Goal: Task Accomplishment & Management: Use online tool/utility

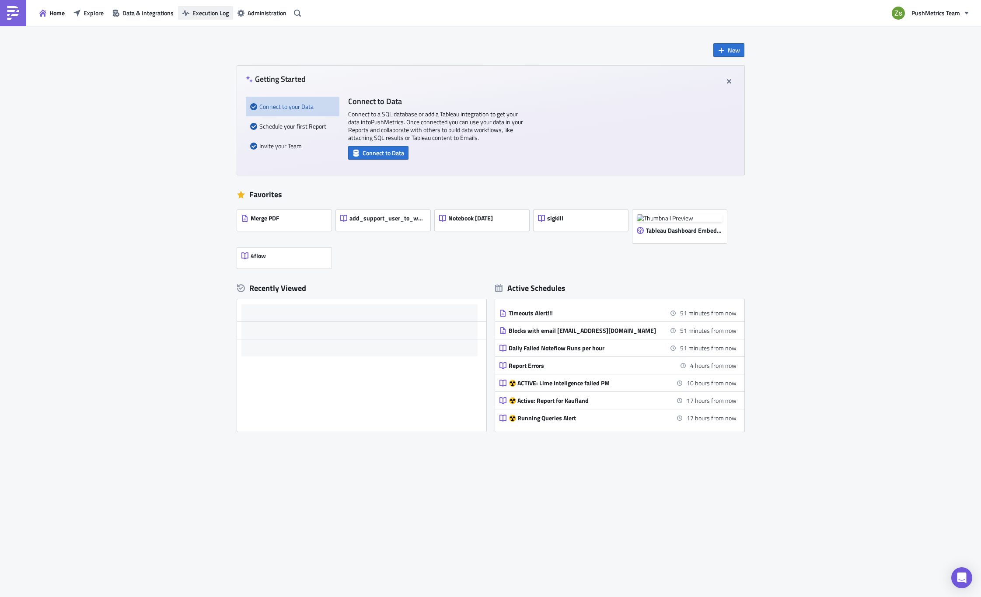
click at [221, 15] on span "Execution Log" at bounding box center [210, 12] width 36 height 9
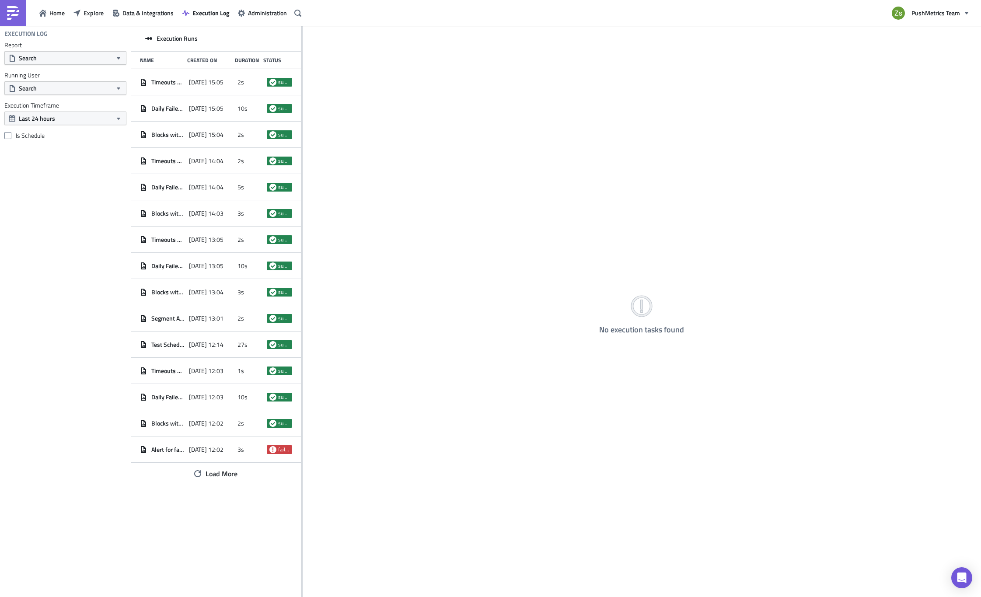
click at [303, 302] on div "No execution tasks found" at bounding box center [642, 312] width 678 height 572
drag, startPoint x: 302, startPoint y: 302, endPoint x: 392, endPoint y: 300, distance: 90.1
click at [303, 300] on div at bounding box center [302, 312] width 1 height 572
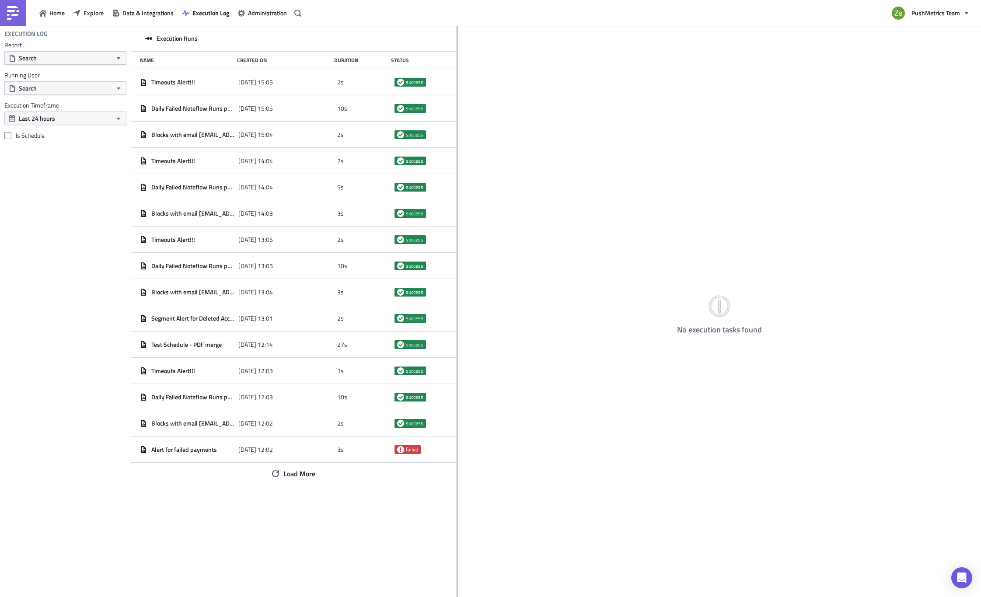
drag, startPoint x: 392, startPoint y: 300, endPoint x: 457, endPoint y: 299, distance: 65.2
click at [457, 299] on div at bounding box center [457, 312] width 1 height 572
click at [91, 57] on button "Search" at bounding box center [65, 58] width 122 height 14
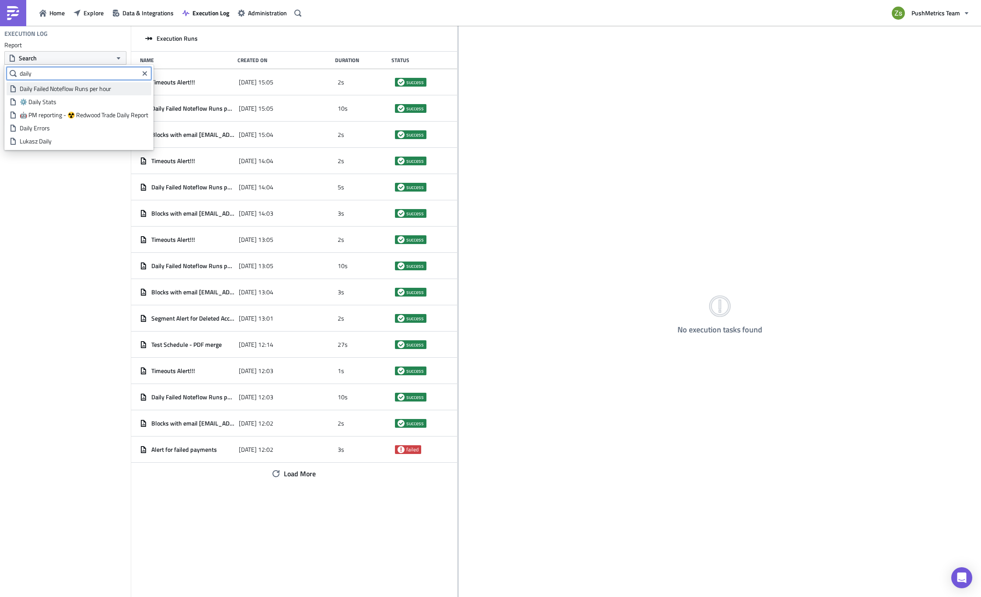
type input "daily"
click at [90, 90] on div "Daily Failed Noteflow Runs per hour" at bounding box center [84, 88] width 129 height 9
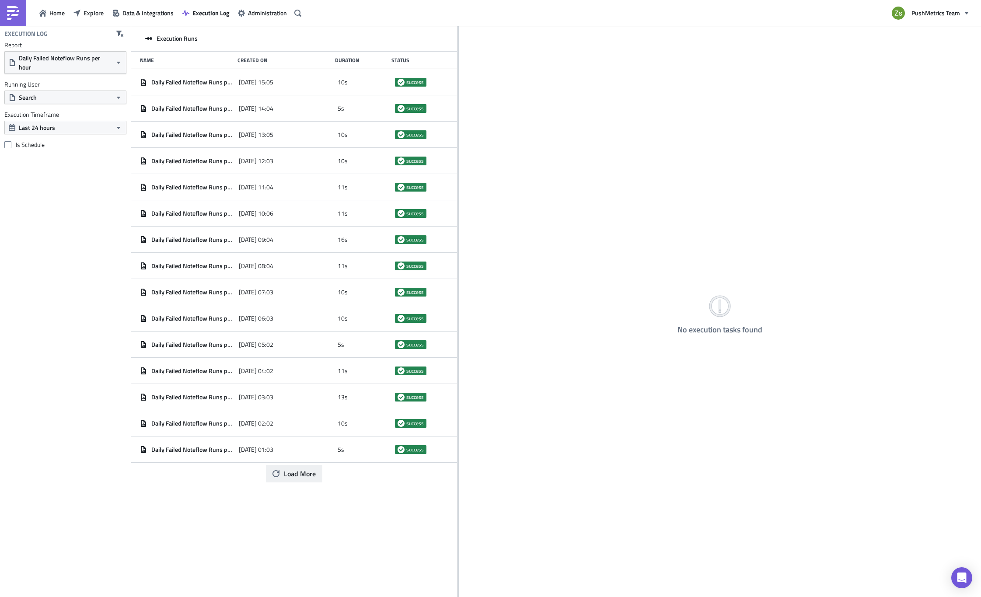
click at [291, 478] on span "Load More" at bounding box center [300, 473] width 32 height 10
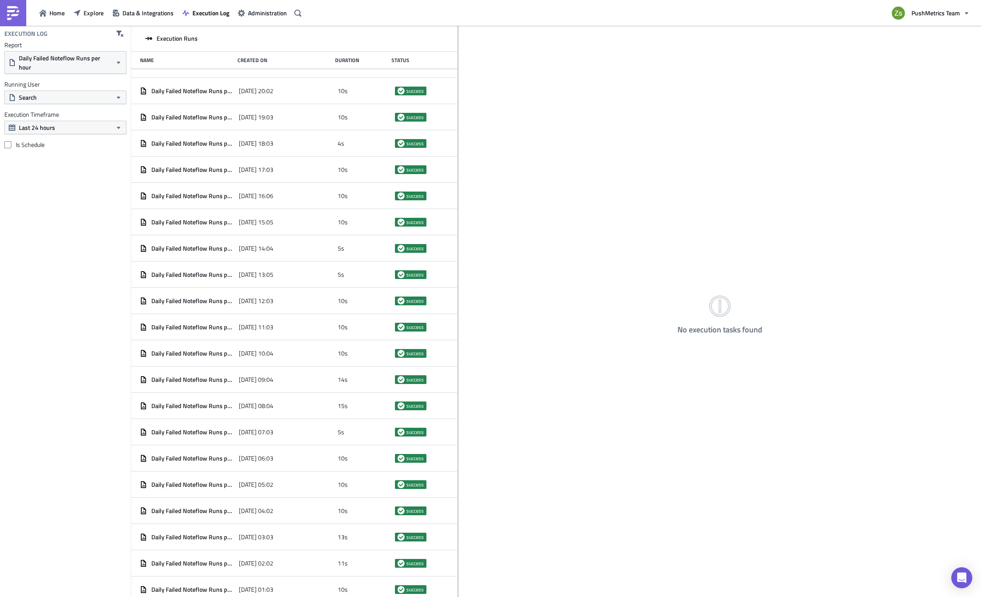
scroll to position [2597, 0]
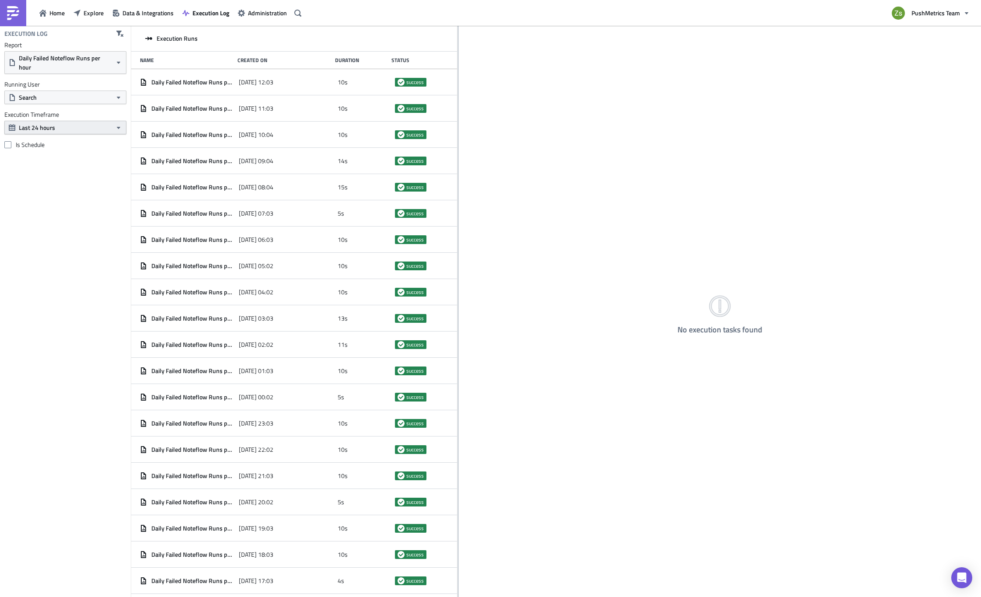
click at [88, 129] on button "Last 24 hours" at bounding box center [65, 128] width 122 height 14
click at [71, 155] on div "Last week" at bounding box center [51, 156] width 63 height 9
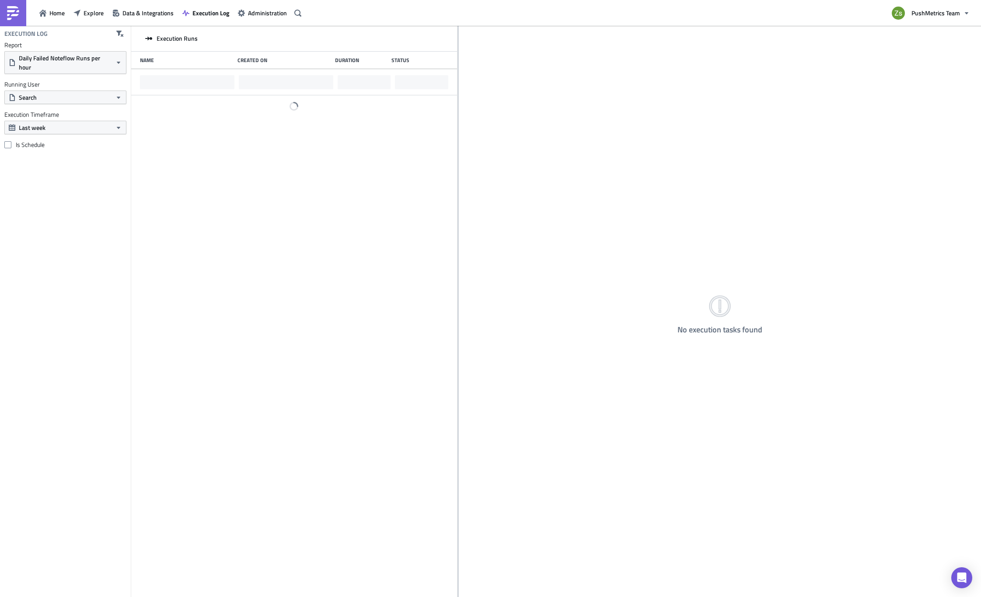
scroll to position [0, 0]
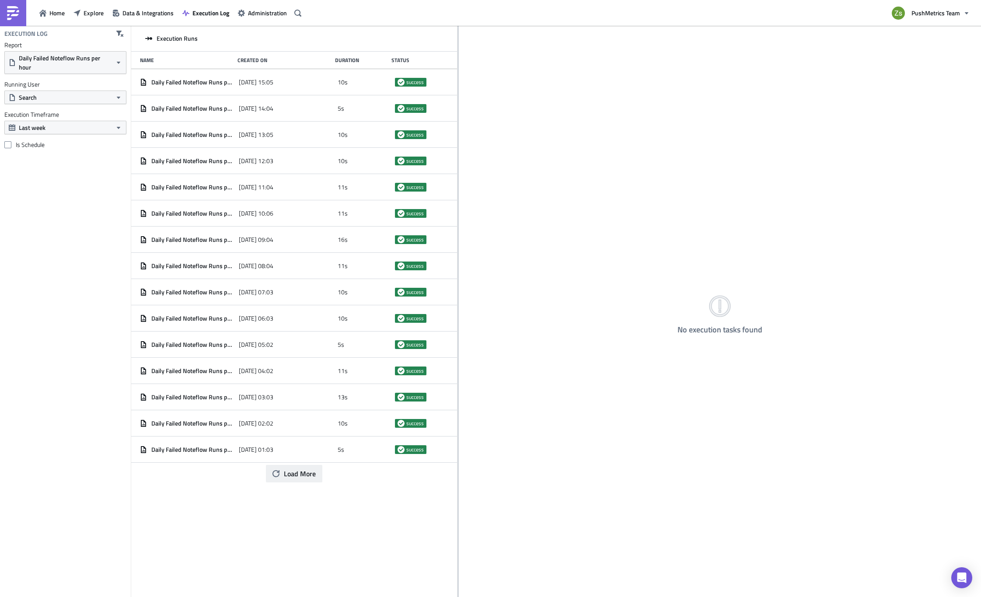
click at [308, 472] on span "Load More" at bounding box center [300, 473] width 32 height 10
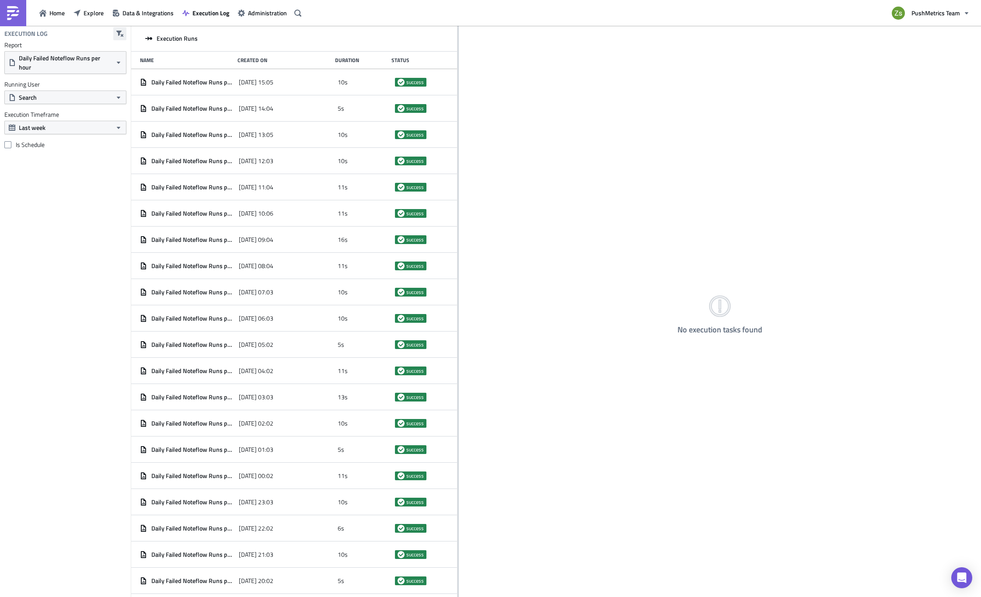
click at [123, 34] on icon "button" at bounding box center [119, 34] width 7 height 6
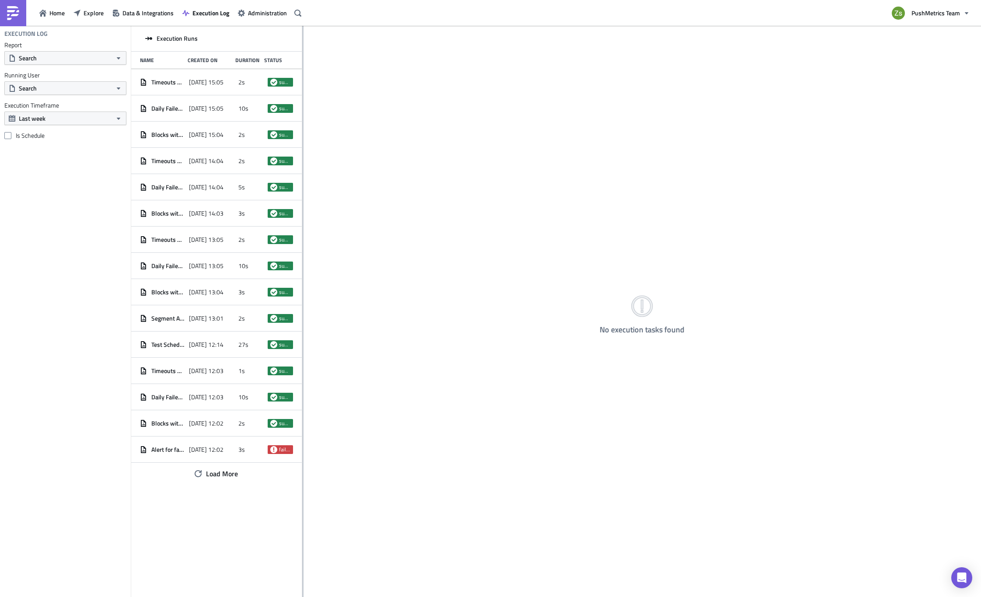
drag, startPoint x: 302, startPoint y: 239, endPoint x: 404, endPoint y: 249, distance: 103.3
click at [303, 249] on div at bounding box center [302, 312] width 1 height 572
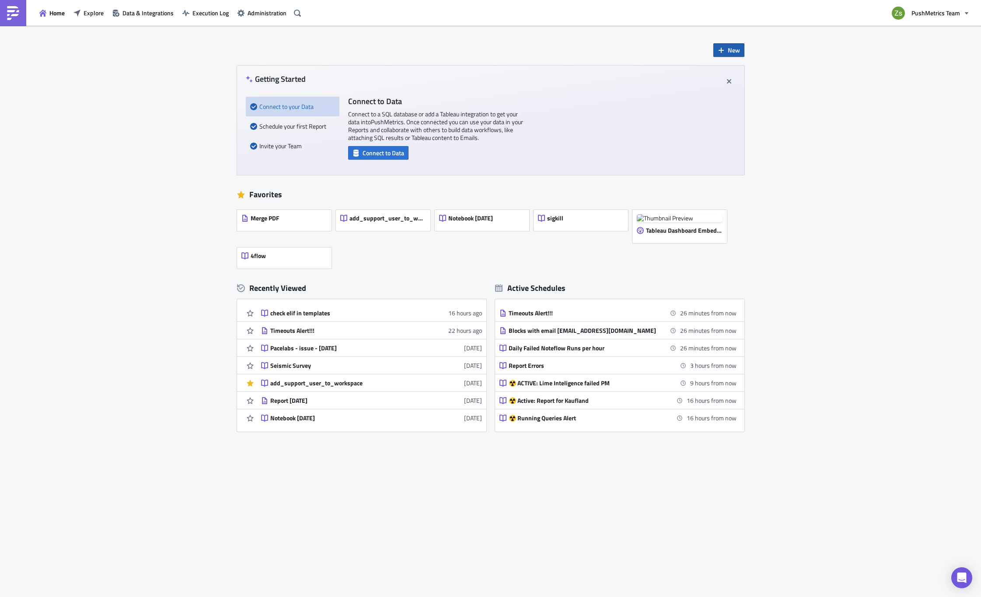
click at [716, 52] on button "New" at bounding box center [728, 50] width 31 height 14
click at [733, 85] on div "Notebook" at bounding box center [758, 85] width 58 height 9
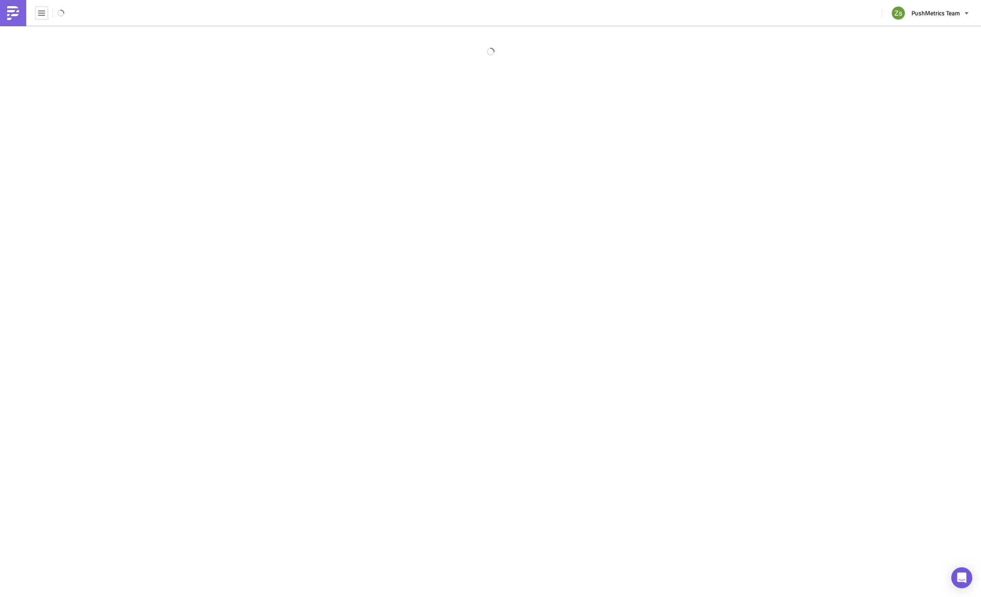
click at [295, 14] on div "PushMetrics Team" at bounding box center [490, 13] width 981 height 26
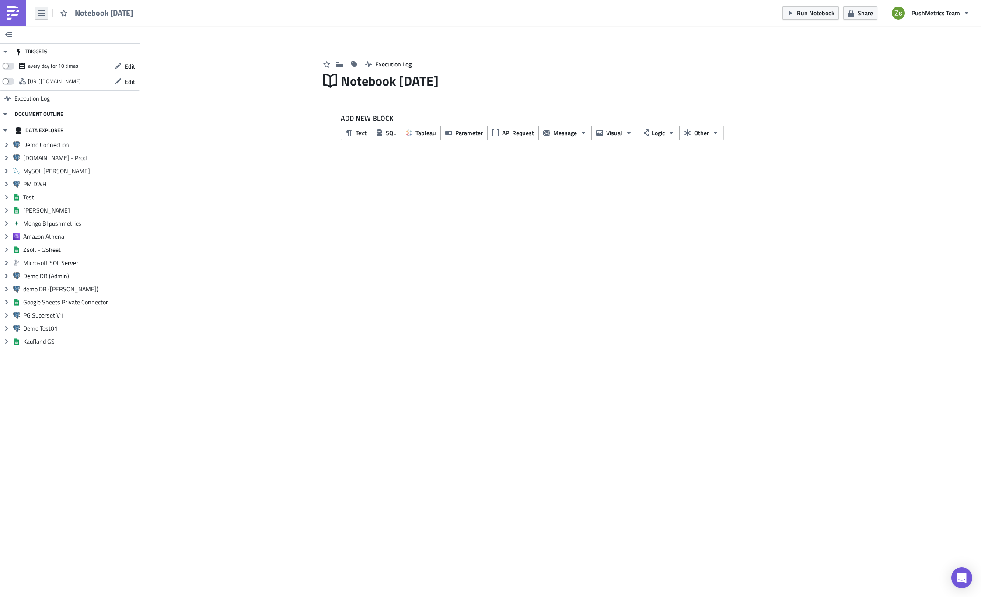
click at [39, 15] on icon "button" at bounding box center [41, 12] width 7 height 5
click at [74, 35] on div "Search" at bounding box center [79, 35] width 58 height 9
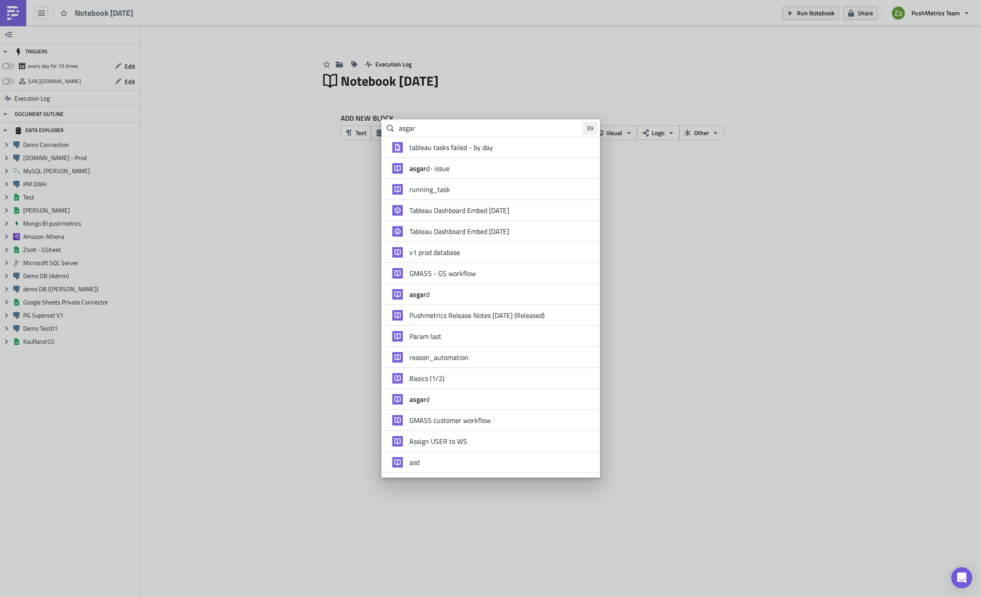
type input "asgard"
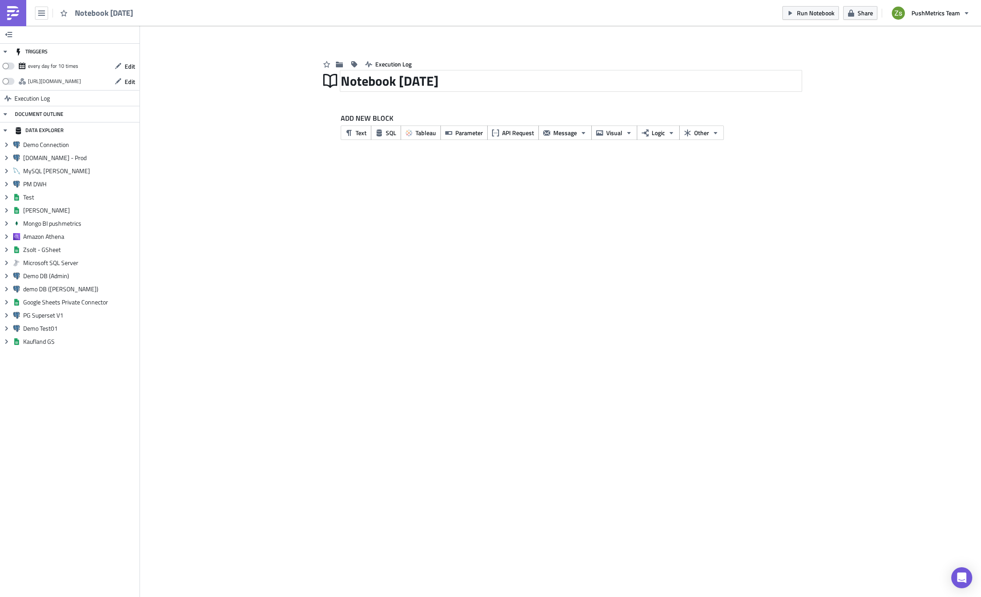
click at [378, 80] on div "Notebook [DATE]" at bounding box center [571, 81] width 460 height 20
type input "Asgard - 2025-08-21"
click at [393, 132] on span "SQL" at bounding box center [391, 132] width 10 height 9
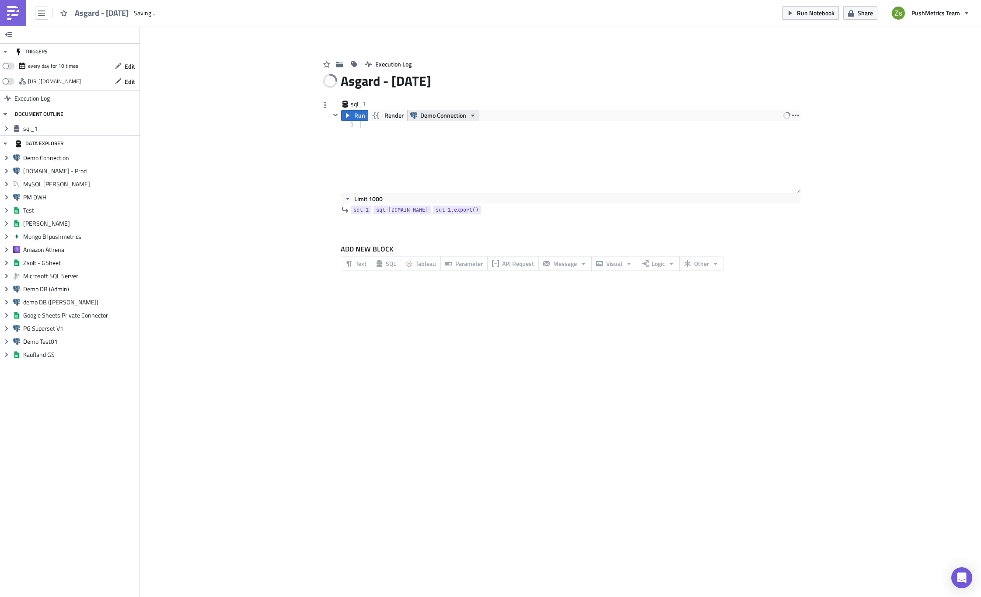
click at [430, 117] on span "Demo Connection" at bounding box center [443, 115] width 46 height 10
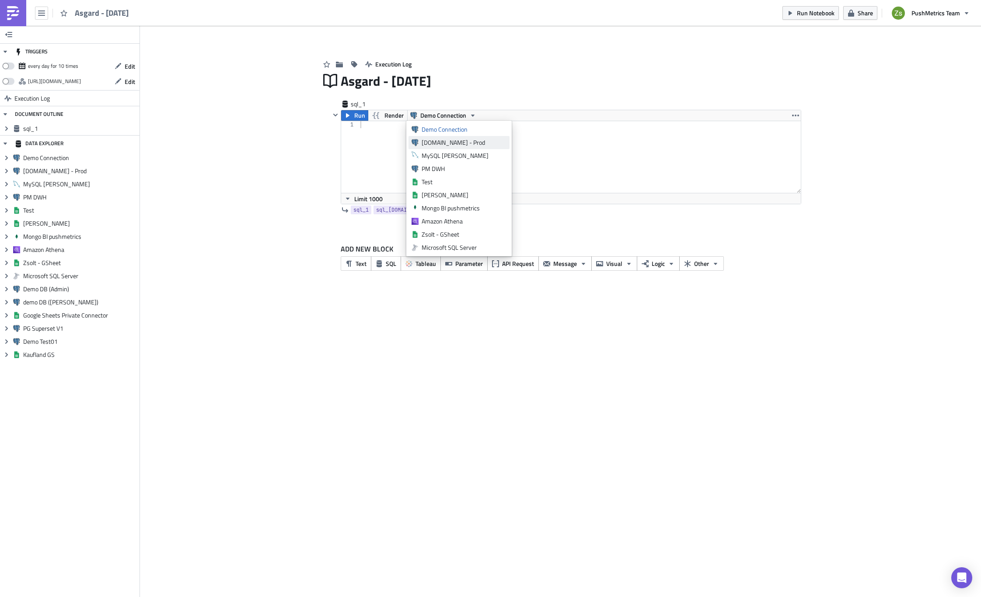
click at [438, 141] on div "[DOMAIN_NAME] - Prod" at bounding box center [464, 142] width 85 height 9
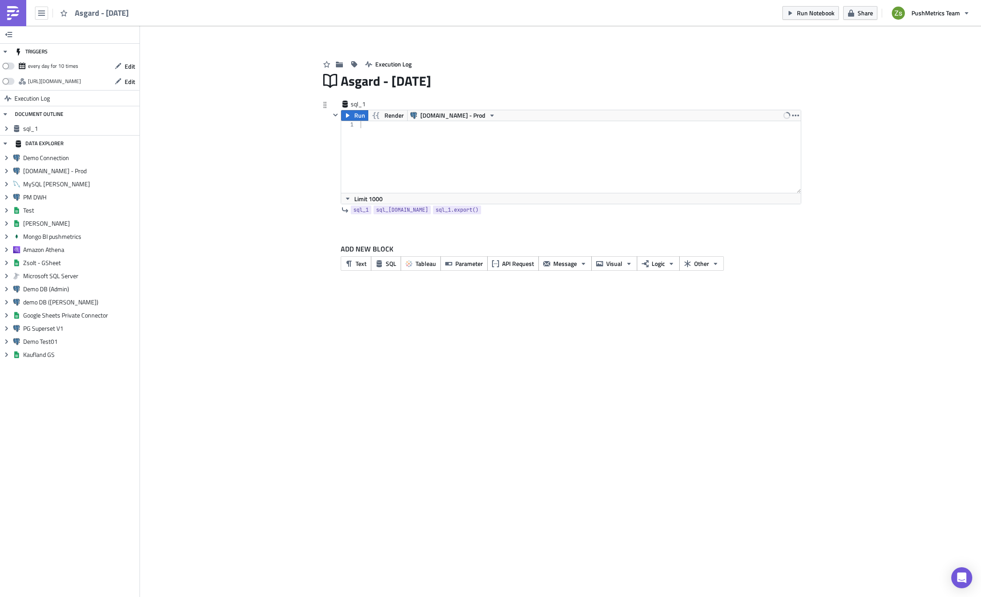
click at [435, 133] on div at bounding box center [580, 164] width 442 height 86
paste textarea "MVW Guest Arrival Report'"
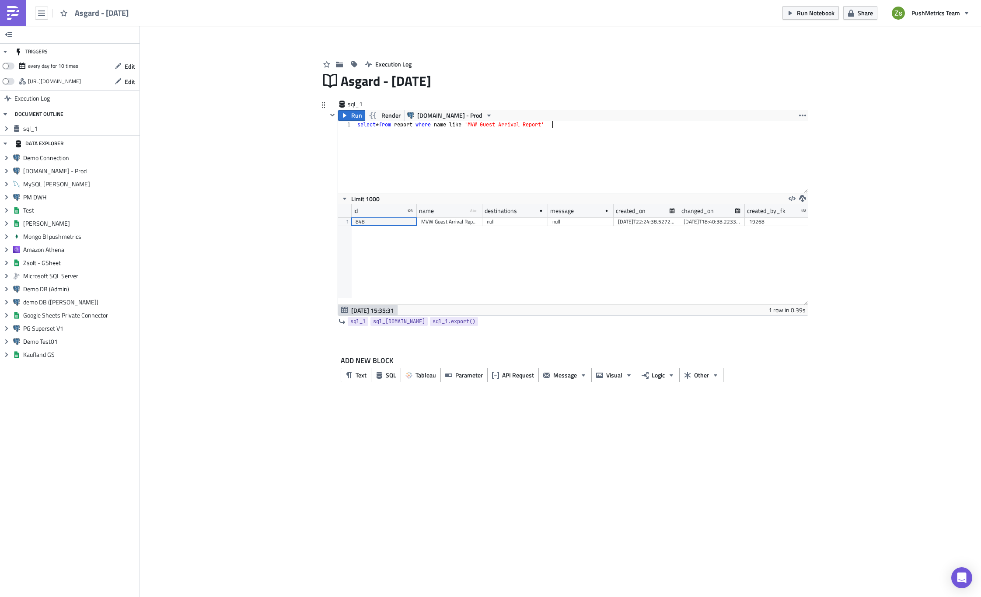
scroll to position [100, 470]
type textarea "select * from report where name like 'MVW Guest Arrival Report'"
click at [405, 219] on div "848" at bounding box center [384, 221] width 57 height 9
click at [443, 174] on div "select * from report where name like 'MVW Guest Arrival Report'" at bounding box center [582, 164] width 452 height 86
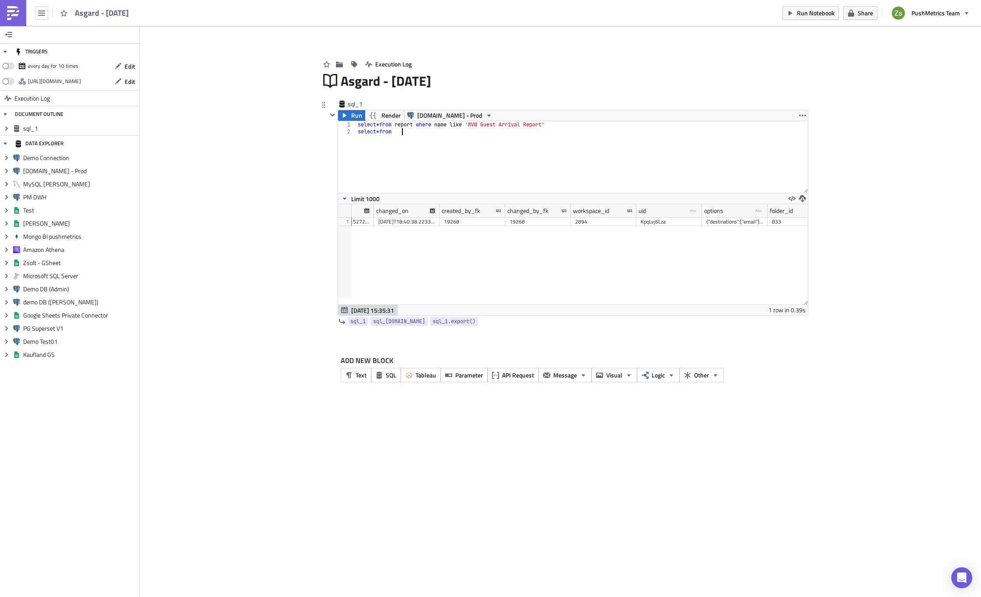
type textarea "select * from"
click at [726, 220] on div "{"destinations":["email"],"mail_merge":"json","merge_pdf_config":{"enabled":tru…" at bounding box center [734, 221] width 57 height 9
click at [603, 156] on div "select * from report where name like 'MVW Guest Arrival Report' select * from" at bounding box center [582, 164] width 452 height 86
paste textarea "{"destinations":["email"],"mail_merge":"json","merge_pdf_config":{"enabled":tru…"
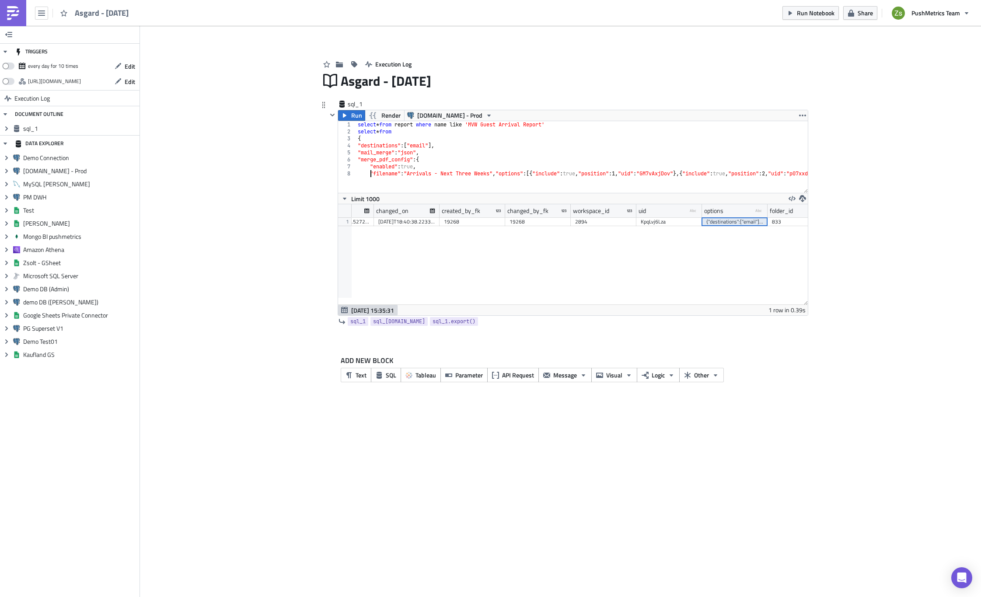
scroll to position [0, 1]
click at [507, 171] on div "select * from report where name like 'MVW Guest Arrival Report' select * from {…" at bounding box center [582, 164] width 452 height 86
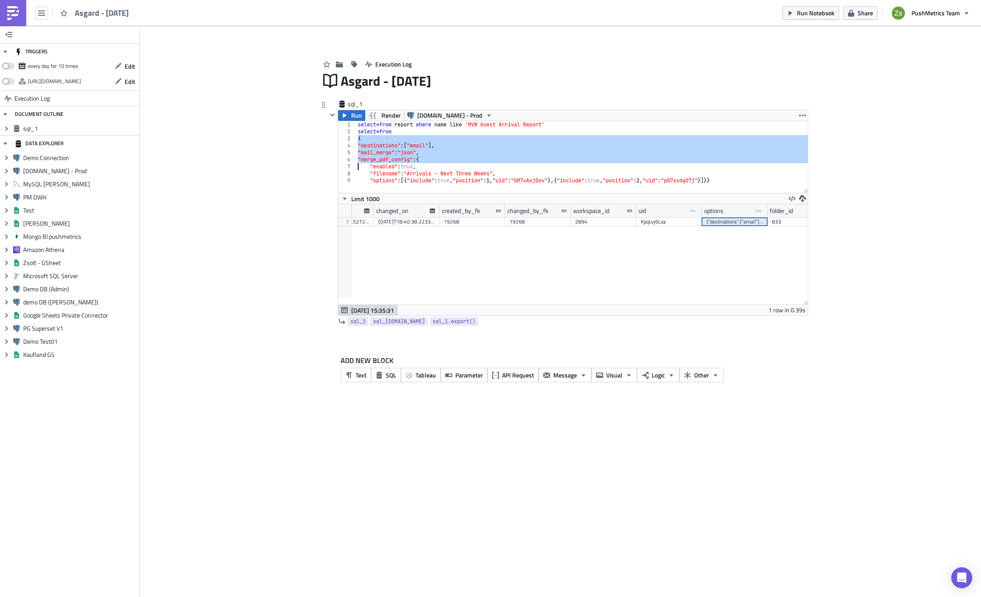
type textarea ""filename":"Arrivals - Next Three Weeks", "options":[{"include":true,"position"…"
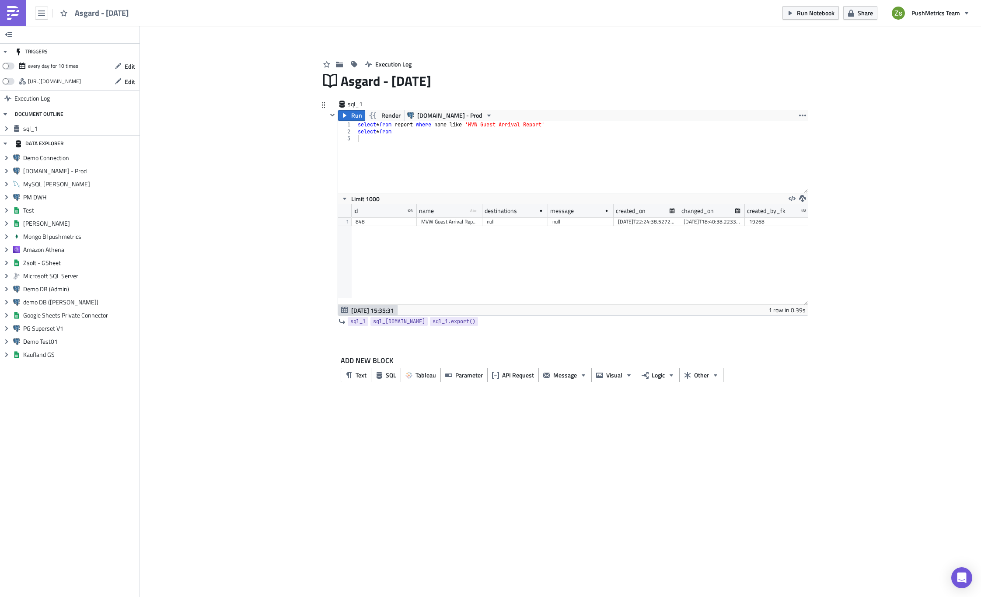
click at [381, 225] on div "848" at bounding box center [384, 221] width 57 height 9
click at [589, 125] on div "select * from report where name like 'MVW Guest Arrival Report' select * from" at bounding box center [582, 164] width 452 height 86
paste textarea "848"
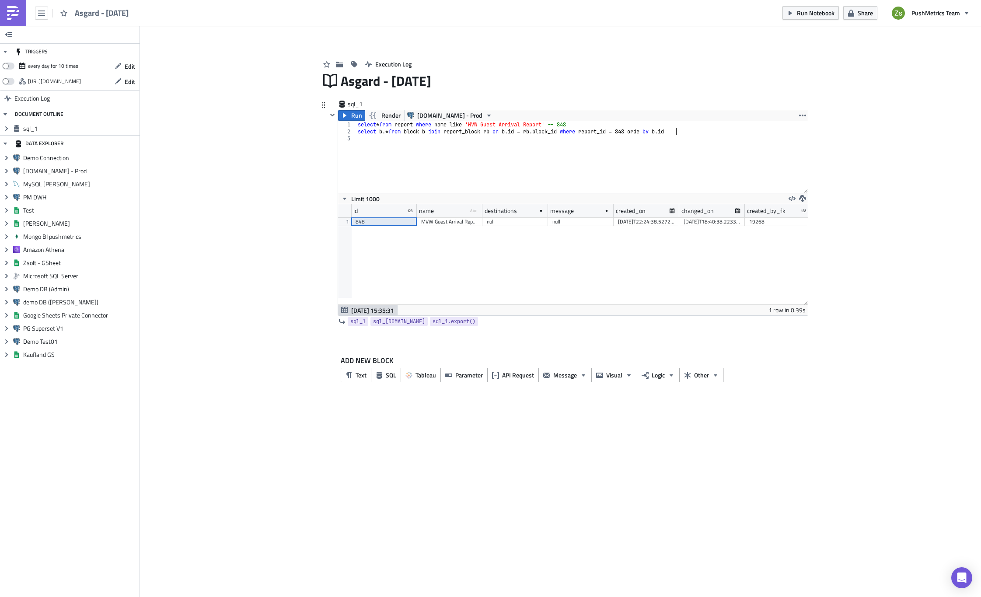
scroll to position [0, 26]
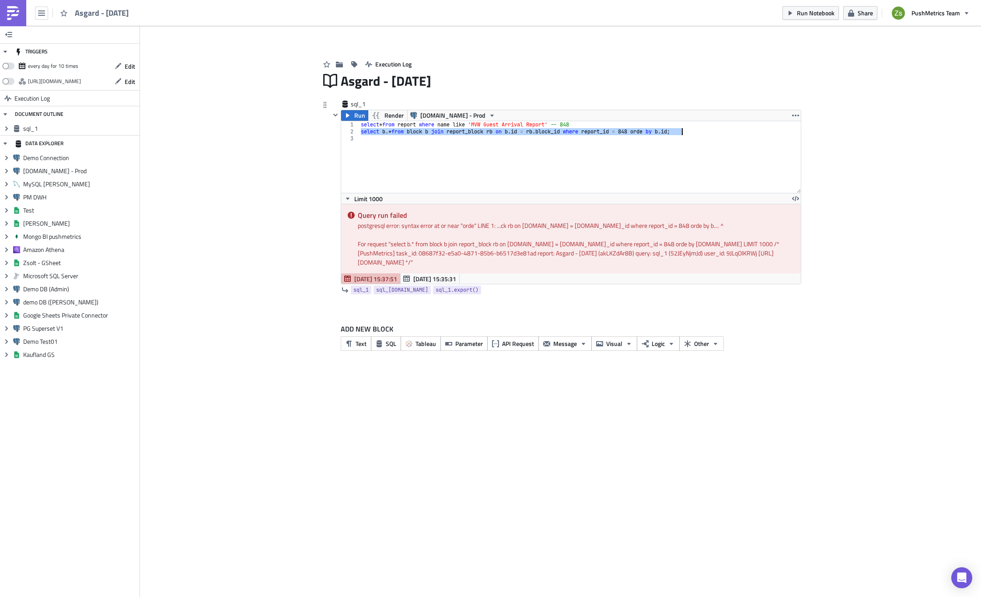
click at [654, 133] on div "select * from report where name like 'MVW Guest Arrival Report' -- 848 select b…" at bounding box center [580, 157] width 442 height 72
click at [653, 132] on div "select * from report where name like 'MVW Guest Arrival Report' -- 848 select b…" at bounding box center [580, 164] width 442 height 86
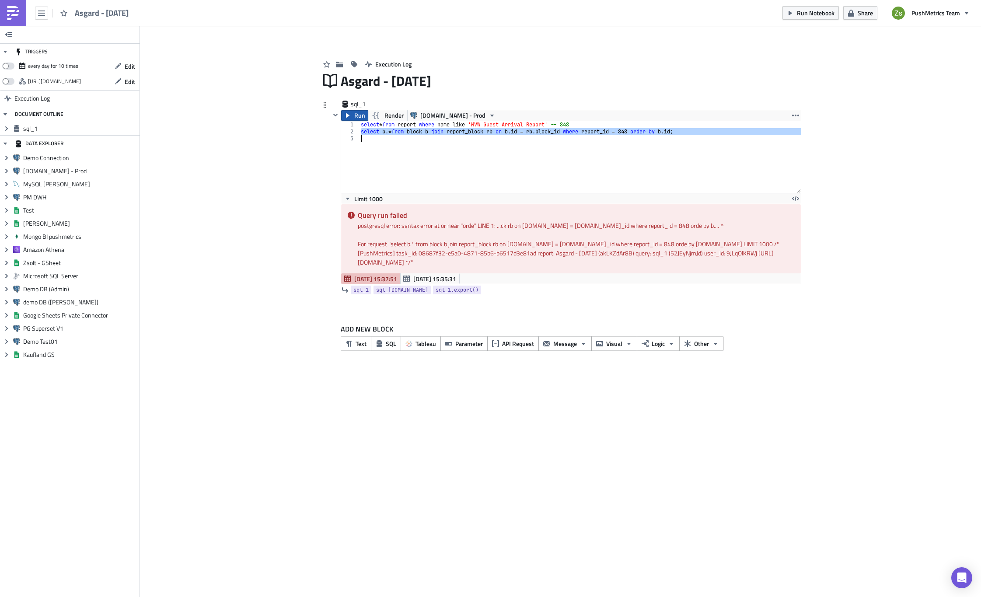
type textarea "select b.* from block b join report_block rb on b.id = rb.block_id where report…"
click at [362, 114] on span "Run" at bounding box center [359, 115] width 11 height 10
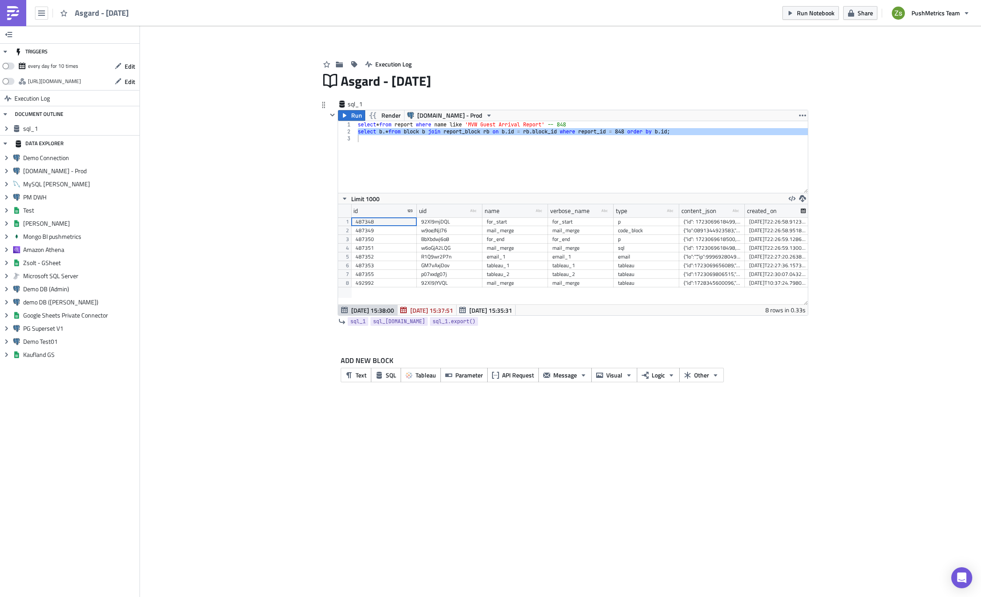
scroll to position [100, 470]
click at [693, 229] on div at bounding box center [711, 230] width 57 height 9
click at [613, 178] on div "select * from report where name like 'MVW Guest Arrival Report' -- 848 select b…" at bounding box center [582, 157] width 452 height 72
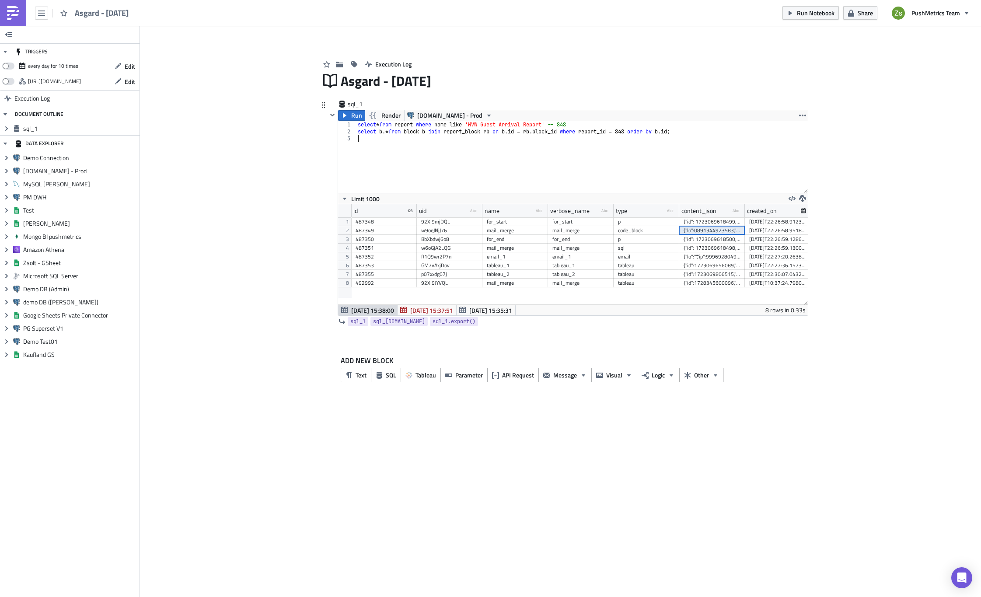
scroll to position [0, 0]
click at [503, 425] on div "TRIGGERS every day for 10 times Edit https://pushmetrics.io/api/v1/report/akLKZ…" at bounding box center [490, 311] width 981 height 571
click at [638, 248] on div "sql" at bounding box center [646, 248] width 57 height 9
click at [640, 230] on div "code_block" at bounding box center [646, 230] width 57 height 9
click at [641, 256] on div "email" at bounding box center [646, 256] width 57 height 9
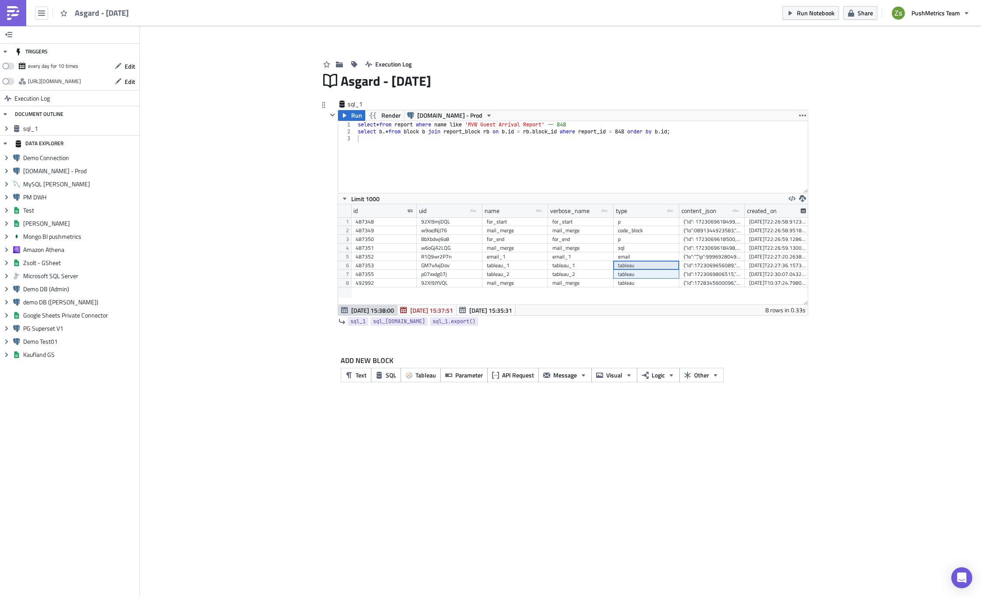
drag, startPoint x: 638, startPoint y: 264, endPoint x: 640, endPoint y: 273, distance: 9.7
click at [640, 217] on div "487348 92Xl9mjDQL for_start for_start p {"id": 1723069618499, "value": "", "chi…" at bounding box center [712, 217] width 722 height 0
drag, startPoint x: 693, startPoint y: 265, endPoint x: 696, endPoint y: 273, distance: 8.7
click at [696, 217] on div "487348 92Xl9mjDQL for_start for_start p {"id": 1723069618499, "value": "", "chi…" at bounding box center [712, 217] width 722 height 0
click at [703, 267] on div "{"id":1723069656089,"value":"","action":"view_pdf","filters":"NextReservationSi…" at bounding box center [711, 265] width 57 height 9
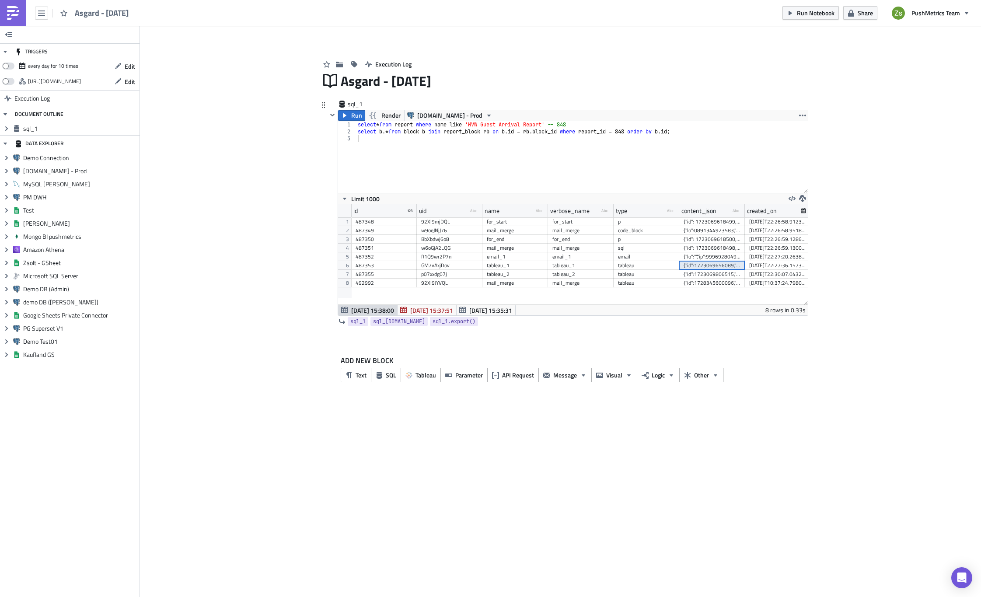
click at [645, 179] on div "select * from report where name like 'MVW Guest Arrival Report' -- 848 select b…" at bounding box center [582, 164] width 452 height 86
paste textarea
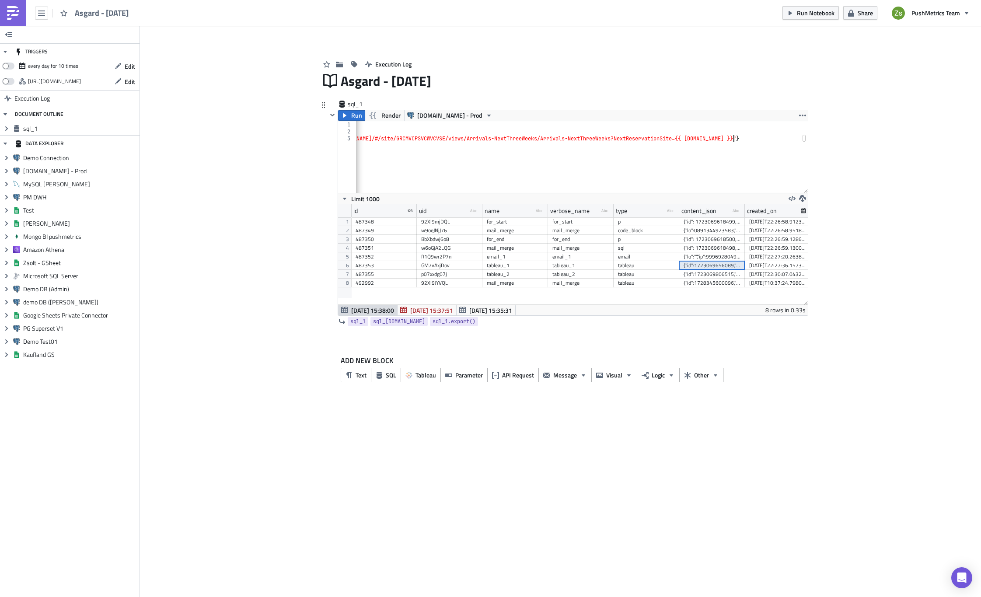
click at [730, 270] on div "{"id":1723069806515,"value":"","action":"view_pdf","filters":"NextReservationSi…" at bounding box center [711, 274] width 57 height 9
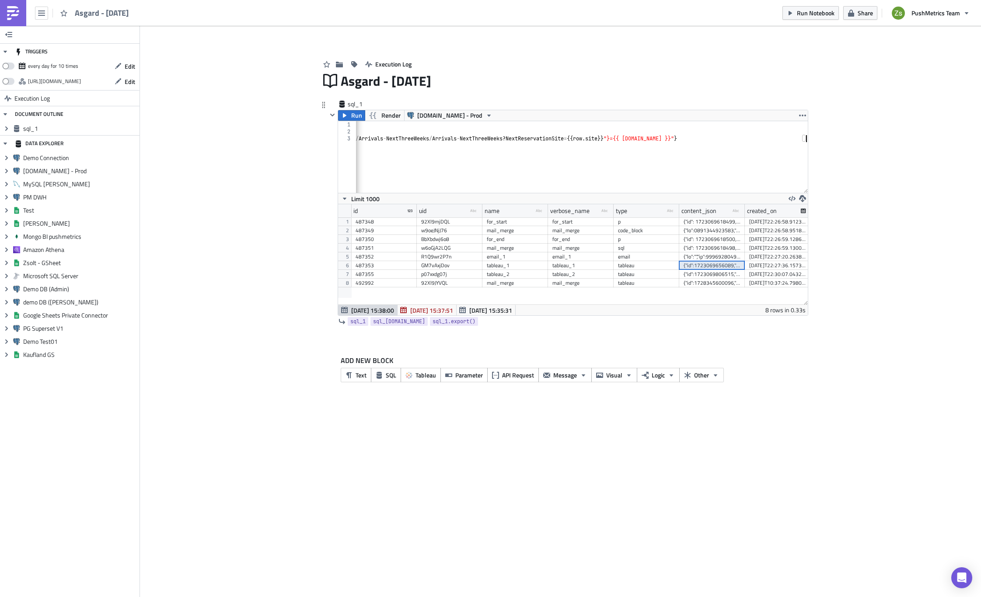
scroll to position [0, 3213]
type textarea "{"id":1723069656089,"value":"","action":"view_pdf","filters":"NextReservationSi…"
click at [379, 115] on button "Render" at bounding box center [385, 115] width 40 height 10
click at [382, 114] on span "Render" at bounding box center [390, 115] width 19 height 10
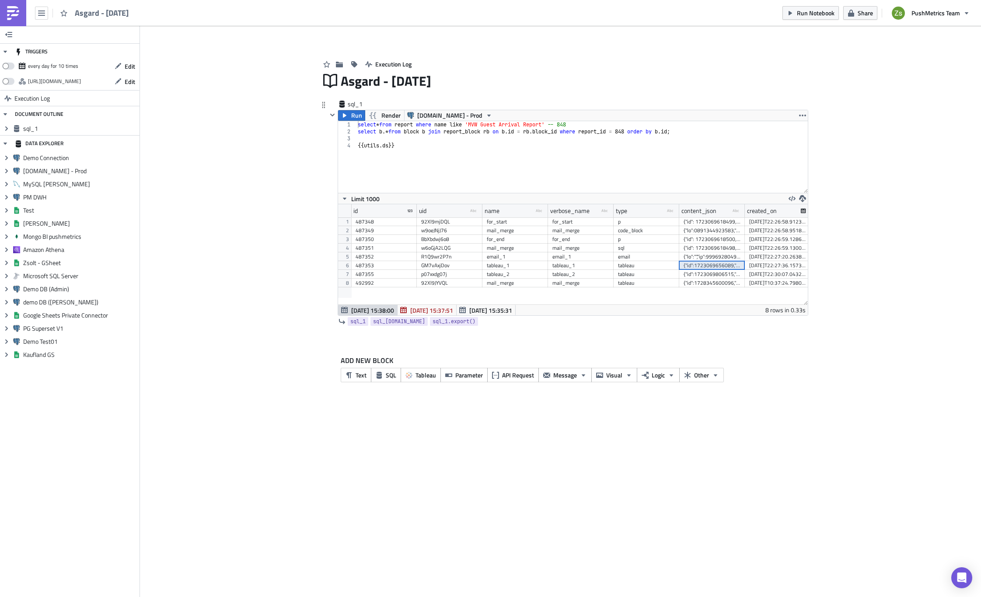
click at [403, 143] on div "select * from report where name like 'MVW Guest Arrival Report' -- 848 select b…" at bounding box center [582, 164] width 452 height 86
click at [388, 116] on span "Render" at bounding box center [390, 115] width 19 height 10
click at [426, 157] on div "select * from report where name like 'MVW Guest Arrival Report' -- 848 select b…" at bounding box center [582, 164] width 452 height 86
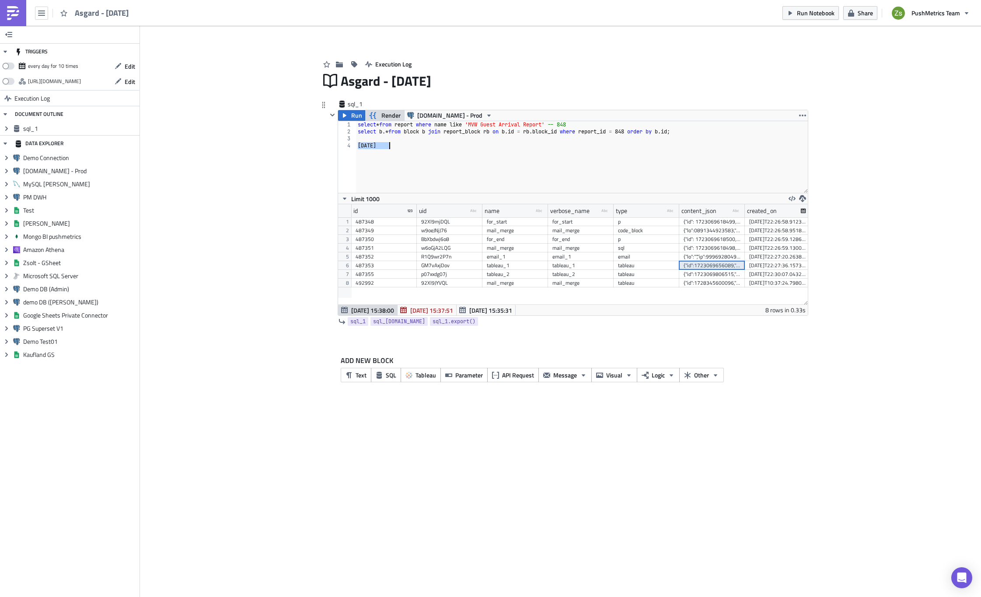
click at [389, 115] on span "Render" at bounding box center [390, 115] width 19 height 10
click at [405, 146] on div "select * from report where name like 'MVW Guest Arrival Report' -- 848 select b…" at bounding box center [582, 164] width 452 height 86
paste textarea "Beginning Date={{ utils.ds | date_subtract(7) }}&End Date={{ utils.ds }}&NextRe…"
click at [383, 112] on span "Render" at bounding box center [390, 115] width 19 height 10
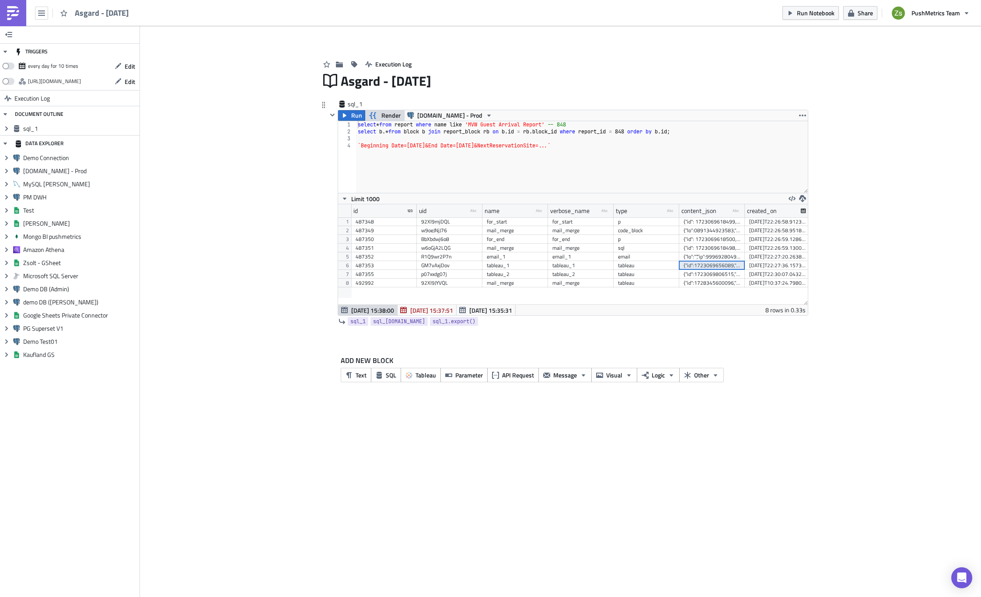
scroll to position [0, 18]
drag, startPoint x: 362, startPoint y: 146, endPoint x: 577, endPoint y: 145, distance: 215.6
click at [577, 145] on div "select * from report where name like 'MVW Guest Arrival Report' -- 848 select b…" at bounding box center [582, 164] width 452 height 86
click at [475, 157] on div "select * from report where name like 'MVW Guest Arrival Report' -- 848 select b…" at bounding box center [582, 164] width 452 height 86
click at [374, 115] on icon "button" at bounding box center [372, 115] width 7 height 7
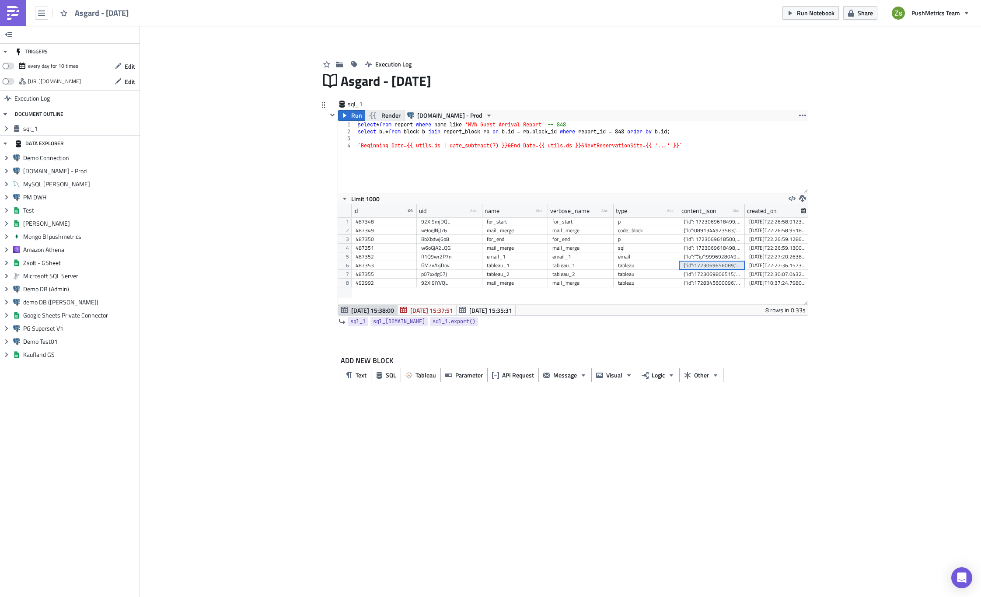
click at [374, 115] on icon "button" at bounding box center [372, 115] width 7 height 7
click at [454, 145] on div "select * from report where name like 'MVW Guest Arrival Report' -- 848 select b…" at bounding box center [582, 164] width 452 height 86
type textarea "`Beginning Date={{ utils.ds | utils.date_subtract(7) }}&End Date={{ utils.ds }}…"
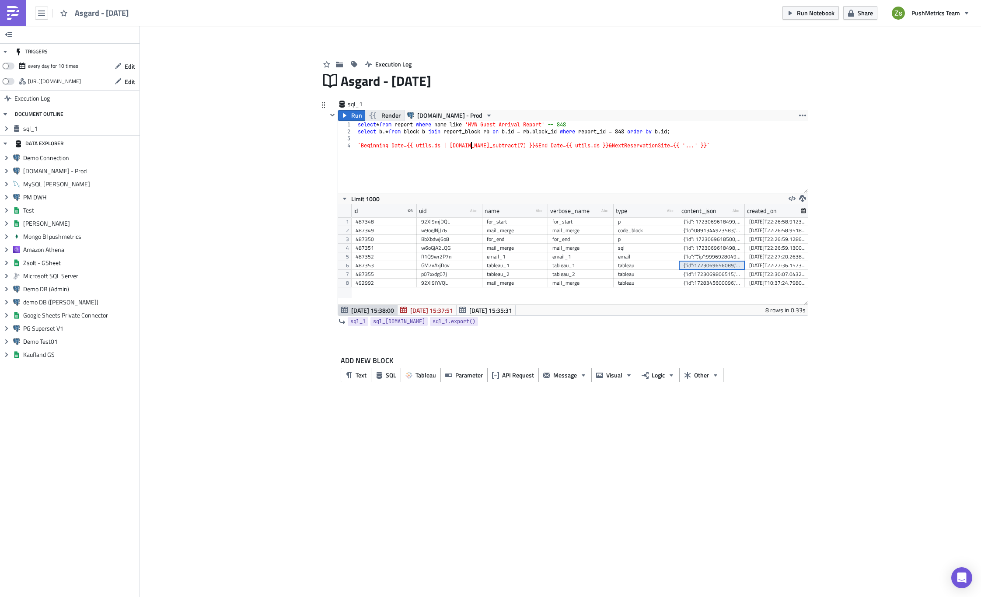
click at [389, 114] on span "Render" at bounding box center [390, 115] width 19 height 10
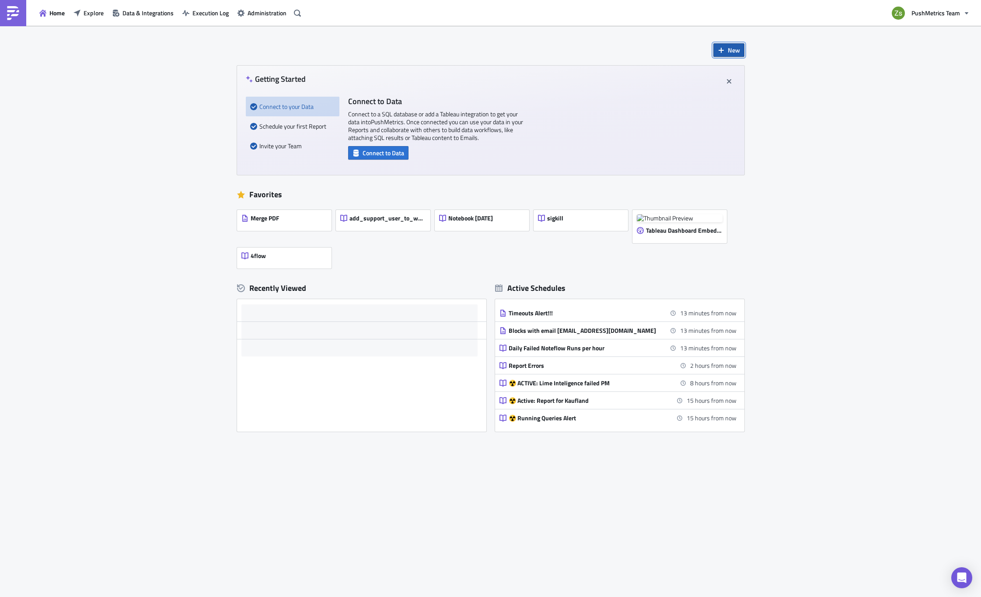
click at [728, 50] on span "New" at bounding box center [734, 49] width 12 height 9
click at [740, 84] on div "Notebook" at bounding box center [758, 85] width 58 height 9
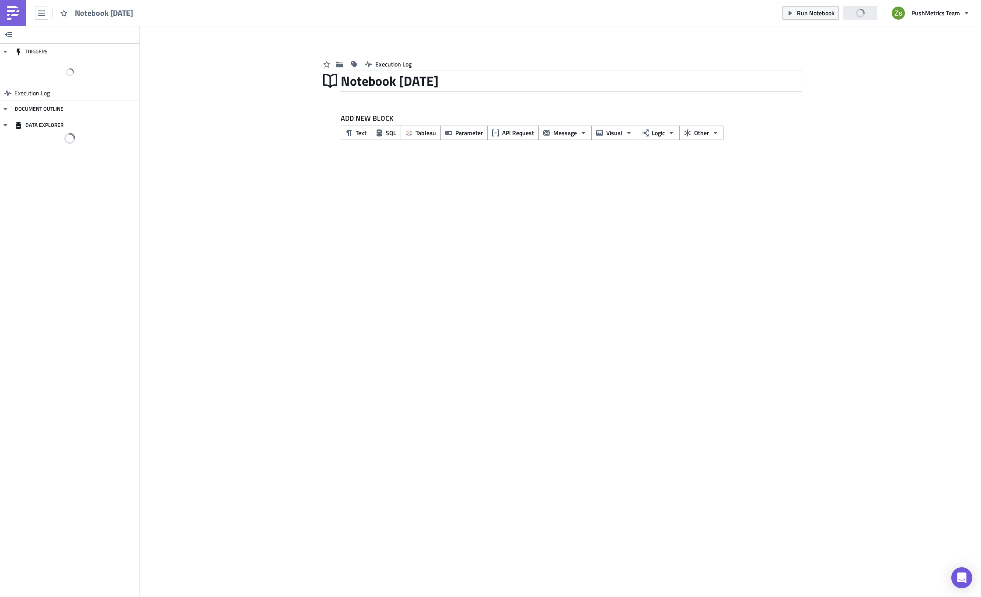
click at [421, 77] on div "Notebook [DATE]" at bounding box center [571, 81] width 460 height 20
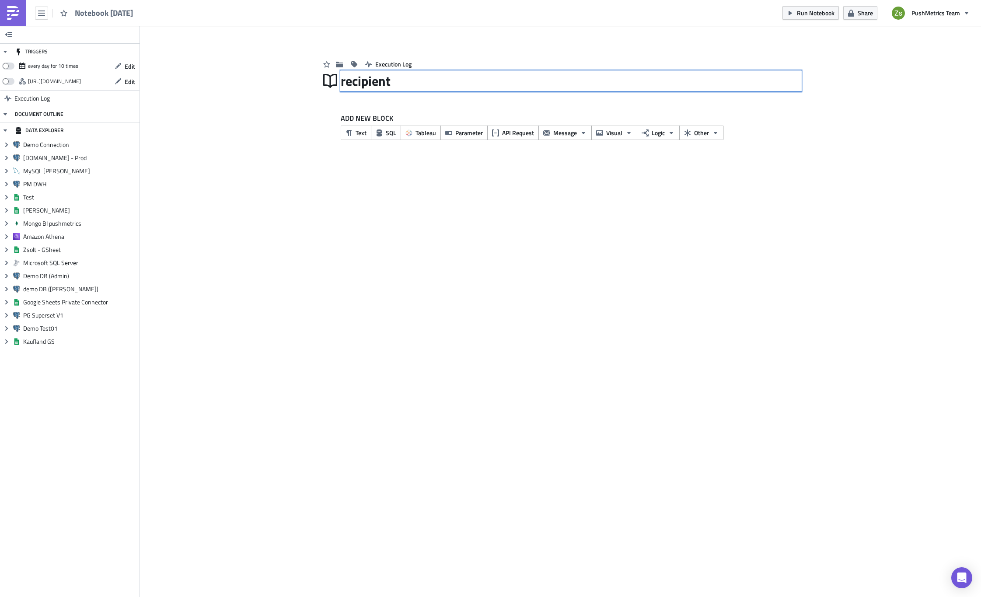
type input "recipients"
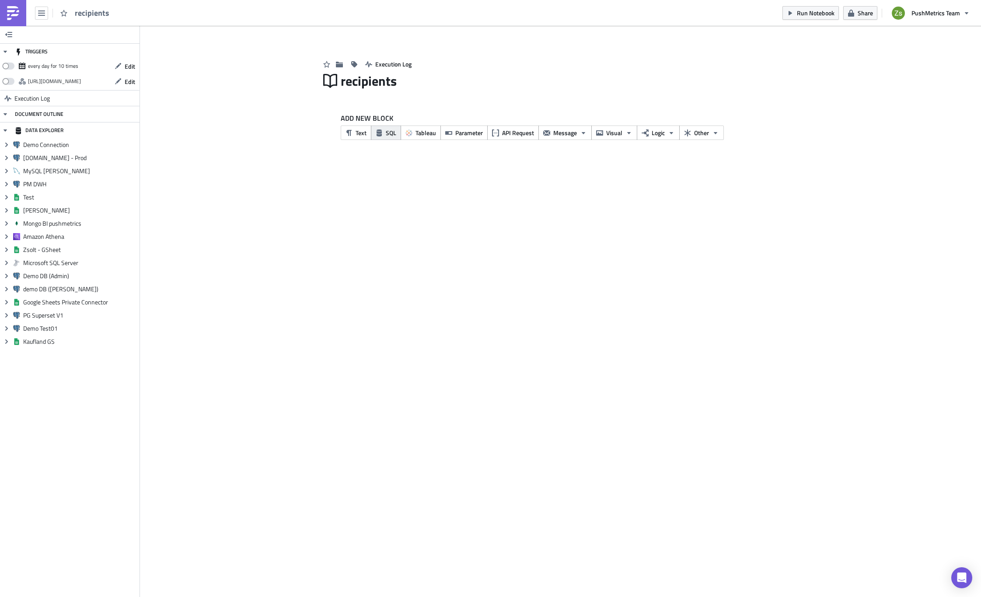
click at [392, 133] on span "SQL" at bounding box center [391, 132] width 10 height 9
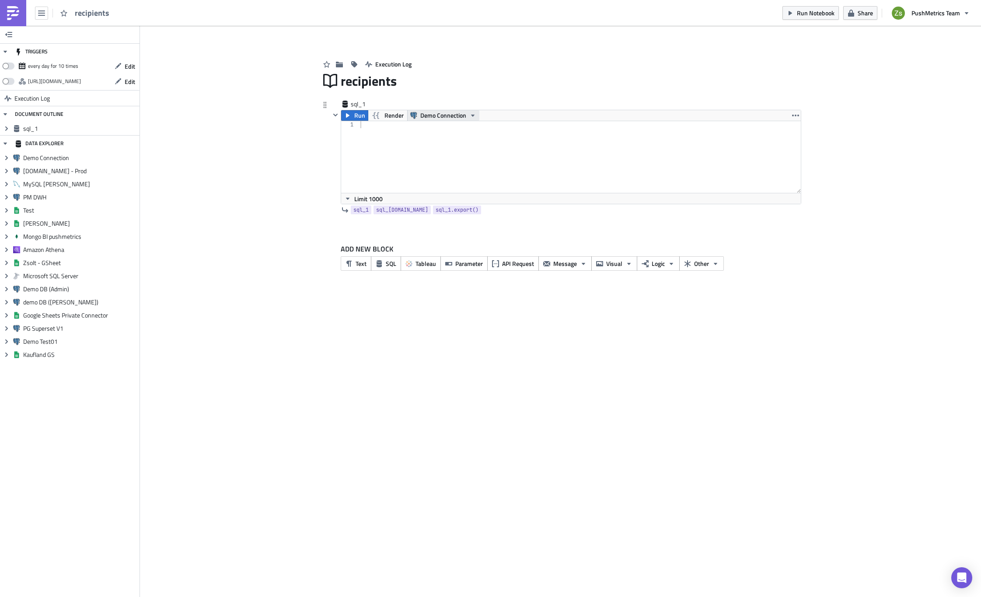
click at [425, 116] on span "Demo Connection" at bounding box center [443, 115] width 46 height 10
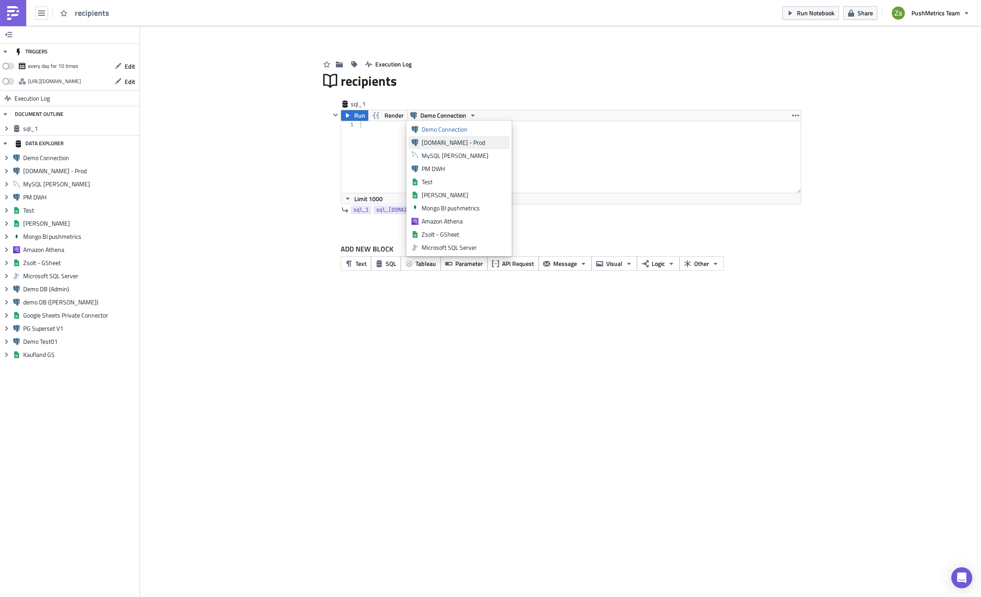
click at [433, 146] on div "[DOMAIN_NAME] - Prod" at bounding box center [464, 142] width 85 height 9
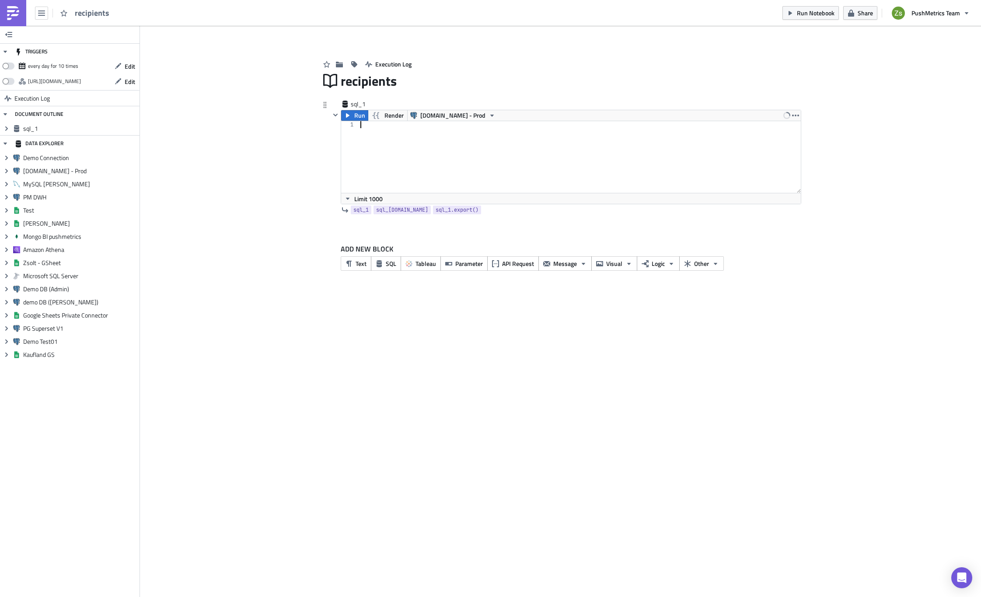
click at [437, 141] on div at bounding box center [580, 164] width 442 height 86
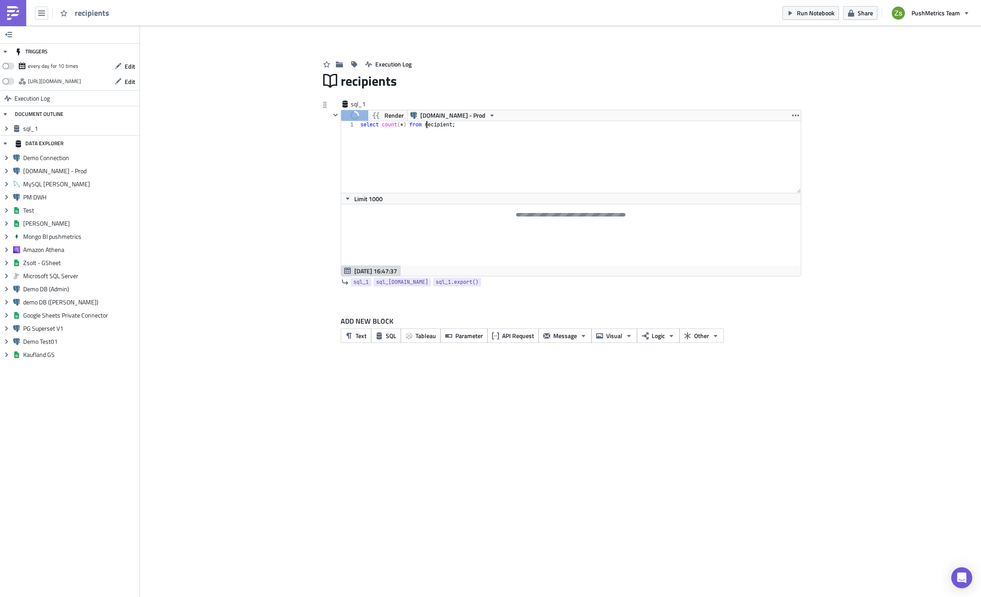
click at [427, 125] on div "select count ( * ) from recipient ;" at bounding box center [580, 164] width 442 height 86
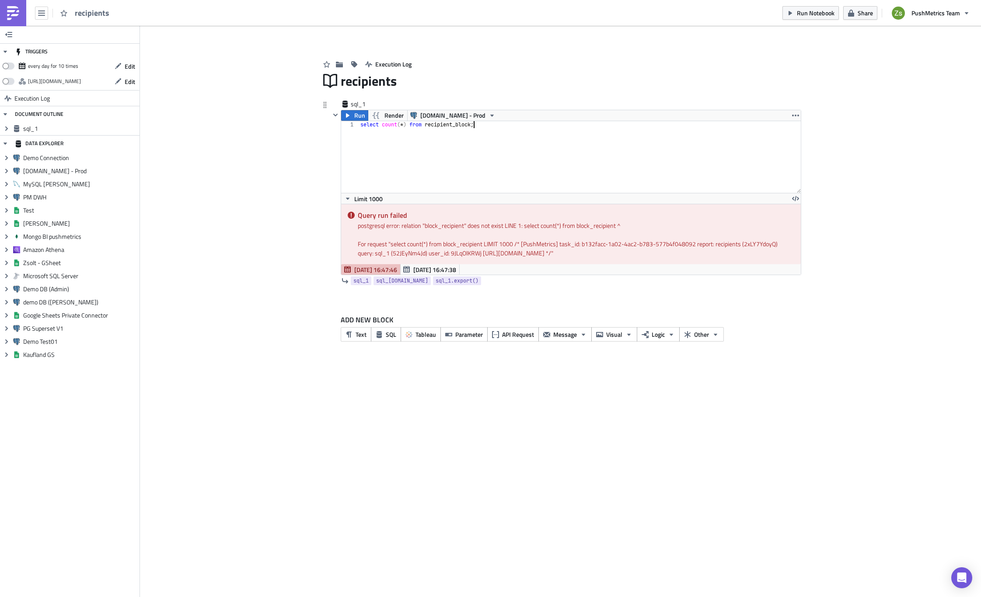
scroll to position [0, 9]
click at [453, 125] on div "select count ( * ) from recipient_block ;" at bounding box center [580, 164] width 442 height 86
paste textarea "block_recipient_destination"
type textarea "select count(*) from block_recipient_destination;"
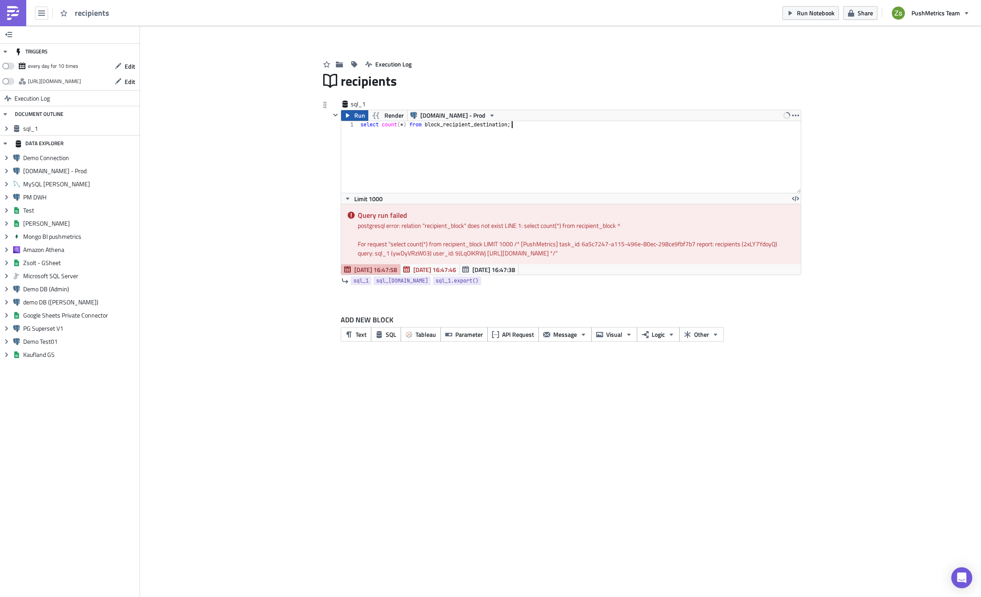
click at [358, 120] on span "Run" at bounding box center [359, 115] width 11 height 10
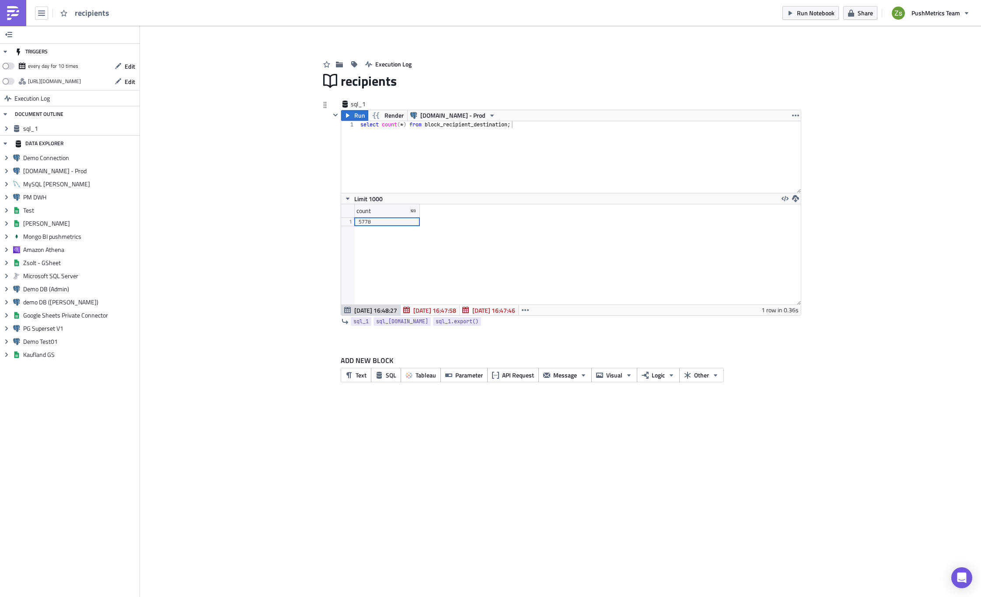
scroll to position [100, 459]
click at [408, 218] on div "5778" at bounding box center [387, 221] width 57 height 9
click at [576, 379] on button "Message" at bounding box center [564, 375] width 53 height 14
click at [518, 342] on link "Email" at bounding box center [491, 335] width 74 height 13
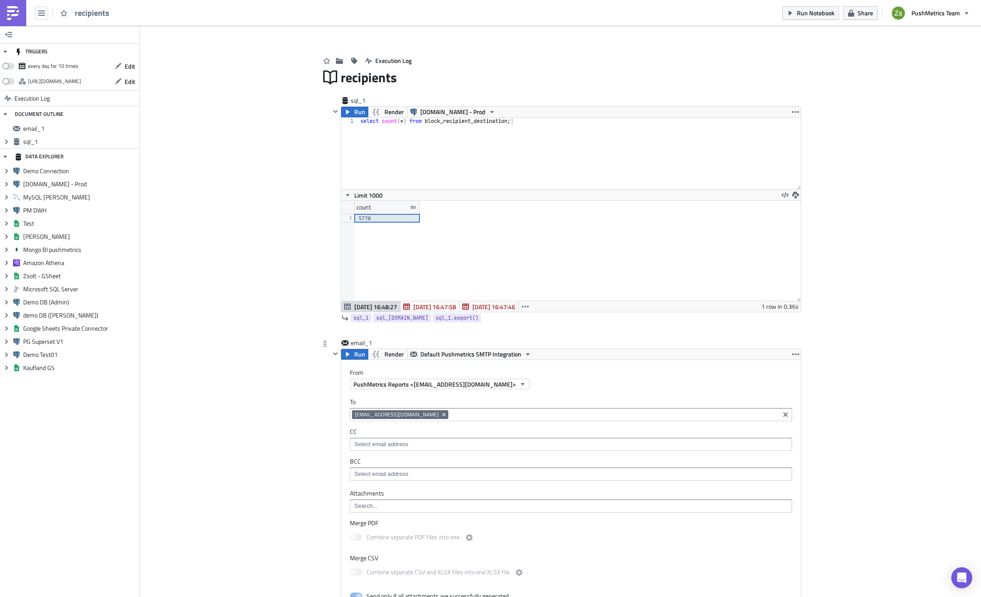
scroll to position [0, 0]
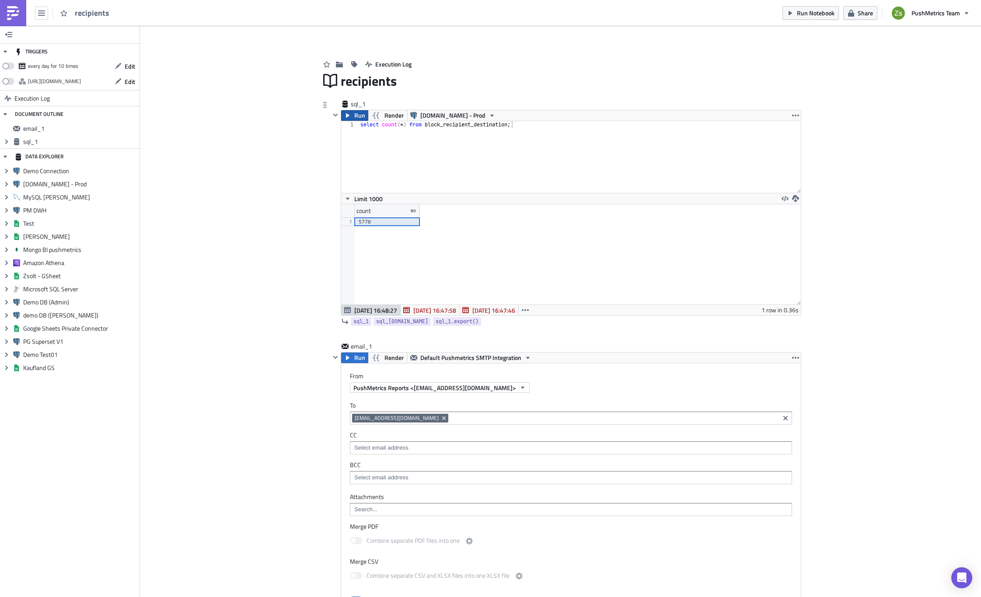
click at [354, 117] on span "Run" at bounding box center [359, 115] width 11 height 10
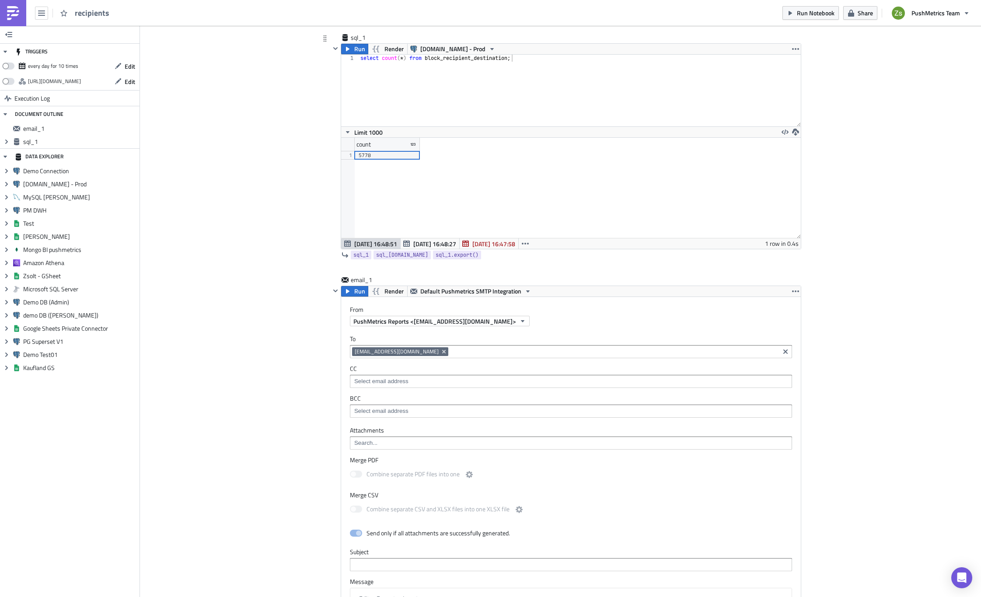
scroll to position [131, 0]
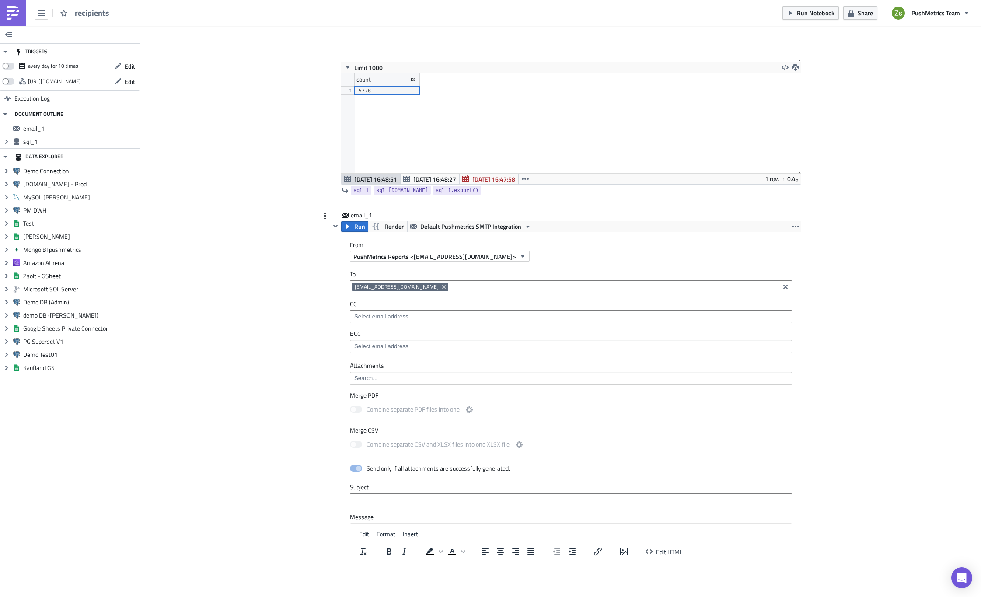
click at [450, 284] on input at bounding box center [613, 286] width 327 height 9
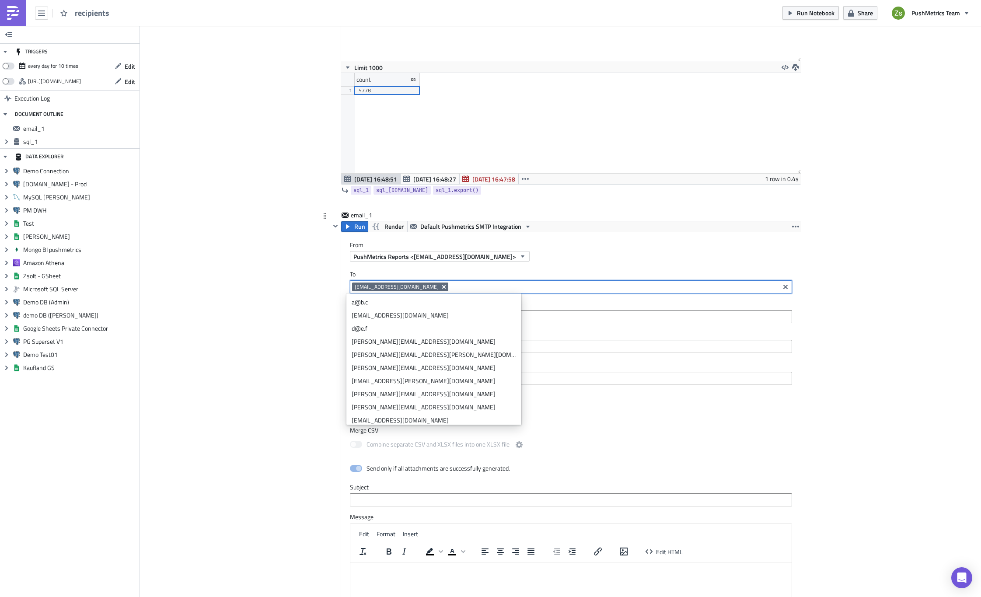
click at [442, 286] on icon "Remove Tag" at bounding box center [443, 286] width 3 height 3
click at [404, 286] on input at bounding box center [570, 286] width 437 height 9
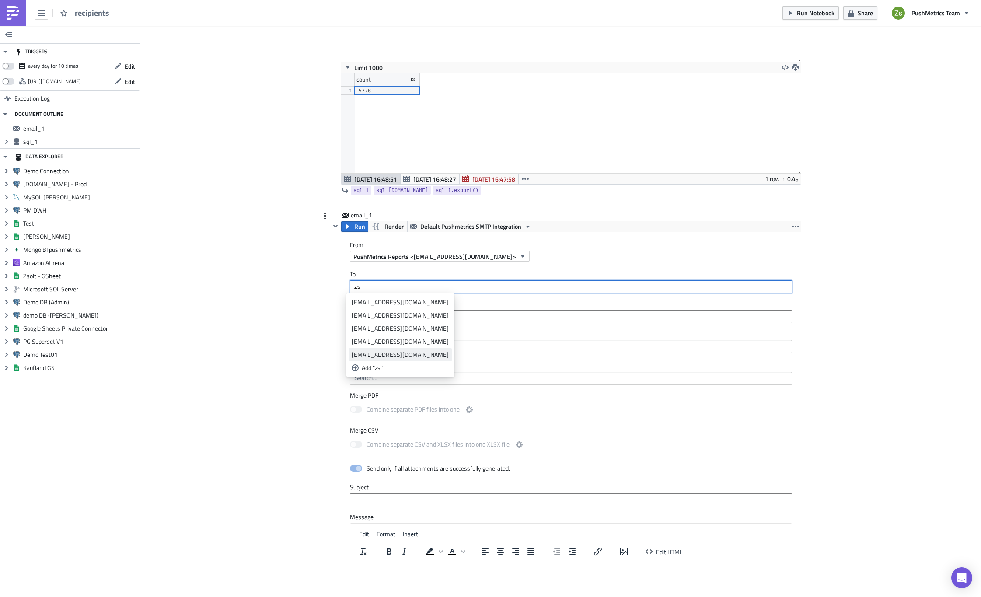
type input "zs"
click at [408, 352] on div "[EMAIL_ADDRESS][DOMAIN_NAME]" at bounding box center [400, 354] width 97 height 9
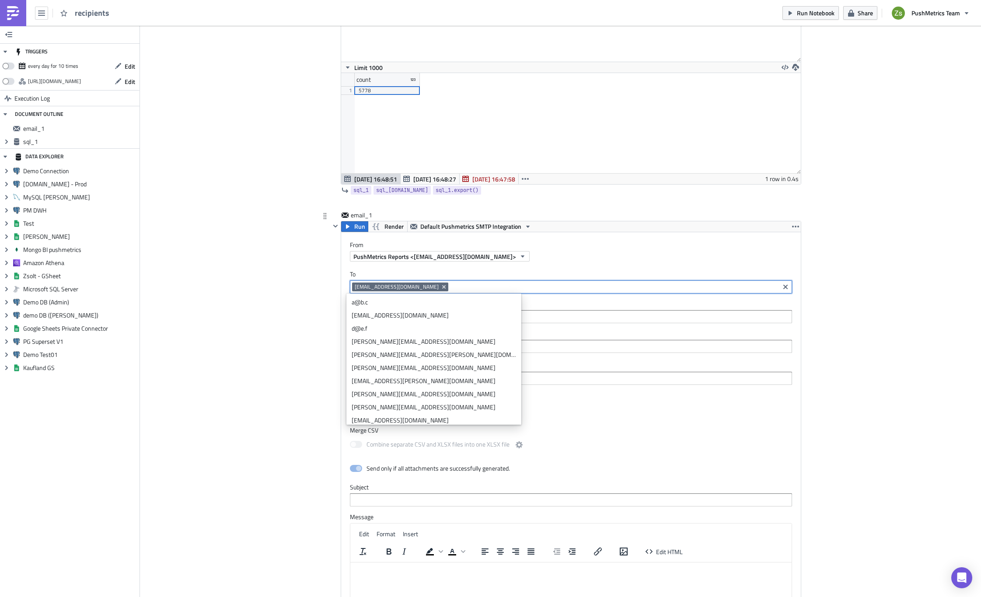
click at [455, 276] on label "To" at bounding box center [571, 274] width 442 height 8
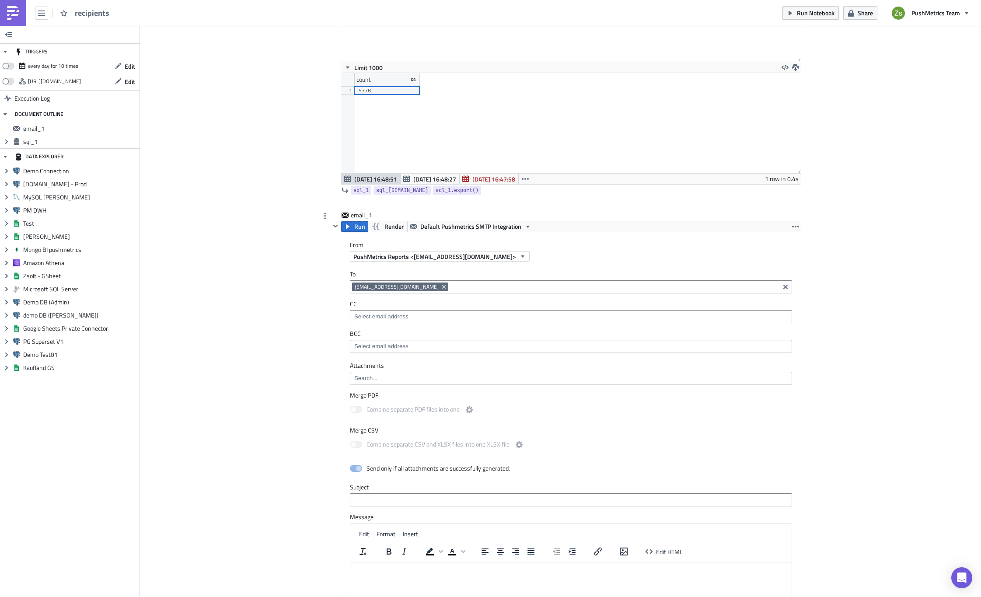
scroll to position [0, 0]
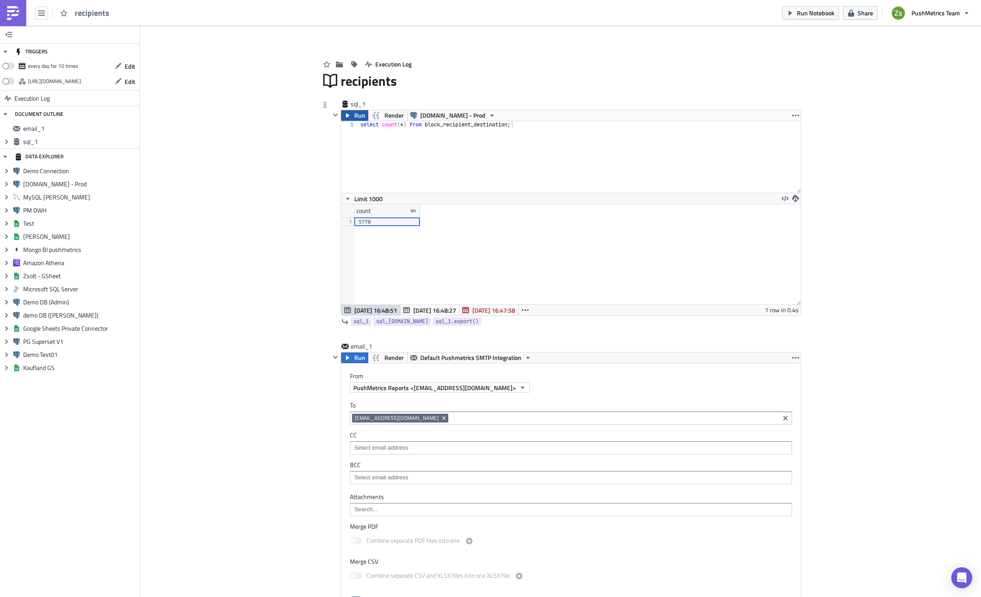
click at [354, 112] on span "Run" at bounding box center [359, 115] width 11 height 10
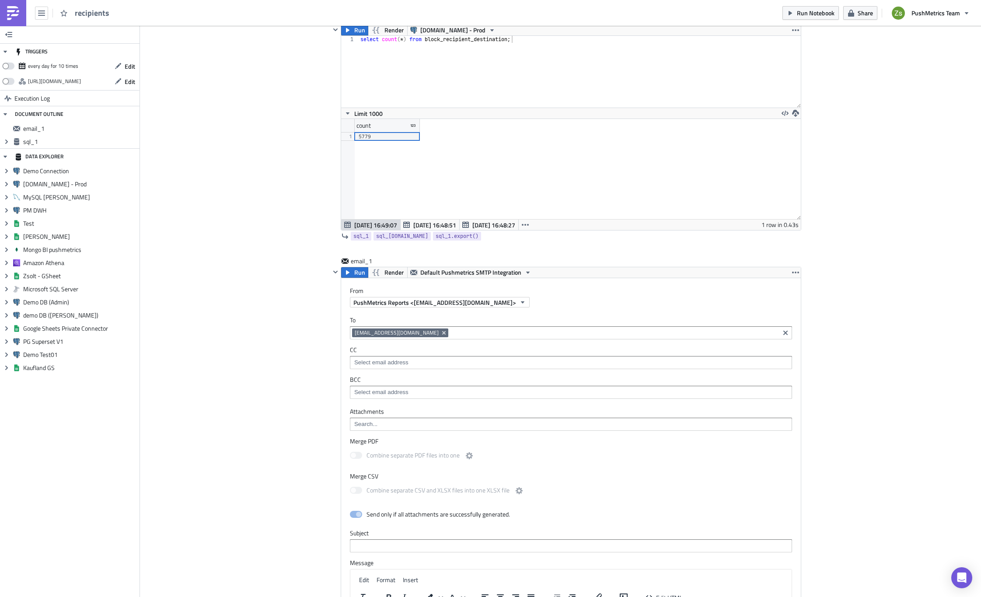
scroll to position [219, 0]
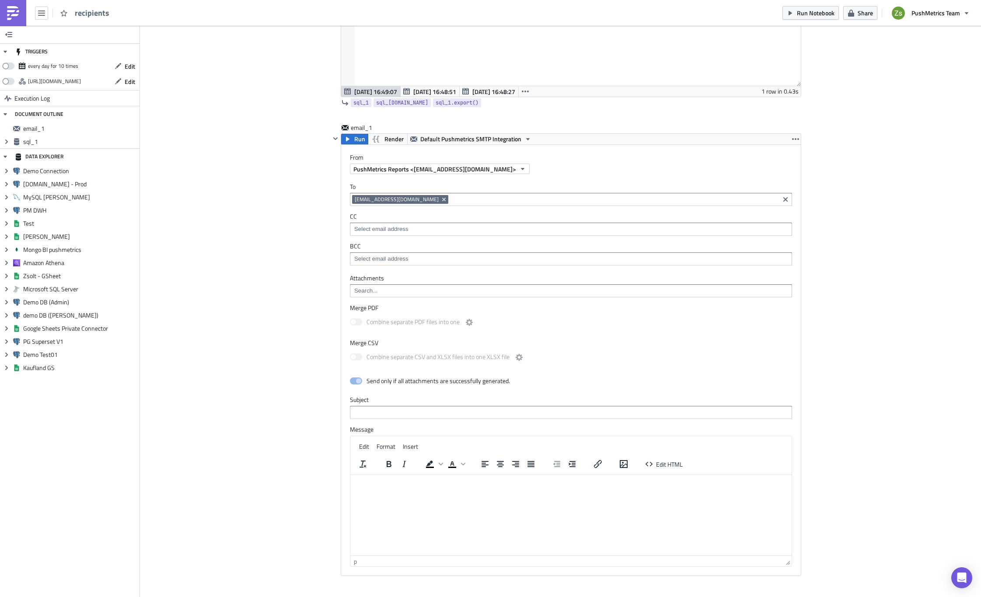
click at [450, 202] on input at bounding box center [613, 199] width 327 height 9
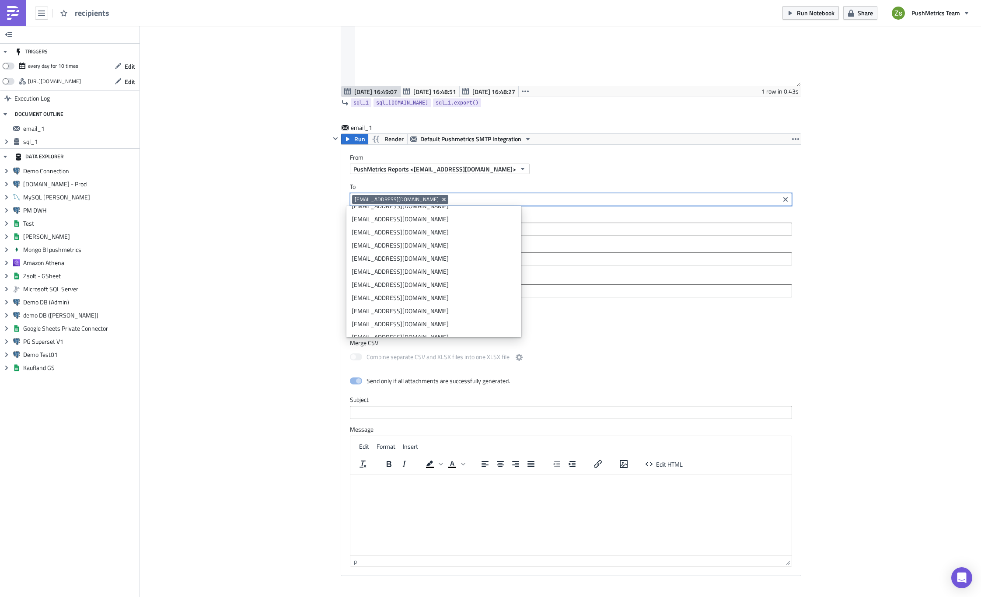
scroll to position [105, 0]
click at [461, 266] on div "support-access@pushmetrics.io" at bounding box center [434, 267] width 164 height 9
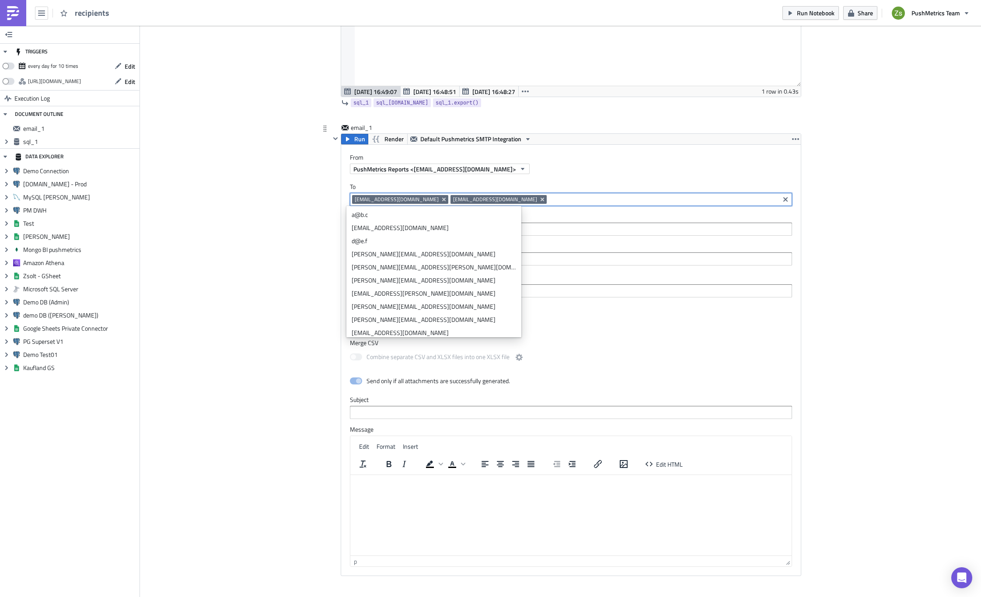
click at [517, 186] on label "To" at bounding box center [571, 187] width 442 height 8
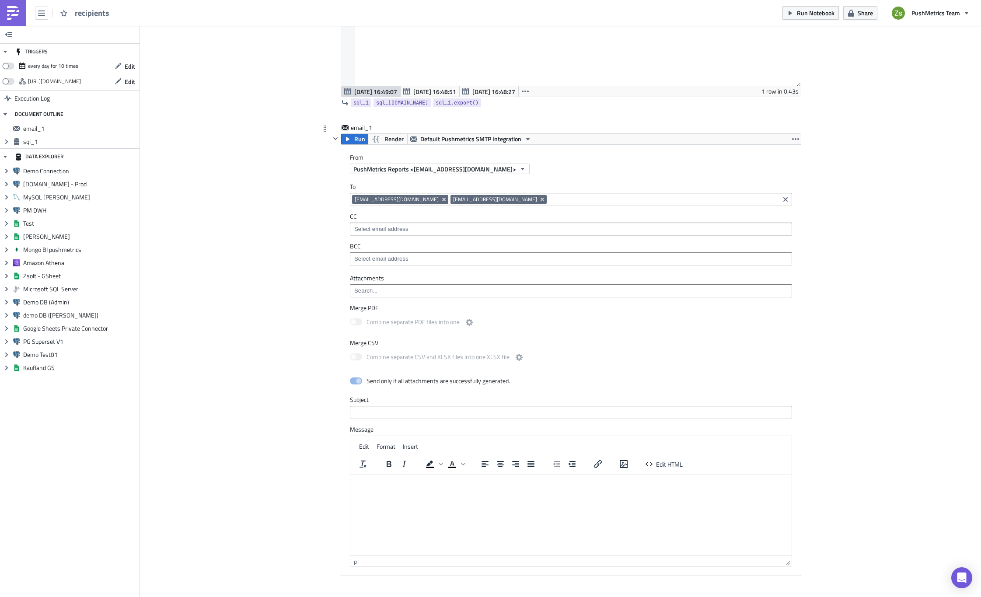
scroll to position [44, 0]
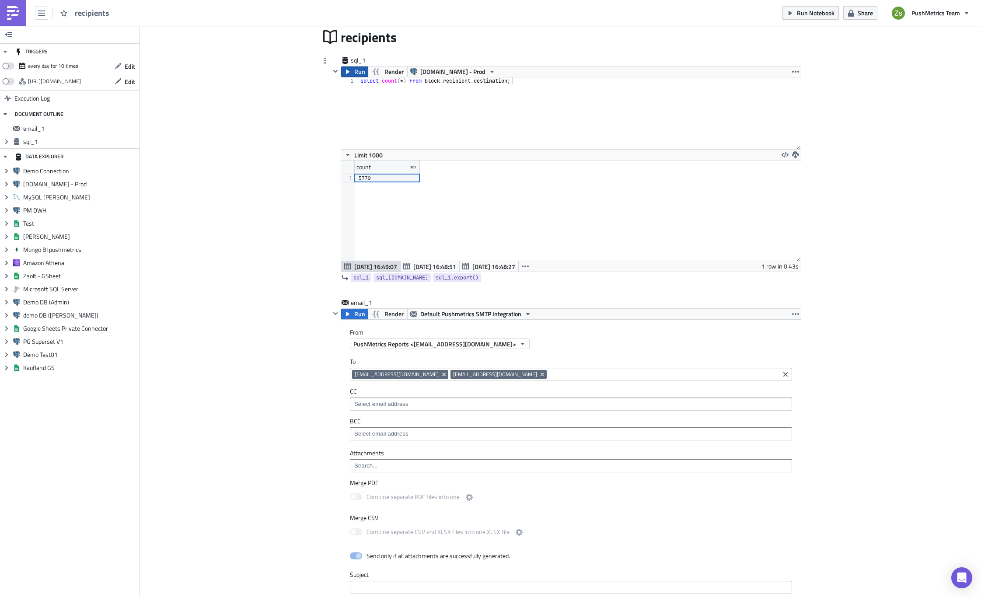
click at [356, 74] on span "Run" at bounding box center [359, 71] width 11 height 10
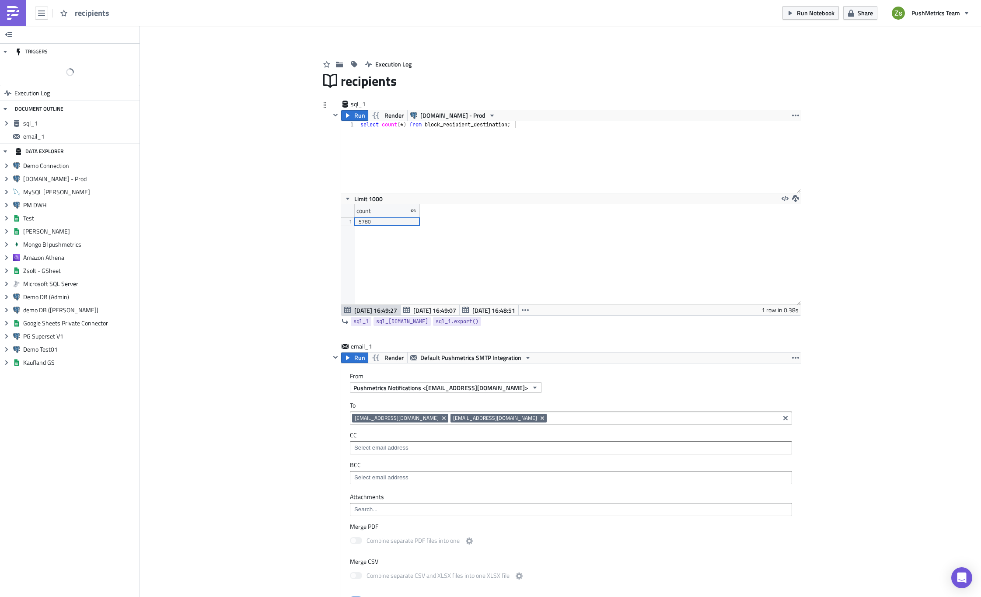
scroll to position [100, 459]
click at [539, 418] on icon "Remove Tag" at bounding box center [542, 418] width 7 height 7
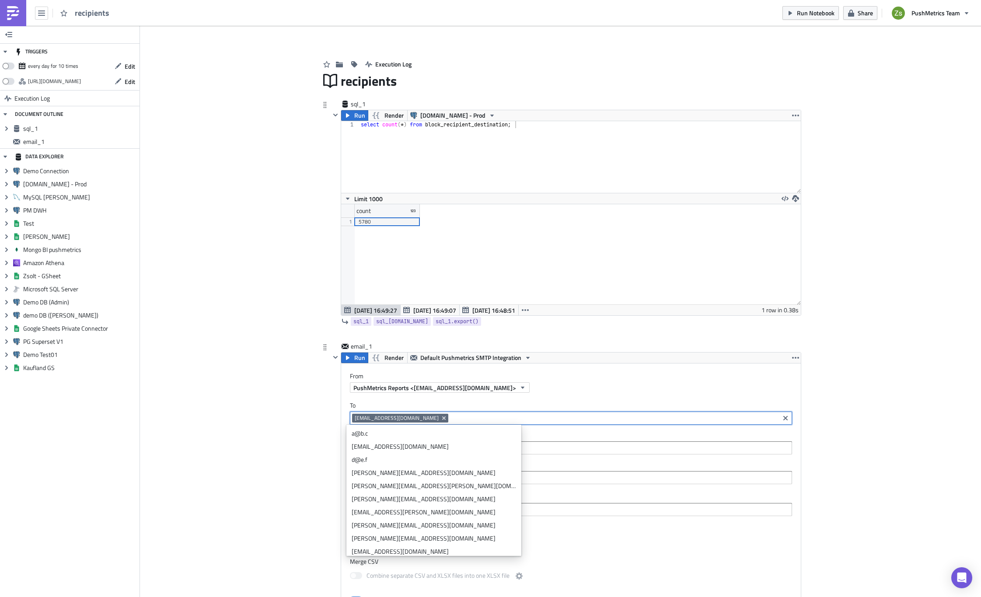
click at [490, 273] on div "count 1 5780" at bounding box center [571, 254] width 460 height 100
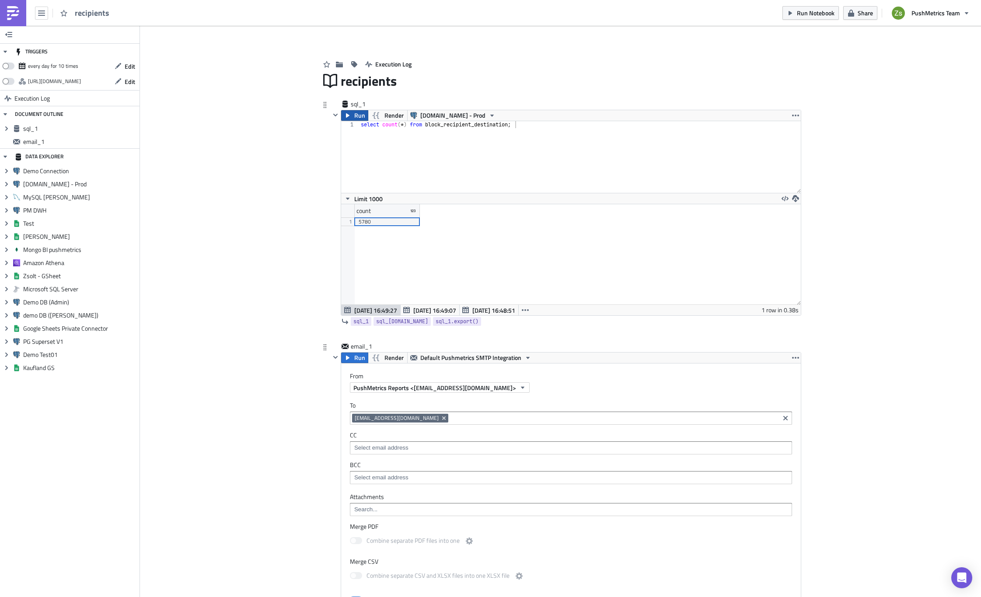
click at [345, 112] on icon "button" at bounding box center [347, 115] width 7 height 7
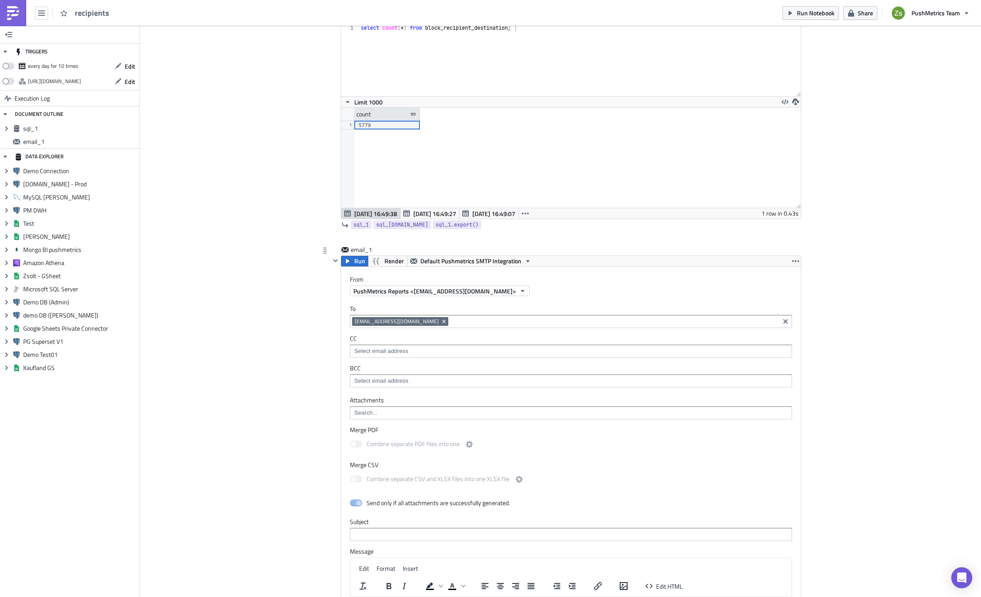
scroll to position [96, 0]
click at [333, 260] on icon "button" at bounding box center [335, 261] width 4 height 3
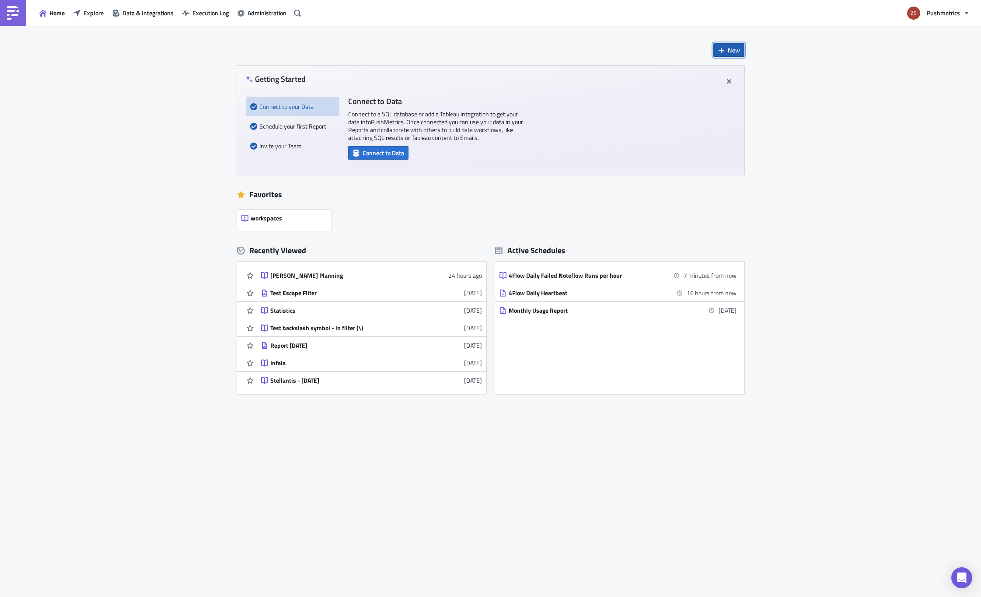
click at [734, 50] on span "New" at bounding box center [734, 49] width 12 height 9
click at [752, 87] on div "Notebook" at bounding box center [758, 85] width 58 height 9
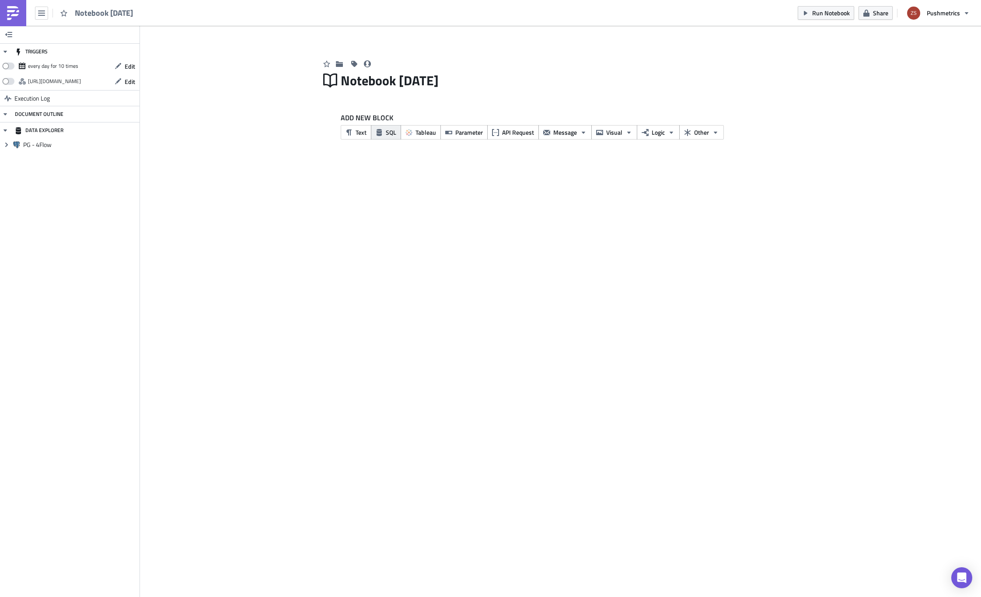
click at [383, 130] on button "SQL" at bounding box center [386, 132] width 30 height 14
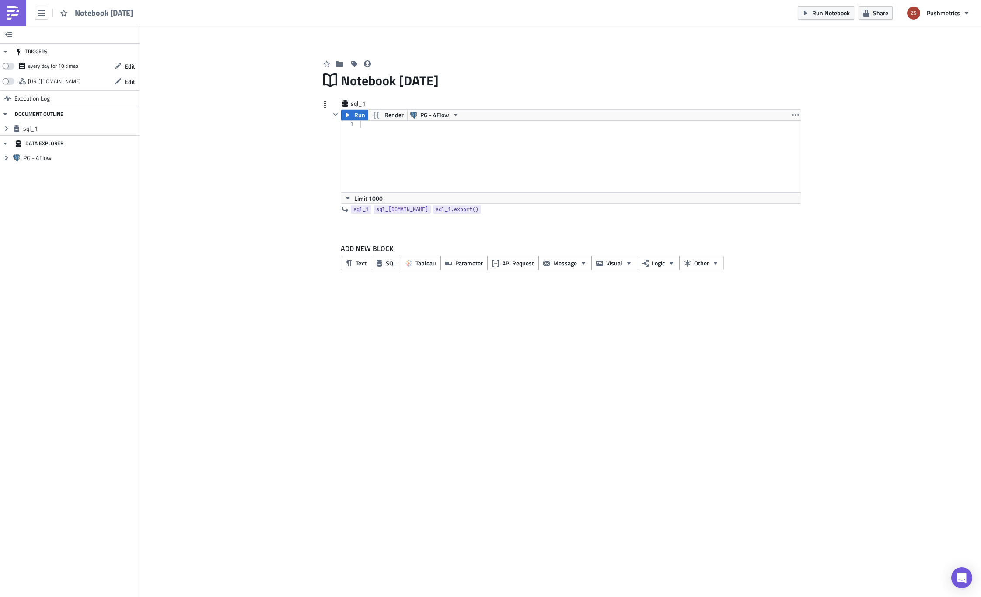
click at [432, 139] on div at bounding box center [580, 164] width 442 height 86
type textarea "select count(*) from ab_permission;"
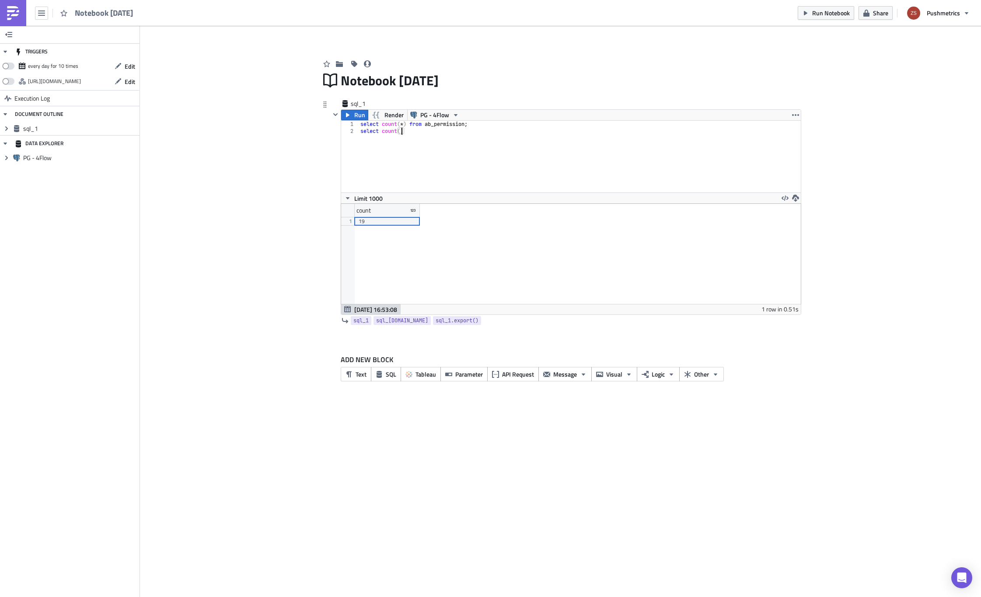
scroll to position [0, 3]
type textarea "select count(*) from ab_view_menu;"
type textarea "select count(*) from ab_permission_view;"
type textarea "select count(*) from ab_permission_view_role;"
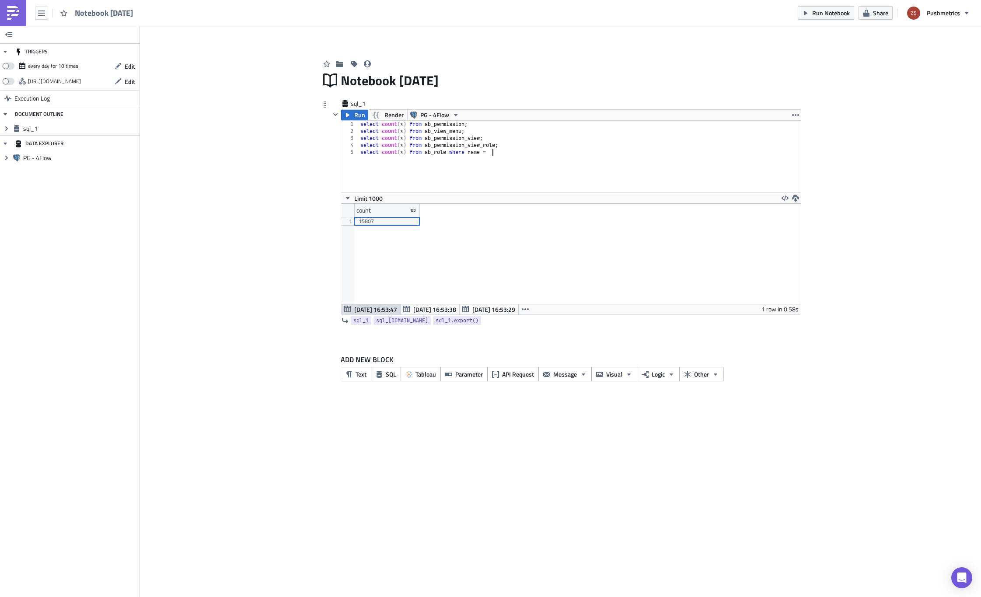
scroll to position [0, 10]
type textarea "select count(*) from ab_role where name = 'User';"
paste textarea "select count(*) from ab_role where name = 'User';"
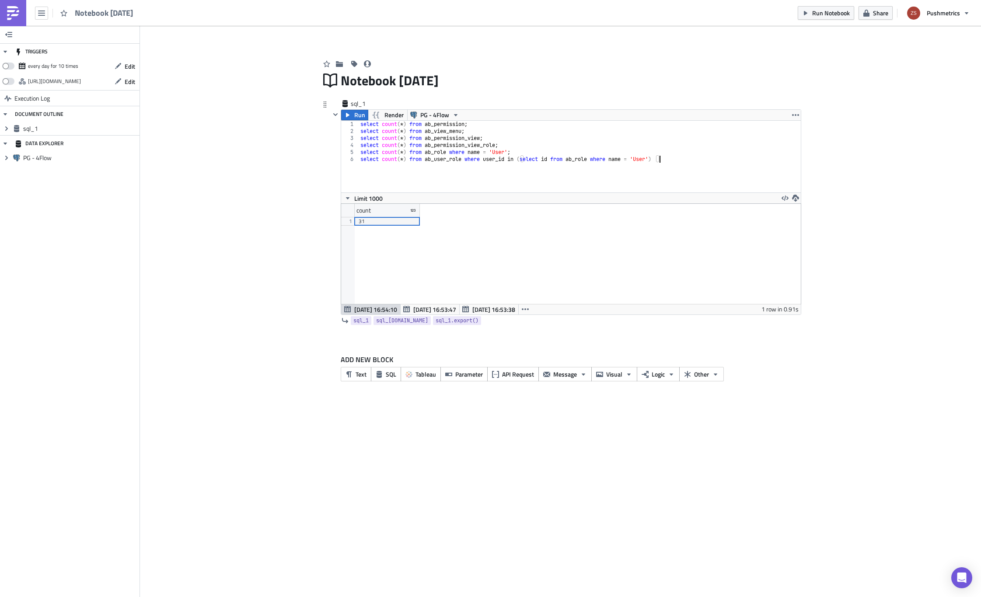
type textarea "select count(*) from ab_user_role where user_id in (select id from ab_role wher…"
type textarea "select * from ab_view_menu"
click at [398, 374] on button "SQL" at bounding box center [386, 374] width 30 height 14
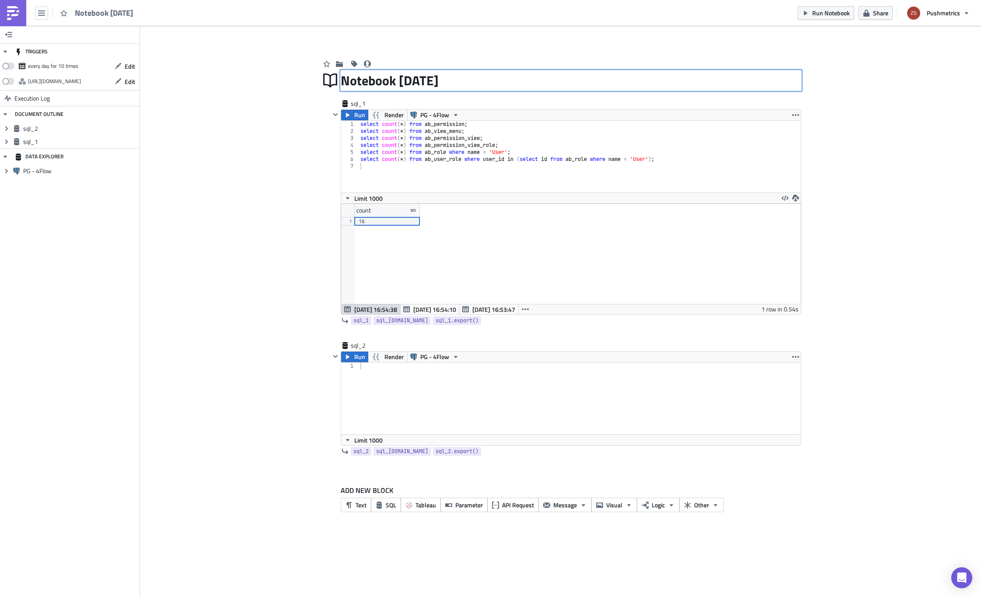
click at [409, 76] on div "Notebook [DATE] Notebook [DATE]" at bounding box center [571, 80] width 460 height 20
type input "Statistics - Roles / Permissions"
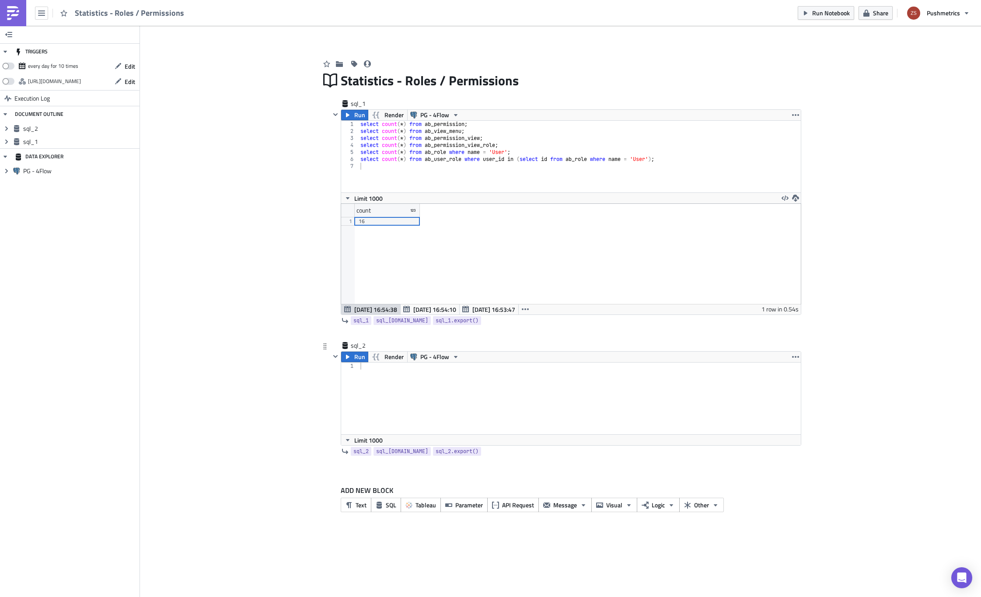
click at [437, 388] on div at bounding box center [580, 406] width 442 height 86
paste textarea "select * from ab_view_menu"
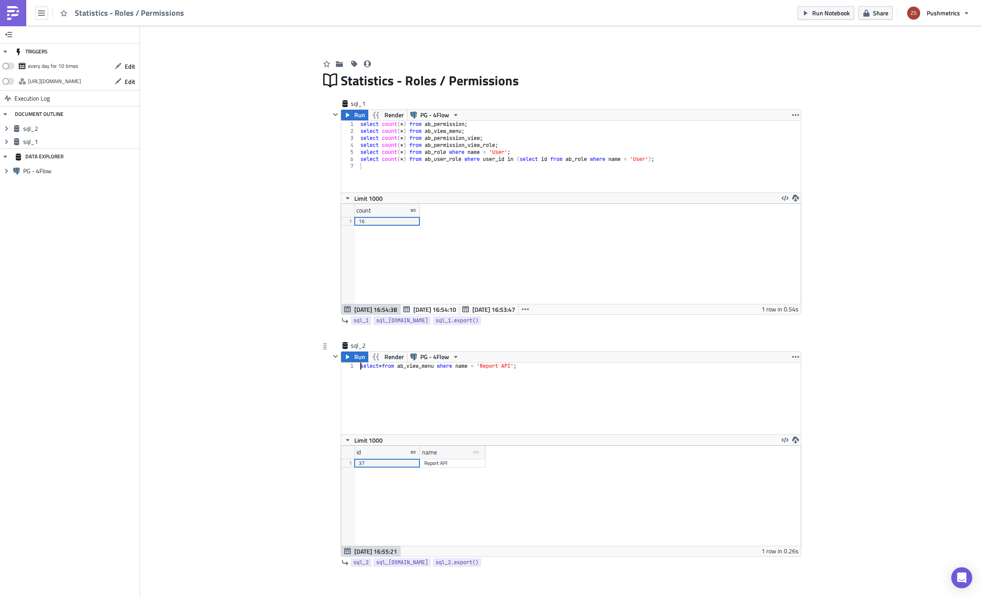
scroll to position [100, 459]
type textarea "select * from ab_view_menu where name = 'Report API';"
click at [399, 460] on div "37" at bounding box center [387, 463] width 57 height 9
click at [505, 401] on div "select * from ab_view_menu where name = 'Report API' ;" at bounding box center [580, 406] width 442 height 86
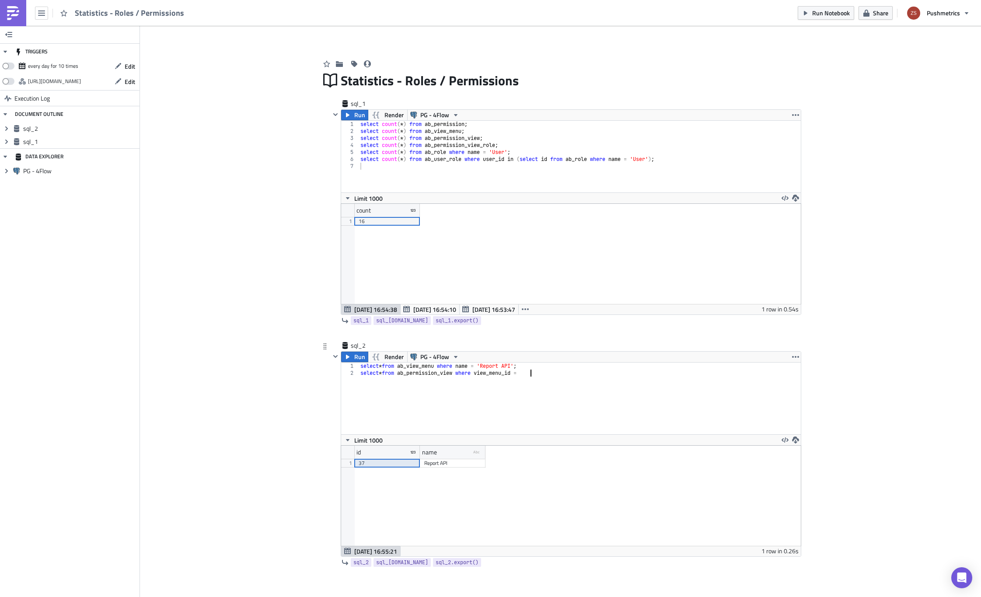
paste textarea "37"
type textarea "select * from ab_permission_view where view_menu_id = 37;"
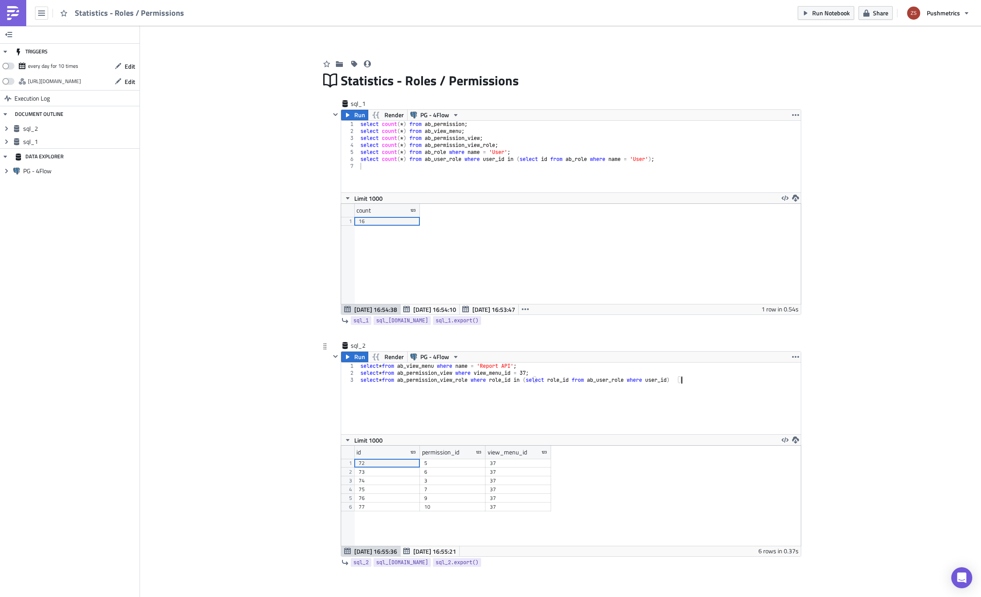
scroll to position [0, 27]
type textarea "select * from ab_permission_view_role where role_id in (select role_id from ab_…"
click at [493, 156] on div "select count ( * ) from ab_permission ; select count ( * ) from ab_view_menu ; …" at bounding box center [580, 164] width 442 height 86
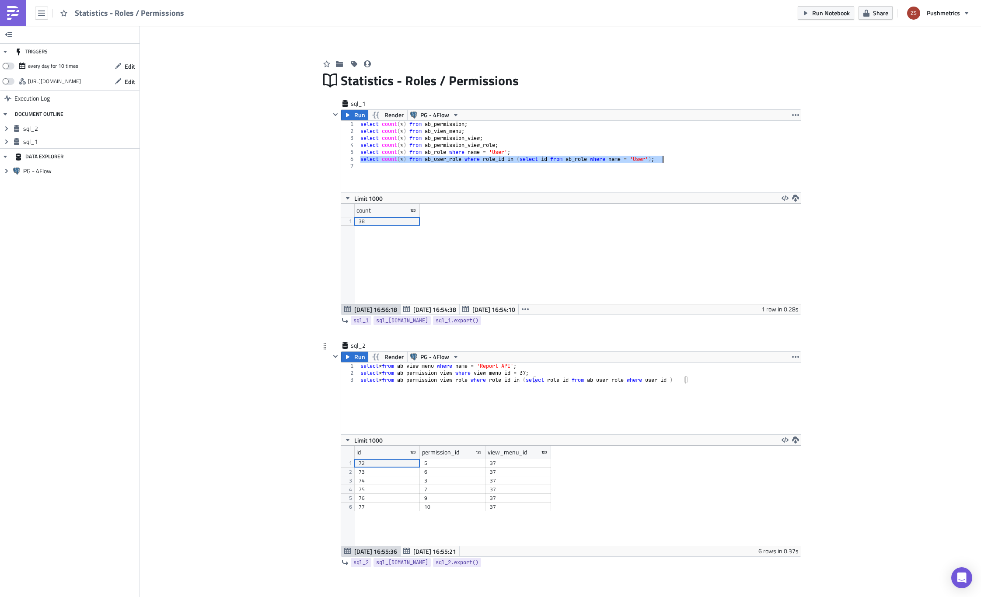
type textarea "select count(*) from ab_user_role where role_id in (select id from ab_role wher…"
click at [502, 383] on div "select * from ab_view_menu where name = 'Report API' ; select * from ab_permiss…" at bounding box center [580, 406] width 442 height 86
drag, startPoint x: 478, startPoint y: 383, endPoint x: 495, endPoint y: 391, distance: 19.4
click at [478, 383] on div "select * from ab_view_menu where name = 'Report API' ; select * from ab_permiss…" at bounding box center [580, 406] width 442 height 86
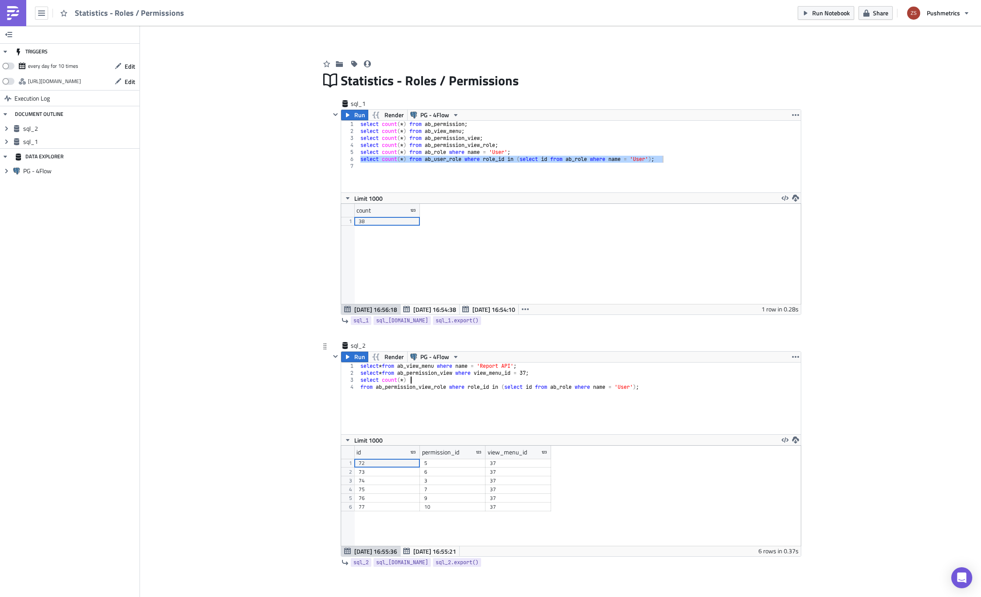
type textarea "select count(*) from ab_permission_view_role where role_id in (select id from a…"
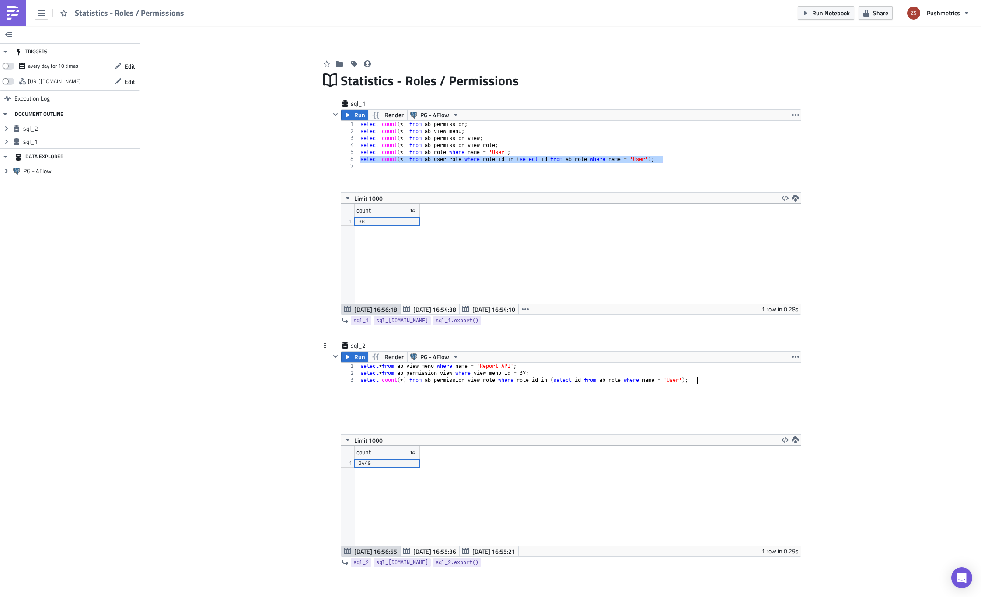
scroll to position [0, 0]
type textarea "select count(*) from ab_permission_view_role where role_id in (select id from a…"
paste textarea "select count(*) from ab_permission_view_role where role_id in (select id from a…"
type textarea "select count(*) from ab_permission_view_role where role_id in (select id from a…"
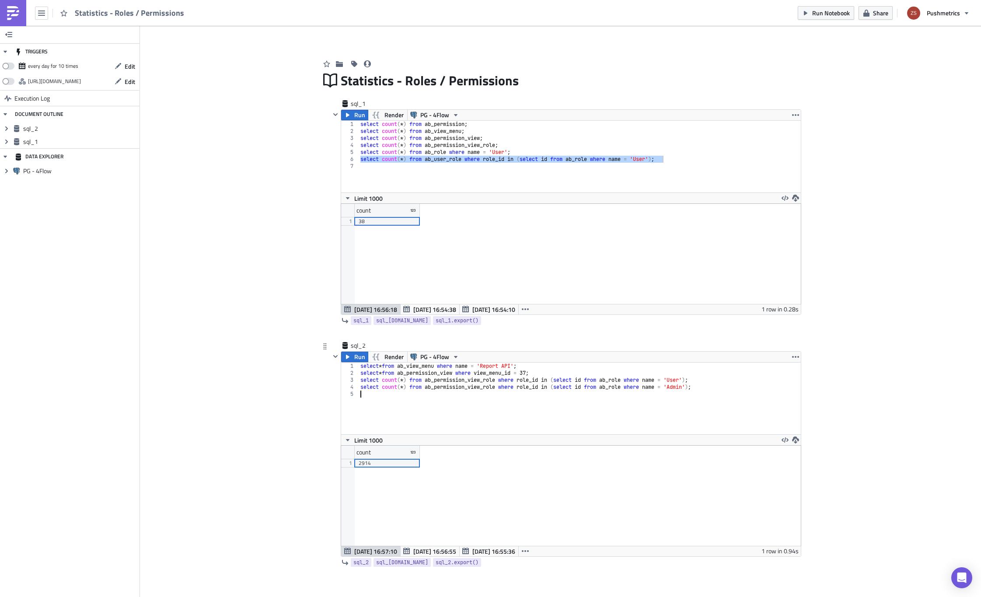
paste textarea "select count(*) from ab_permission_view_role where role_id in (select id from a…"
type textarea "select count(*) from ab_permission_view_role where role_id in (select id from a…"
click at [576, 185] on div "select count ( * ) from ab_permission ; select count ( * ) from ab_view_menu ; …" at bounding box center [580, 164] width 442 height 86
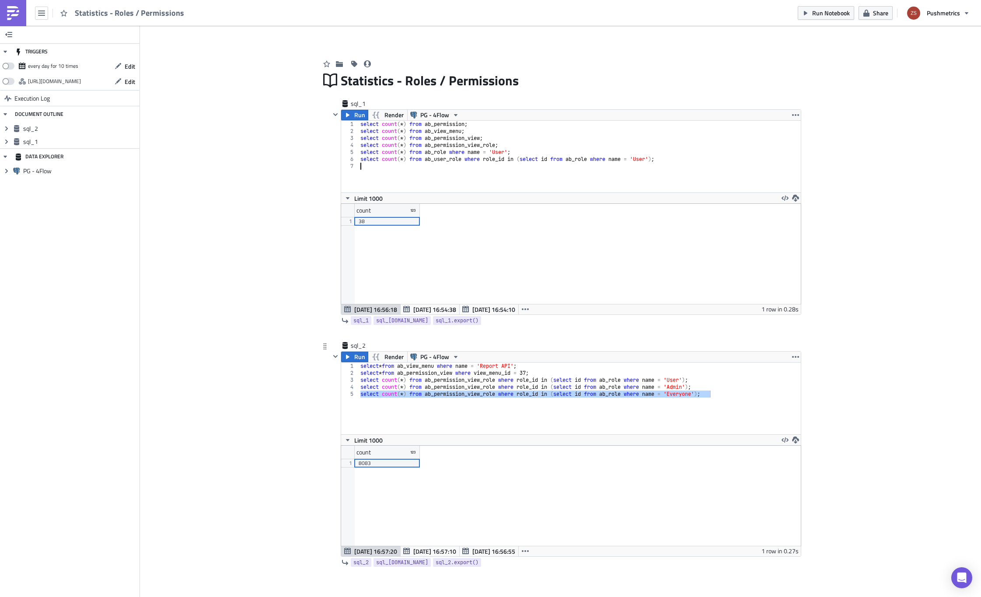
click at [502, 417] on div "select * from ab_view_menu where name = 'Report API' ; select * from ab_permiss…" at bounding box center [580, 399] width 442 height 72
click at [334, 112] on icon "button" at bounding box center [335, 114] width 7 height 7
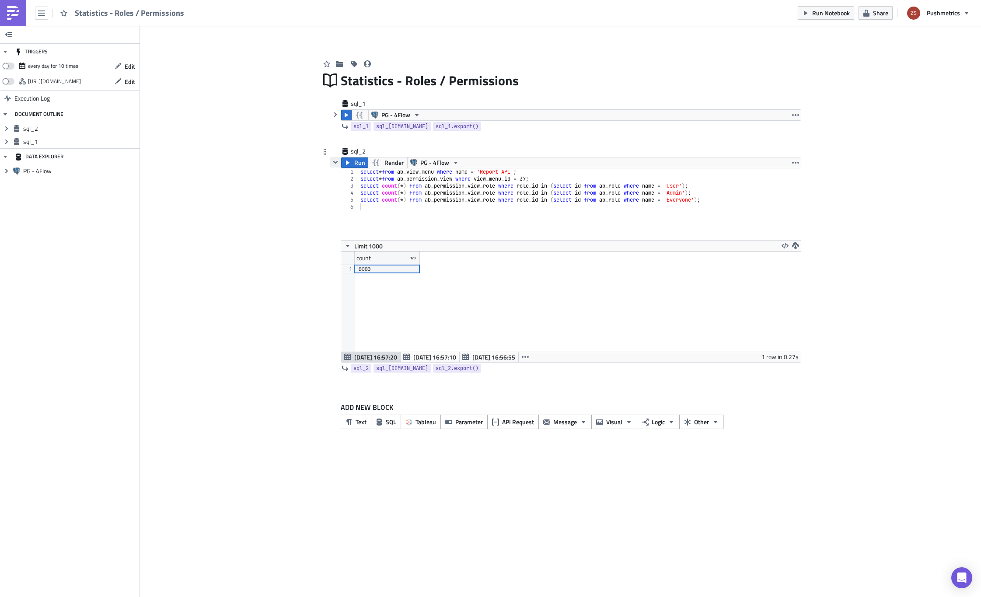
click at [338, 166] on button "button" at bounding box center [335, 162] width 10 height 10
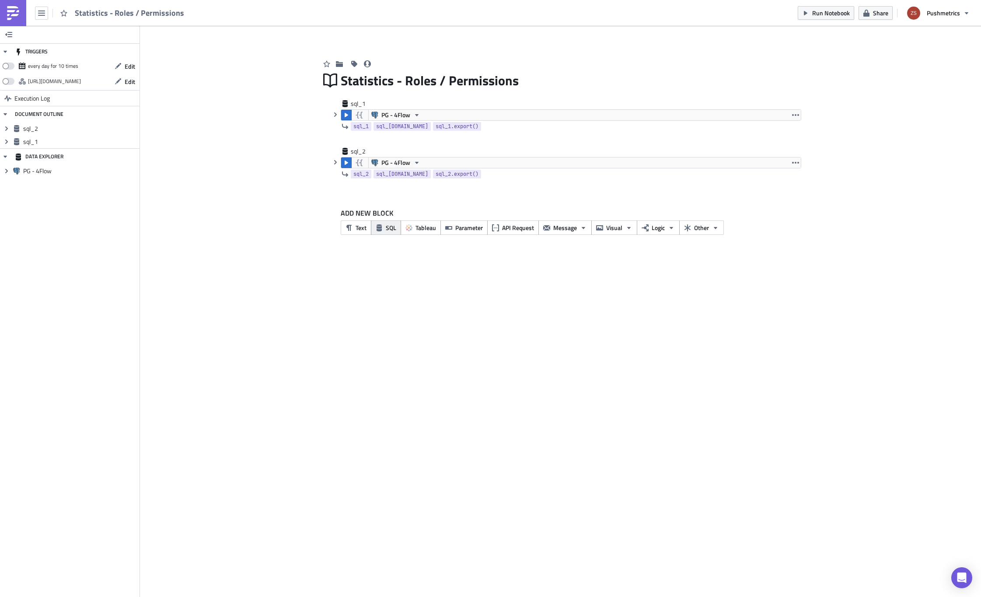
click at [384, 230] on button "SQL" at bounding box center [386, 227] width 30 height 14
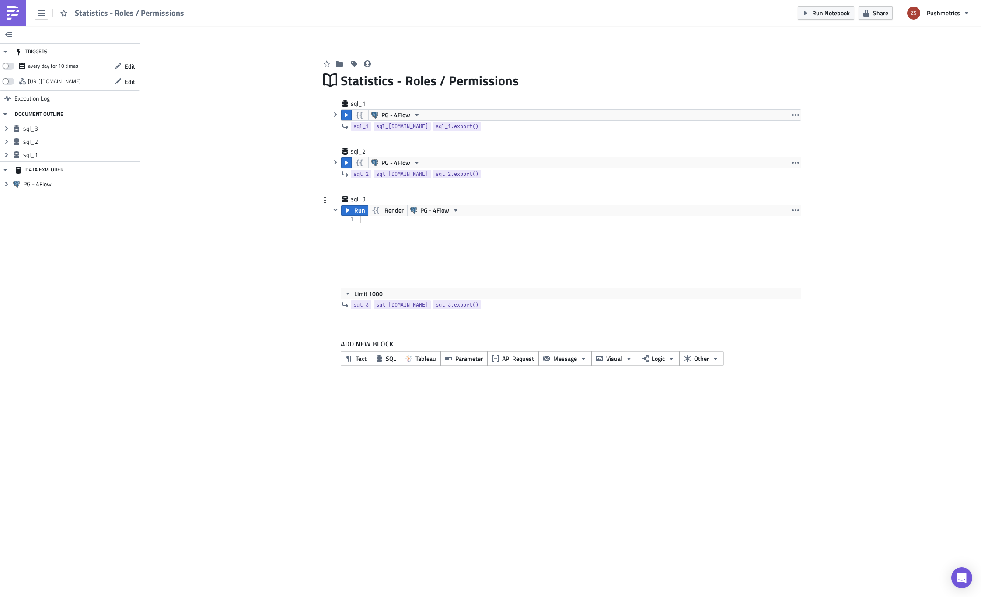
click at [426, 247] on div at bounding box center [580, 259] width 442 height 86
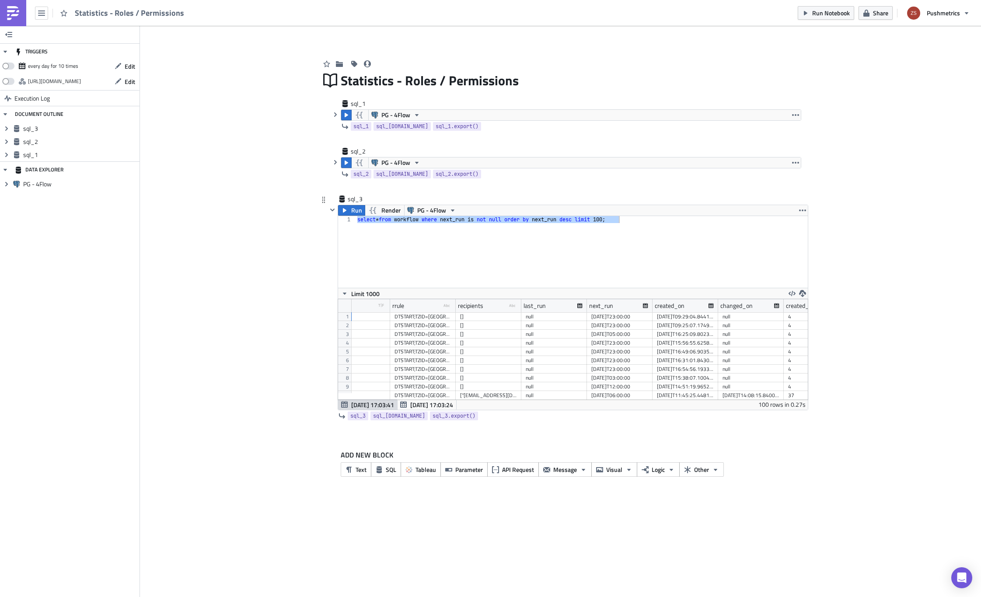
scroll to position [0, 377]
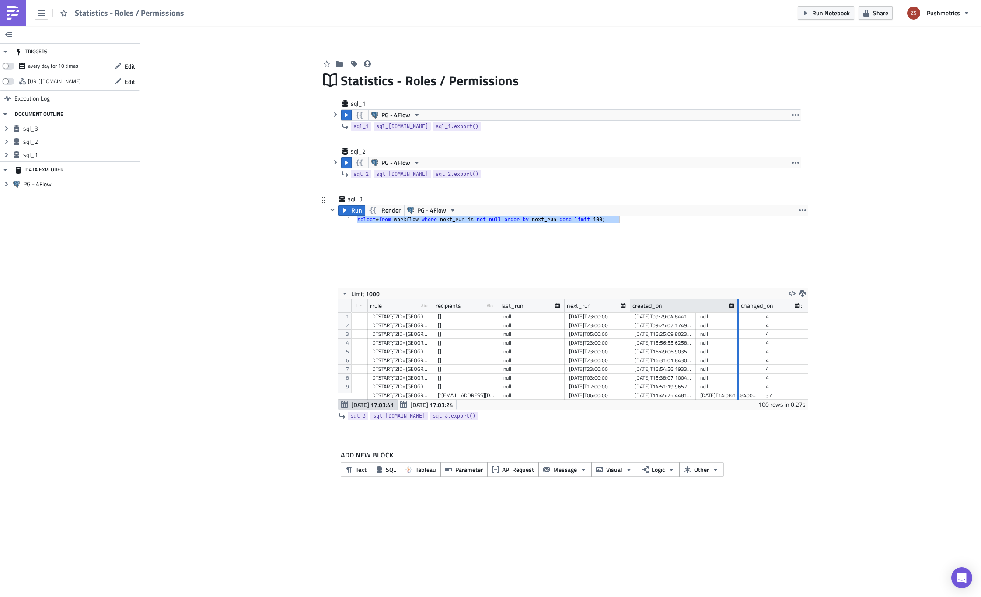
drag, startPoint x: 694, startPoint y: 305, endPoint x: 739, endPoint y: 309, distance: 45.6
click at [739, 309] on div at bounding box center [737, 306] width 2 height 14
drag, startPoint x: 630, startPoint y: 304, endPoint x: 742, endPoint y: 312, distance: 112.2
click at [742, 312] on div at bounding box center [741, 306] width 1 height 14
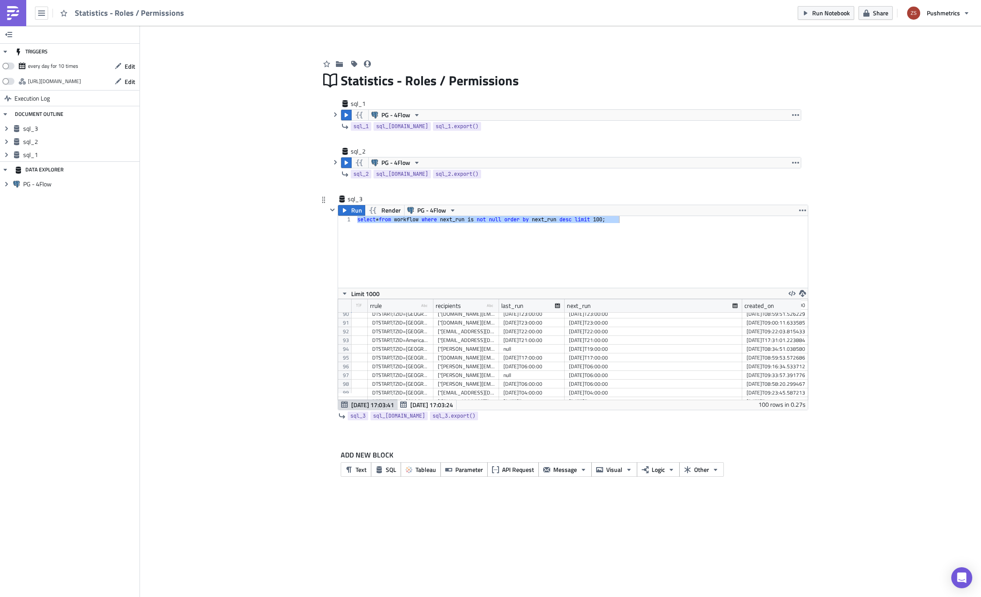
scroll to position [794, 377]
click at [642, 243] on div "select * from workflow where next_run is not null order by next_run desc limit …" at bounding box center [582, 252] width 452 height 72
click at [610, 220] on div "select * from workflow where next_run is not null order by next_run desc limit …" at bounding box center [582, 259] width 452 height 86
click at [356, 210] on span "Run" at bounding box center [356, 210] width 11 height 10
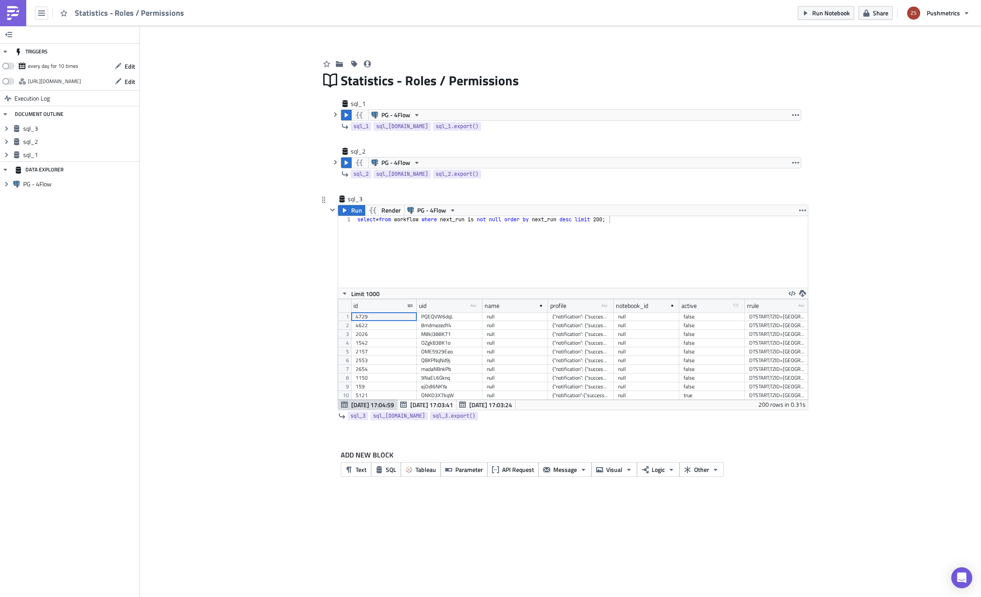
scroll to position [101, 470]
click at [639, 237] on div "select * from workflow where next_run is not null order by next_run desc limit …" at bounding box center [582, 259] width 452 height 86
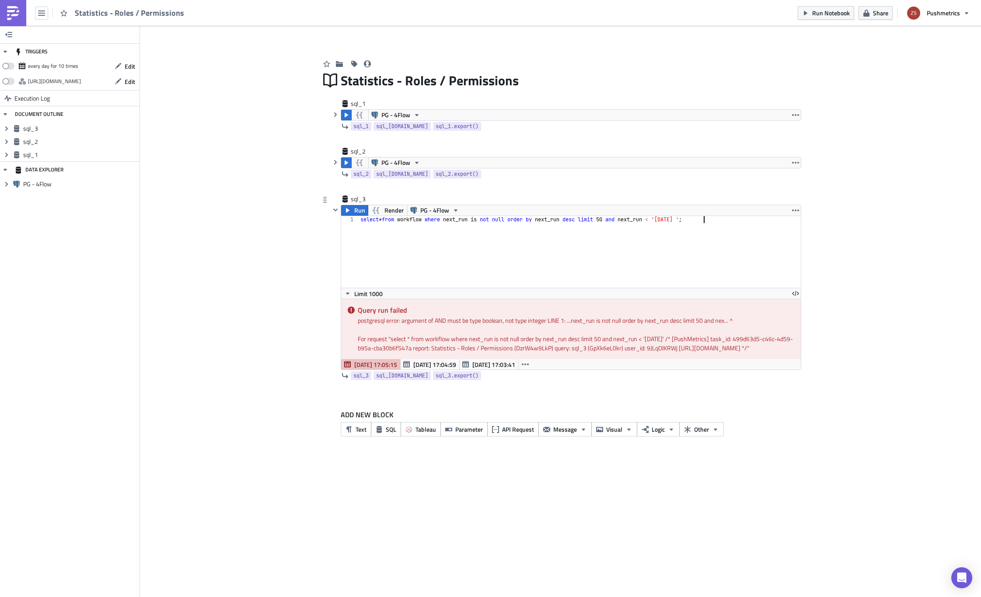
scroll to position [0, 0]
paste textarea "order by next_run desc limit 50"
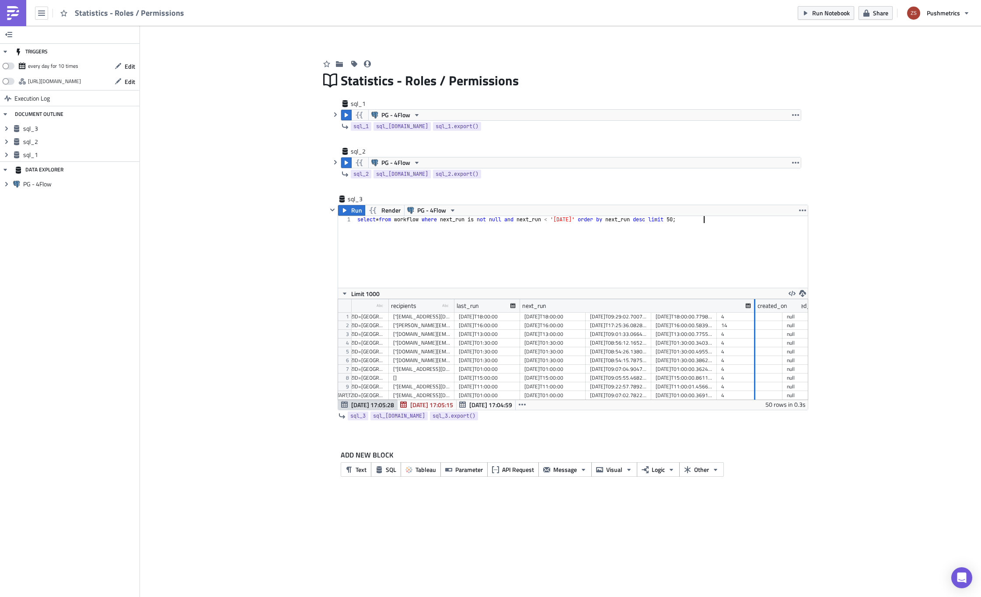
drag, startPoint x: 584, startPoint y: 305, endPoint x: 755, endPoint y: 317, distance: 171.4
click at [755, 317] on div "profile type-text Created with Sketch. notebook_id active type-boolean Created …" at bounding box center [573, 349] width 470 height 101
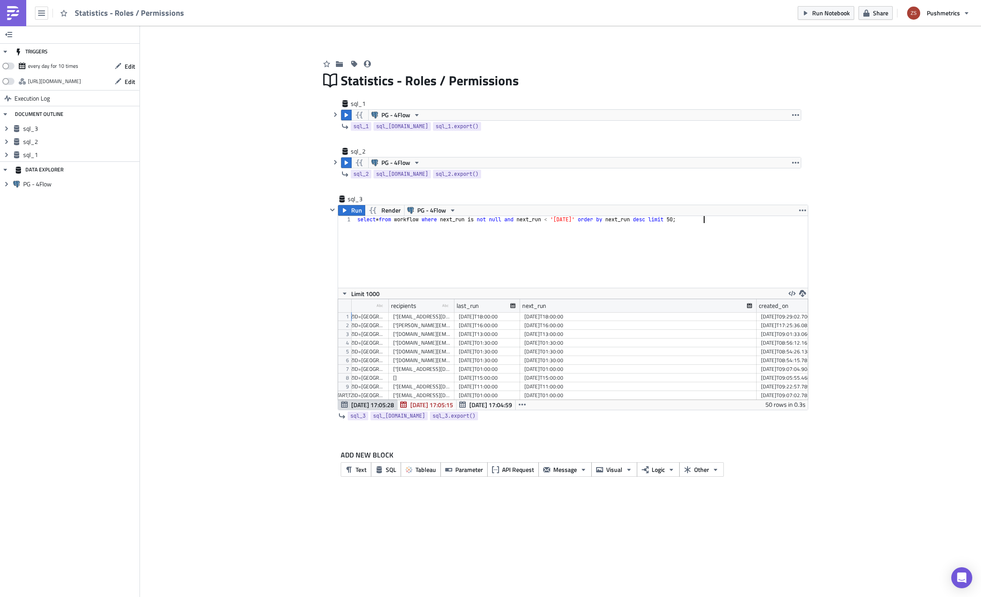
click at [616, 315] on div "2025-08-24T18:00:00" at bounding box center [638, 316] width 228 height 9
click at [693, 218] on div "select * from workflow where next_run is not null and next_run < '2025-08-25' o…" at bounding box center [582, 259] width 452 height 86
click at [361, 207] on span "Run" at bounding box center [356, 210] width 11 height 10
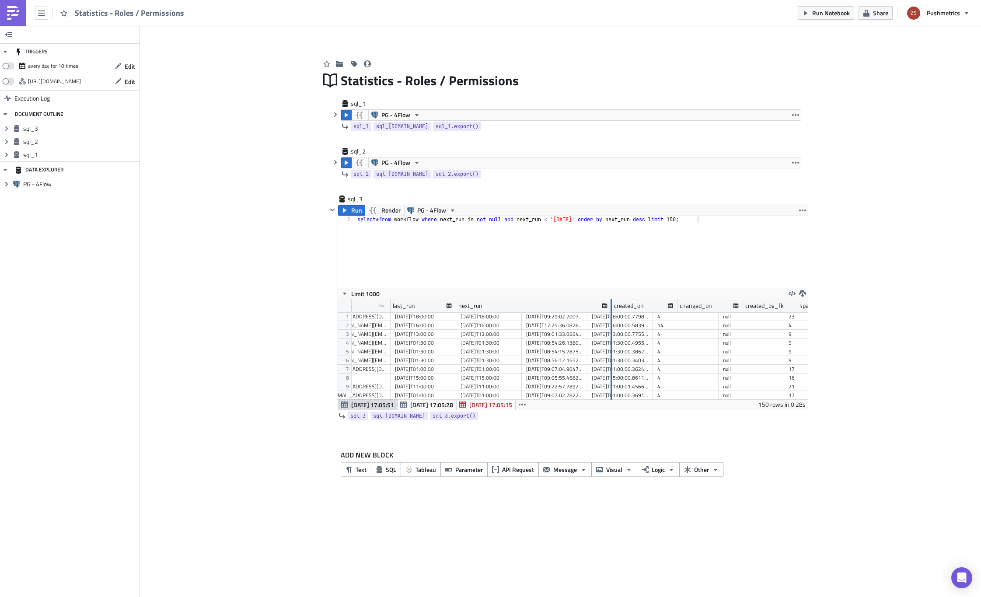
drag, startPoint x: 520, startPoint y: 307, endPoint x: 772, endPoint y: 320, distance: 252.7
click at [772, 320] on div "notebook_id active type-boolean Created with Sketch. rrule type-text Created wi…" at bounding box center [573, 349] width 470 height 101
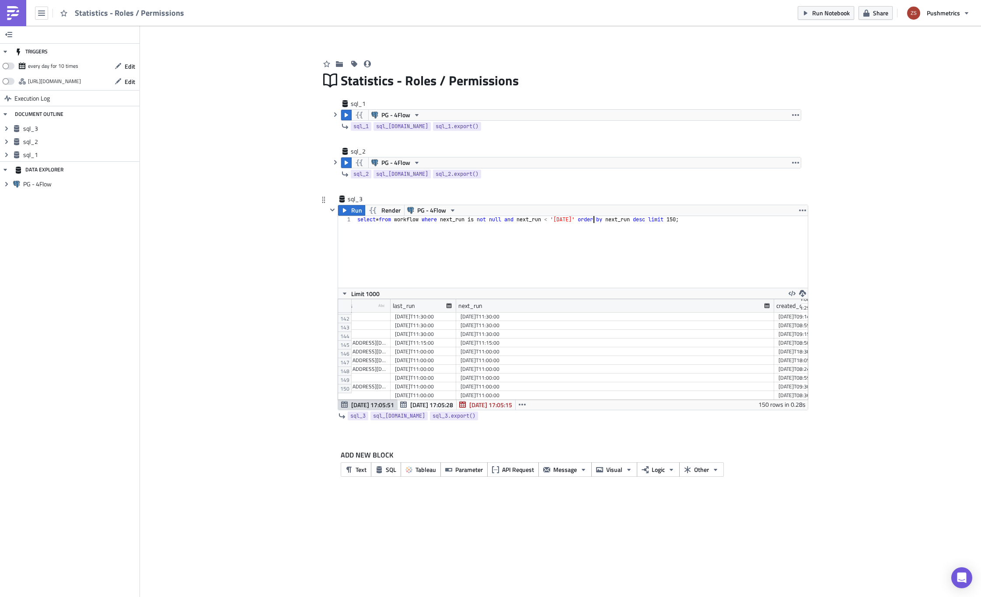
click at [595, 220] on div "select * from workflow where next_run is not null and next_run < '2025-08-25' o…" at bounding box center [582, 259] width 452 height 86
click at [349, 211] on button "Run" at bounding box center [351, 210] width 27 height 10
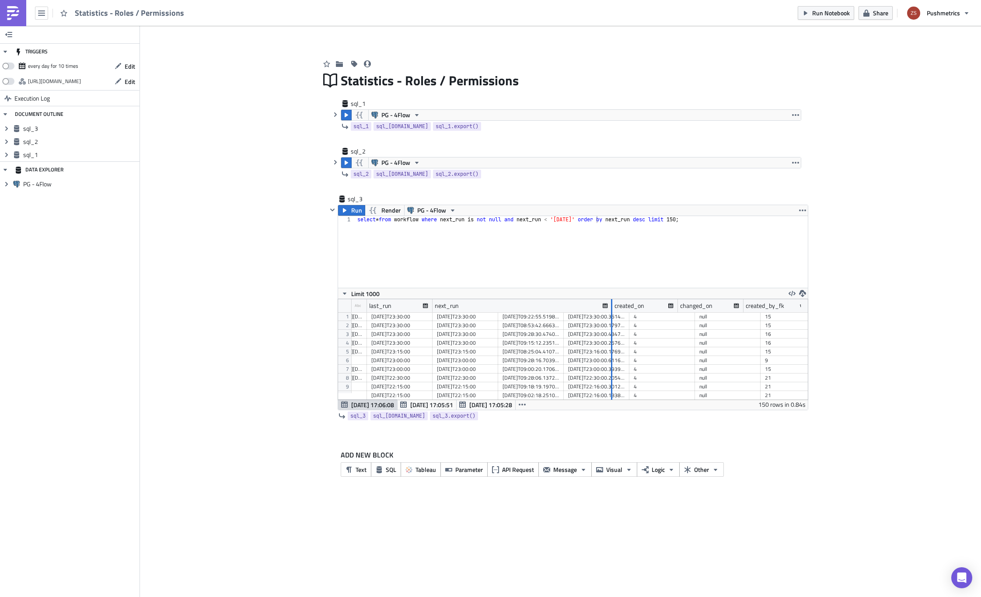
drag, startPoint x: 497, startPoint y: 304, endPoint x: 696, endPoint y: 322, distance: 200.2
click at [696, 322] on div "notebook_id active type-boolean Created with Sketch. rrule type-text Created wi…" at bounding box center [573, 349] width 470 height 101
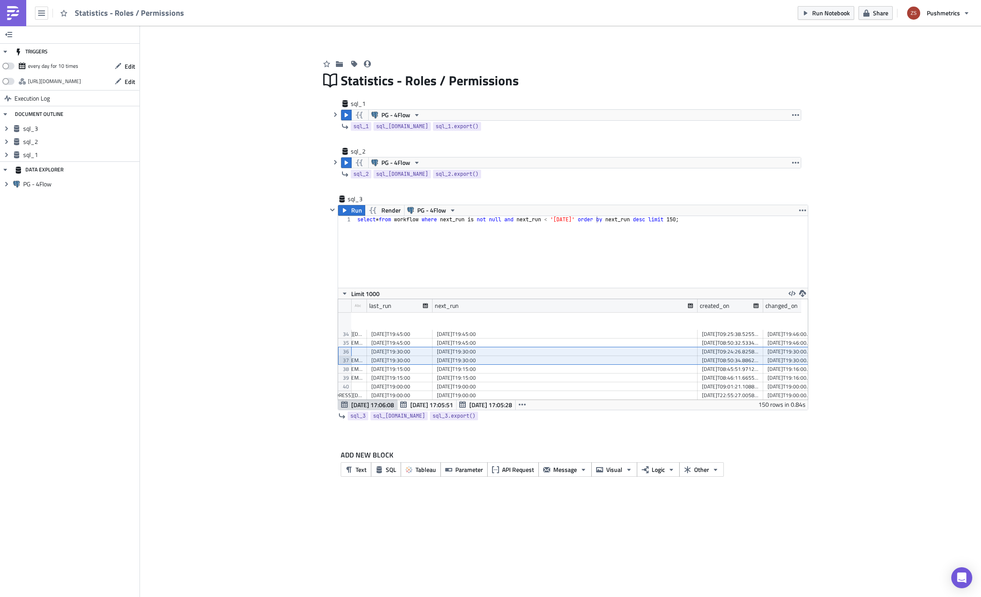
drag, startPoint x: 344, startPoint y: 351, endPoint x: 349, endPoint y: 360, distance: 10.6
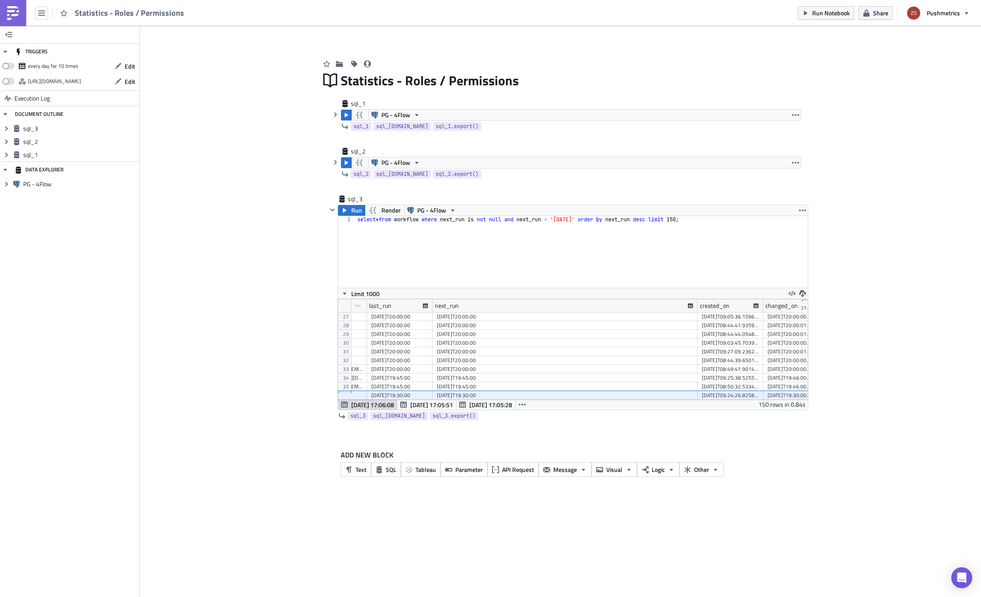
click at [497, 246] on div "select * from workflow where next_run is not null and next_run < '2025-08-22' o…" at bounding box center [582, 259] width 452 height 86
click at [493, 219] on div "select to_char ( next_run , '' count ( * ) total from workflow where next_run i…" at bounding box center [587, 255] width 463 height 79
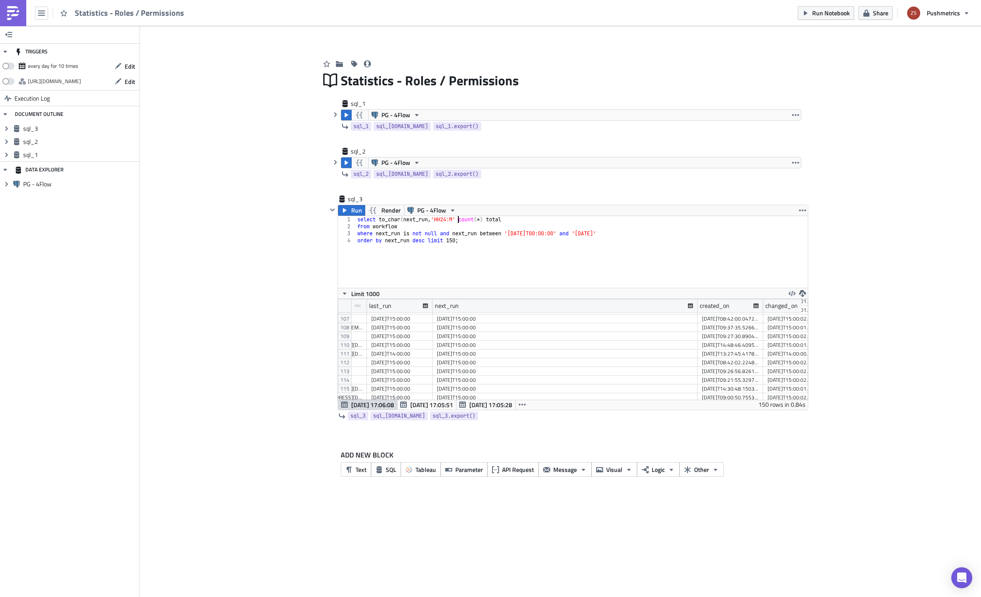
scroll to position [0, 9]
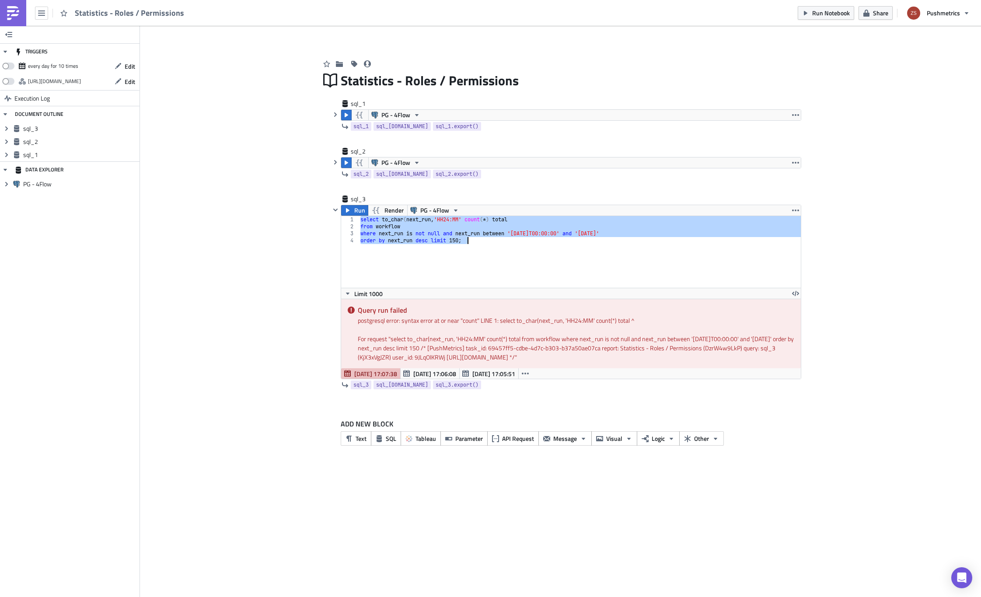
click at [488, 242] on div "select to_char ( next_run , 'HH24:MM' count ( * ) total from workflow where nex…" at bounding box center [580, 252] width 442 height 72
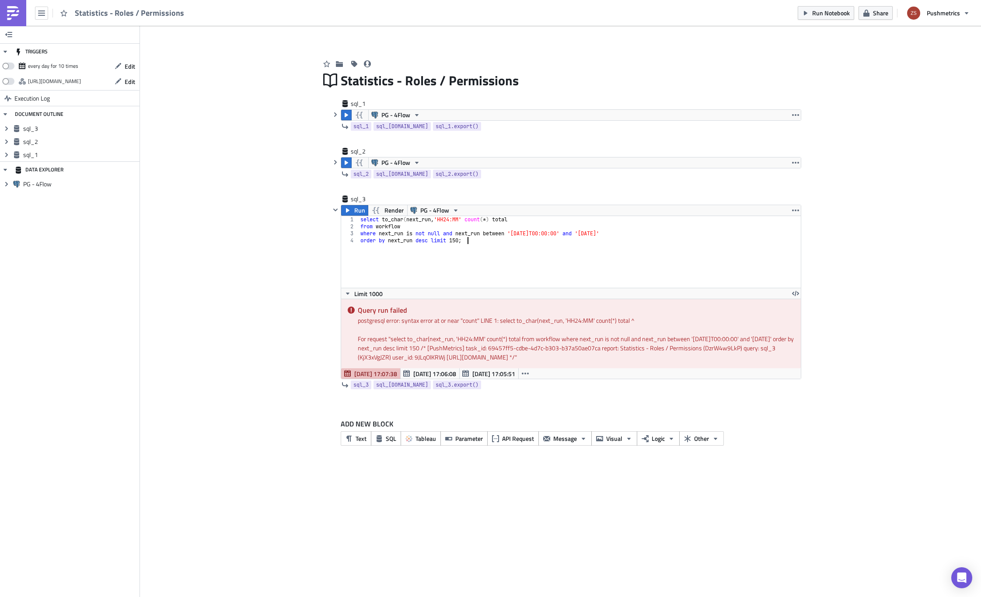
scroll to position [0, 8]
click at [395, 220] on div "select to_char ( next_run , 'HH24:MM' count ( * ) total from workflow where nex…" at bounding box center [580, 259] width 442 height 86
click at [466, 219] on div "select to_char ( next_run , 'HH24:MM' count ( * ) total from workflow where nex…" at bounding box center [580, 259] width 442 height 86
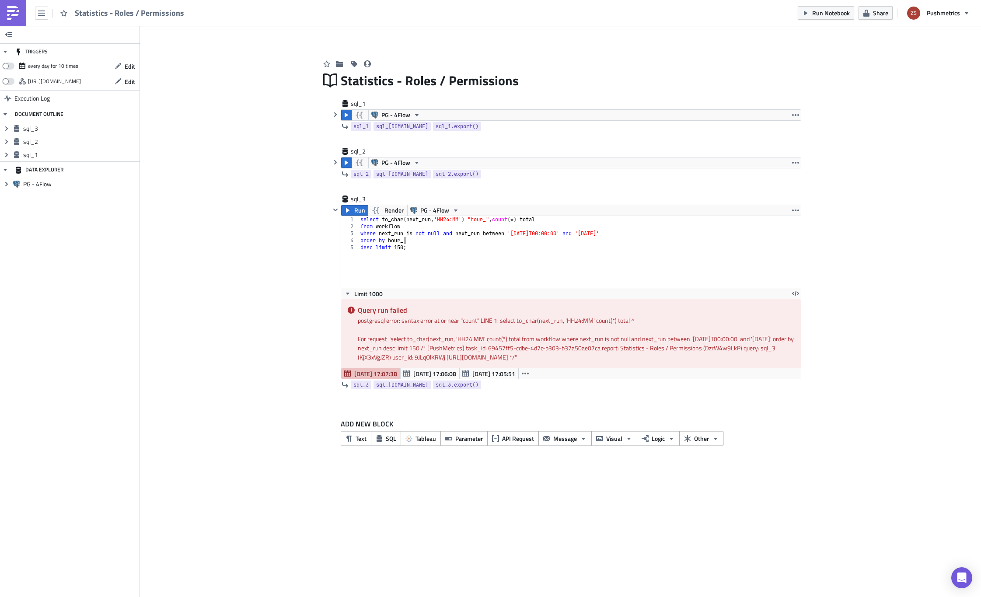
type textarea "where next_run is not null and next_run between '2025-08-21T00:00:00' and '2025…"
click at [390, 221] on div "select to_char ( next_run , 'HH24:MM' ) "hour_" , count ( * ) total from workfl…" at bounding box center [580, 259] width 442 height 86
click at [469, 220] on div "select to_char ( next_run , 'HH24:MM' ) "hour_" , count ( * ) total from workfl…" at bounding box center [580, 259] width 442 height 86
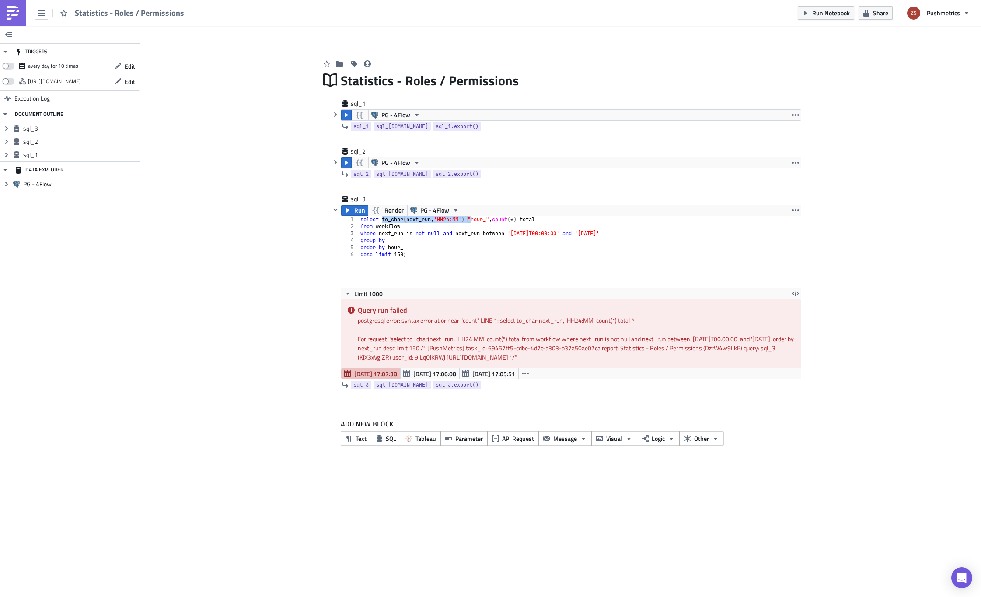
drag, startPoint x: 382, startPoint y: 220, endPoint x: 470, endPoint y: 220, distance: 87.9
click at [470, 220] on div "select to_char ( next_run , 'HH24:MM' ) "hour_" , count ( * ) total from workfl…" at bounding box center [580, 259] width 442 height 86
click at [429, 240] on div "select to_char ( next_run , 'HH24:MM' ) "hour_" , count ( * ) total from workfl…" at bounding box center [580, 259] width 442 height 86
paste textarea "to_char(next_run, 'HH24:MM')"
click at [357, 211] on span "Run" at bounding box center [359, 210] width 11 height 10
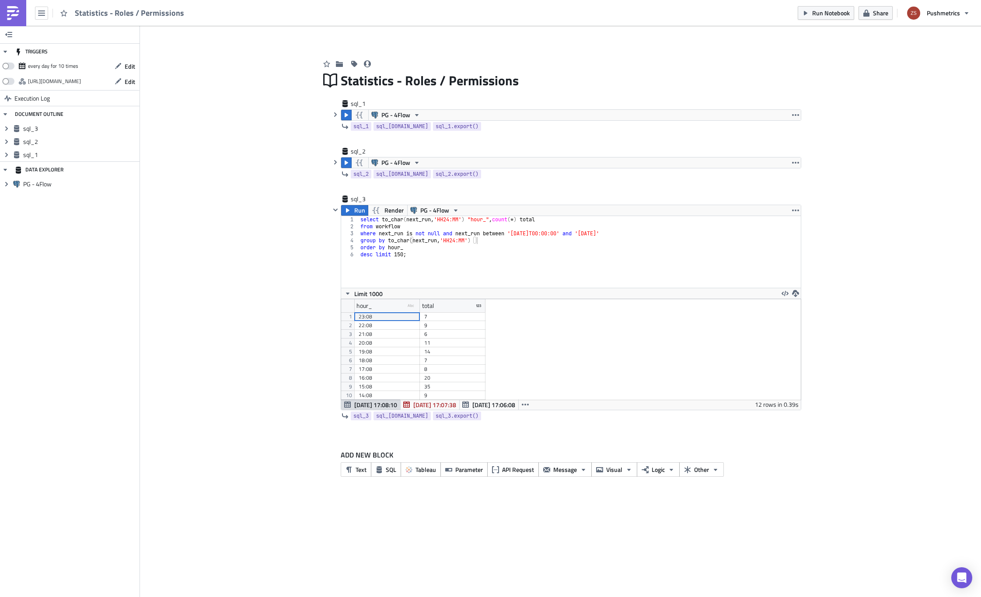
scroll to position [101, 459]
drag, startPoint x: 418, startPoint y: 307, endPoint x: 436, endPoint y: 305, distance: 18.4
click at [423, 305] on div at bounding box center [422, 306] width 2 height 14
drag, startPoint x: 459, startPoint y: 221, endPoint x: 465, endPoint y: 221, distance: 6.6
click at [465, 221] on div "select to_char ( next_run , 'HH24:MM' ) "hour_" , count ( * ) total from workfl…" at bounding box center [580, 259] width 442 height 86
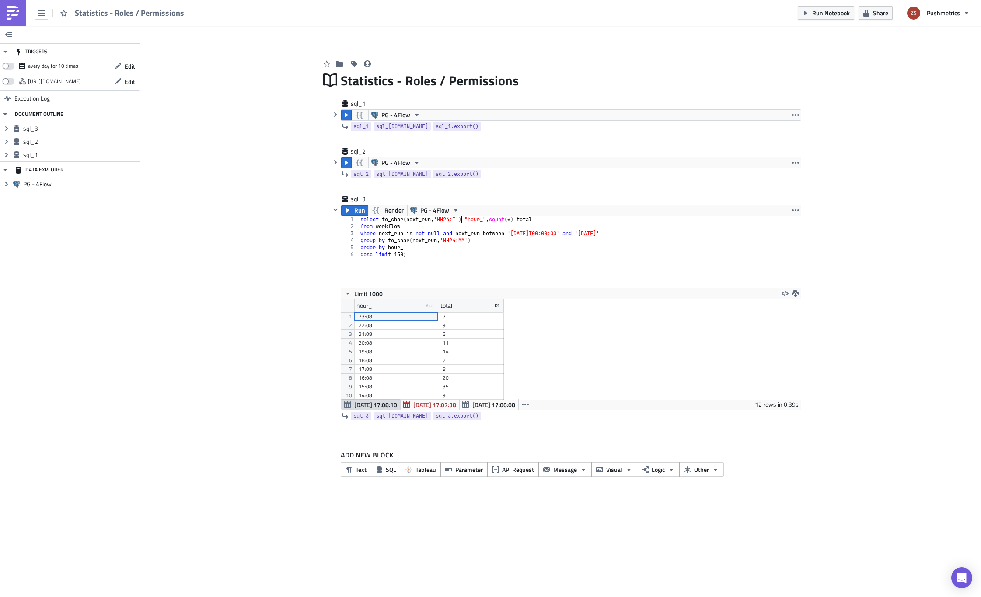
scroll to position [0, 8]
drag, startPoint x: 464, startPoint y: 242, endPoint x: 471, endPoint y: 241, distance: 7.0
click at [471, 241] on div "select to_char ( next_run , 'HH24:II' ) "hour_" , count ( * ) total from workfl…" at bounding box center [580, 259] width 442 height 86
drag, startPoint x: 419, startPoint y: 305, endPoint x: 440, endPoint y: 306, distance: 21.0
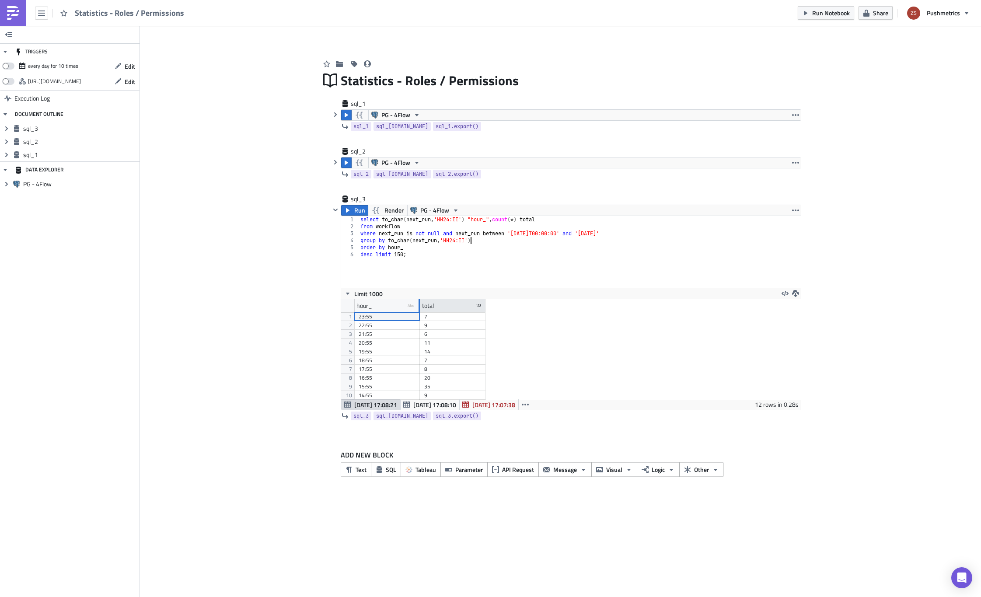
click at [420, 306] on div at bounding box center [418, 306] width 1 height 14
drag, startPoint x: 505, startPoint y: 305, endPoint x: 574, endPoint y: 310, distance: 68.8
click at [506, 310] on div at bounding box center [505, 306] width 1 height 14
drag, startPoint x: 395, startPoint y: 387, endPoint x: 386, endPoint y: 368, distance: 20.7
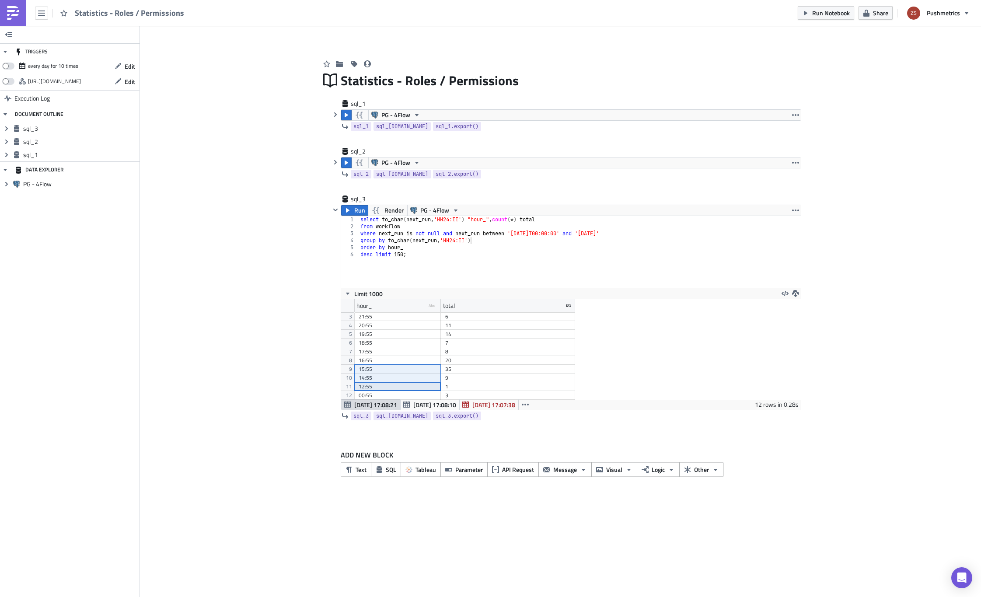
click at [386, 295] on div "23:55 7 22:55 9 21:55 6 20:55 11 19:55 14 18:55 7 17:55 8 16:55 20 15:55 35 14:…" at bounding box center [464, 295] width 221 height 0
click at [382, 377] on div "14:55" at bounding box center [398, 377] width 78 height 9
drag, startPoint x: 382, startPoint y: 385, endPoint x: 380, endPoint y: 376, distance: 8.9
click at [380, 295] on div "23:55 7 22:55 9 21:55 6 20:55 11 19:55 14 18:55 7 17:55 8 16:55 20 15:55 35 14:…" at bounding box center [464, 295] width 221 height 0
click at [468, 240] on div "select to_char ( next_run , 'HH24:II' ) "hour_" , count ( * ) total from workfl…" at bounding box center [580, 259] width 442 height 86
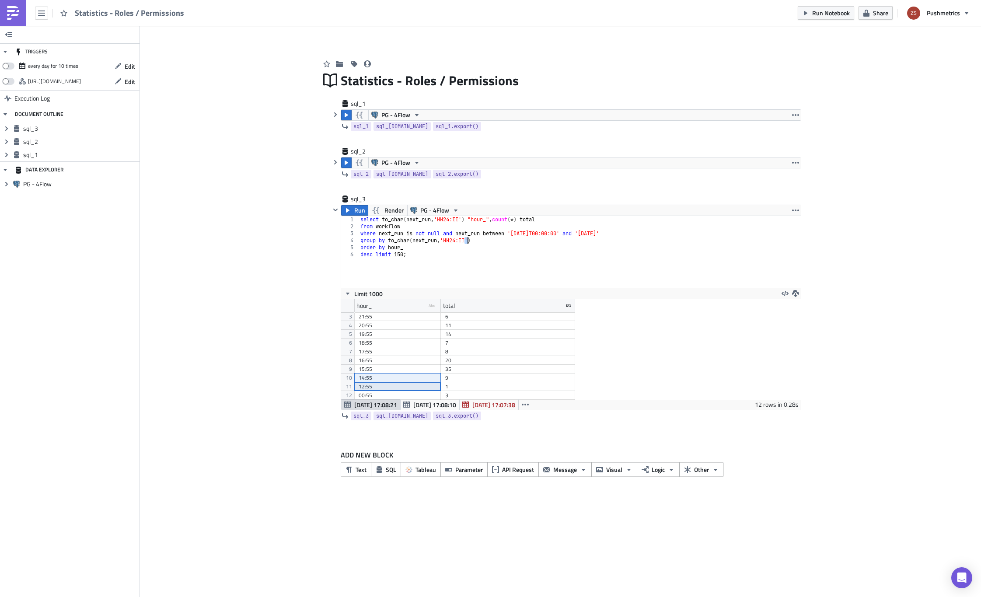
scroll to position [0, 9]
click at [459, 219] on div "select to_char ( next_run , 'HH24:II' ) "hour_" , count ( * ) total from workfl…" at bounding box center [580, 259] width 442 height 86
type textarea "select to_char(next_run, 'HH24:MI') "hour_", count(*) total"
click at [365, 213] on button "Run" at bounding box center [354, 210] width 27 height 10
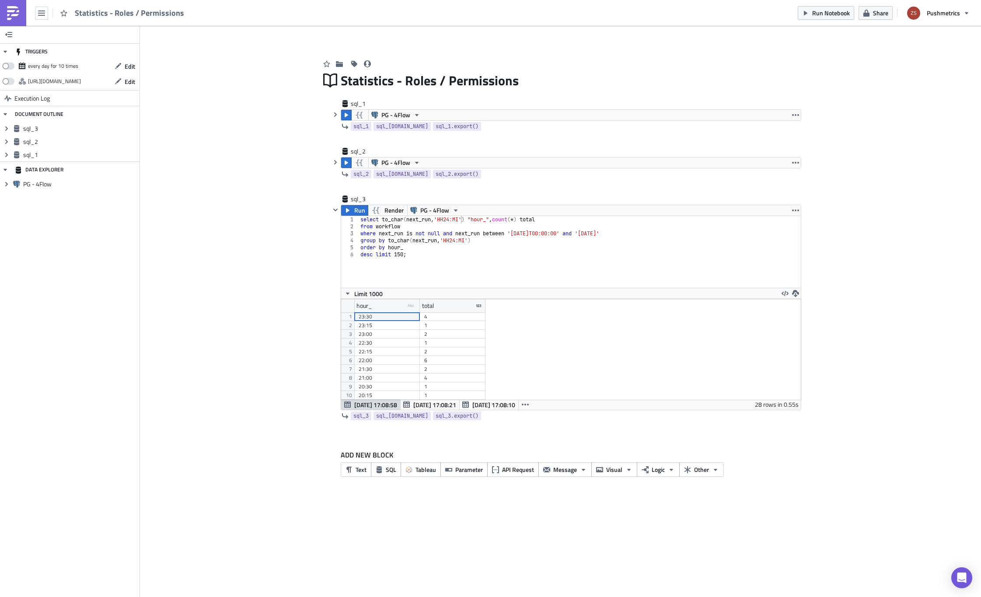
scroll to position [101, 459]
drag, startPoint x: 418, startPoint y: 309, endPoint x: 470, endPoint y: 310, distance: 52.5
click at [420, 310] on div at bounding box center [419, 306] width 2 height 14
click at [349, 351] on div "23" at bounding box center [347, 351] width 13 height 9
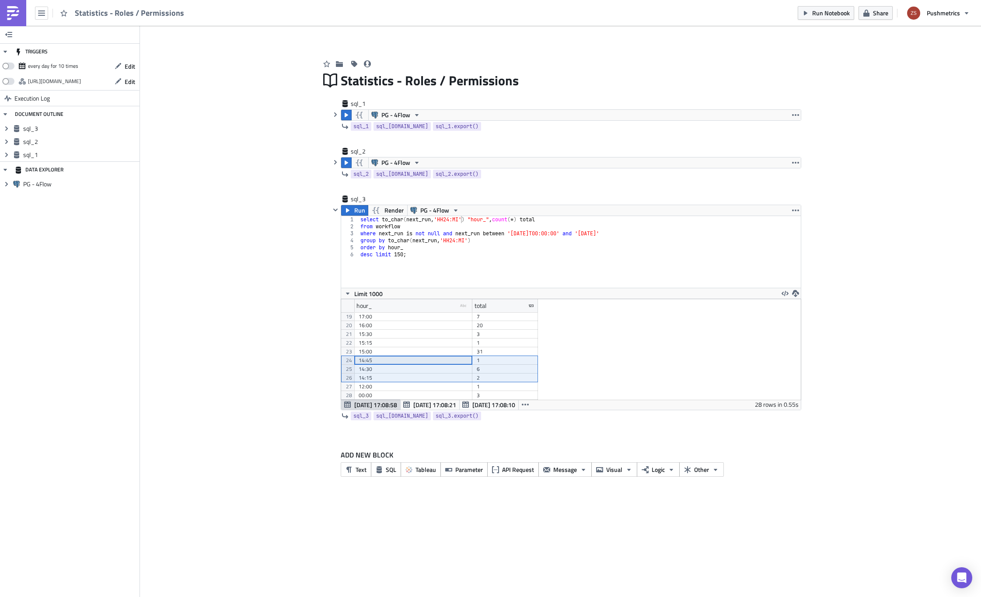
drag, startPoint x: 347, startPoint y: 361, endPoint x: 406, endPoint y: 377, distance: 61.1
click at [406, 377] on div "hour_ type-text Created with Sketch. total 13 14 15 16 17 18 19 20 21 22 23 24 …" at bounding box center [571, 349] width 460 height 101
click at [336, 211] on icon "button" at bounding box center [335, 209] width 7 height 7
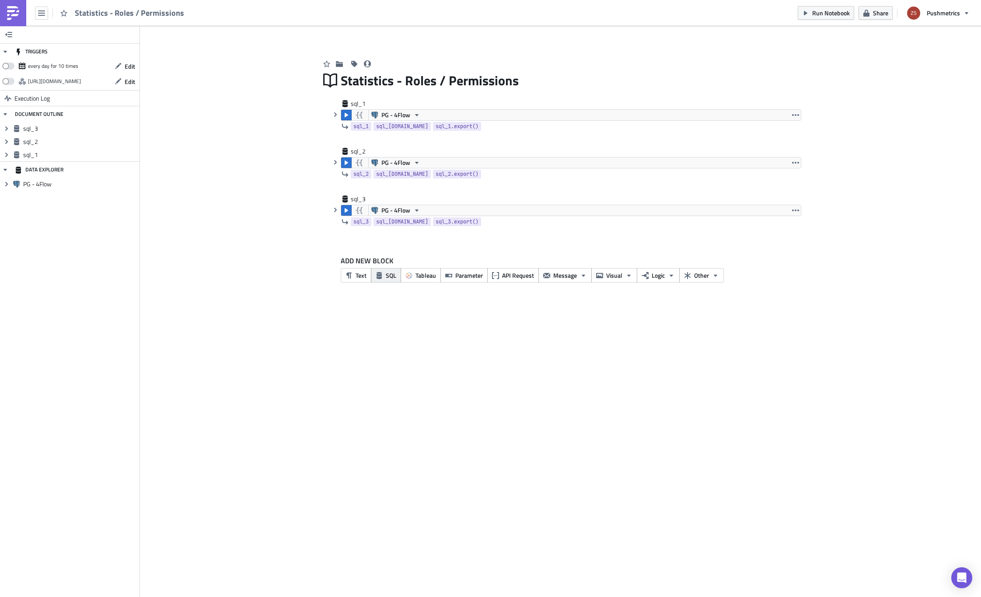
click at [392, 273] on span "SQL" at bounding box center [391, 275] width 10 height 9
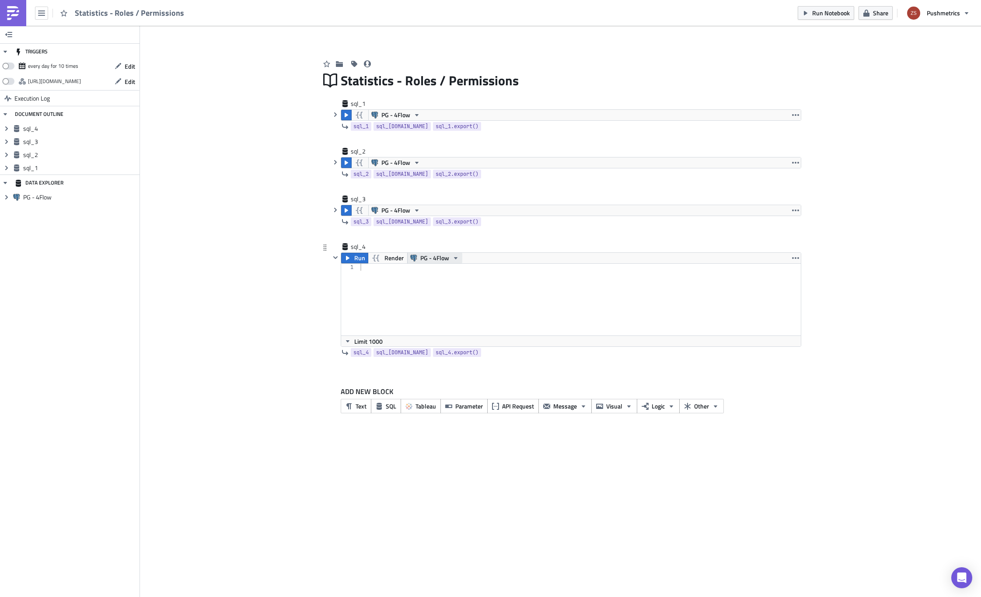
click at [432, 257] on span "PG - 4Flow" at bounding box center [434, 258] width 29 height 10
click at [405, 294] on div at bounding box center [580, 307] width 442 height 86
type textarea "select to_char(created_on, 'YYYY-MM-DD') as "day_", status, count(*)"
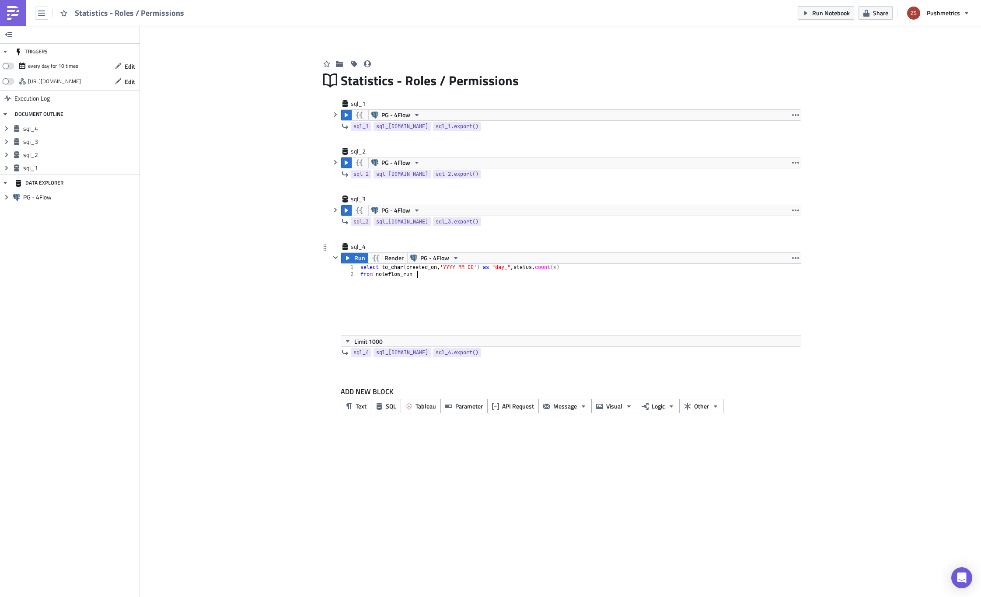
type textarea "from noteflow_run"
type textarea "where created_on > '2025-08-15'"
paste textarea "to_char(created_on, 'YYYY-MM-DD') as "day_", status, count(*)"
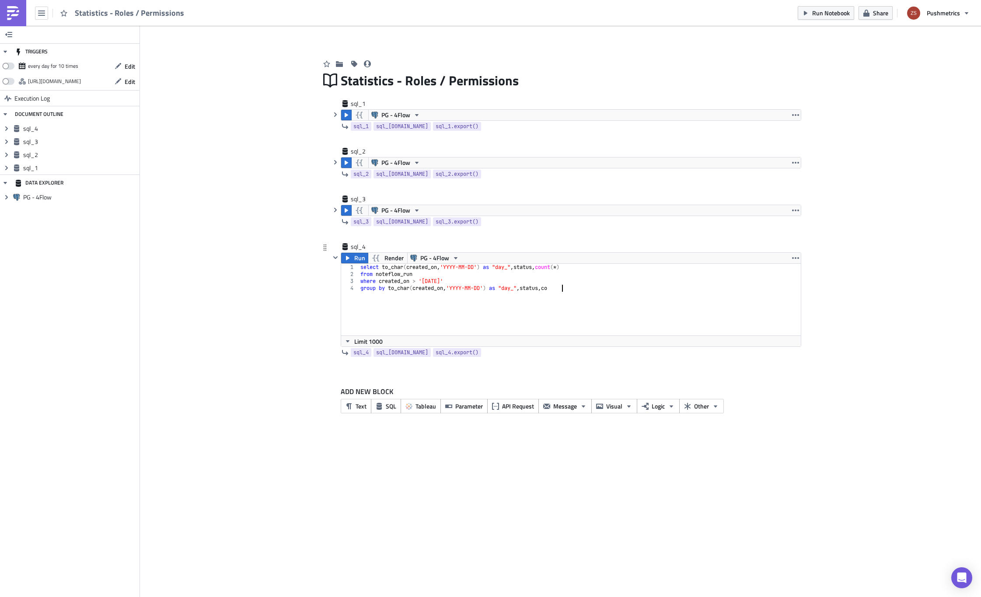
type textarea "group by to_char(created_on, 'YYYY-MM-DD') as "day_", status"
type textarea "r"
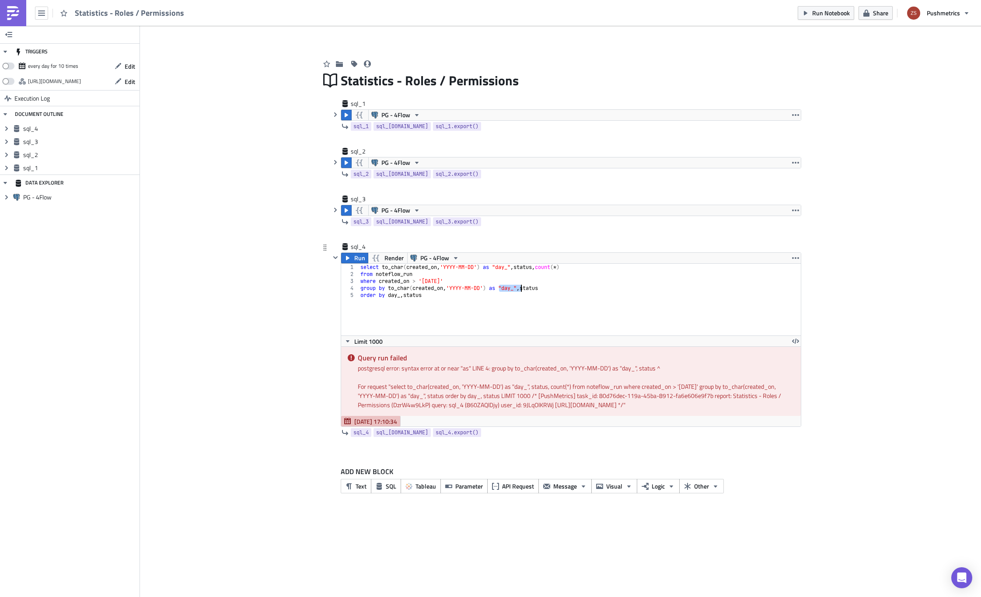
drag, startPoint x: 498, startPoint y: 289, endPoint x: 522, endPoint y: 291, distance: 24.6
click at [522, 291] on div "select to_char ( created_on , 'YYYY-MM-DD' ) as "day_" , status , count ( * ) f…" at bounding box center [580, 307] width 442 height 86
type textarea "group by to_char(created_on, 'YYYY-MM-DD'), status"
click at [357, 257] on span "Run" at bounding box center [359, 258] width 11 height 10
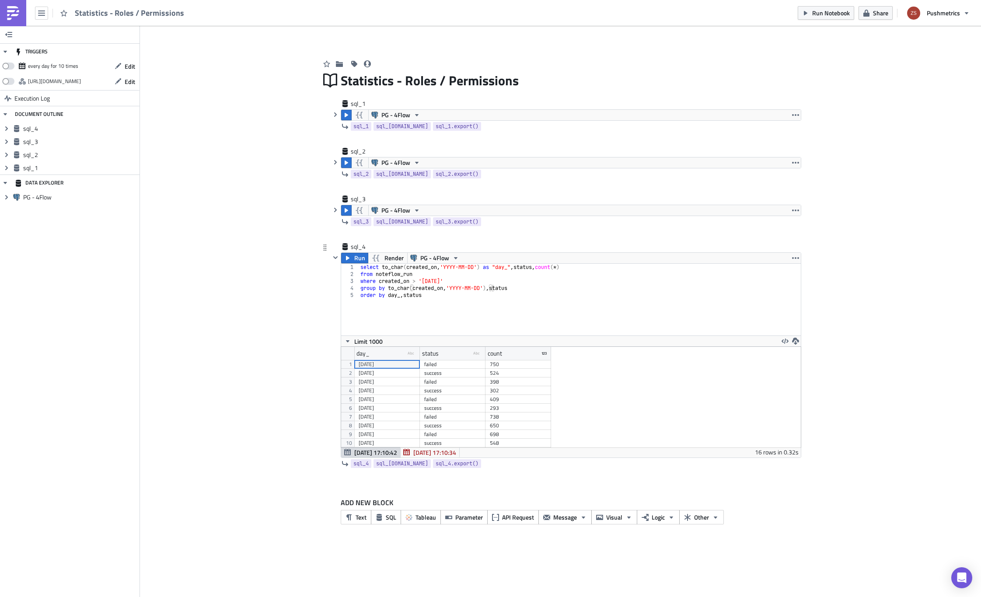
scroll to position [101, 459]
drag, startPoint x: 511, startPoint y: 363, endPoint x: 532, endPoint y: 382, distance: 28.2
click at [532, 360] on div "2025-08-15 failed 750 2025-08-15 success 524 2025-08-16 failed 398 2025-08-16 s…" at bounding box center [452, 360] width 197 height 0
drag, startPoint x: 379, startPoint y: 400, endPoint x: 520, endPoint y: 416, distance: 142.1
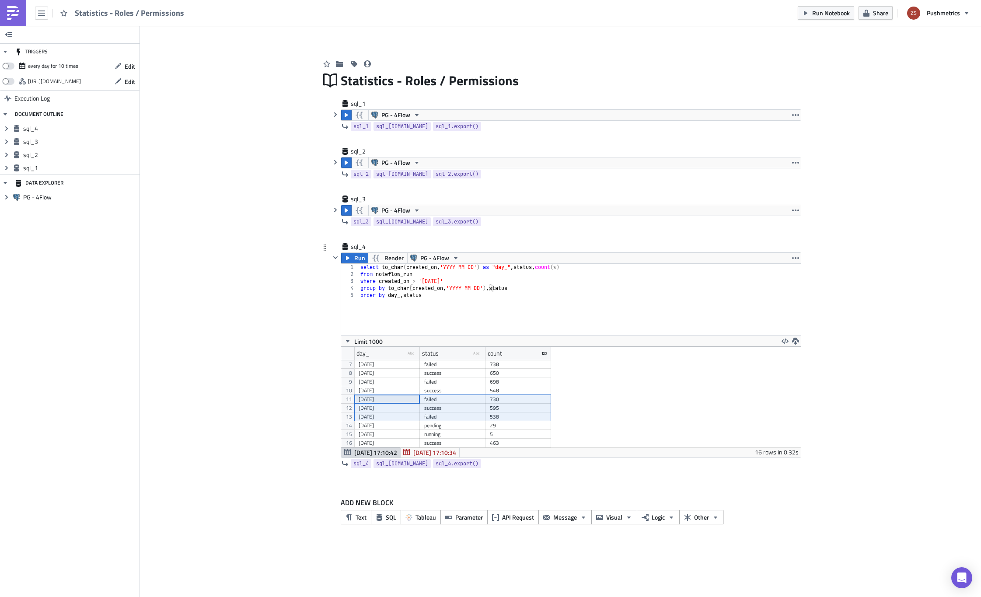
click at [520, 307] on div "2025-08-16 success 302 2025-08-17 failed 409 2025-08-17 success 293 2025-08-18 …" at bounding box center [452, 307] width 197 height 0
click at [519, 385] on div "698" at bounding box center [518, 381] width 57 height 9
click at [523, 391] on div "409" at bounding box center [518, 391] width 57 height 9
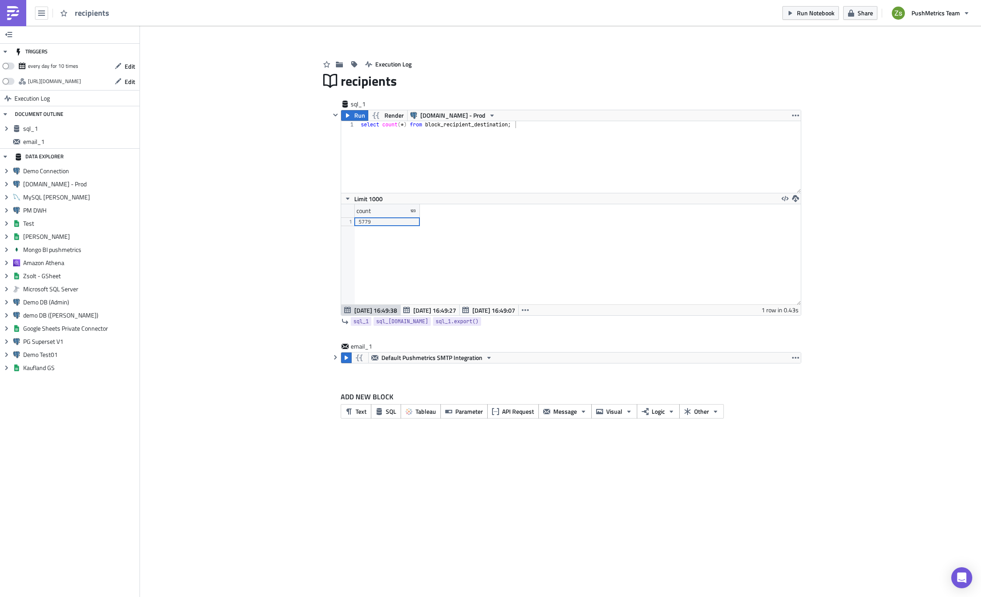
scroll to position [100, 459]
click at [358, 116] on span "Run" at bounding box center [359, 115] width 11 height 10
click at [429, 408] on span "Tableau" at bounding box center [425, 411] width 21 height 9
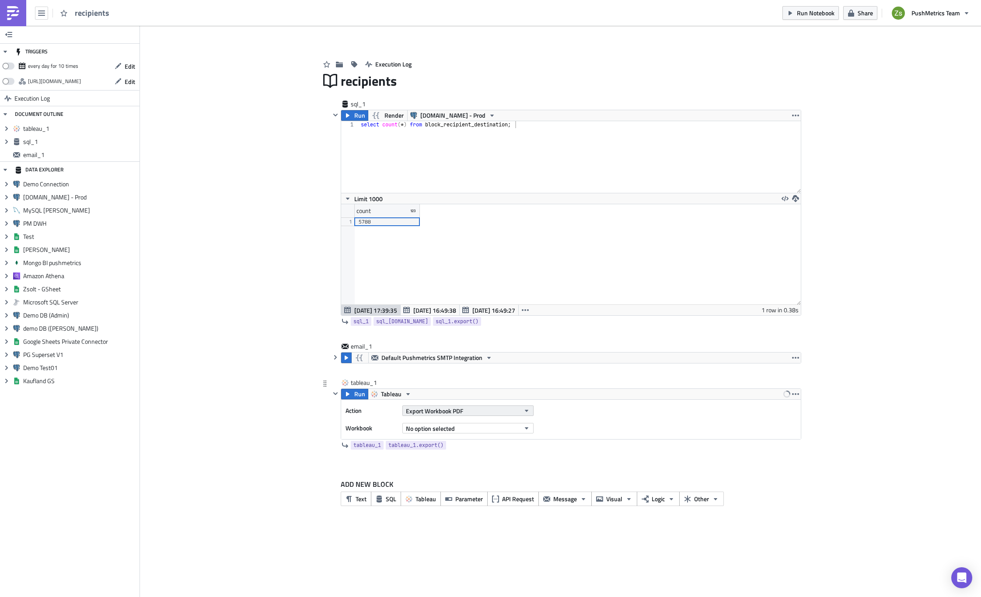
click at [449, 411] on span "Export Workbook PDF" at bounding box center [434, 410] width 57 height 9
click at [470, 467] on div "Export View CSV" at bounding box center [445, 468] width 75 height 9
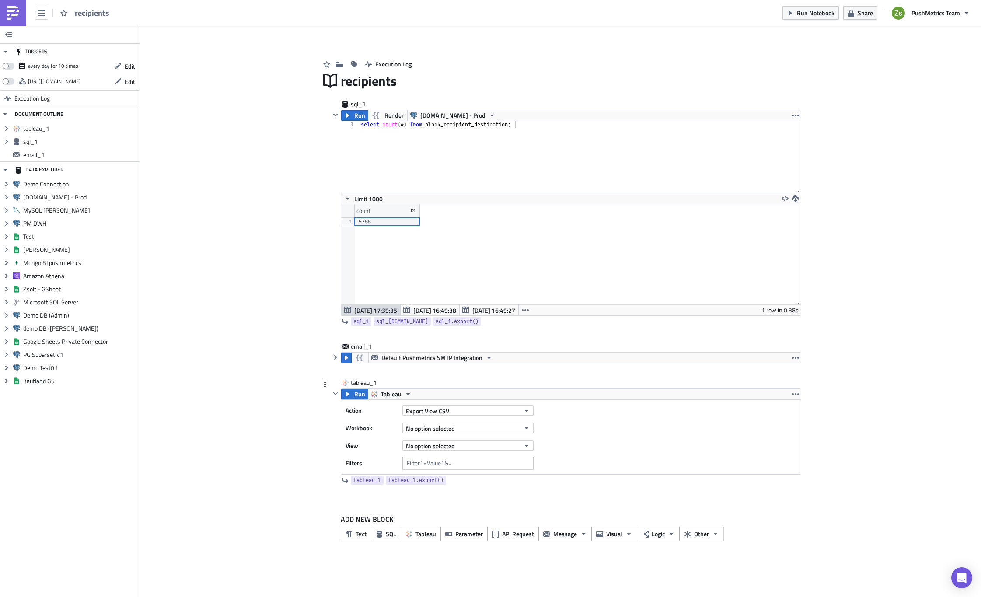
click at [471, 435] on div "Action Export View CSV Workbook No option selected View No option selected Filt…" at bounding box center [441, 437] width 192 height 66
click at [471, 430] on button "No option selected" at bounding box center [467, 428] width 131 height 10
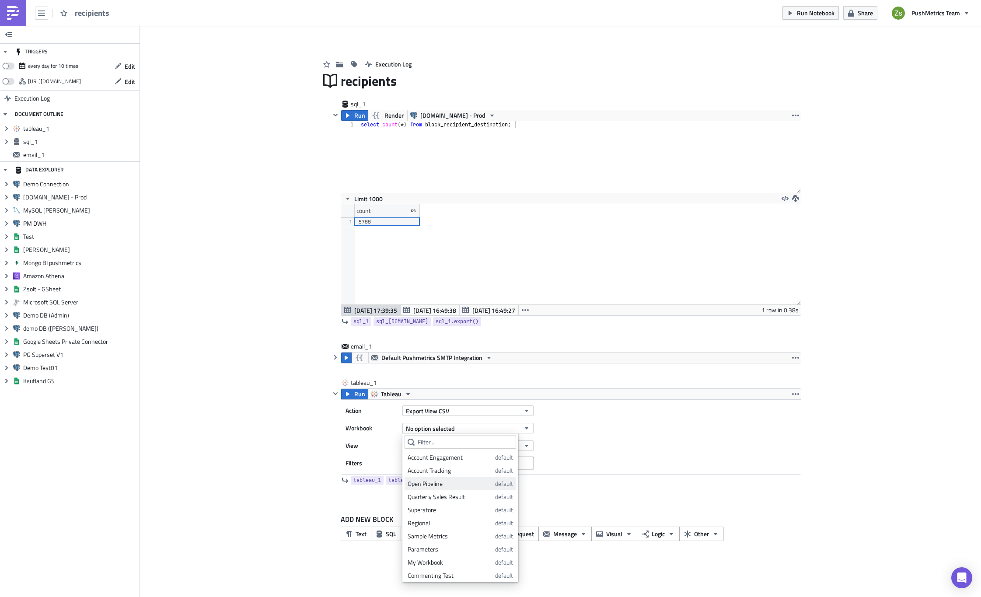
click at [463, 483] on div "Open Pipeline" at bounding box center [450, 483] width 84 height 9
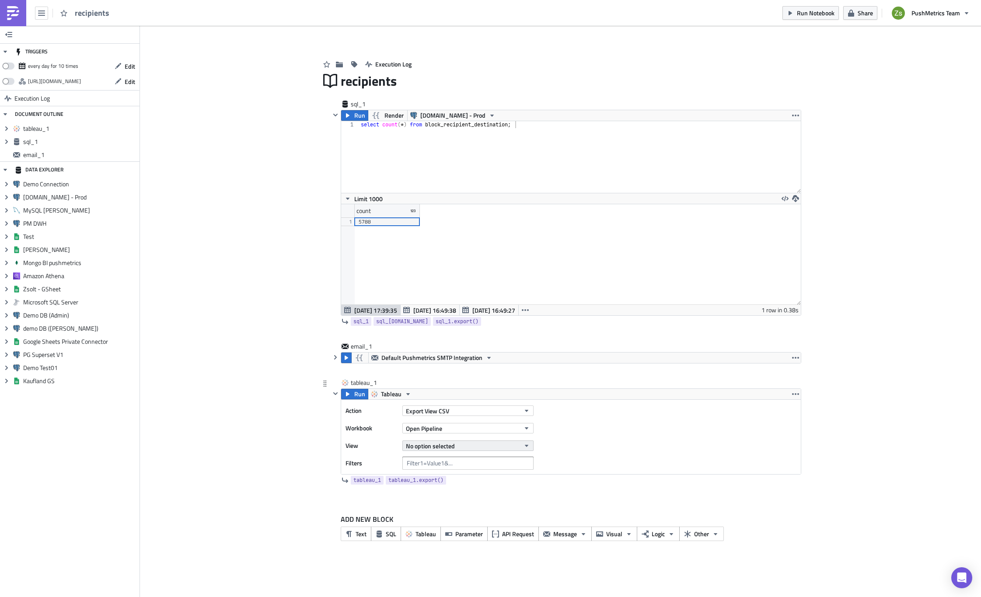
click at [466, 447] on button "No option selected" at bounding box center [467, 445] width 131 height 10
click at [451, 477] on div "Open Pipeline" at bounding box center [446, 475] width 77 height 9
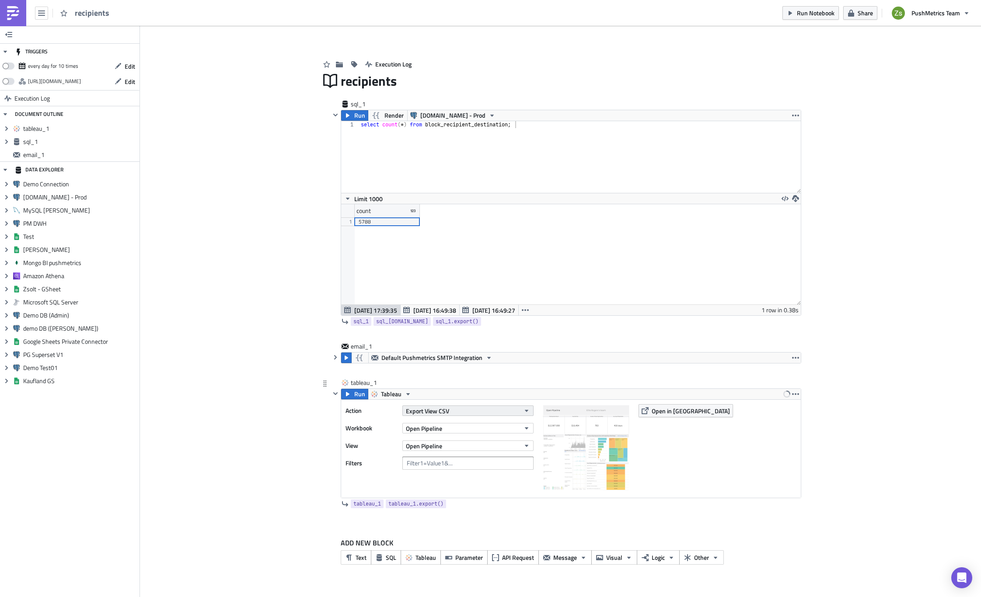
click at [431, 411] on span "Export View CSV" at bounding box center [427, 410] width 43 height 9
click at [470, 492] on div "Export View Image" at bounding box center [445, 495] width 75 height 9
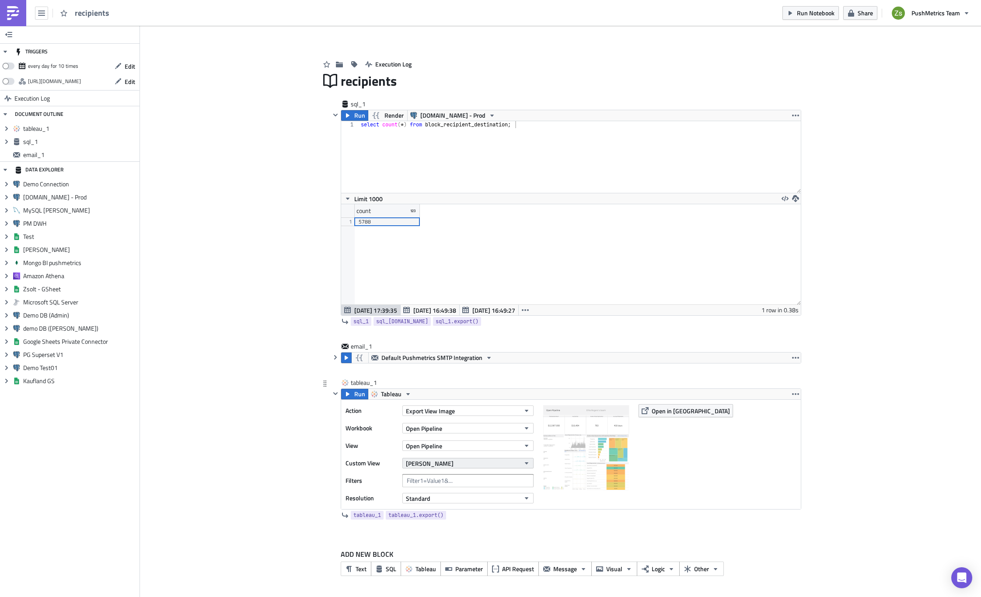
click at [427, 466] on button "Sean" at bounding box center [467, 463] width 131 height 10
click at [428, 461] on button "Sean" at bounding box center [467, 463] width 131 height 10
click at [356, 395] on span "Run" at bounding box center [359, 394] width 11 height 10
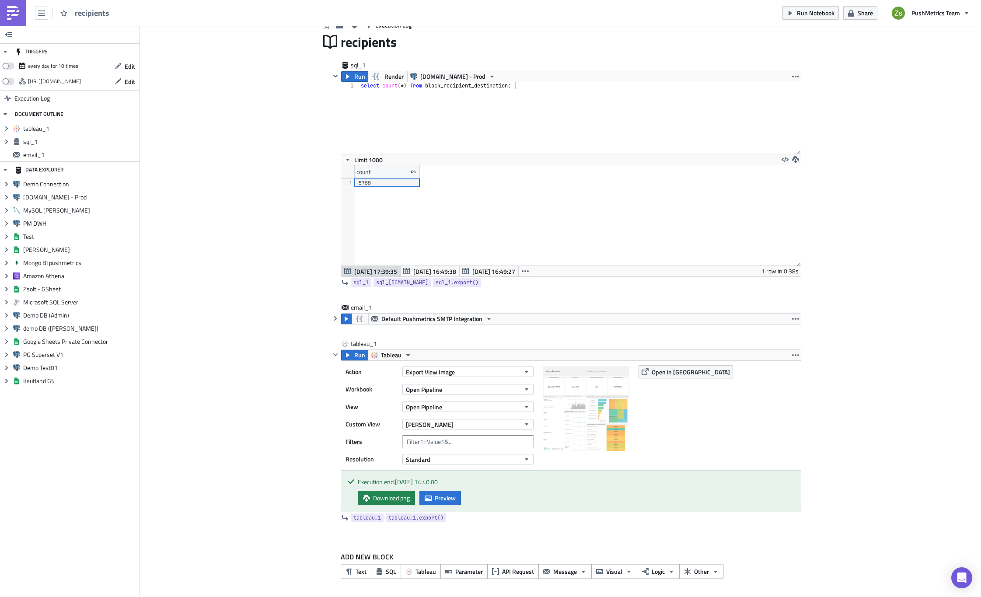
scroll to position [39, 0]
click at [452, 500] on span "Preview" at bounding box center [445, 497] width 21 height 9
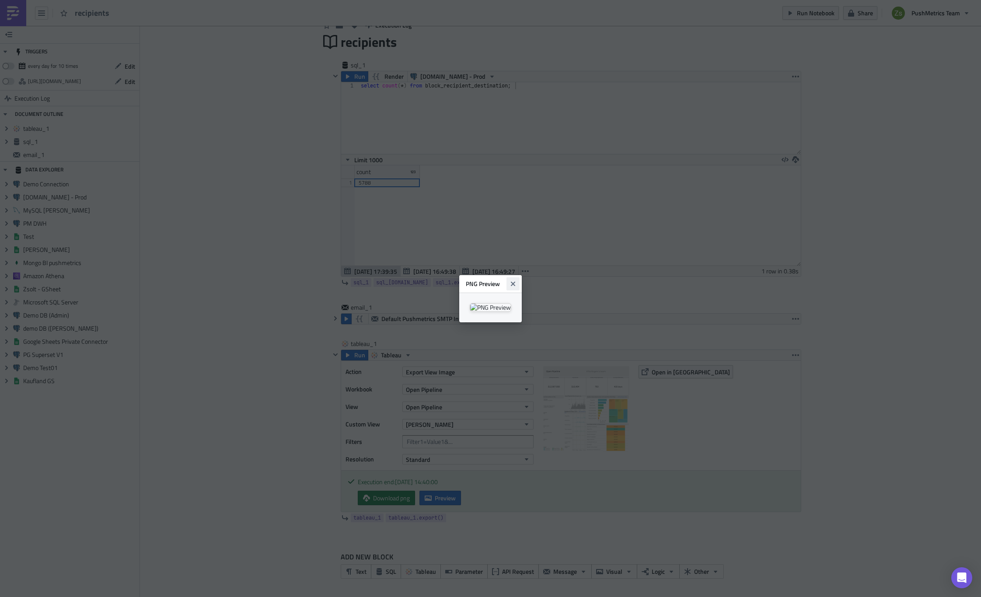
click at [515, 281] on icon "Close" at bounding box center [513, 283] width 4 height 4
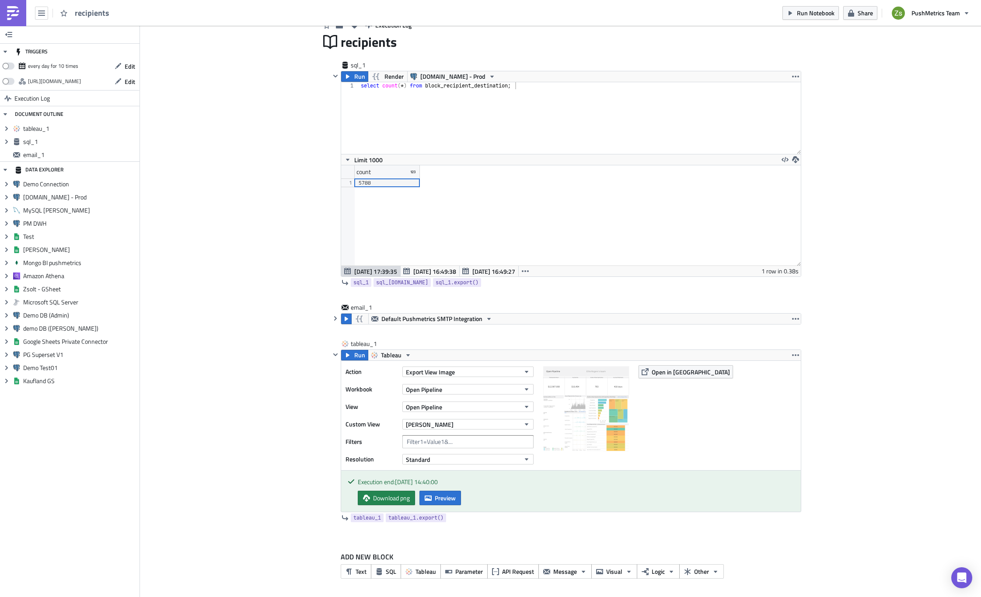
click at [233, 317] on div "Add Image Execution Log recipients sql_1 Run Render Query.me - Prod 1 select co…" at bounding box center [560, 292] width 841 height 611
click at [441, 406] on button "Open Pipeline" at bounding box center [467, 406] width 131 height 10
click at [441, 392] on button "Open Pipeline" at bounding box center [467, 389] width 131 height 10
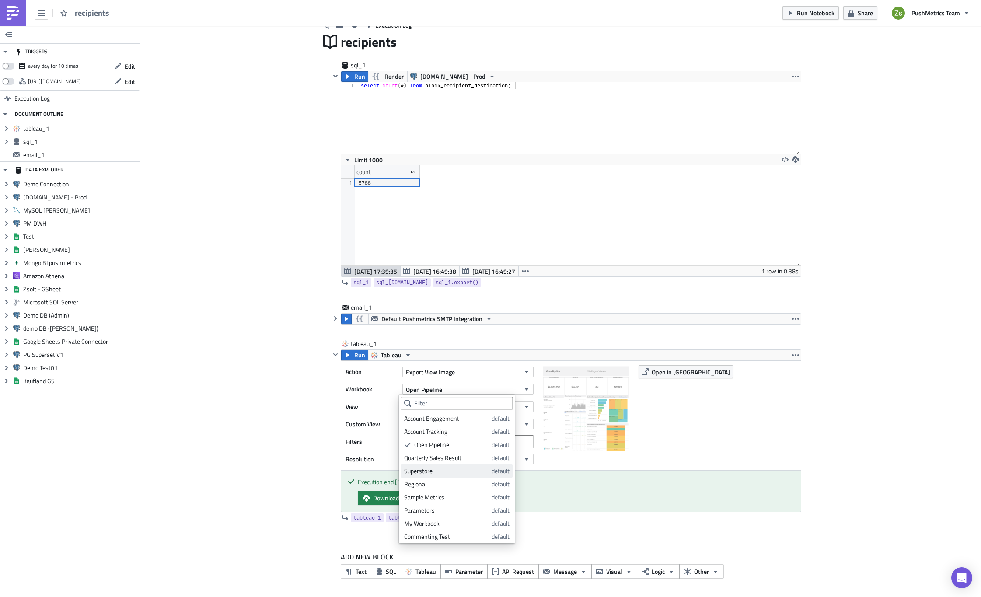
click at [439, 467] on div "Superstore" at bounding box center [446, 471] width 84 height 9
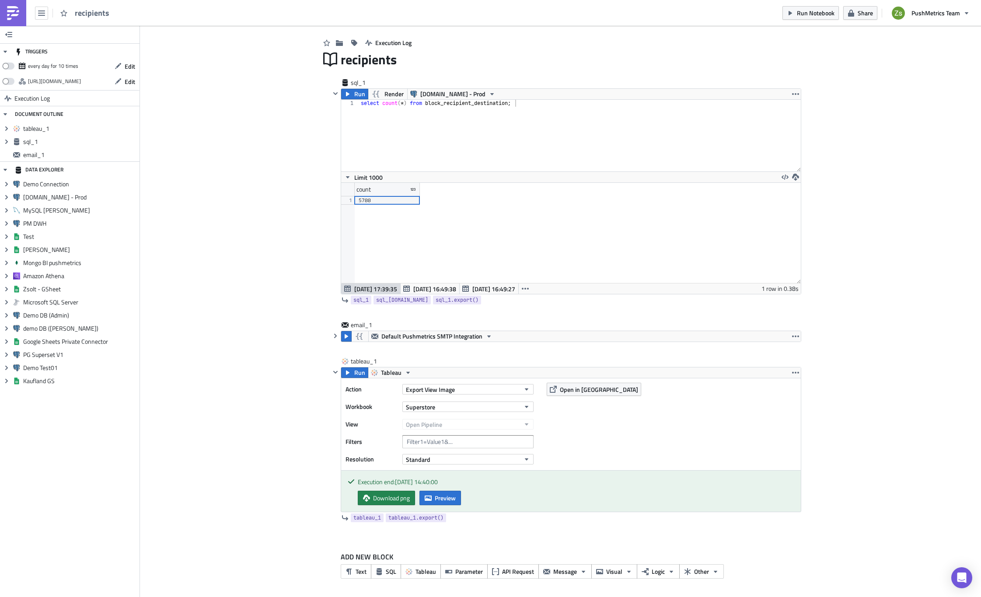
scroll to position [21, 0]
click at [356, 372] on span "Run" at bounding box center [359, 372] width 11 height 10
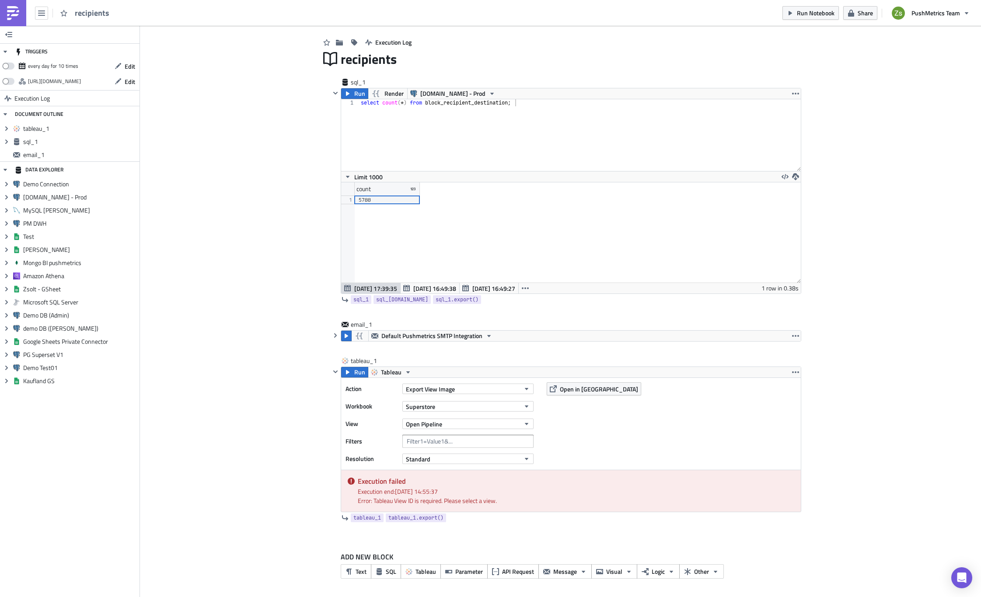
scroll to position [22, 0]
click at [20, 7] on link at bounding box center [13, 13] width 26 height 26
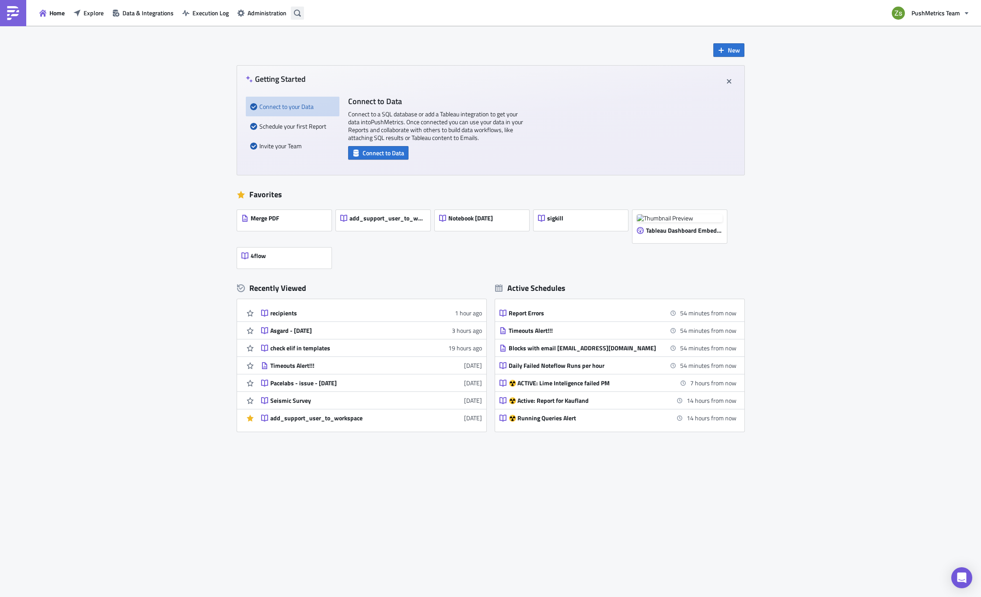
click at [295, 17] on button "button" at bounding box center [297, 13] width 13 height 13
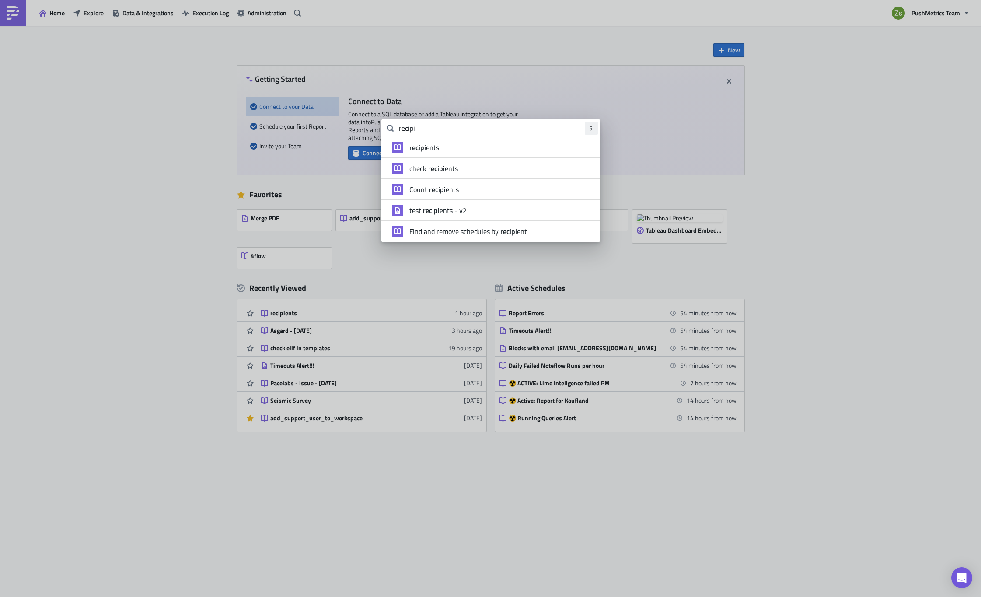
type input "recipi"
click at [430, 149] on span "recipi ents" at bounding box center [424, 147] width 30 height 9
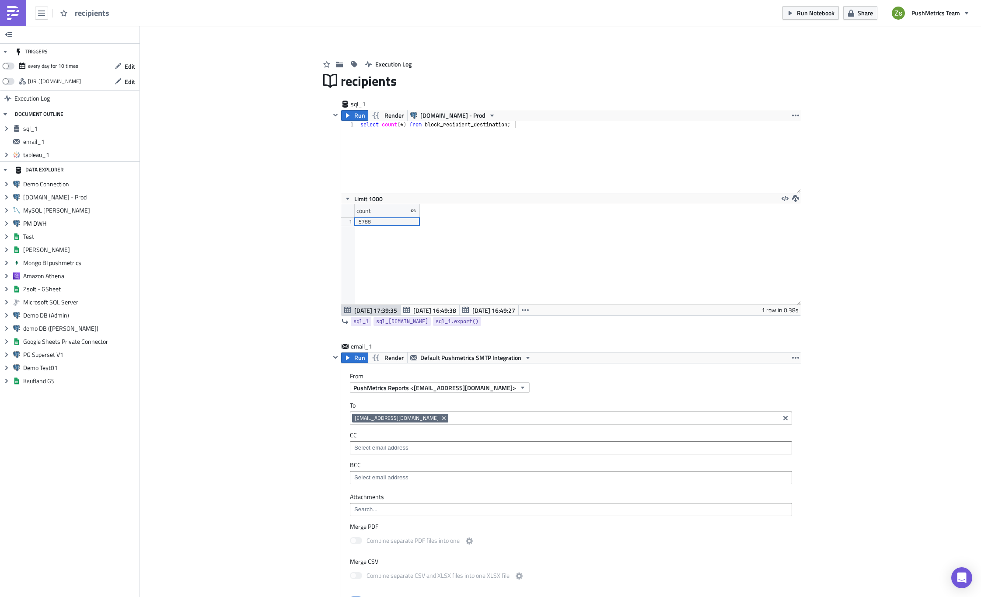
click at [16, 14] on img at bounding box center [13, 13] width 14 height 14
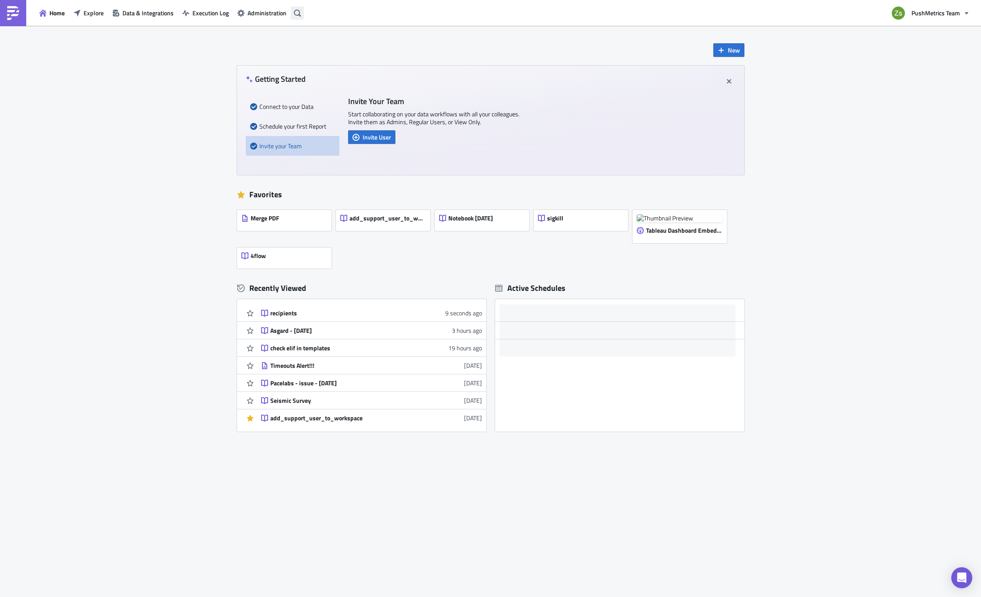
click at [296, 14] on icon "button" at bounding box center [297, 13] width 7 height 7
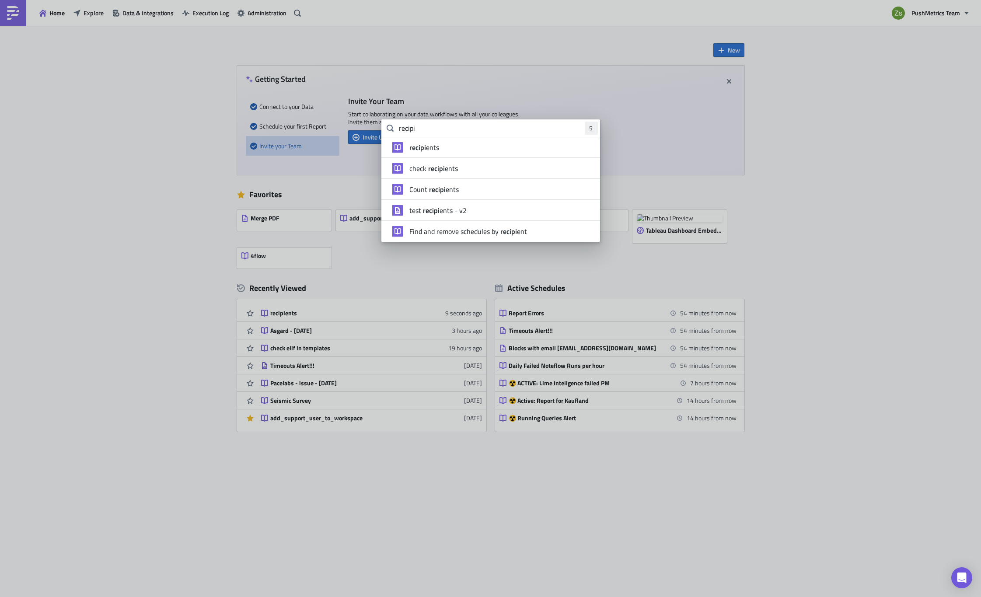
click at [453, 168] on span "check recipi ents" at bounding box center [433, 168] width 49 height 9
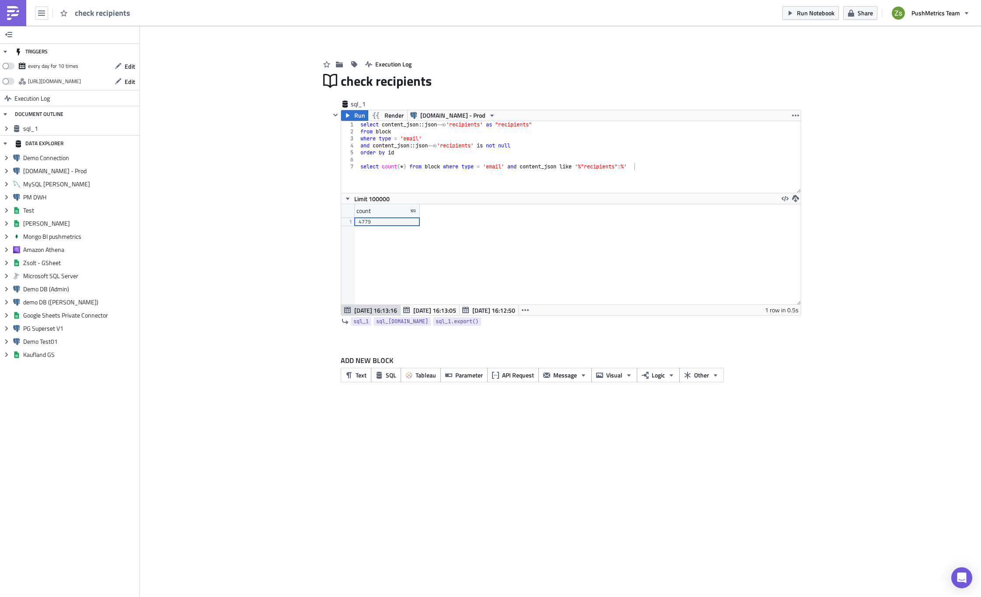
scroll to position [100, 459]
click at [17, 9] on img at bounding box center [13, 13] width 14 height 14
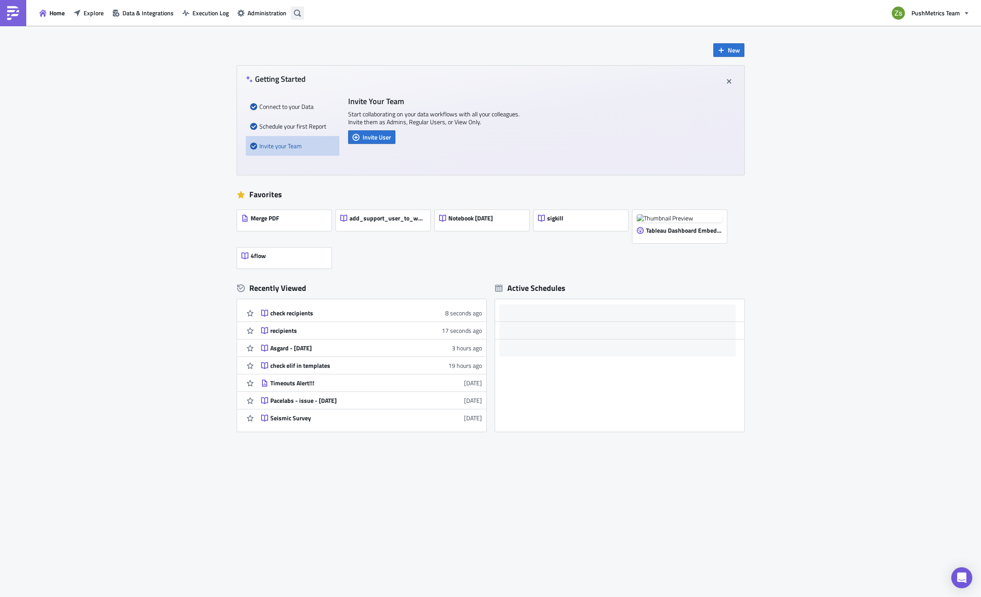
click at [297, 15] on icon "button" at bounding box center [297, 12] width 7 height 7
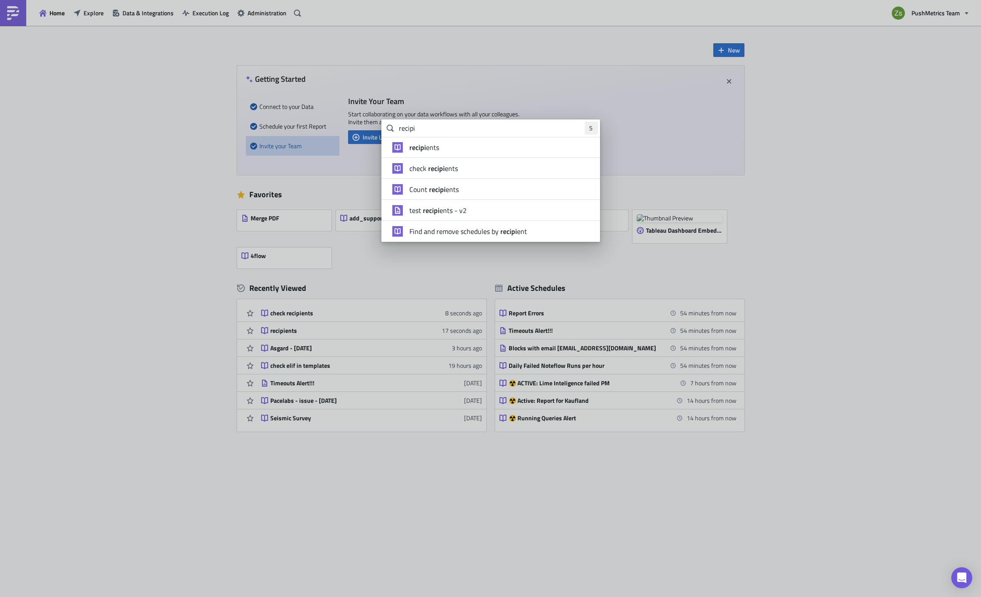
click at [445, 209] on span "test recipi ents - v2" at bounding box center [437, 210] width 57 height 9
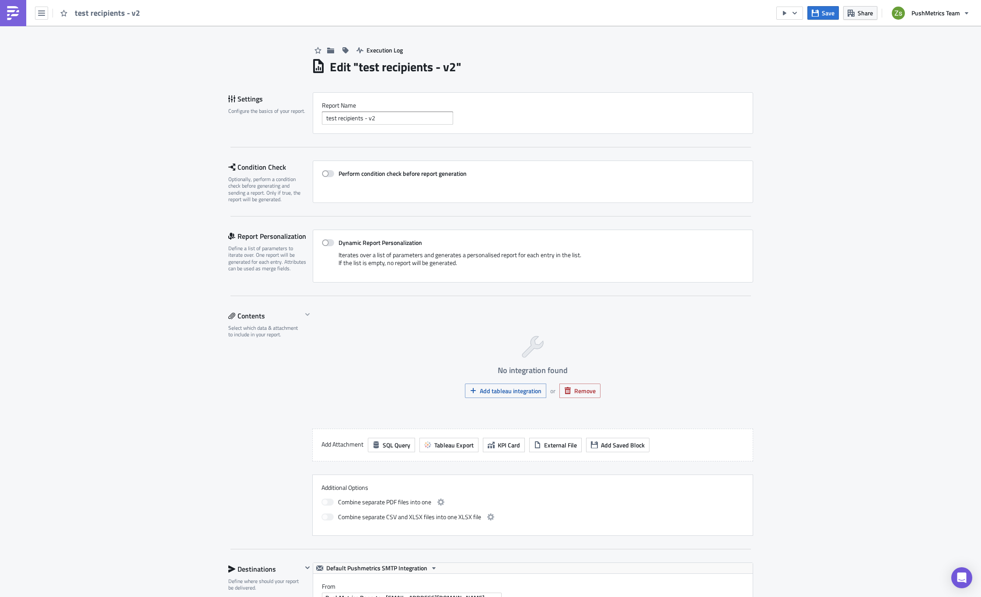
click at [9, 9] on img at bounding box center [13, 13] width 14 height 14
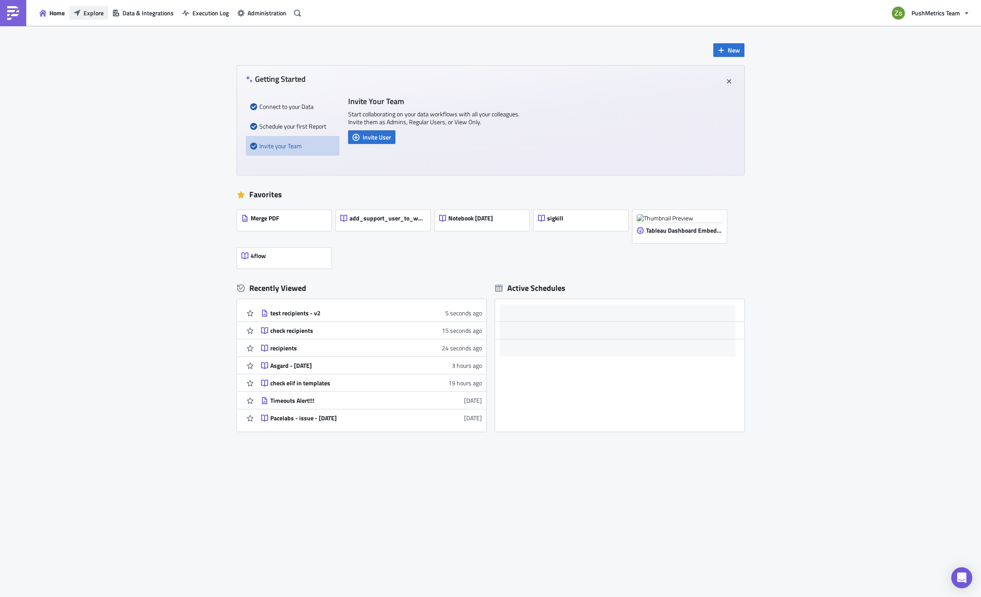
click at [96, 18] on button "Explore" at bounding box center [88, 13] width 39 height 14
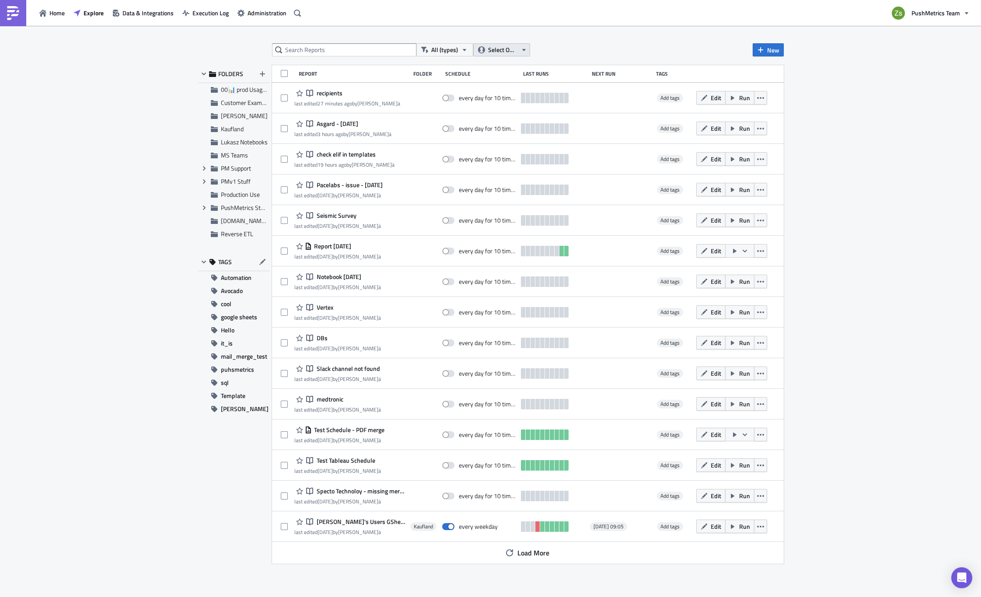
click at [519, 49] on button "Select Owner" at bounding box center [501, 49] width 57 height 13
click at [524, 146] on div "[EMAIL_ADDRESS][DOMAIN_NAME]" at bounding box center [526, 143] width 97 height 9
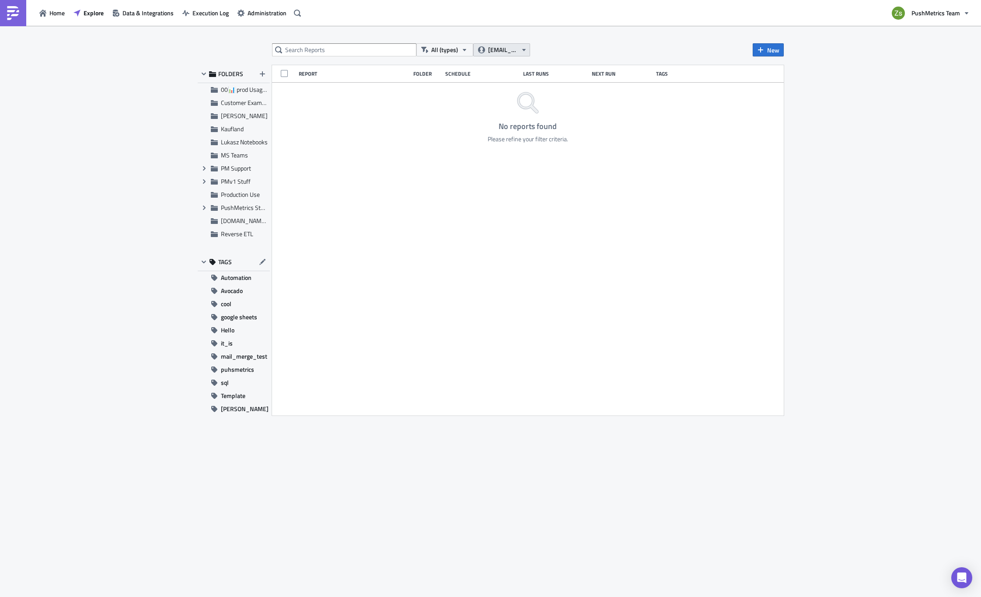
click at [506, 45] on button "[EMAIL_ADDRESS][DOMAIN_NAME]" at bounding box center [501, 49] width 57 height 13
click at [506, 75] on div "Me" at bounding box center [531, 78] width 107 height 9
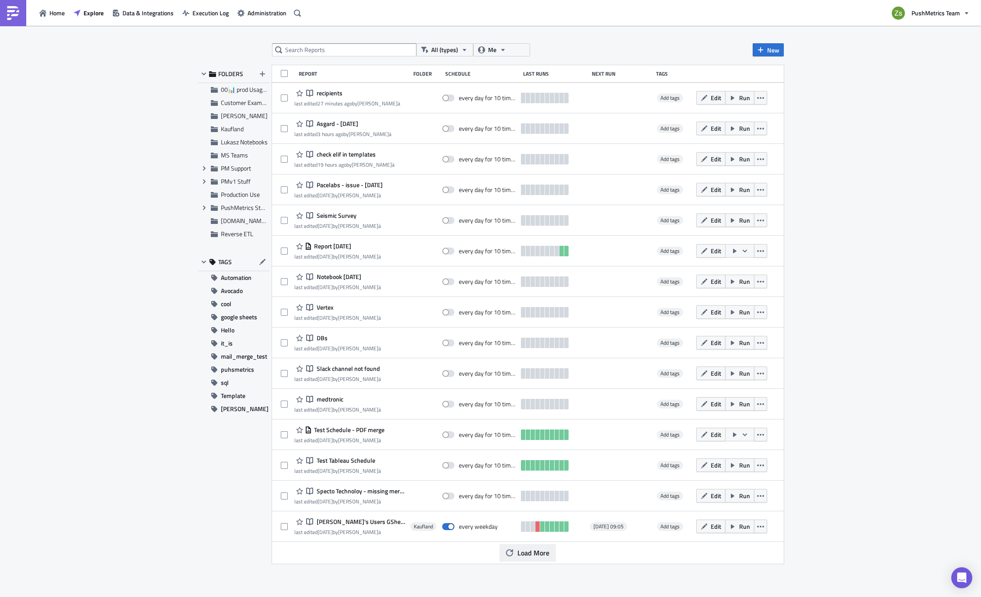
click at [531, 553] on span "Load More" at bounding box center [533, 552] width 32 height 10
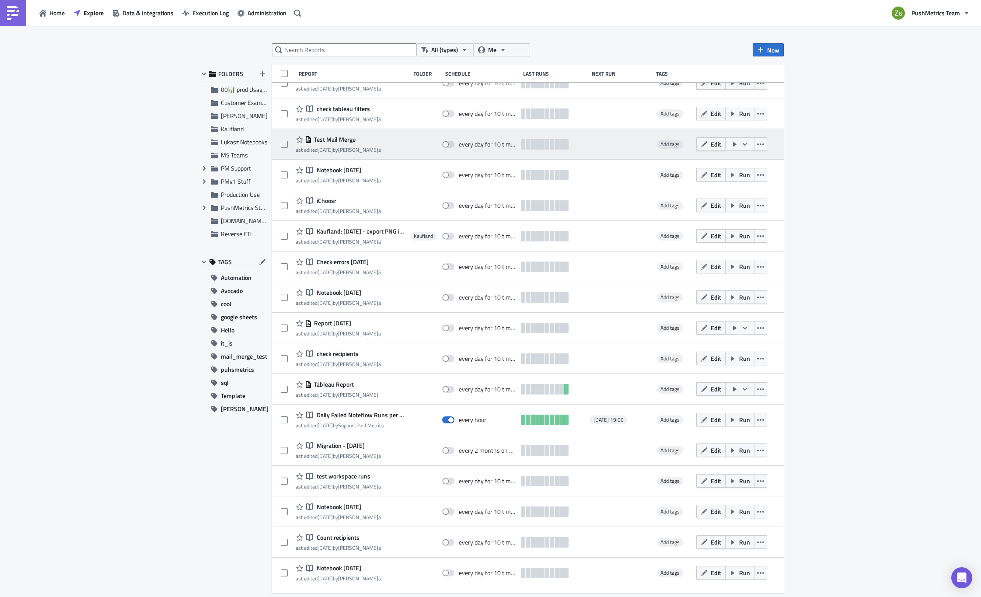
scroll to position [525, 0]
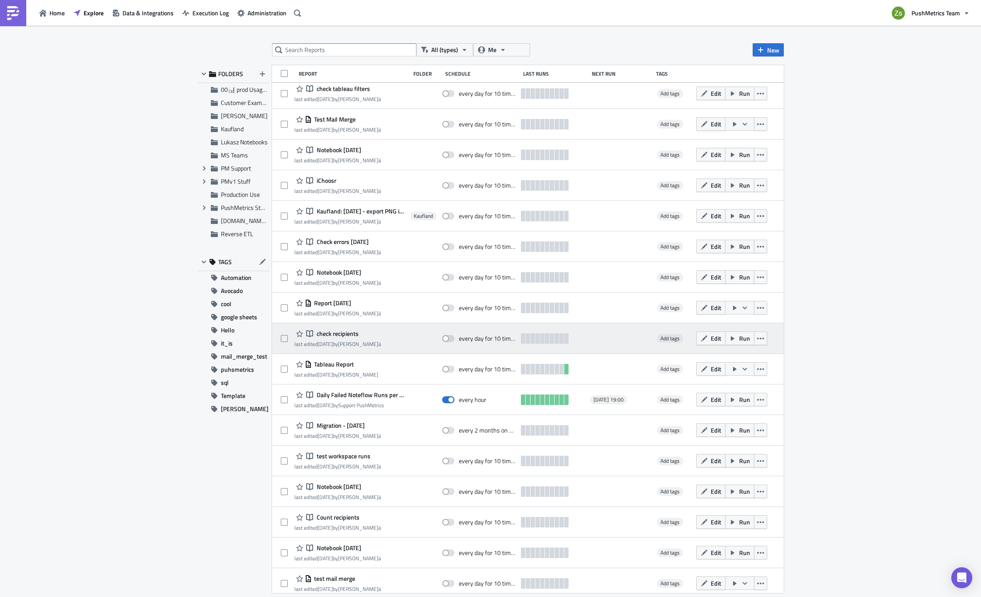
click at [336, 334] on span "check recipients" at bounding box center [336, 334] width 44 height 8
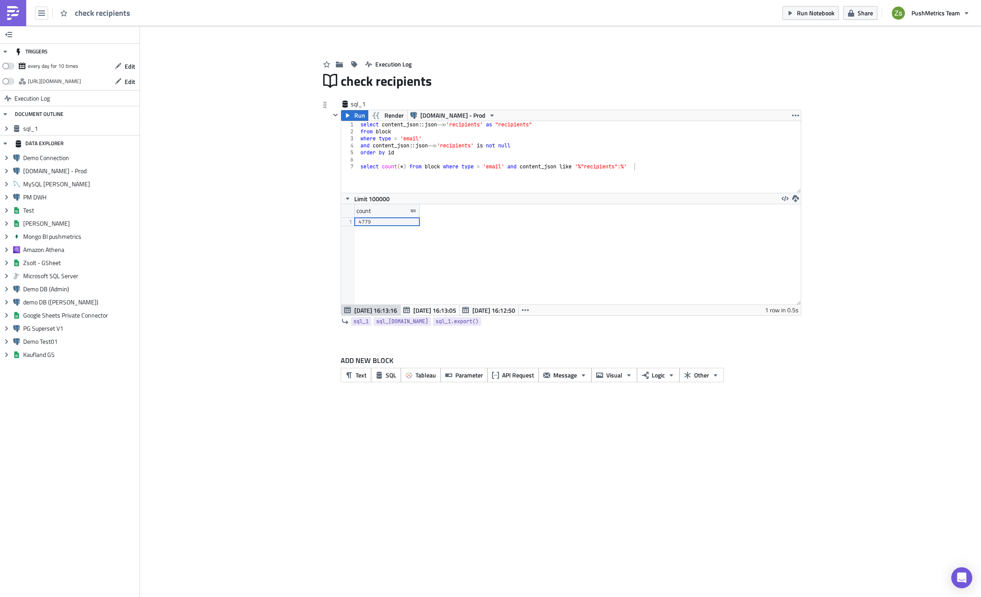
scroll to position [100, 459]
type textarea "select count(*) from block where type = 'email' and content_json like '%"recipi…"
click at [594, 167] on div "select content_json :: json ->> 'recipients' as "recipients" from block where t…" at bounding box center [580, 164] width 442 height 86
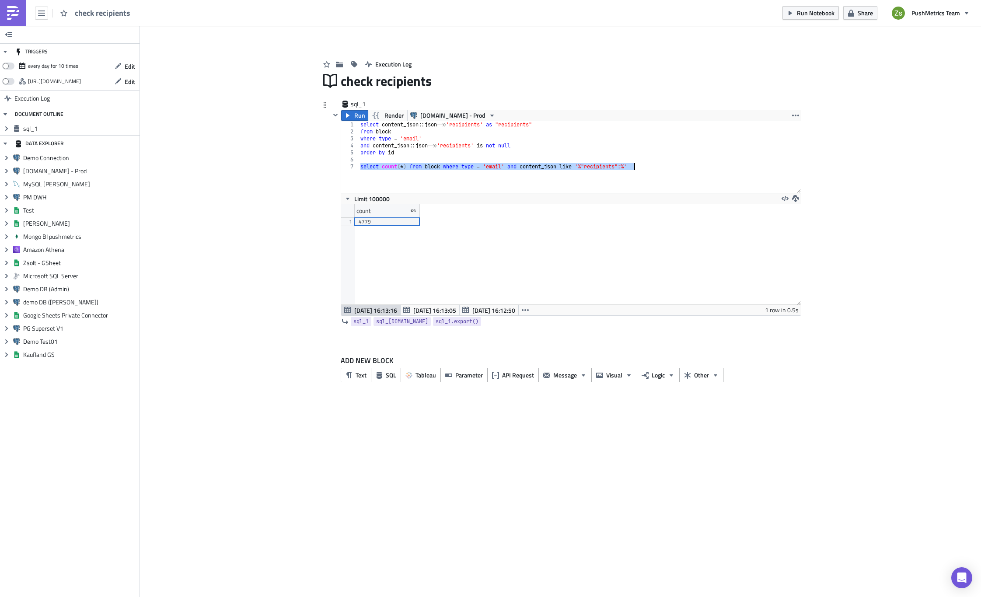
click at [643, 165] on div "select content_json :: json ->> 'recipients' as "recipients" from block where t…" at bounding box center [580, 157] width 442 height 72
click at [390, 375] on span "SQL" at bounding box center [391, 374] width 10 height 9
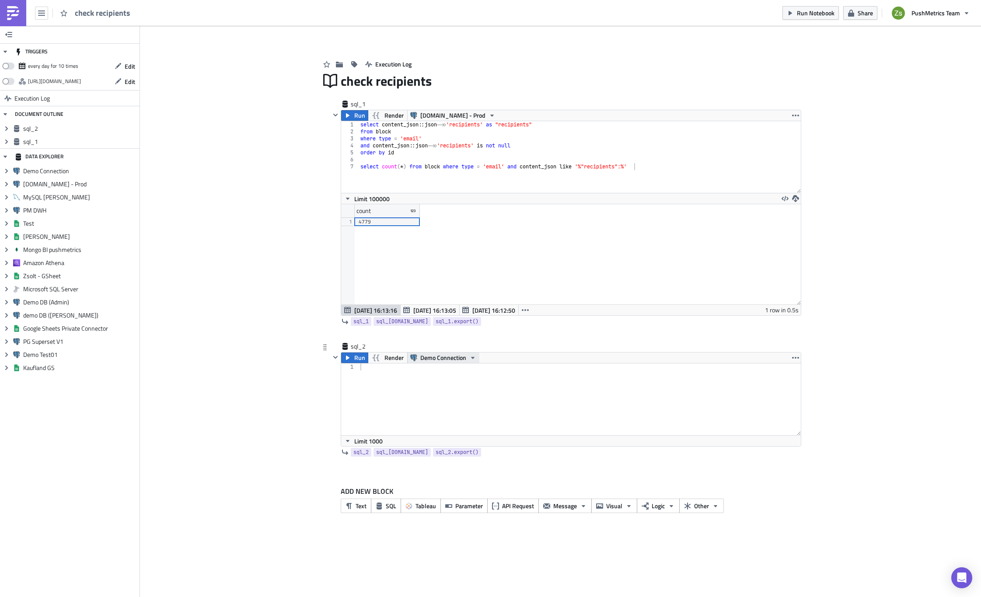
click at [442, 357] on span "Demo Connection" at bounding box center [443, 357] width 46 height 10
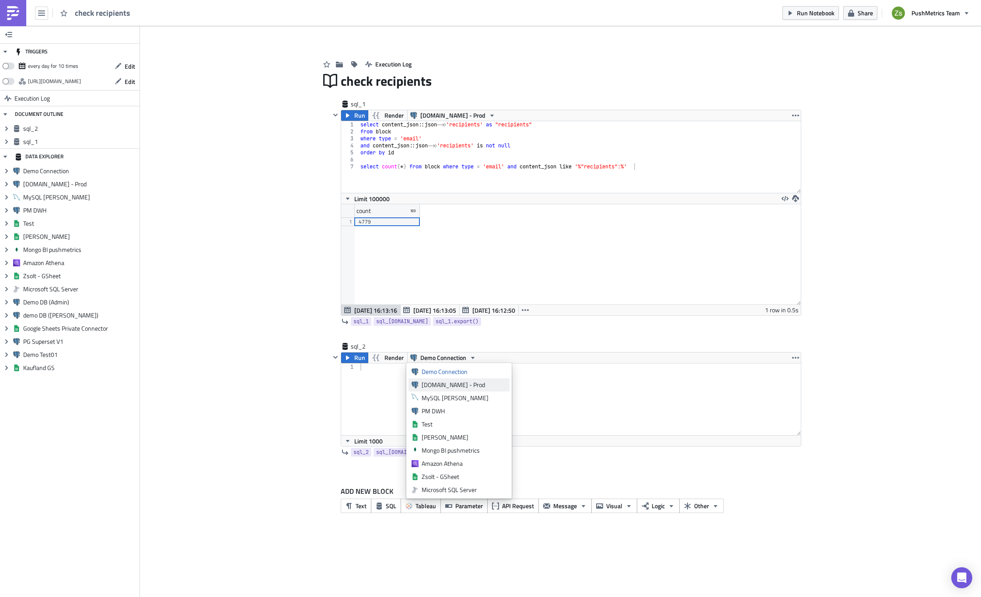
click at [442, 380] on div "Query.me - Prod" at bounding box center [464, 384] width 85 height 9
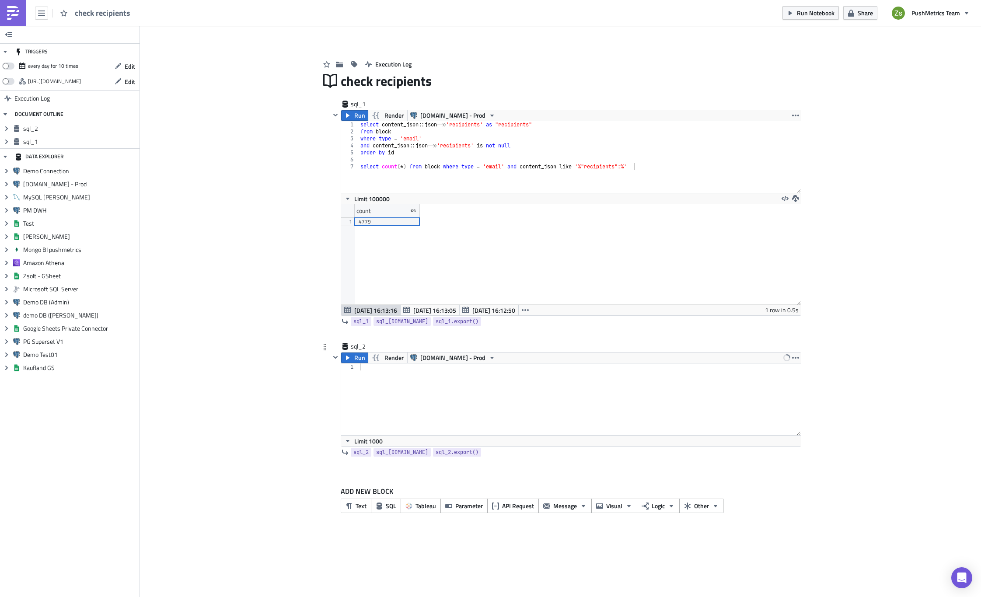
click at [442, 382] on div at bounding box center [580, 406] width 442 height 86
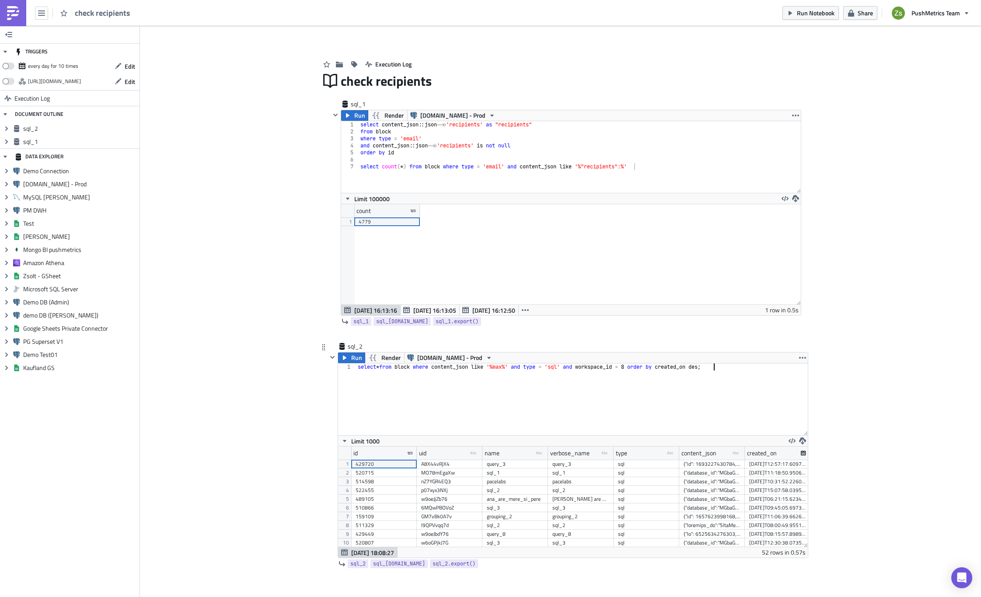
scroll to position [0, 30]
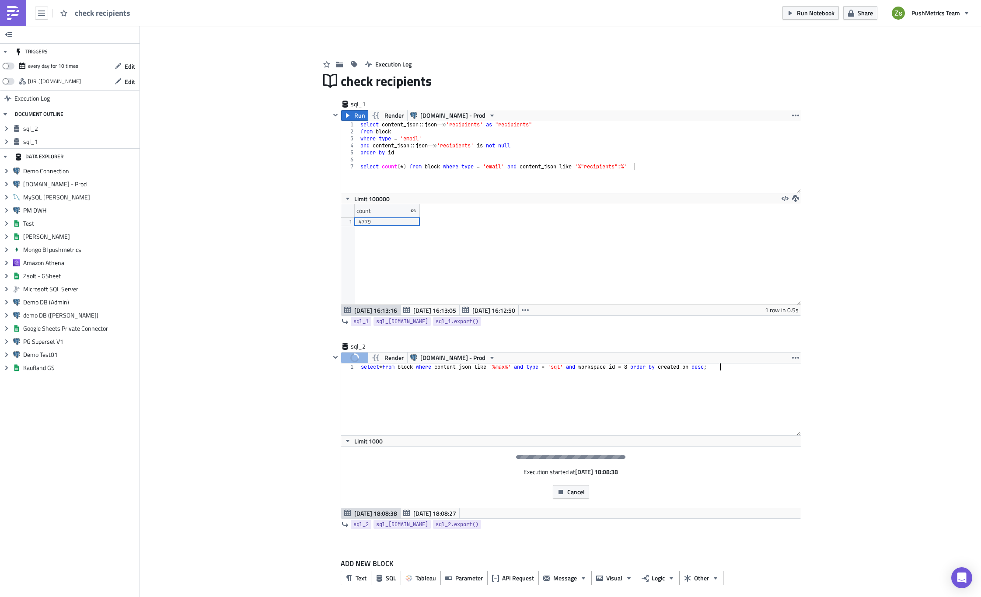
type textarea "select * from block where content_json like '%max%' and type = 'sql' and worksp…"
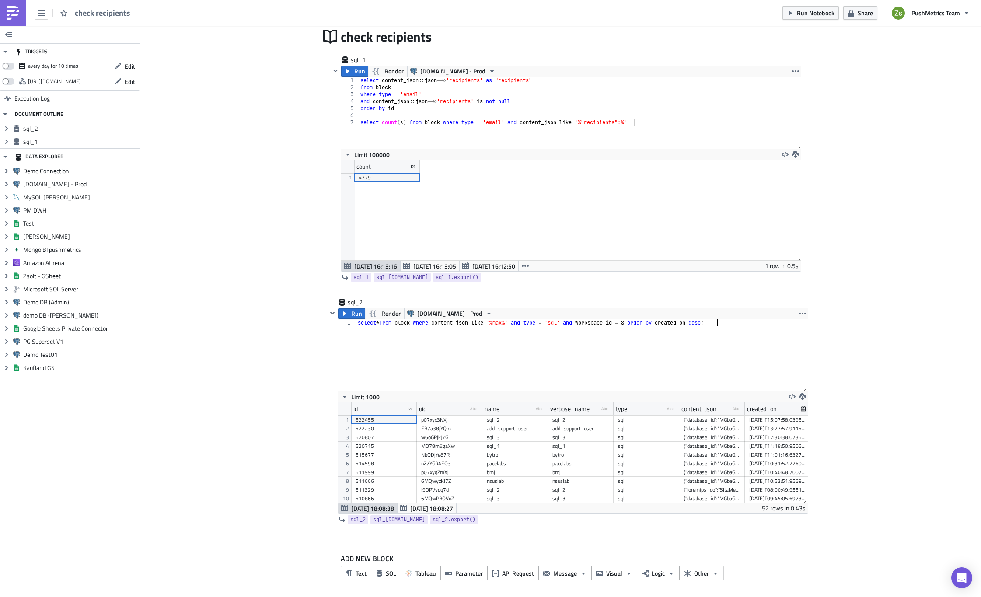
scroll to position [46, 0]
click at [575, 435] on div "sql_3" at bounding box center [580, 435] width 57 height 9
click at [773, 436] on div "2025-07-17T12:30:38.073538" at bounding box center [777, 435] width 57 height 9
click at [710, 439] on div "{"database_id":"MGbaGxj4Nw","limit":"1000","sql":"-- select max(id)\r\n-- from …" at bounding box center [711, 435] width 57 height 9
click at [675, 342] on div "select * from block where content_json like '%max%' and type = 'sql' and worksp…" at bounding box center [582, 360] width 452 height 86
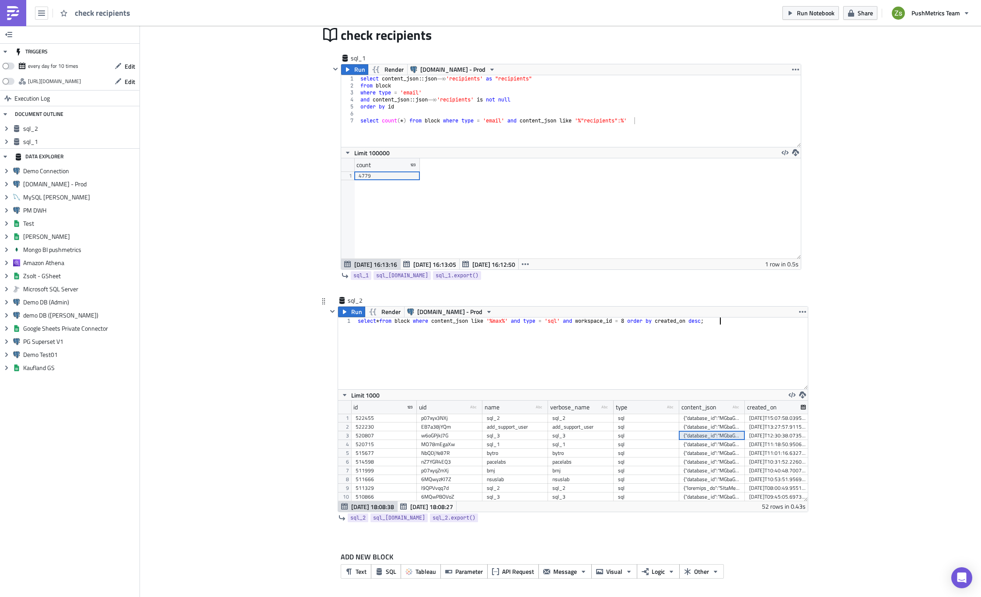
scroll to position [0, 0]
paste textarea
type textarea "{"database_id":"MGbaGxj4Nw","limit":"1000","sql":"-- select max(id)\r\n-- from …"
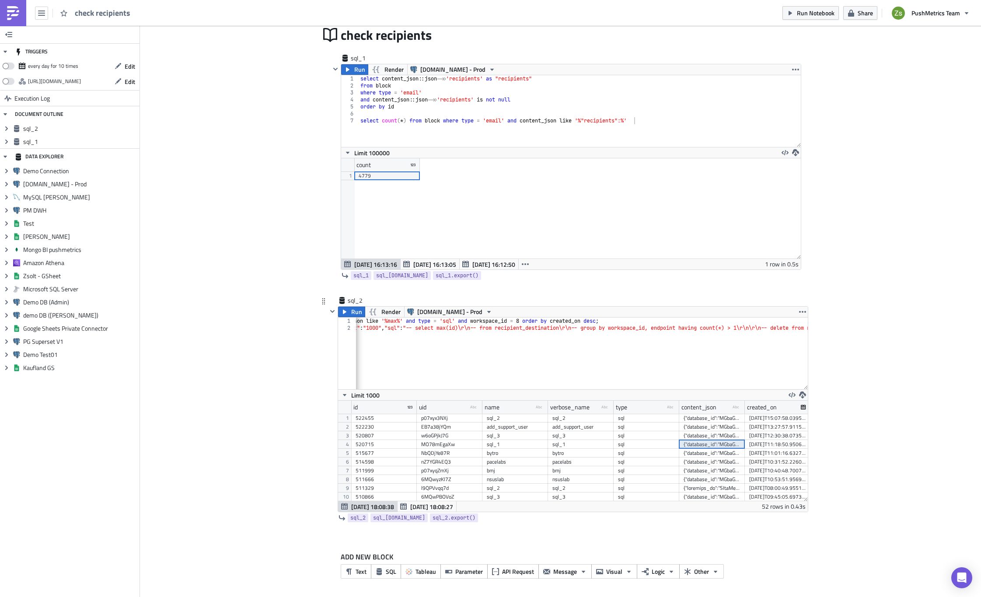
click at [728, 446] on div "{"database_id":"MGbaGxj4Nw","limit":"1000","sql":"select * from integration whe…" at bounding box center [711, 444] width 57 height 9
paste textarea "{"database_id":"MGbaGxj4Nw","limit":"1000","sql":"select * from integration whe…"
type textarea "{"database_id":"MGbaGxj4Nw","limit":"1000","sql":"select * from integration whe…"
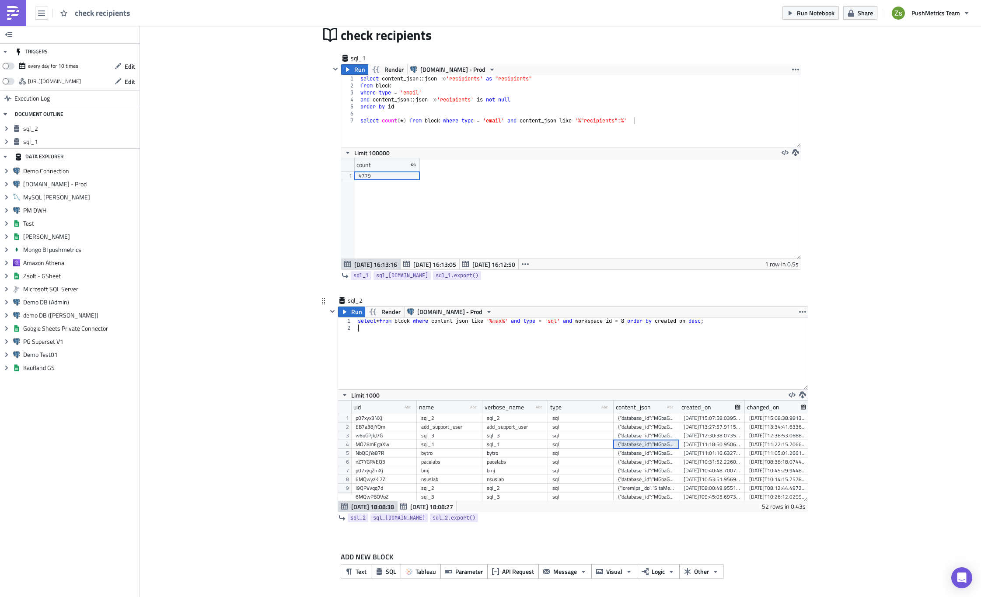
scroll to position [0, 87]
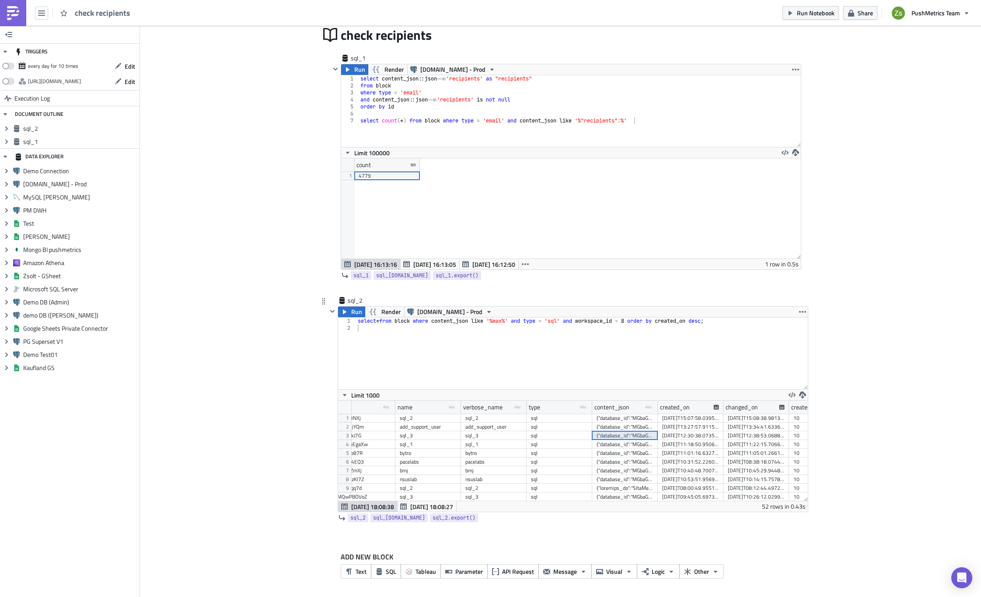
click at [642, 435] on div "{"database_id":"MGbaGxj4Nw","limit":"1000","sql":"-- select max(id)\r\n-- from …" at bounding box center [624, 435] width 57 height 9
click at [649, 331] on div "select * from block where content_json like '%max%' and type = 'sql' and worksp…" at bounding box center [582, 356] width 452 height 79
paste textarea
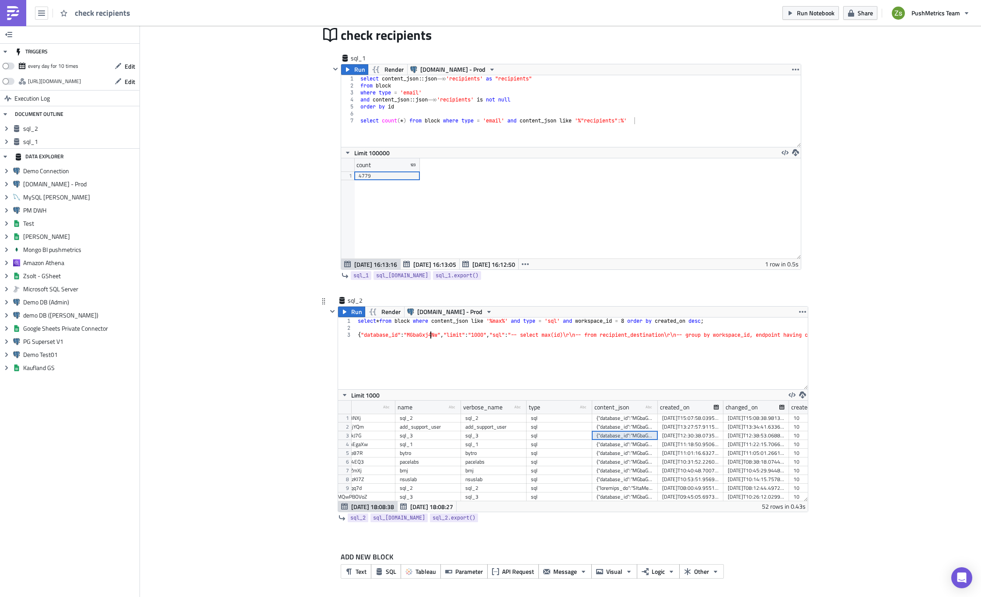
type textarea "{"database_id":"MGbaGxj4Nw","limit":"1000","sql":"-- select max(id)\r\n-- from …"
click at [367, 436] on div "w6oGPjkJ7G" at bounding box center [362, 435] width 57 height 9
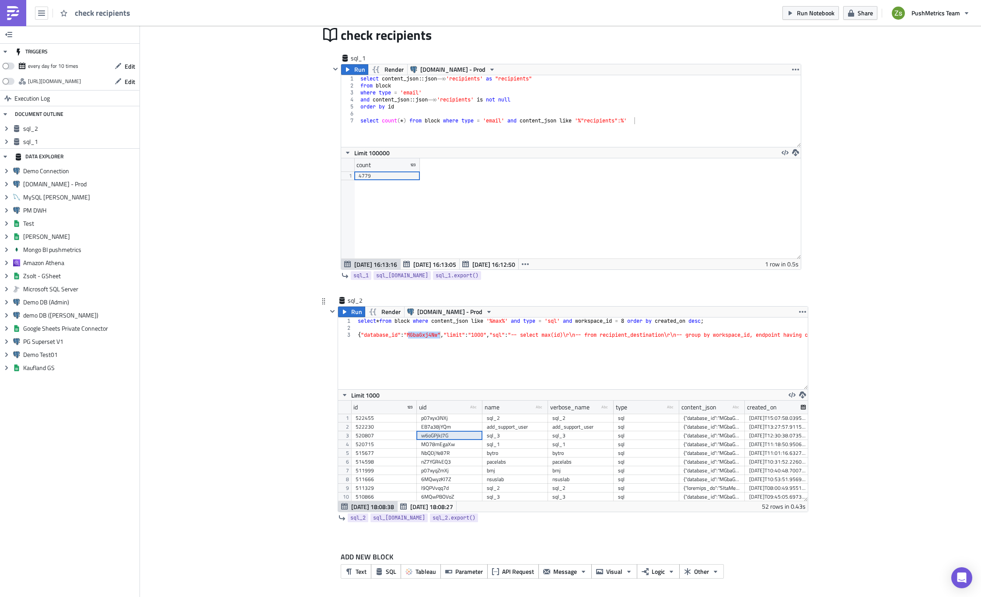
click at [367, 436] on div "520807" at bounding box center [384, 435] width 57 height 9
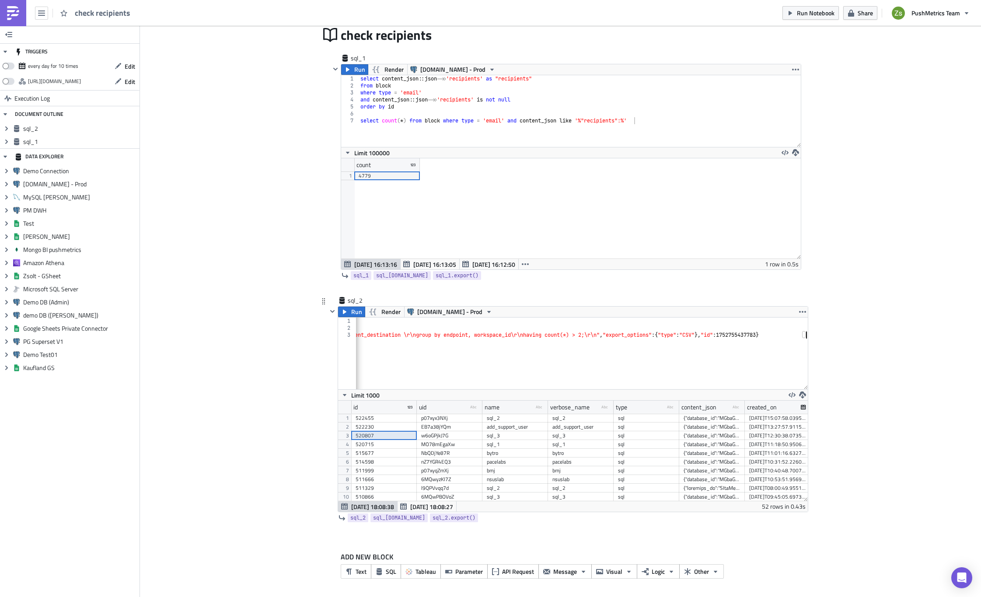
scroll to position [0, 1252]
type textarea "{"database_id":"MGbaGxj4Nw","limit":"1000","sql":"-- select max(id)\r\n-- from …"
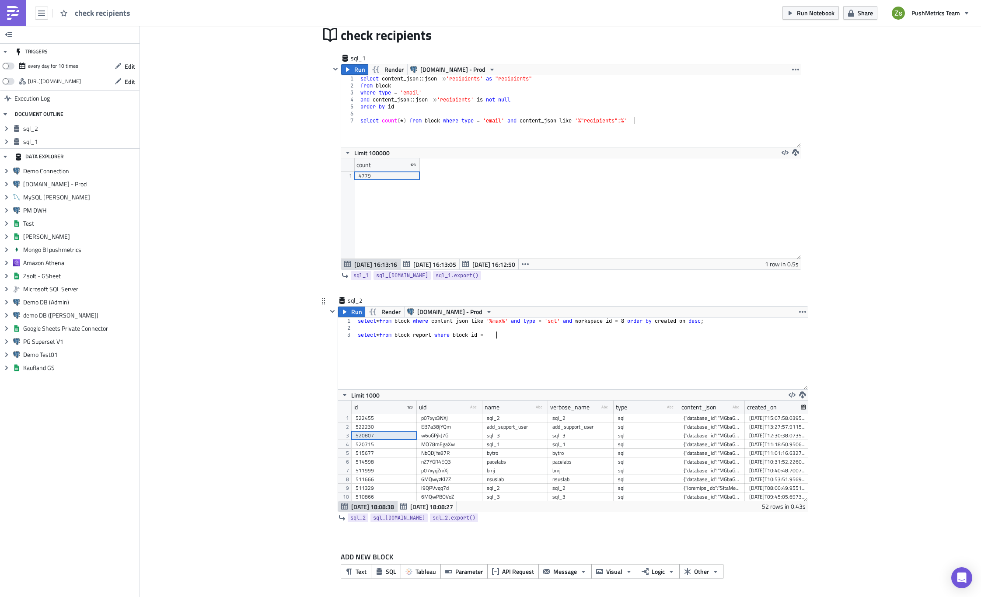
paste textarea "520807"
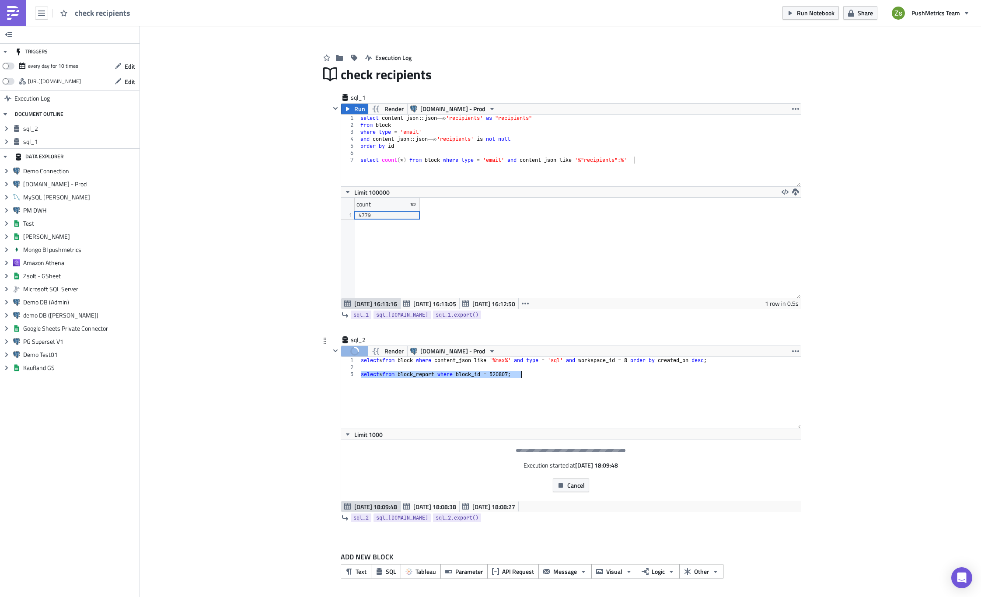
scroll to position [5, 0]
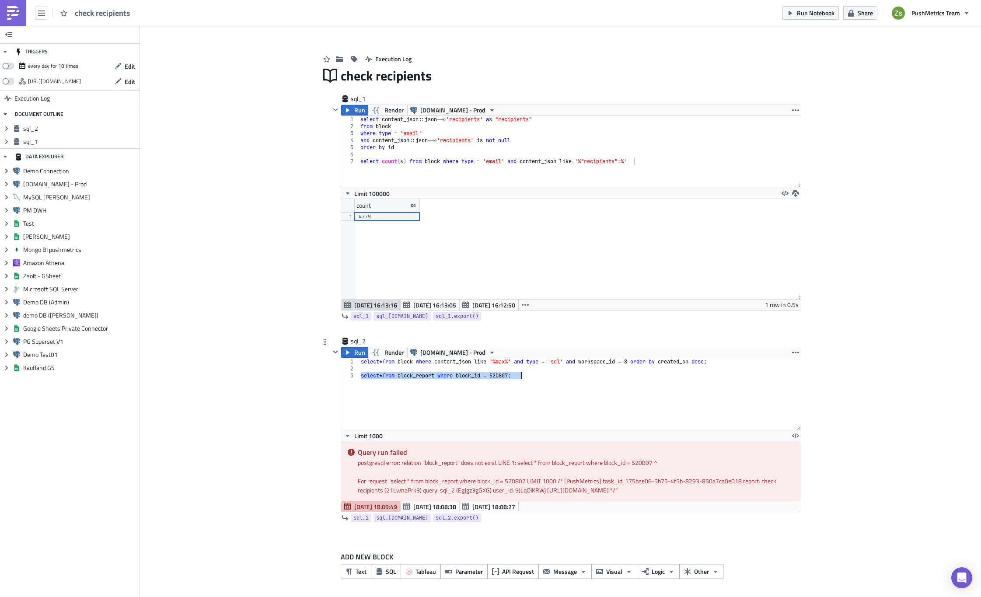
click at [408, 378] on div "select * from block where content_json like '%max%' and type = 'sql' and worksp…" at bounding box center [580, 394] width 442 height 72
click at [408, 378] on div "select * from block where content_json like '%max%' and type = 'sql' and worksp…" at bounding box center [580, 401] width 442 height 86
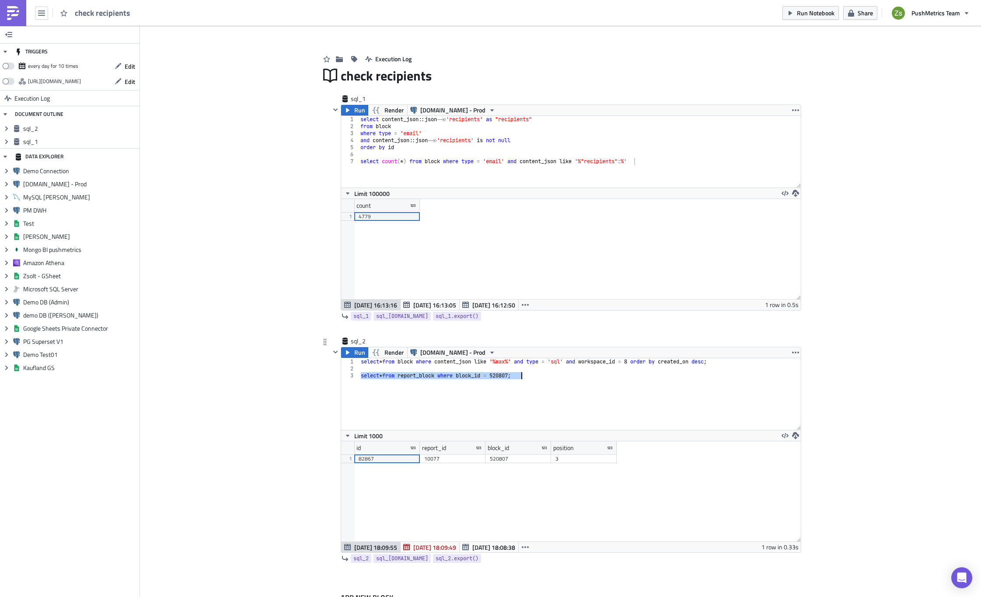
scroll to position [100, 459]
type textarea "select * from report_block where block_id = 520807;"
click at [440, 456] on div "10077" at bounding box center [452, 458] width 57 height 9
click at [511, 393] on div "select * from block where content_json like '%max%' and type = 'sql' and worksp…" at bounding box center [580, 394] width 442 height 72
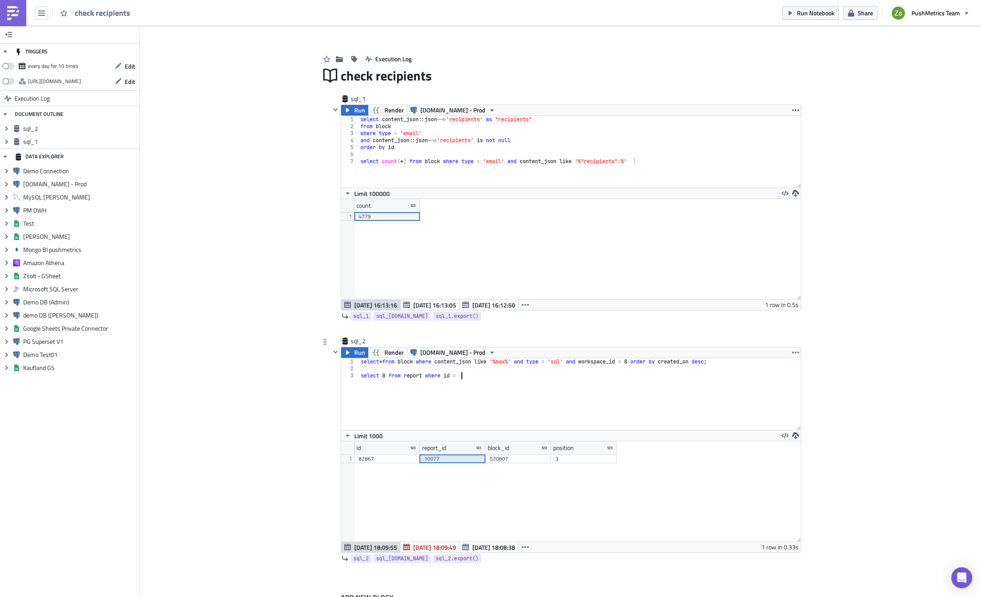
paste textarea "10077"
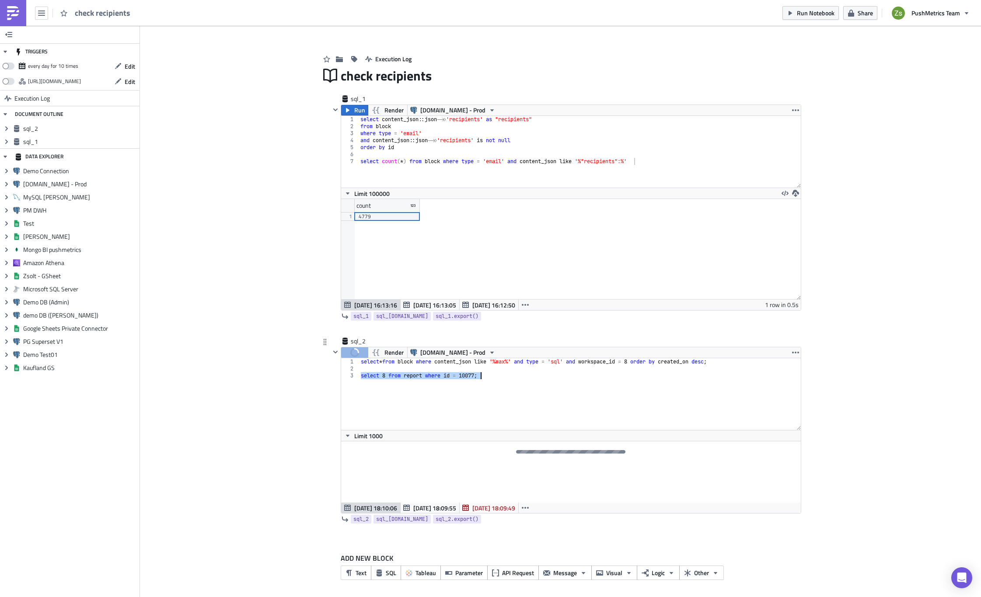
click at [380, 373] on div "select * from block where content_json like '%max%' and type = 'sql' and worksp…" at bounding box center [580, 394] width 442 height 72
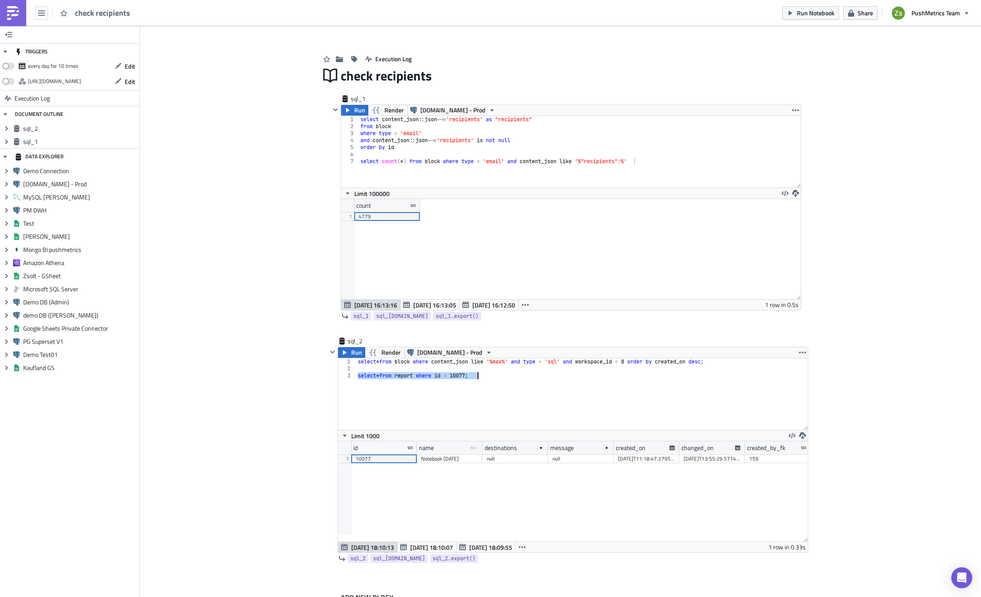
scroll to position [100, 470]
type textarea "select * from report where id = 10077;"
click at [457, 460] on div "Notebook 2025-07-15" at bounding box center [449, 458] width 57 height 9
click at [39, 14] on icon "button" at bounding box center [41, 13] width 7 height 7
click at [62, 37] on div "Search" at bounding box center [79, 35] width 58 height 9
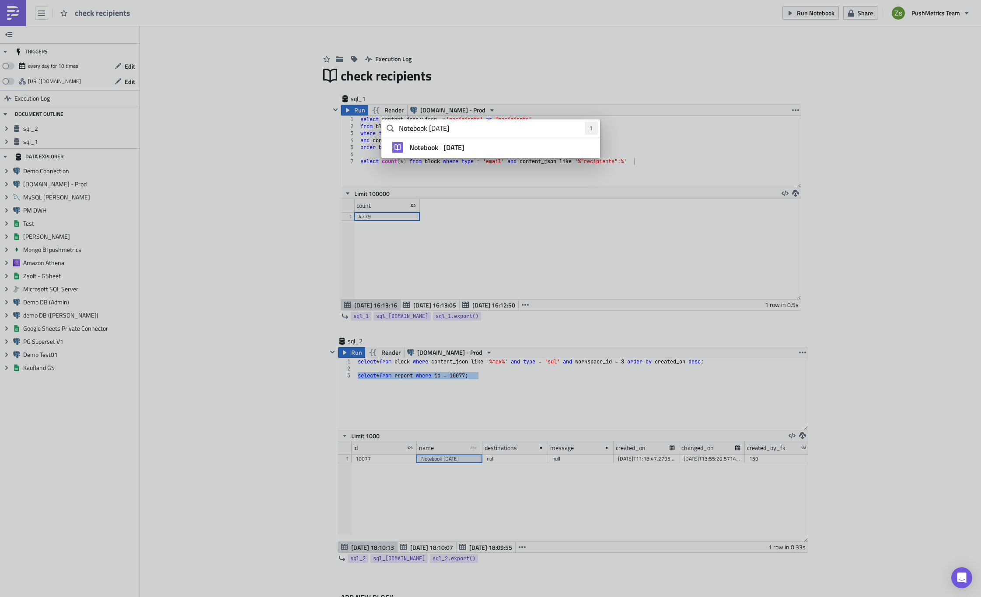
type input "Notebook 2025-07-15"
click at [444, 143] on strong "2025-07-15" at bounding box center [453, 147] width 23 height 10
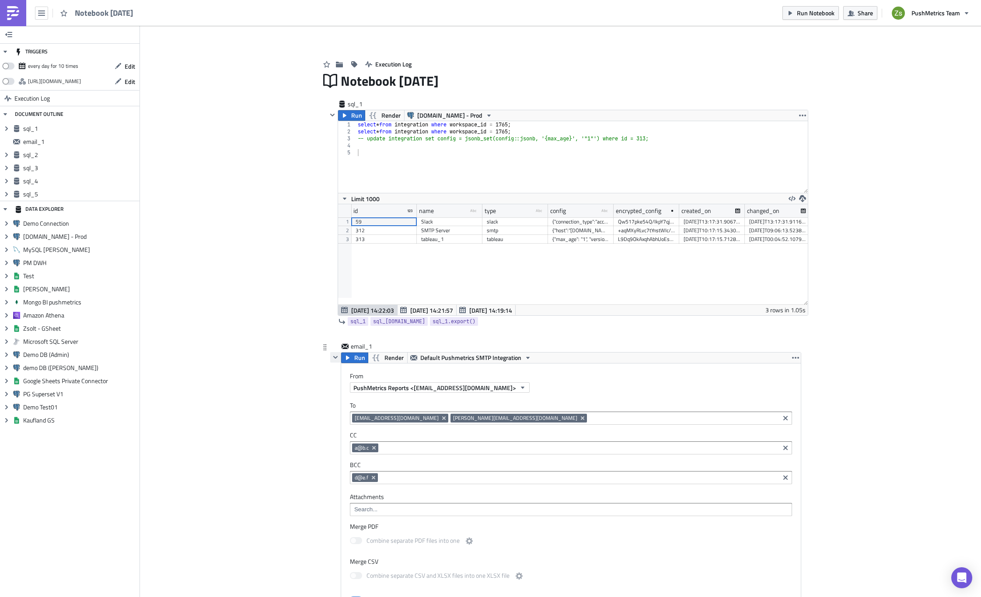
click at [332, 357] on icon "button" at bounding box center [335, 357] width 7 height 7
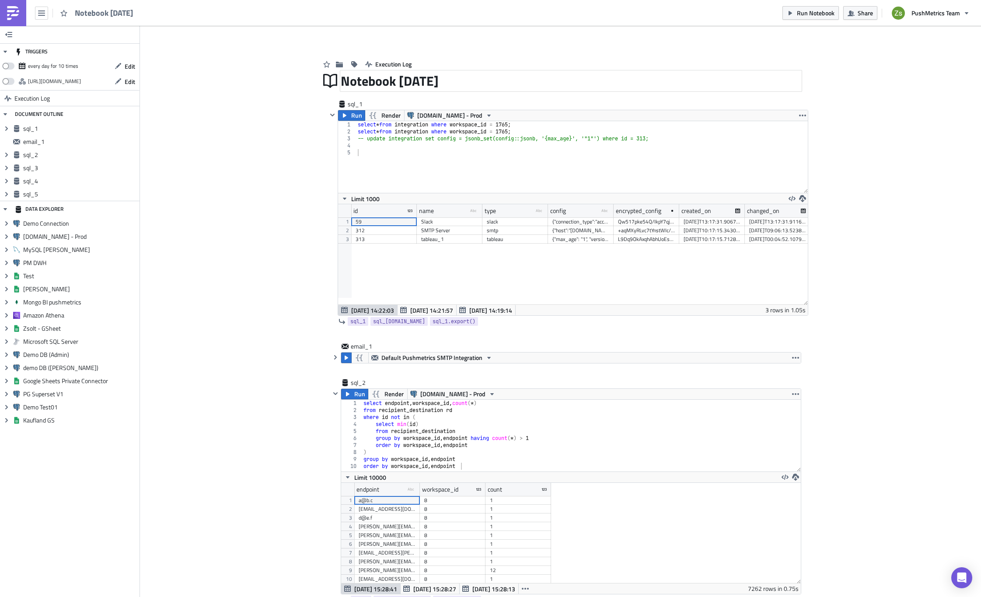
click at [409, 85] on div "Notebook 2025-07-15" at bounding box center [571, 81] width 460 height 20
type input "Fix Recipients - 2025-07-15"
click at [328, 111] on button "button" at bounding box center [332, 115] width 10 height 10
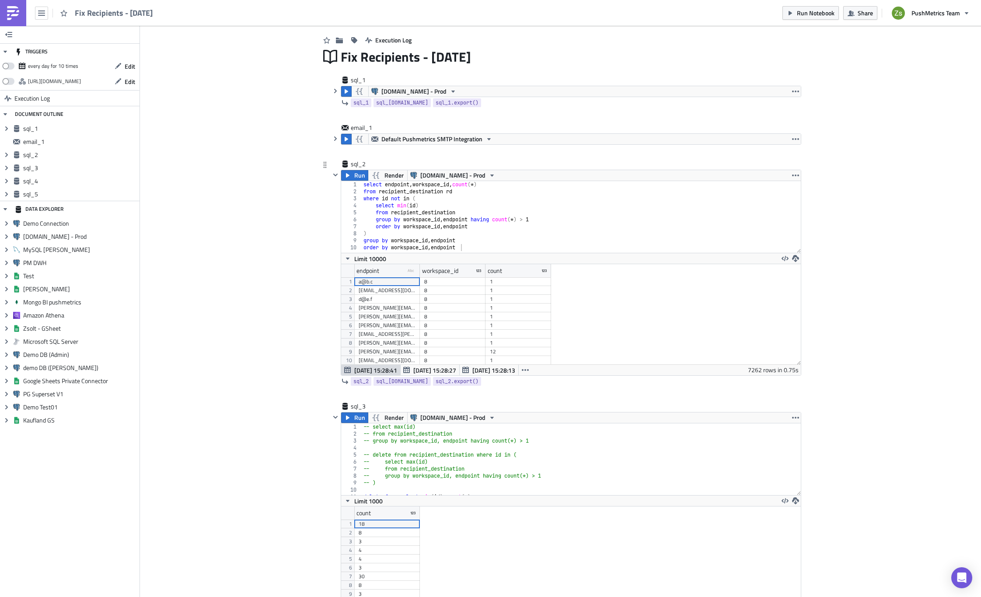
scroll to position [44, 0]
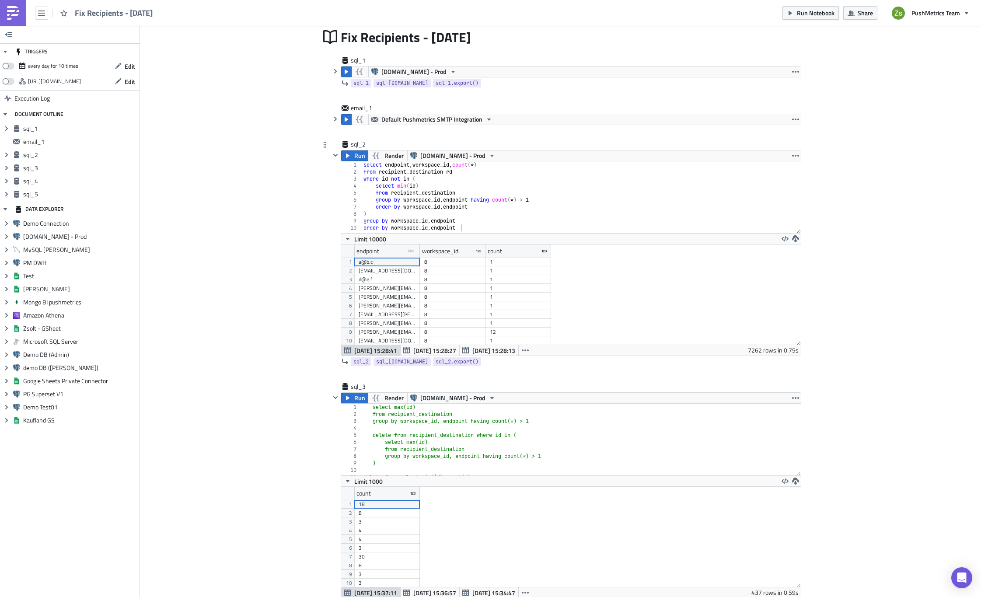
click at [519, 192] on div "select endpoint , workspace_id , count ( * ) from recipient_destination rd wher…" at bounding box center [581, 204] width 439 height 86
type textarea "group by workspace_id, endpoint order by workspace_id, endpoint"
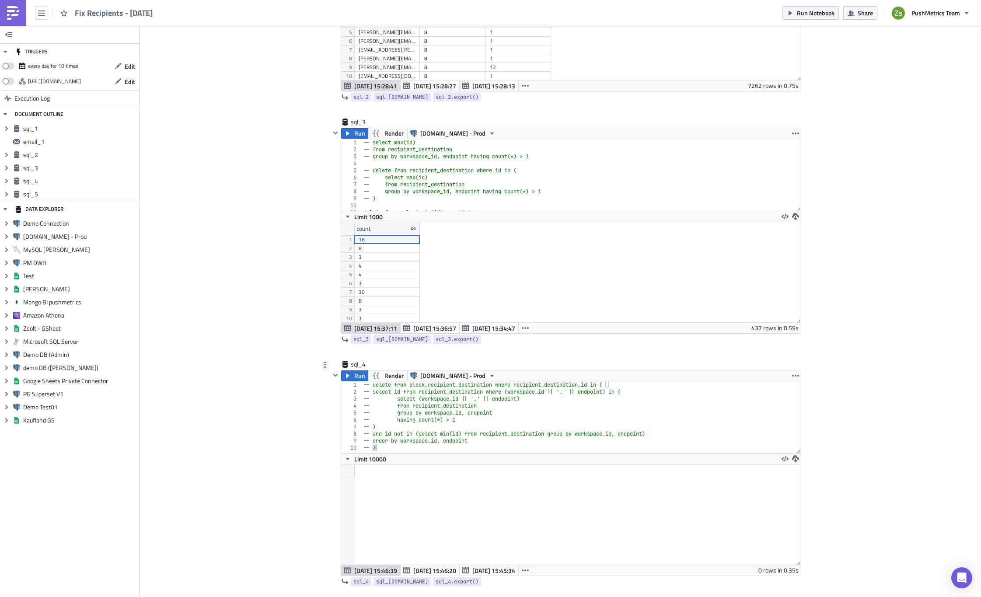
scroll to position [352, 0]
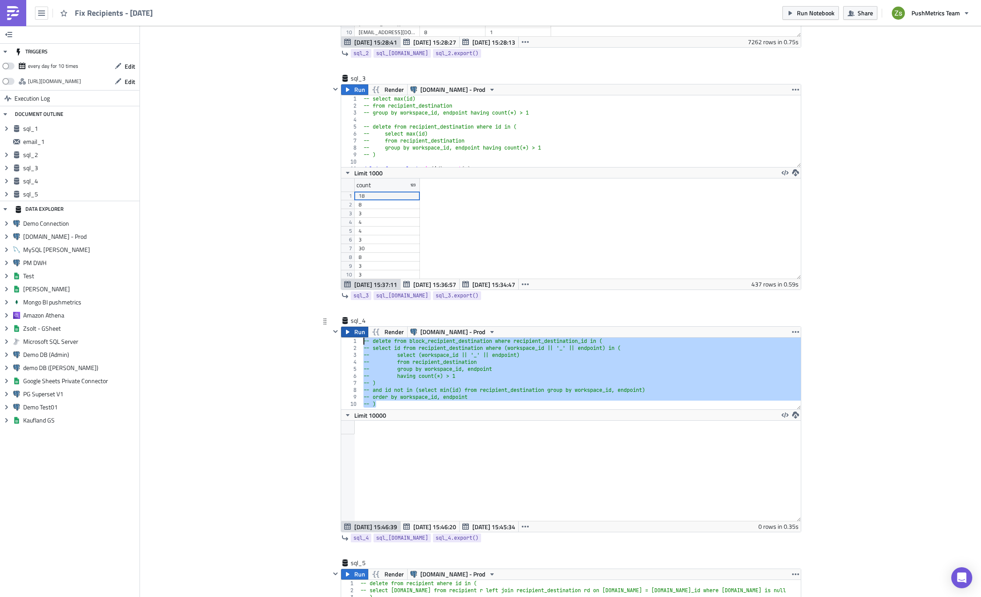
drag, startPoint x: 425, startPoint y: 406, endPoint x: 356, endPoint y: 332, distance: 100.5
click at [356, 332] on div "Run Render Query.me - Prod -- ) 1 2 3 4 5 6 7 8 9 10 -- delete from block_recip…" at bounding box center [571, 429] width 460 height 206
type textarea "-- delete from block_recipient_destination where recipient_destination_id in ( …"
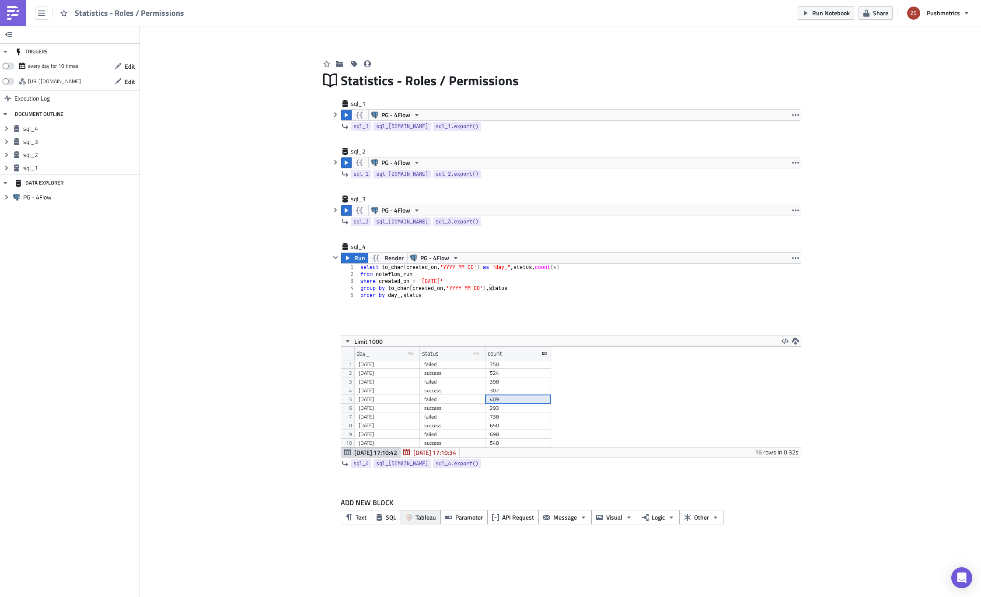
scroll to position [101, 459]
click at [565, 519] on span "Message" at bounding box center [565, 516] width 24 height 9
click at [500, 482] on link "Email" at bounding box center [491, 477] width 74 height 13
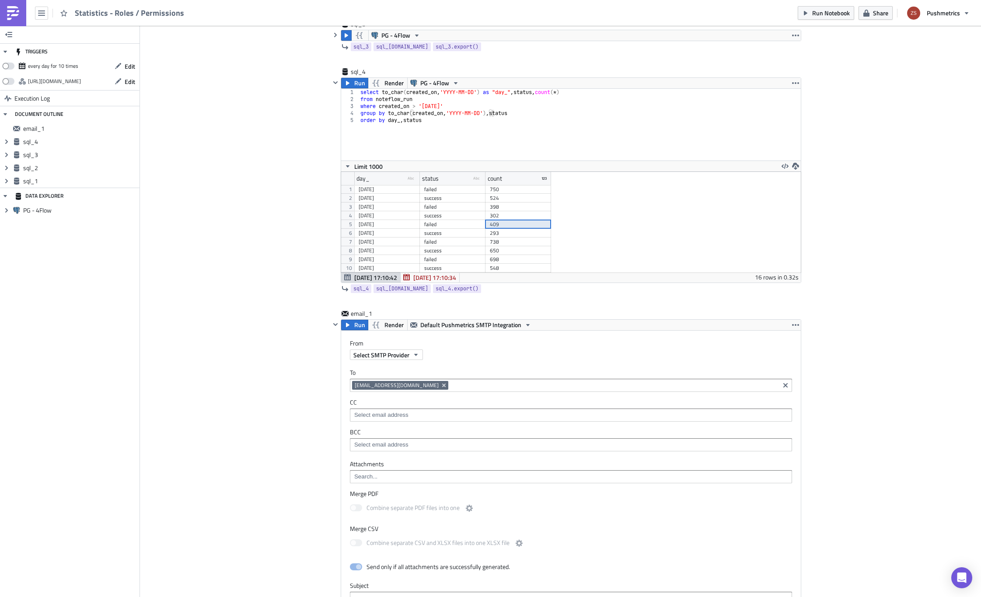
scroll to position [306, 0]
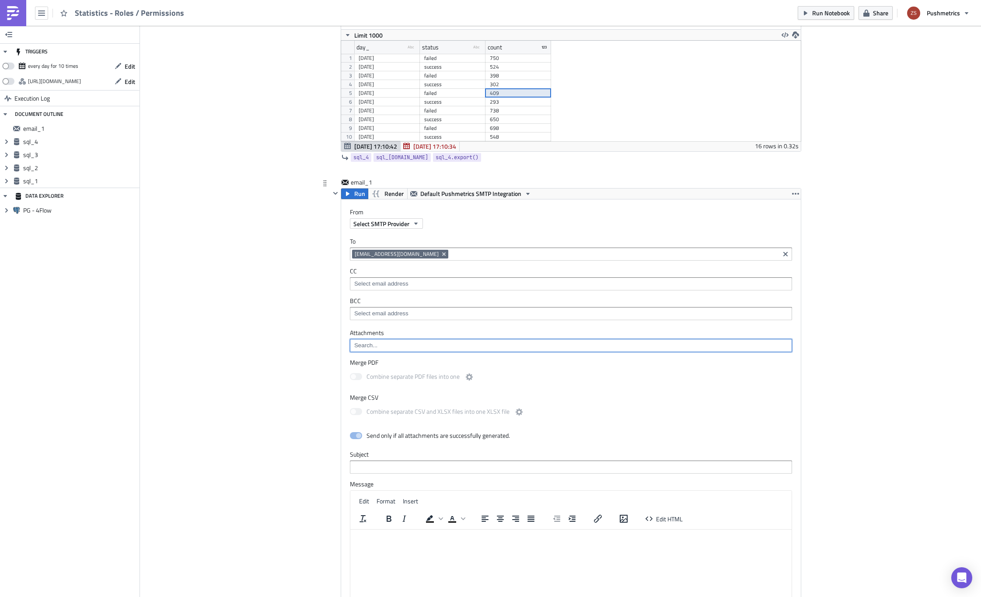
click at [404, 344] on input at bounding box center [570, 345] width 437 height 9
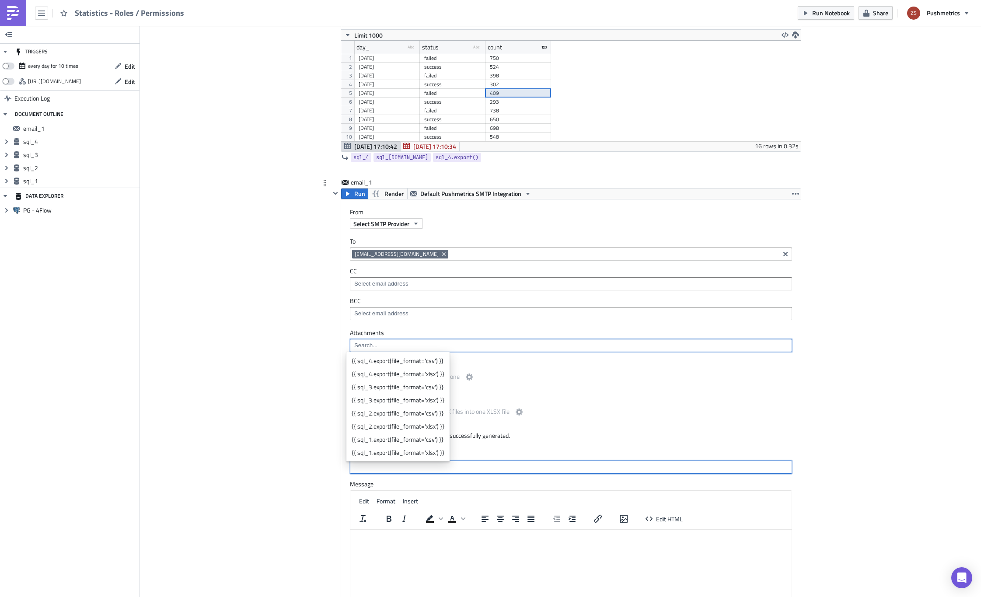
click at [508, 470] on input "text" at bounding box center [571, 466] width 442 height 13
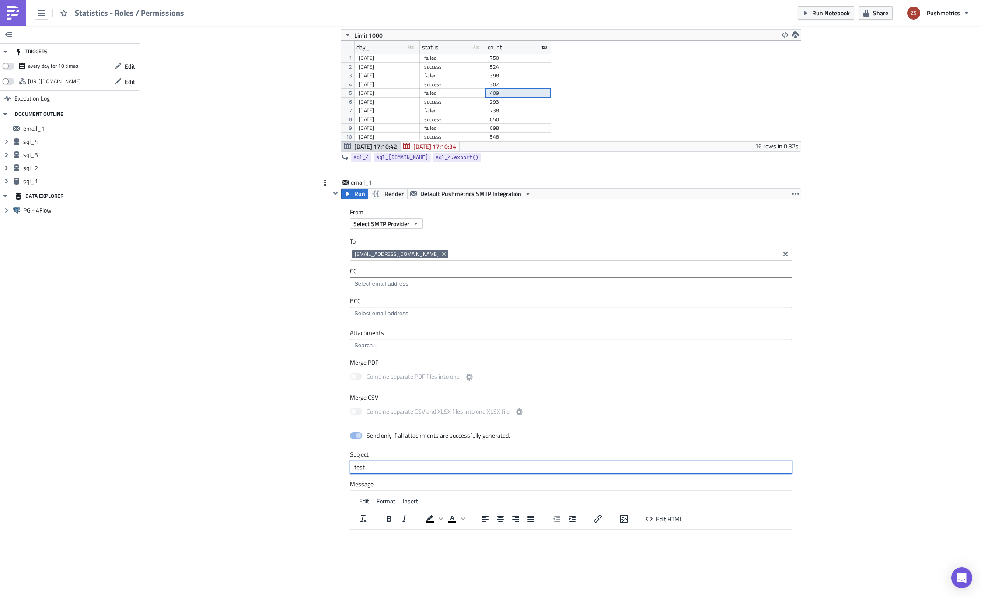
type input "test"
click at [343, 189] on button "Run" at bounding box center [354, 193] width 27 height 10
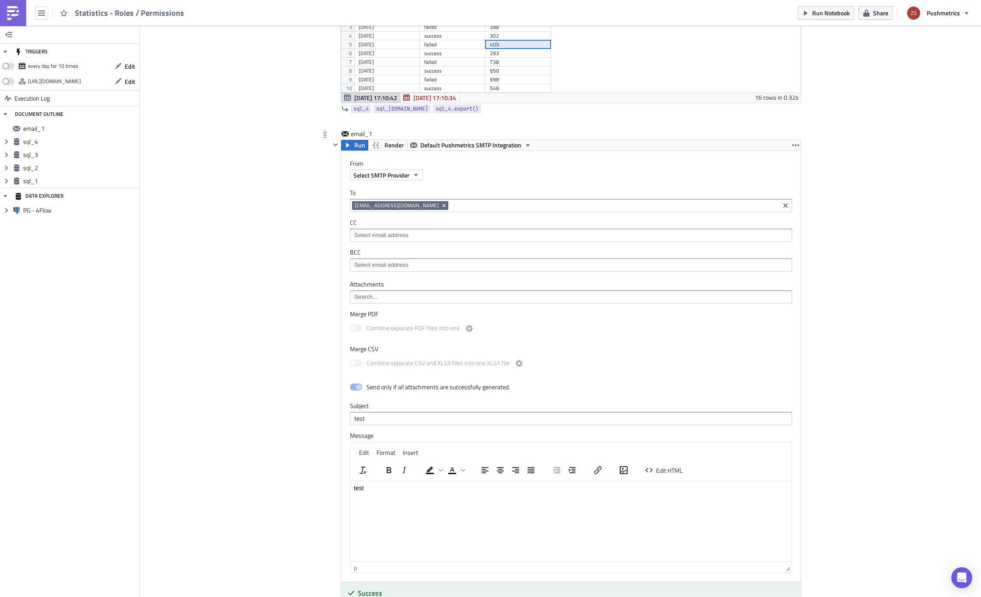
scroll to position [394, 0]
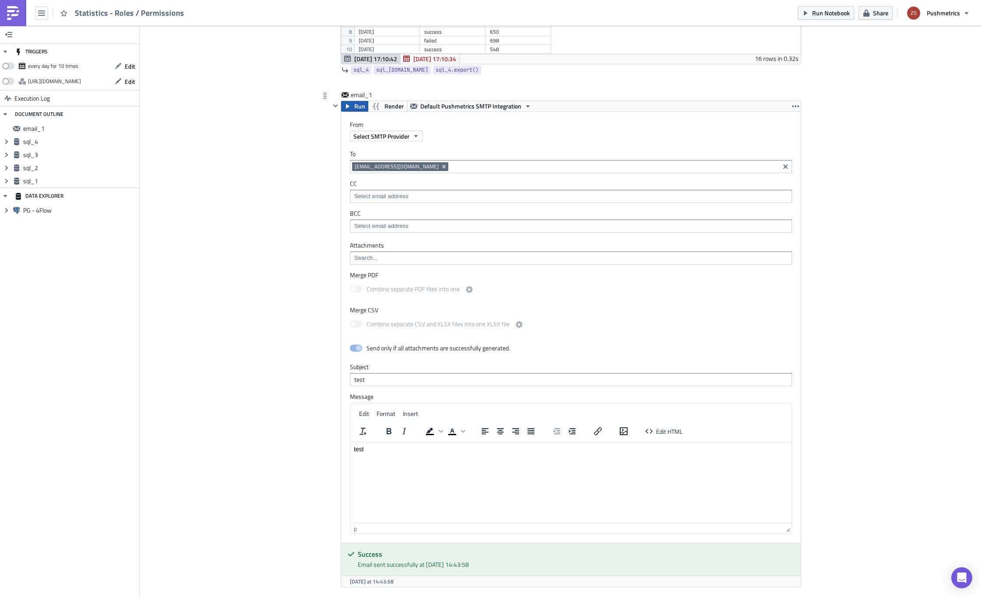
click at [349, 105] on button "Run" at bounding box center [354, 106] width 27 height 10
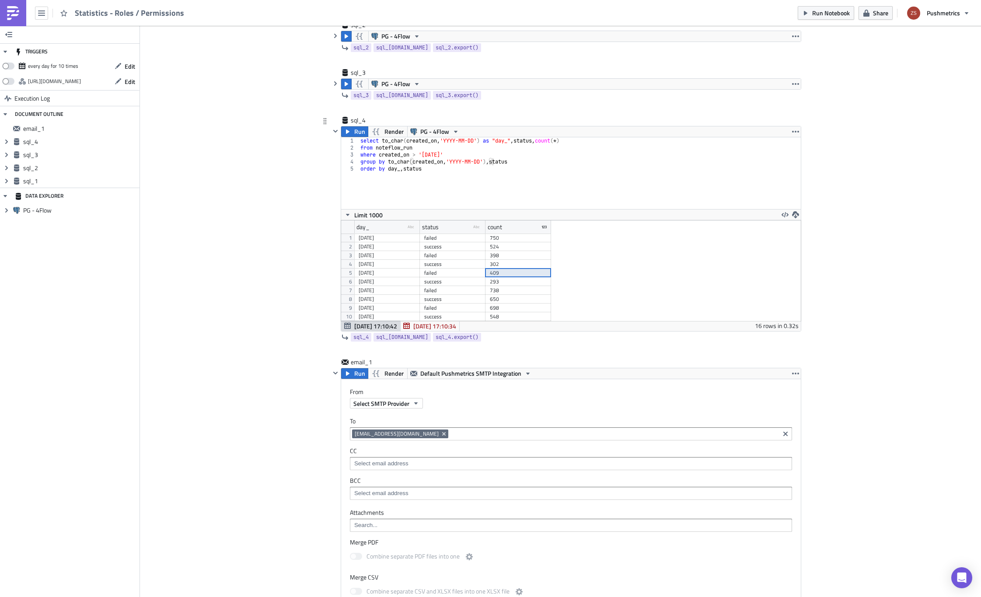
scroll to position [87, 0]
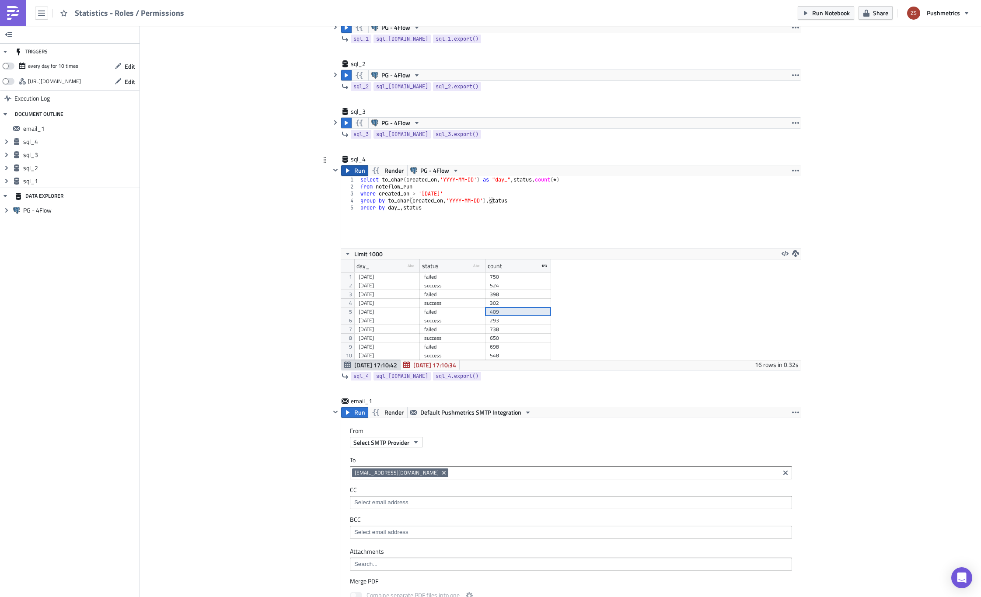
click at [359, 170] on span "Run" at bounding box center [359, 170] width 11 height 10
click at [447, 367] on span "[DATE] 17:10:42" at bounding box center [434, 364] width 43 height 9
click at [477, 337] on div "pending" at bounding box center [452, 338] width 57 height 9
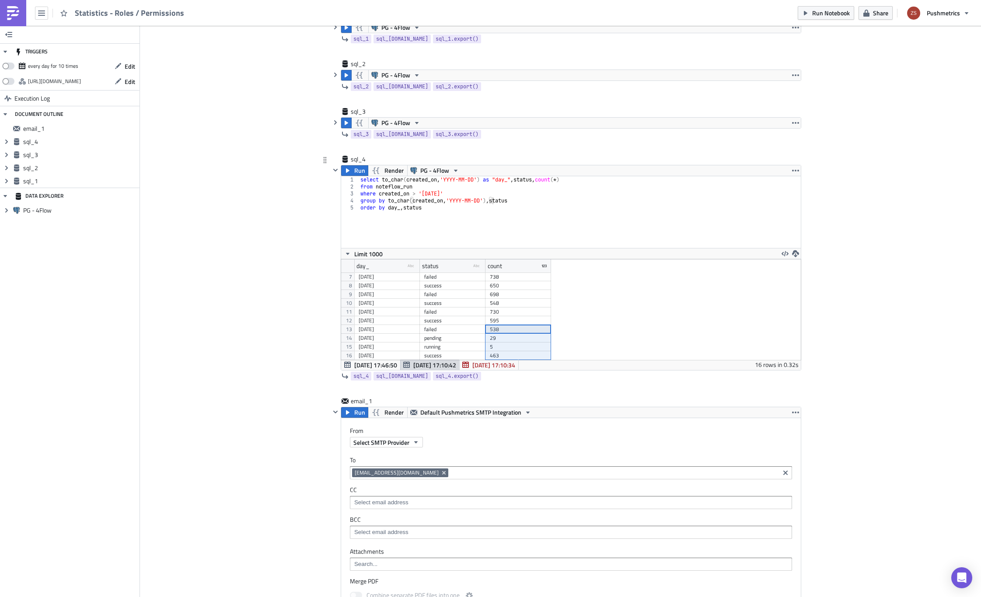
drag, startPoint x: 499, startPoint y: 330, endPoint x: 515, endPoint y: 354, distance: 29.4
click at [515, 220] on div "2025-08-16 success 302 2025-08-17 failed 409 2025-08-17 success 293 2025-08-18 …" at bounding box center [452, 220] width 197 height 0
drag, startPoint x: 386, startPoint y: 333, endPoint x: 498, endPoint y: 358, distance: 114.7
click at [498, 220] on div "2025-08-16 success 302 2025-08-17 failed 409 2025-08-17 success 293 2025-08-18 …" at bounding box center [452, 220] width 197 height 0
click at [368, 363] on span "[DATE] 17:46:50" at bounding box center [375, 364] width 43 height 9
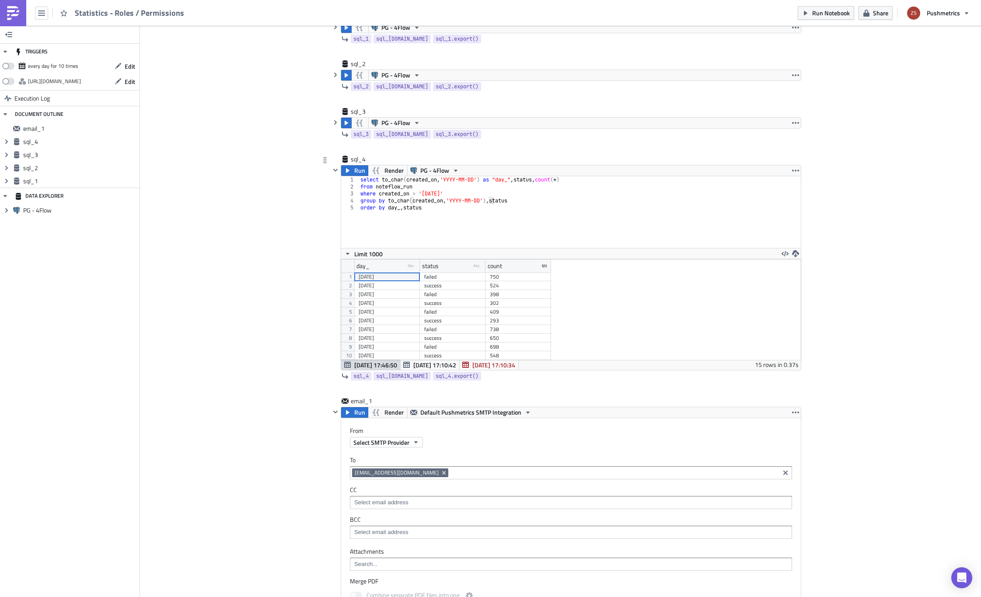
scroll to position [44, 0]
drag, startPoint x: 389, startPoint y: 339, endPoint x: 501, endPoint y: 357, distance: 113.4
click at [501, 229] on div "2025-08-16 failed 398 2025-08-16 success 302 2025-08-17 failed 409 2025-08-17 s…" at bounding box center [452, 229] width 197 height 0
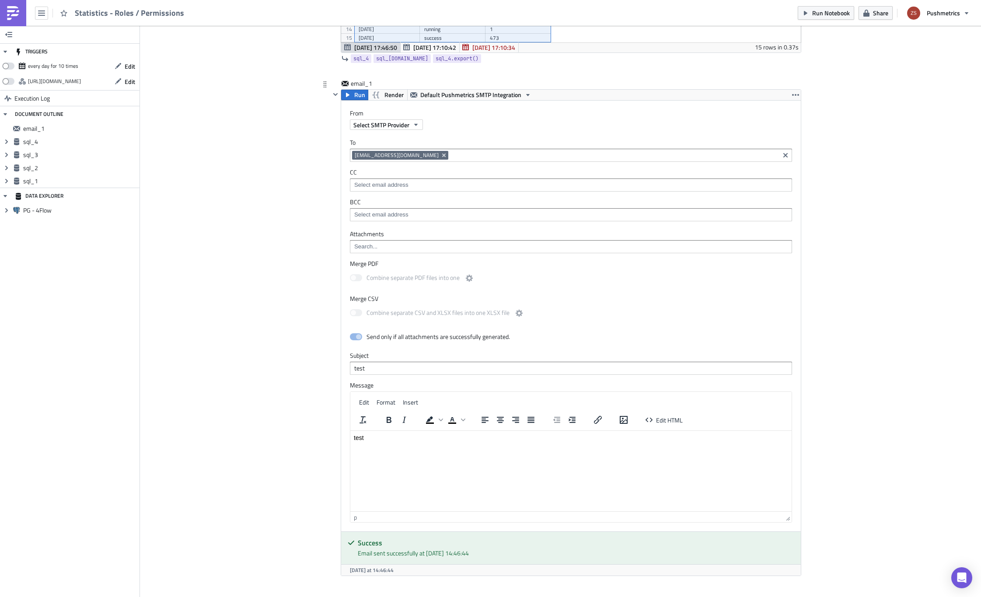
scroll to position [414, 0]
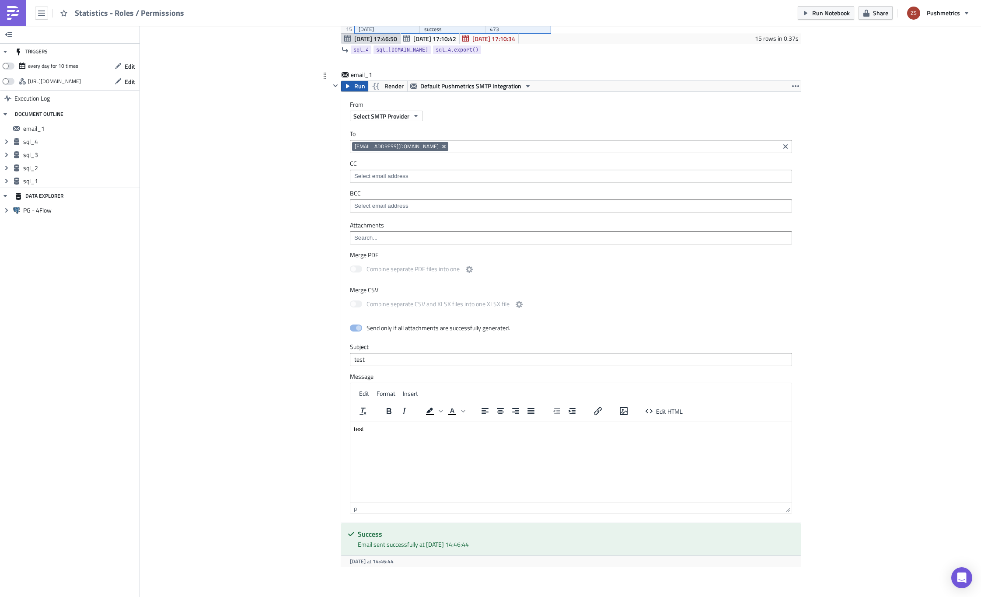
click at [356, 89] on span "Run" at bounding box center [359, 86] width 11 height 10
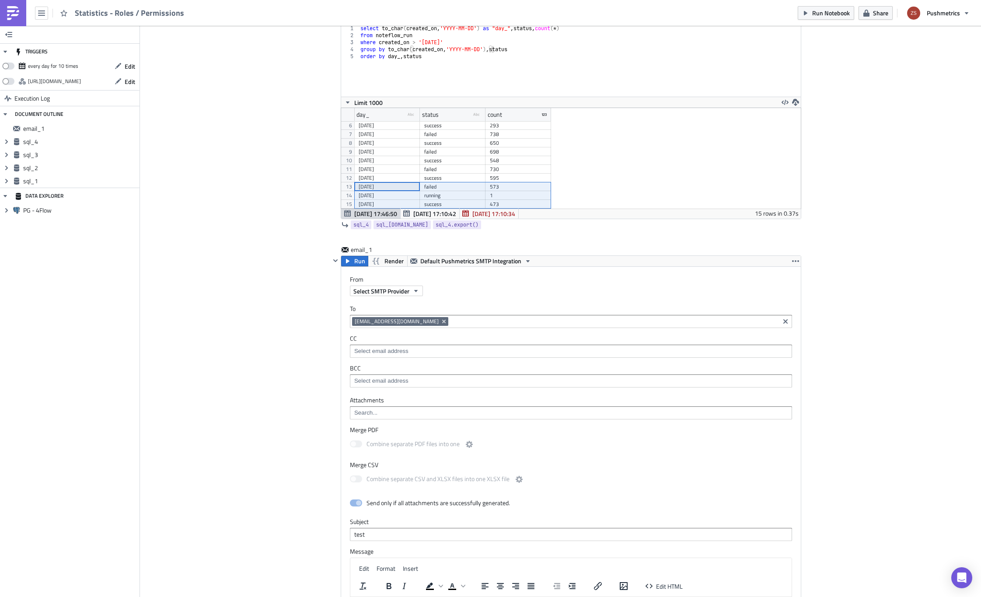
scroll to position [108, 0]
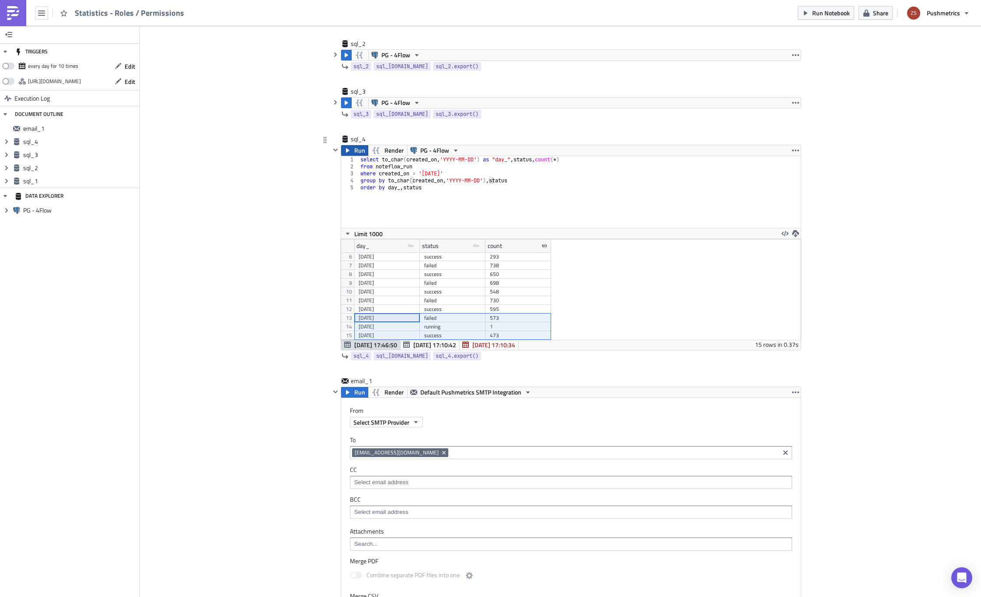
click at [347, 147] on icon "button" at bounding box center [347, 150] width 7 height 7
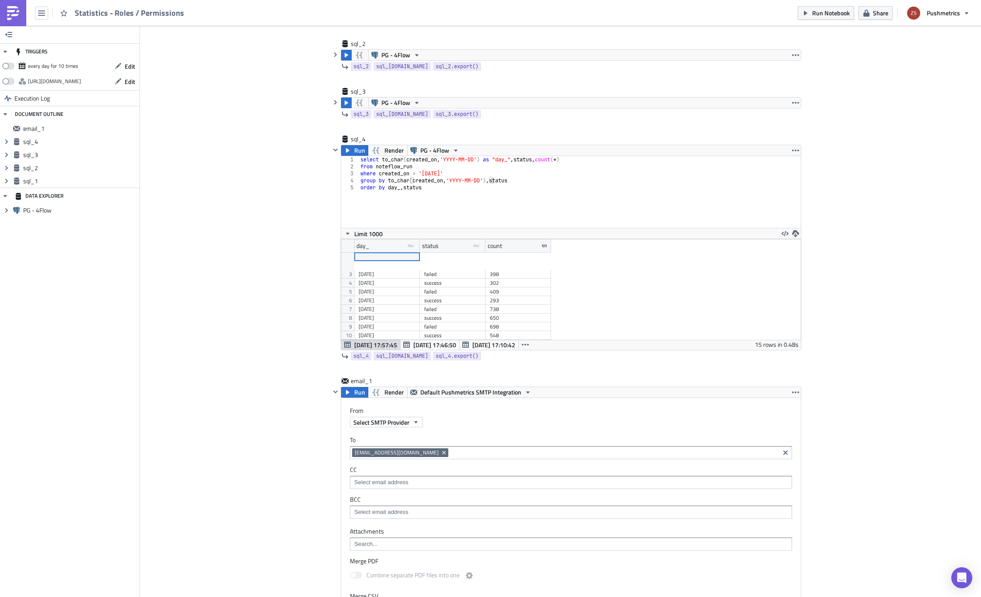
scroll to position [44, 0]
click at [458, 329] on div "running" at bounding box center [452, 326] width 57 height 9
click at [103, 127] on span "email_1" at bounding box center [80, 129] width 114 height 8
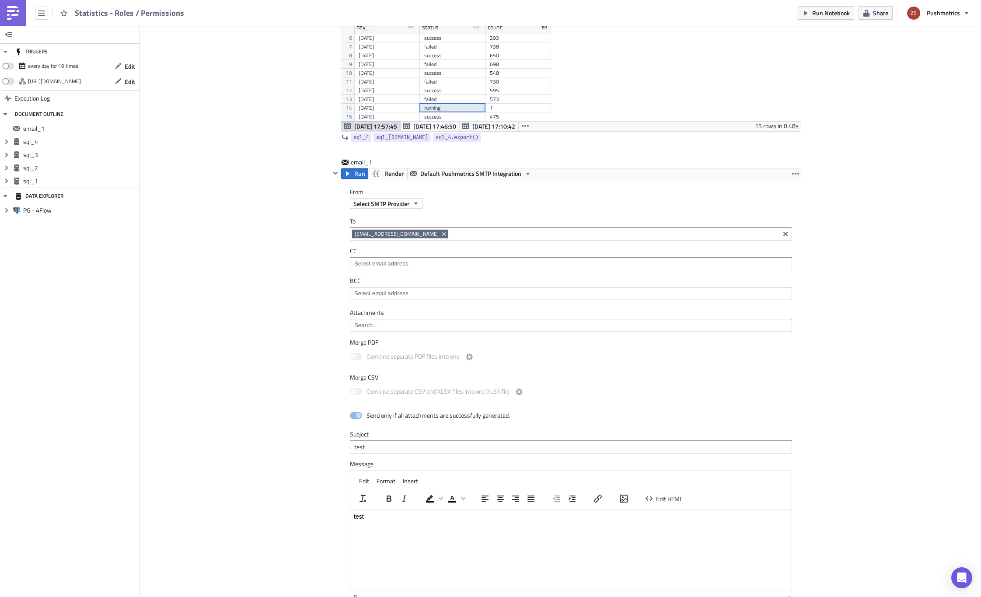
scroll to position [457, 0]
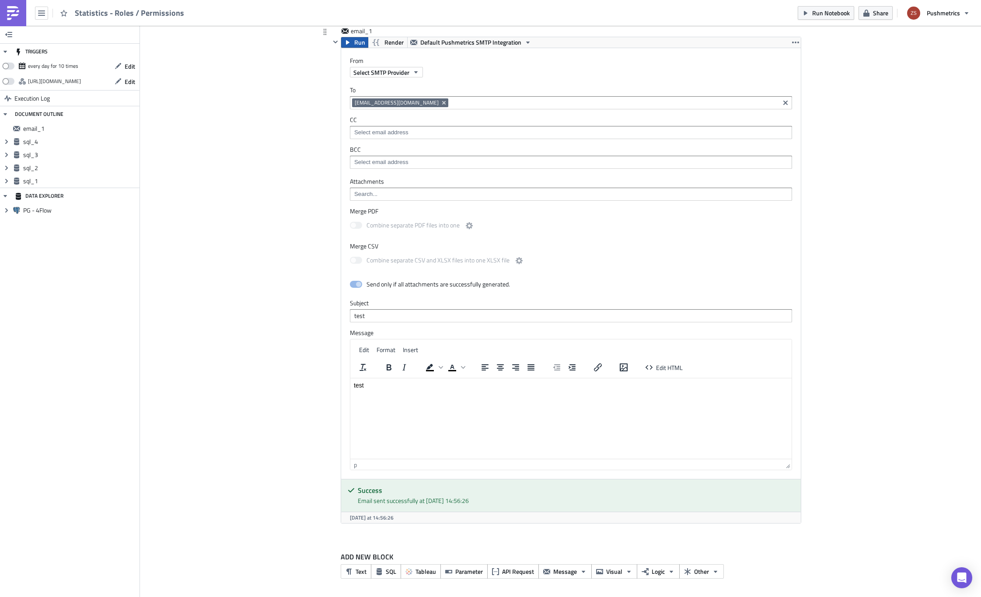
click at [349, 42] on button "Run" at bounding box center [354, 42] width 27 height 10
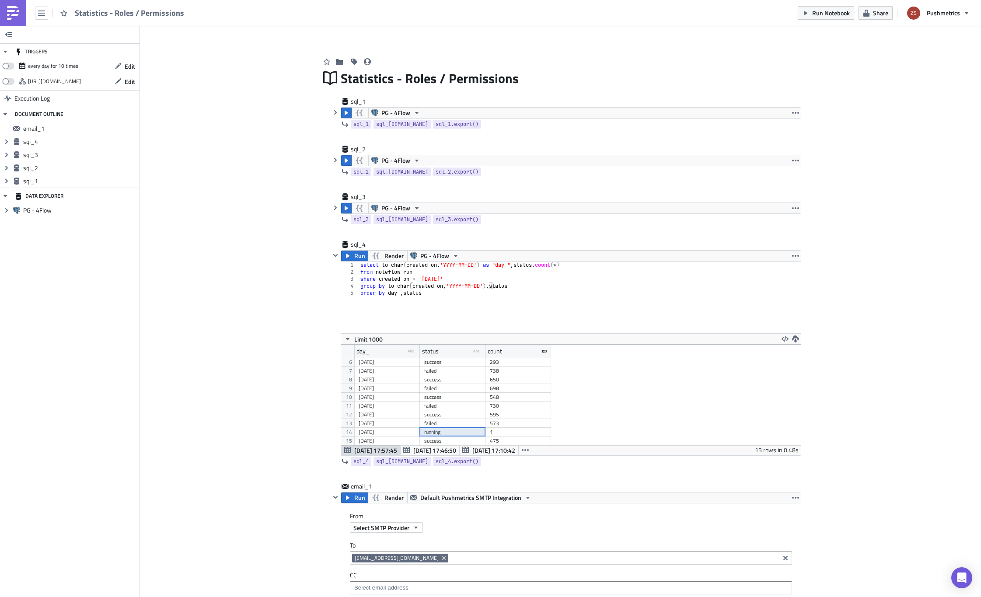
scroll to position [0, 0]
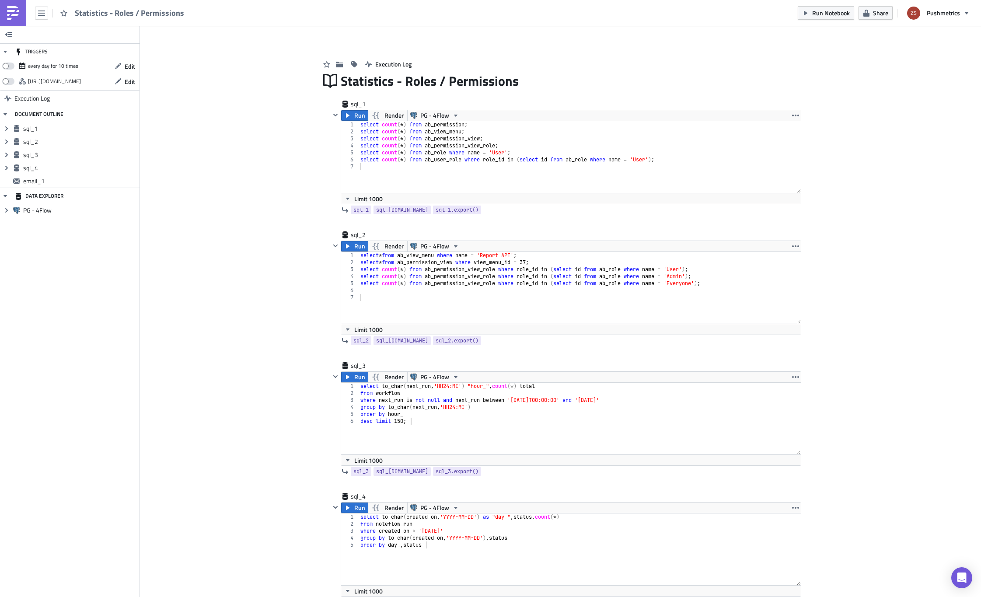
scroll to position [44, 0]
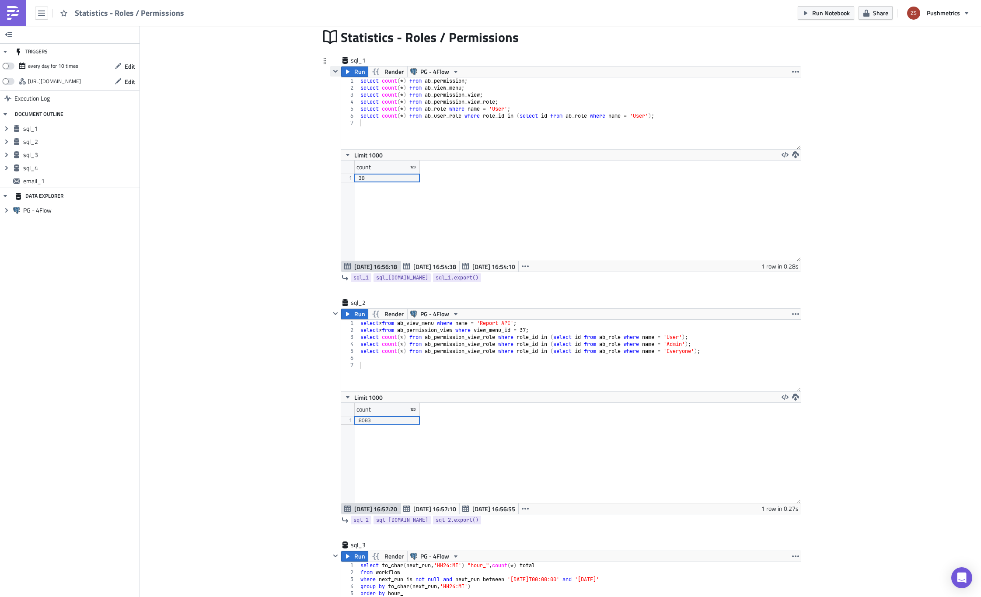
click at [332, 73] on icon "button" at bounding box center [335, 71] width 7 height 7
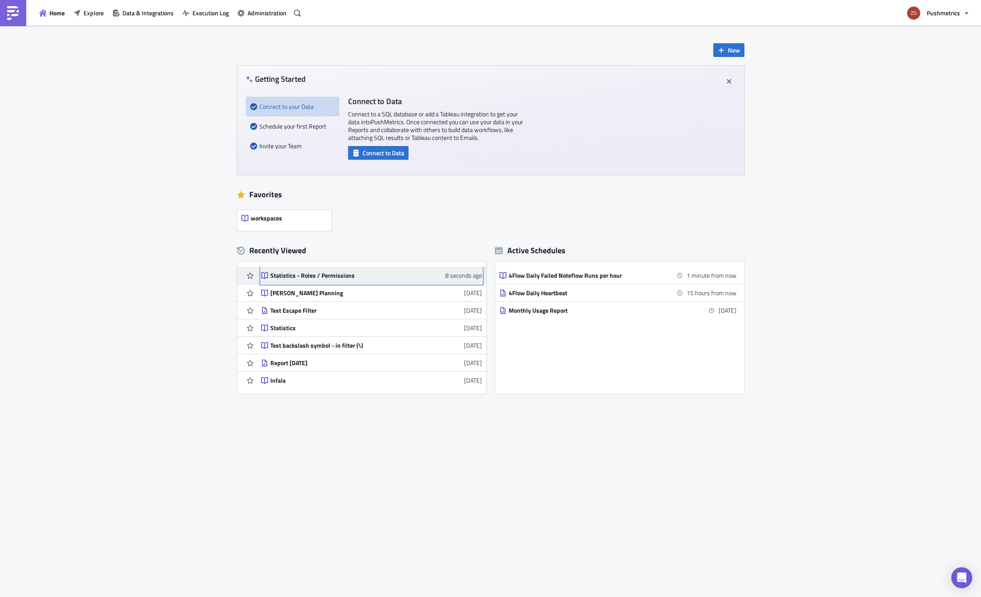
click at [344, 273] on div "Statistics - Roles / Permissions" at bounding box center [346, 276] width 153 height 8
click at [290, 275] on div "Statistics - Roles / Permissions" at bounding box center [346, 276] width 153 height 8
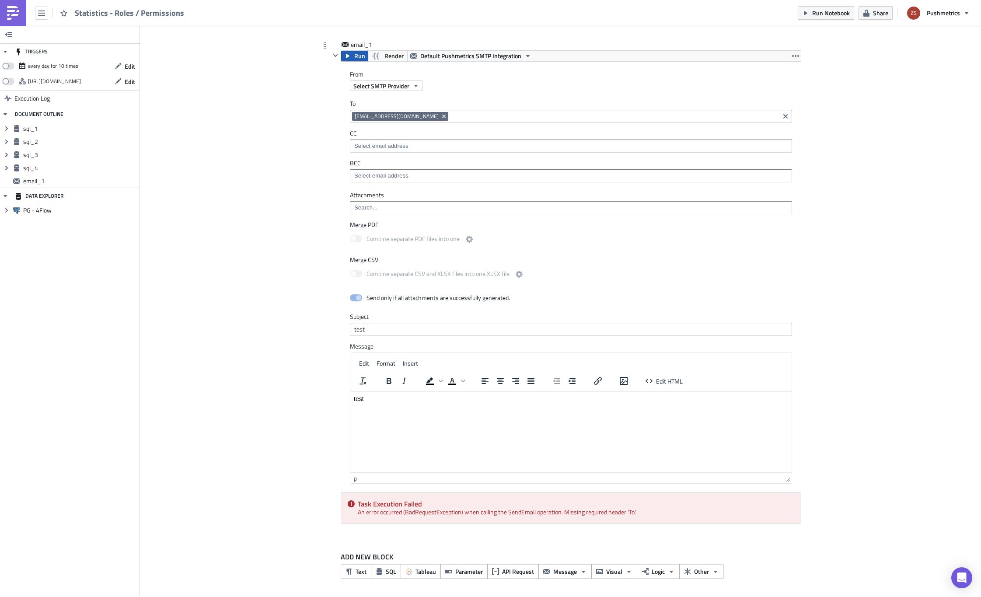
click at [347, 52] on button "Run" at bounding box center [354, 56] width 27 height 10
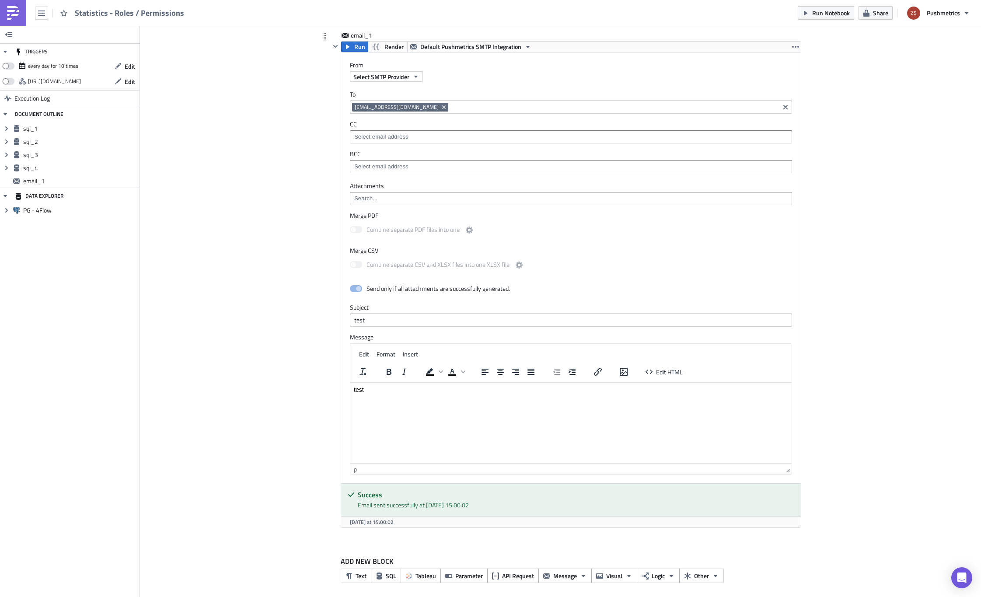
scroll to position [1042, 0]
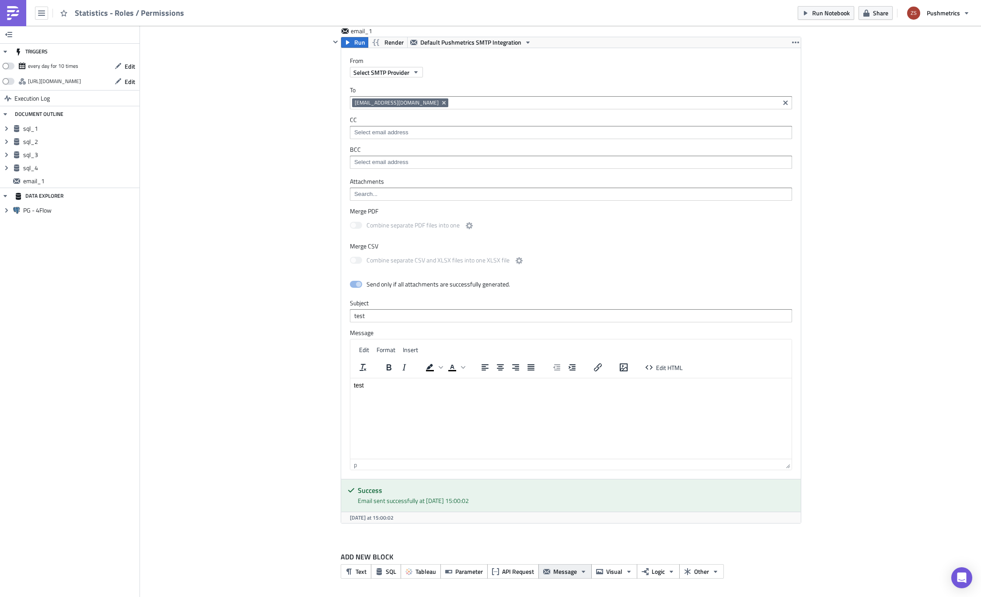
click at [581, 574] on icon "button" at bounding box center [583, 571] width 7 height 7
click at [571, 468] on div "Email" at bounding box center [566, 470] width 58 height 9
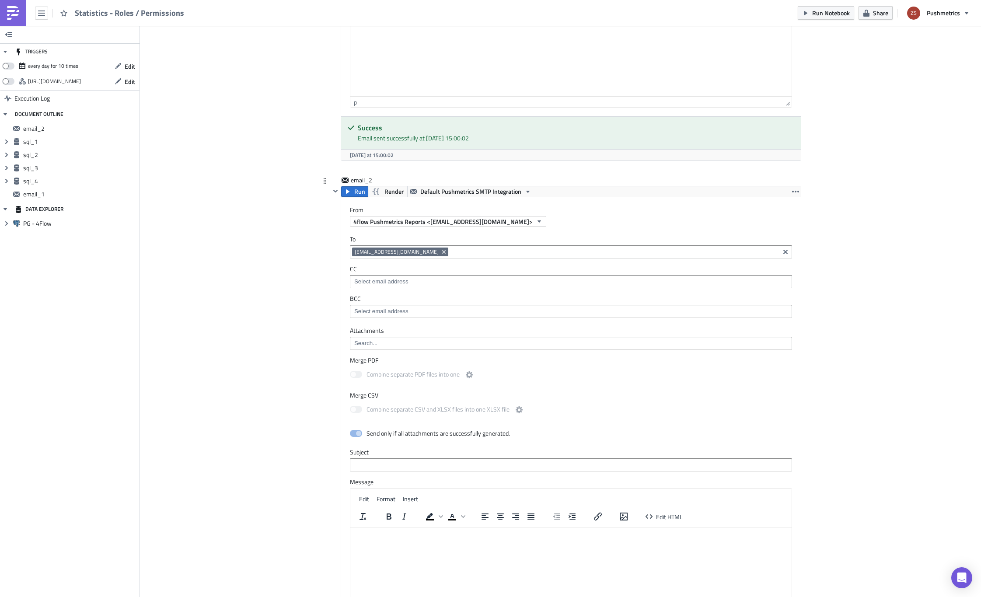
scroll to position [1479, 0]
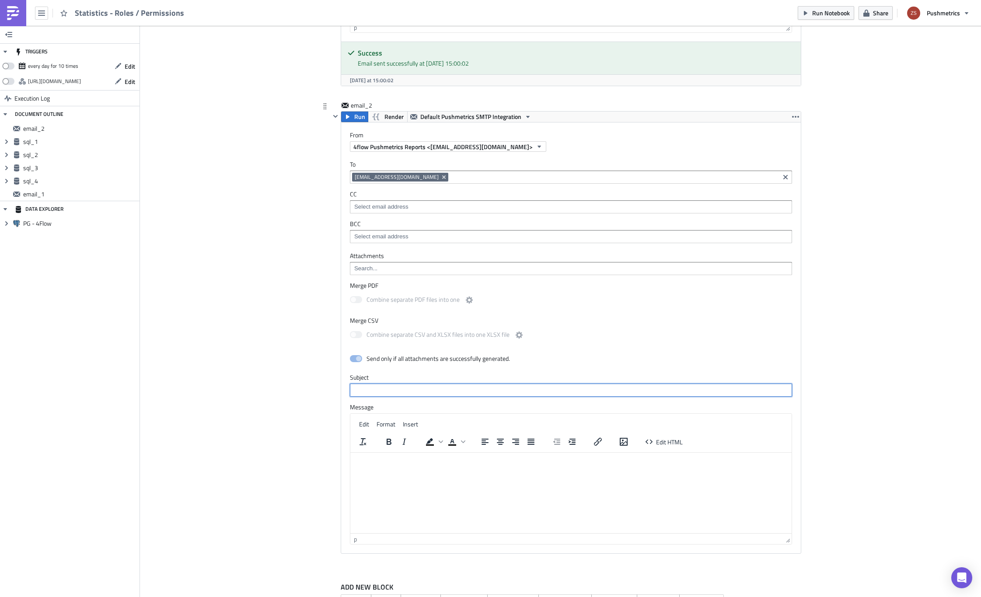
click at [412, 390] on input "text" at bounding box center [571, 389] width 442 height 13
type input "test 2"
click at [359, 114] on span "Run" at bounding box center [359, 117] width 11 height 10
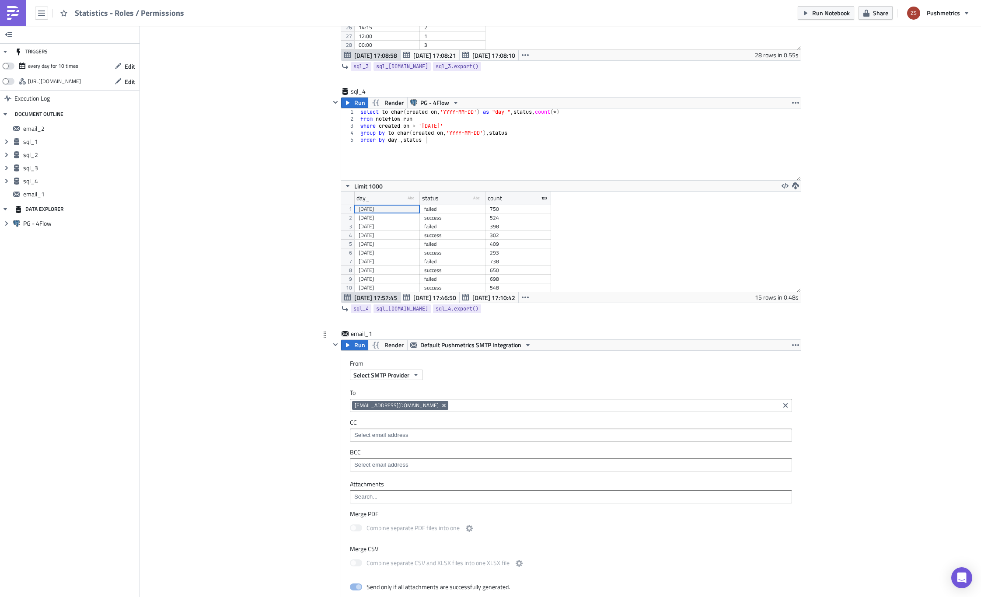
scroll to position [723, 0]
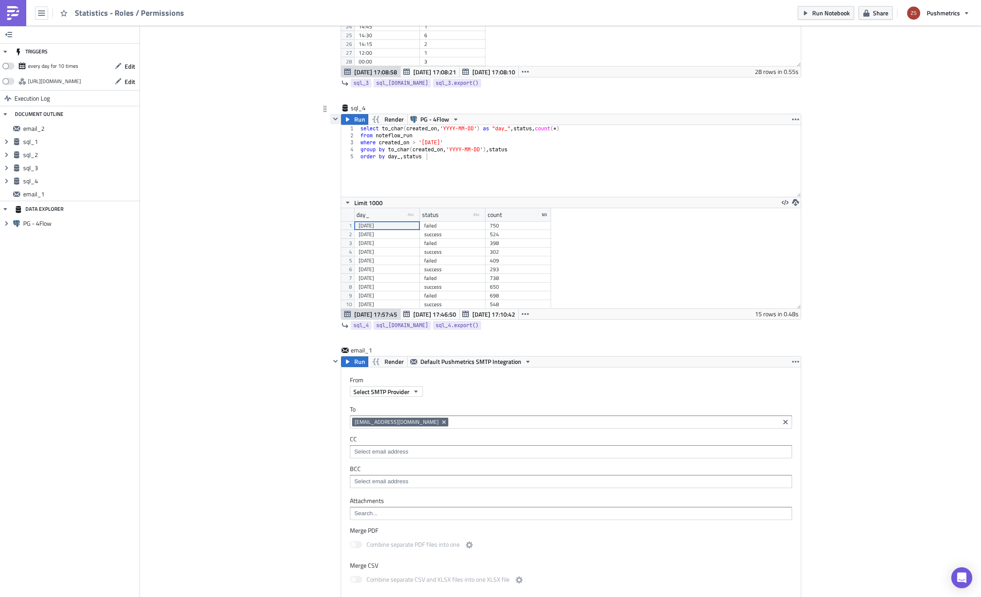
click at [332, 116] on icon "button" at bounding box center [335, 118] width 7 height 7
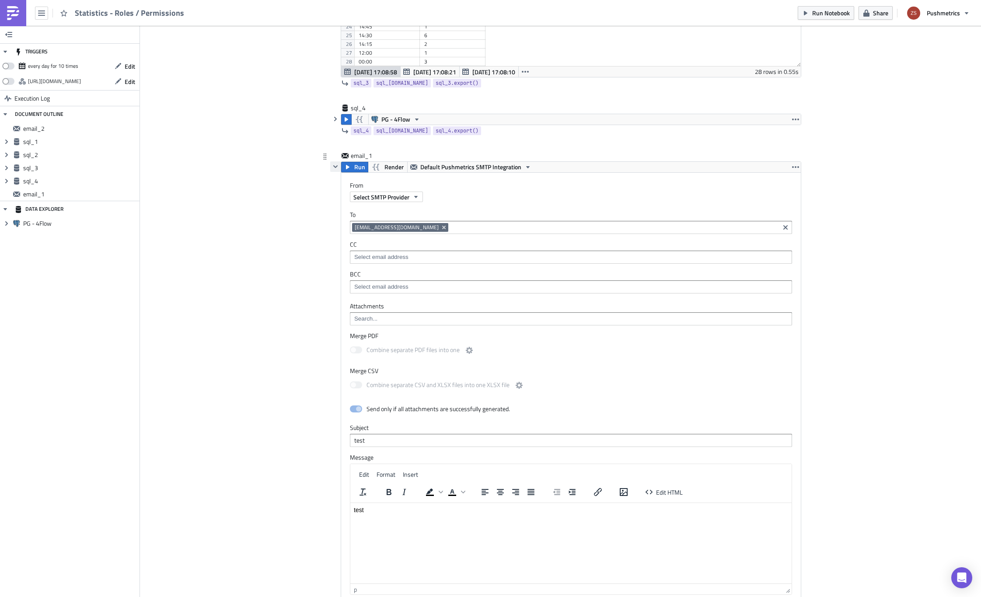
click at [333, 166] on icon "button" at bounding box center [335, 166] width 4 height 3
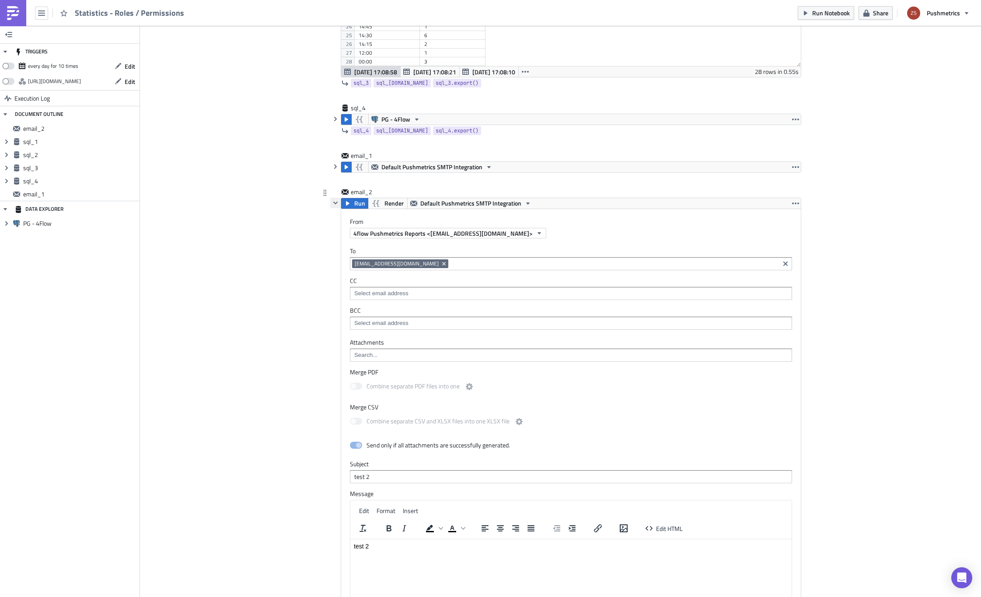
click at [333, 202] on icon "button" at bounding box center [335, 203] width 4 height 3
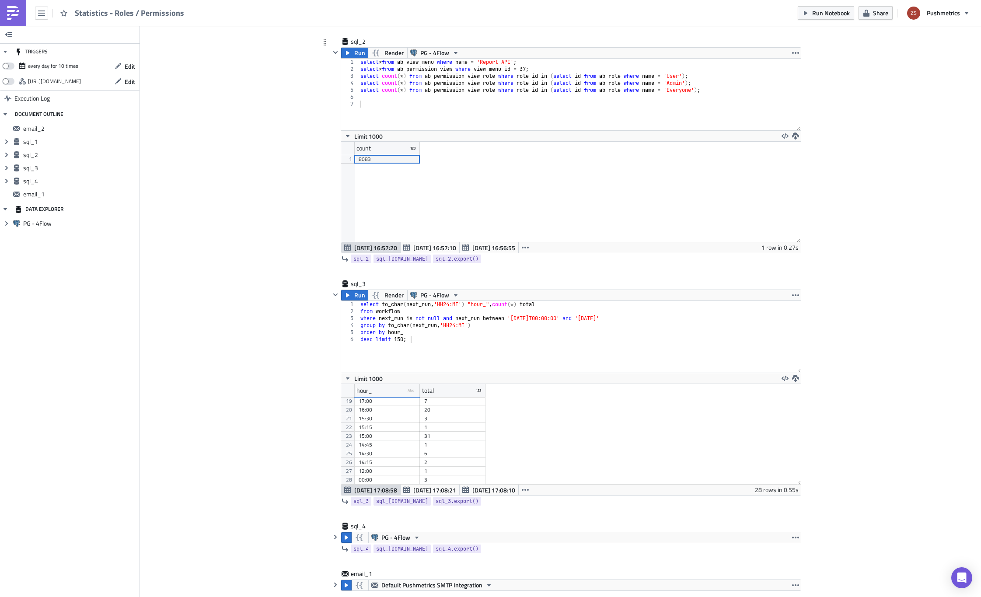
scroll to position [190, 0]
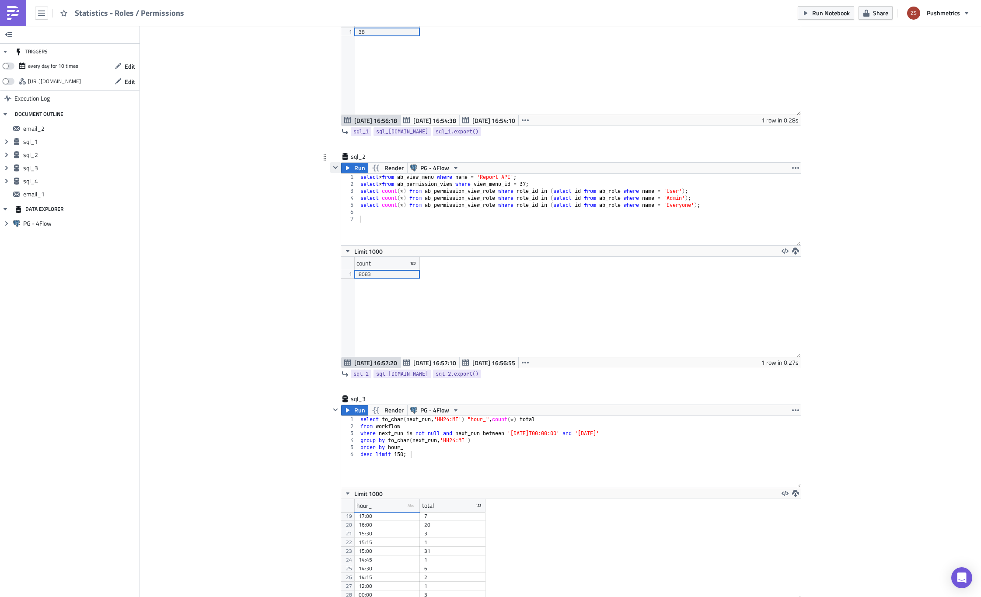
click at [332, 166] on icon "button" at bounding box center [335, 167] width 7 height 7
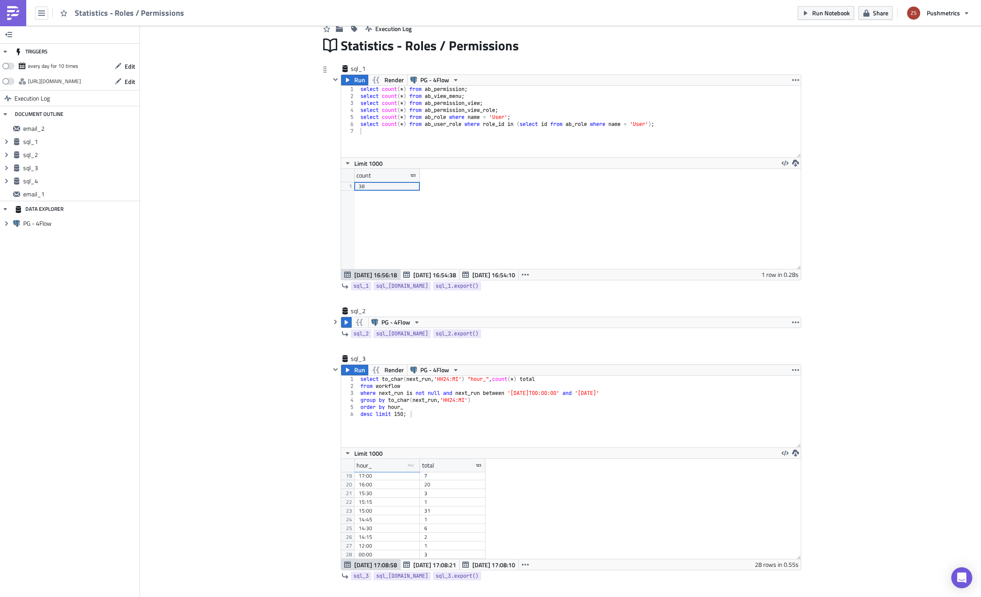
scroll to position [15, 0]
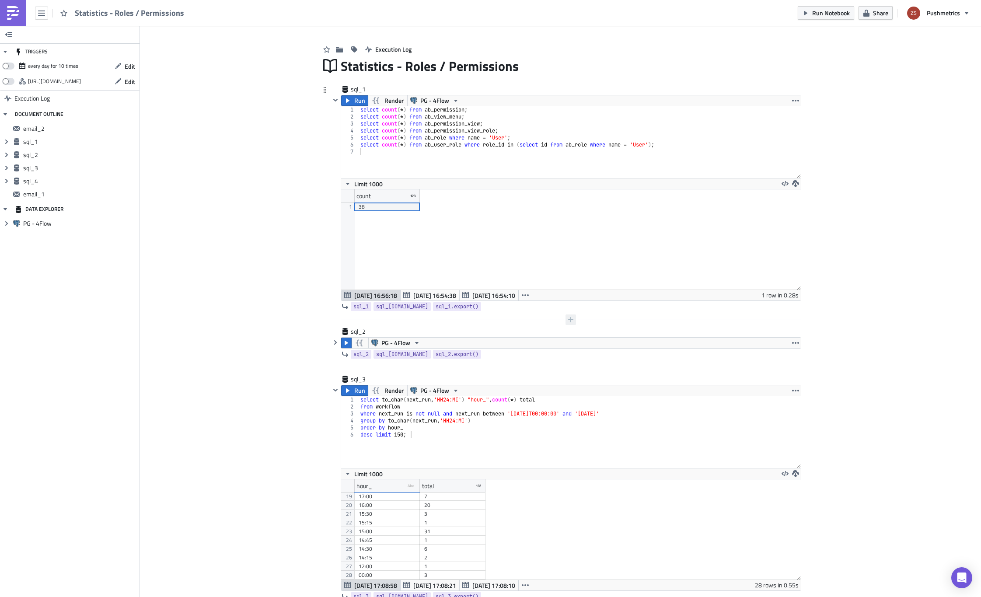
click at [567, 316] on icon "button" at bounding box center [570, 319] width 7 height 7
click at [529, 278] on div "SQL" at bounding box center [521, 280] width 58 height 9
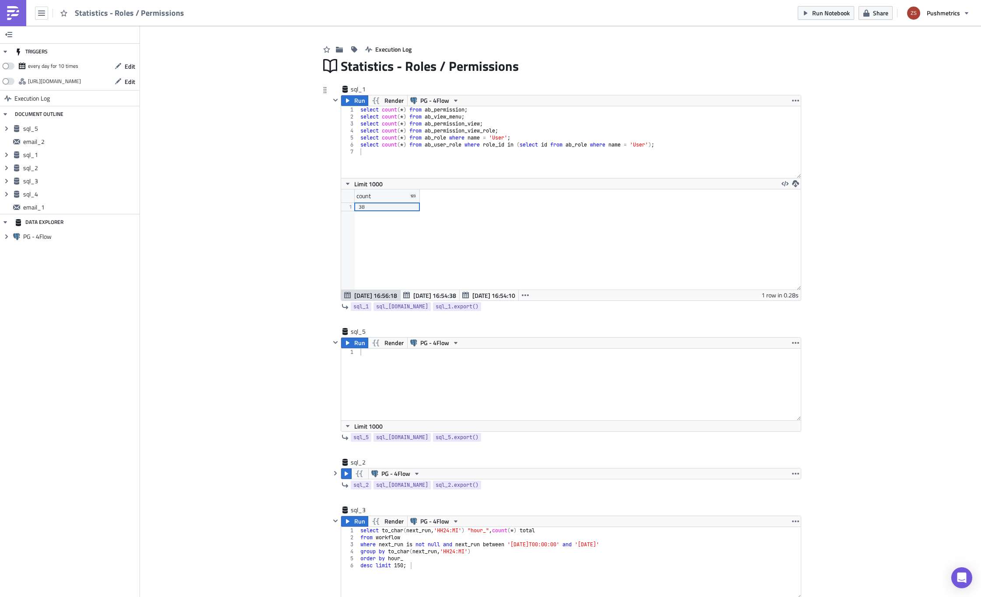
type textarea "select count(*) from ab_user_role where role_id in (select id from ab_role wher…"
click at [478, 142] on div "select count ( * ) from ab_permission ; select count ( * ) from ab_view_menu ; …" at bounding box center [580, 149] width 442 height 86
click at [476, 373] on div at bounding box center [580, 392] width 442 height 86
paste textarea "select count(*) from ab_user_role where role_id in (select id from ab_role wher…"
type textarea "select count(*) from ab_user_role where role_id in (select id from ab_role wher…"
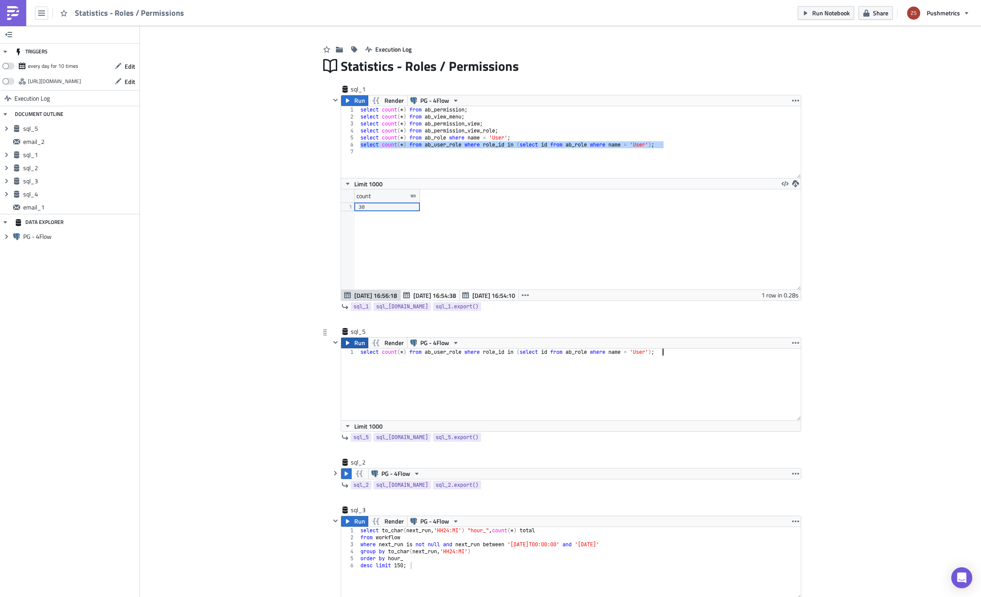
click at [354, 345] on span "Run" at bounding box center [359, 343] width 11 height 10
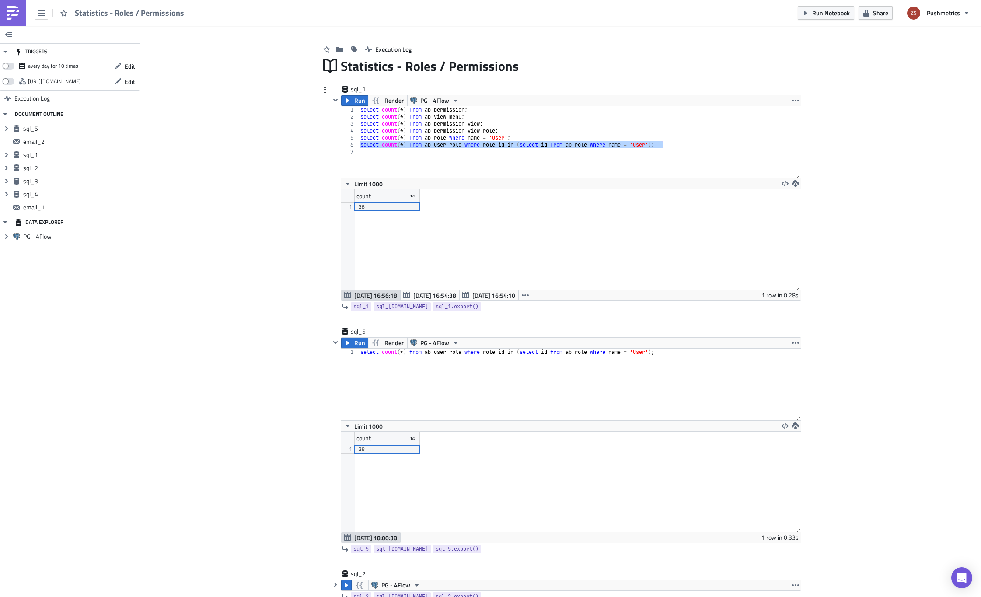
scroll to position [100, 459]
click at [467, 129] on div "select count ( * ) from ab_permission ; select count ( * ) from ab_view_menu ; …" at bounding box center [580, 149] width 442 height 86
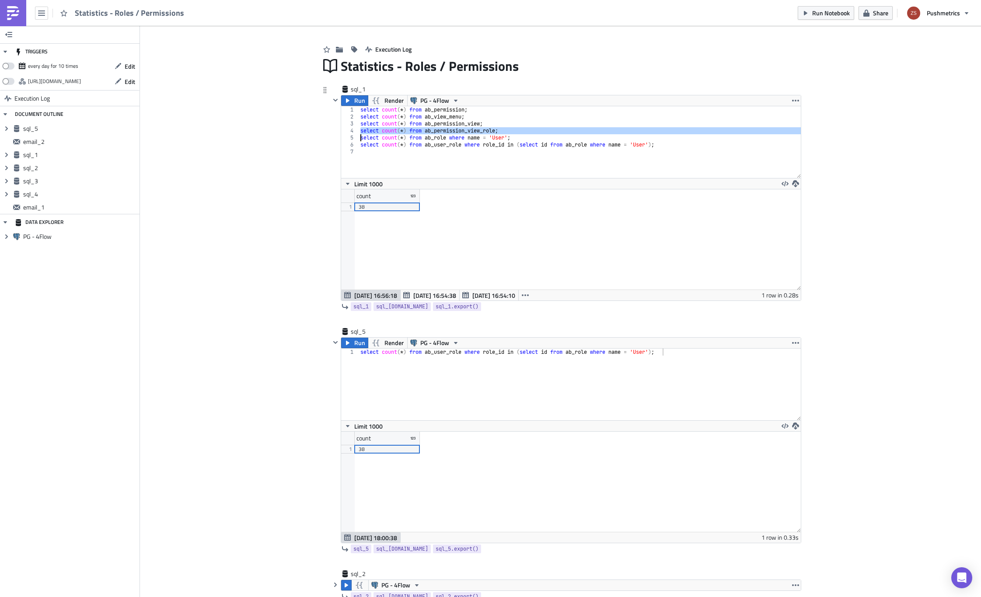
click at [467, 129] on div "select count ( * ) from ab_permission ; select count ( * ) from ab_view_menu ; …" at bounding box center [580, 149] width 442 height 86
type textarea "select count(*) from ab_permission_view_role; select count(*) from ab_role wher…"
click at [429, 296] on span "[DATE] 16:54:38" at bounding box center [434, 295] width 43 height 9
click at [483, 299] on span "[DATE] 16:54:10" at bounding box center [493, 295] width 43 height 9
click at [525, 297] on icon "button" at bounding box center [525, 295] width 7 height 7
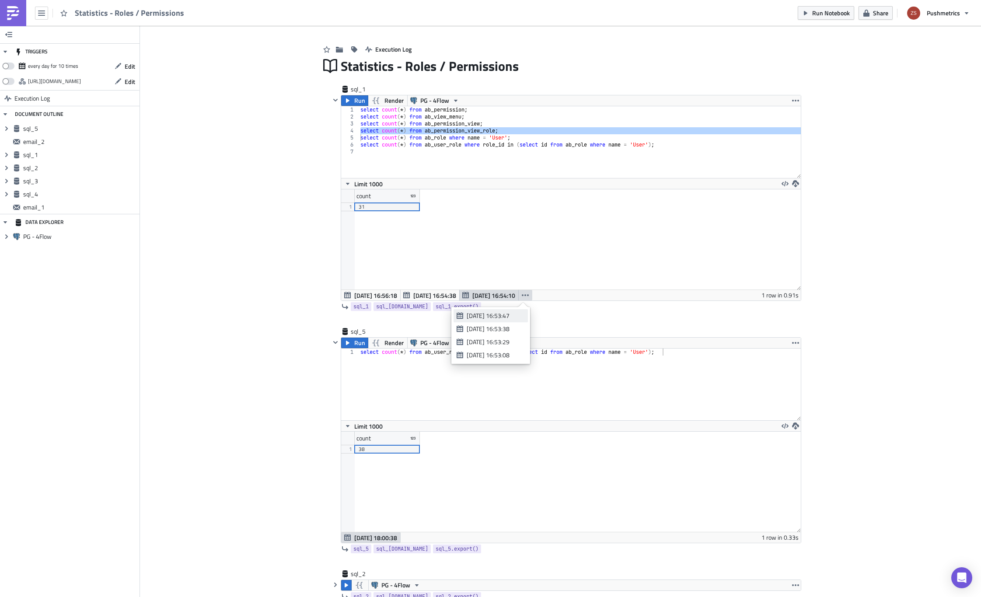
click at [514, 318] on div "[DATE] 16:53:47" at bounding box center [494, 315] width 55 height 9
click at [421, 387] on div "select count ( * ) from ab_user_role where role_id in ( select id from ab_role …" at bounding box center [580, 392] width 442 height 86
paste textarea "select count(*) from ab_permission_view_role;"
type textarea "select count(*) from ab_permission_view_role;"
click at [383, 209] on div "15807" at bounding box center [387, 206] width 57 height 9
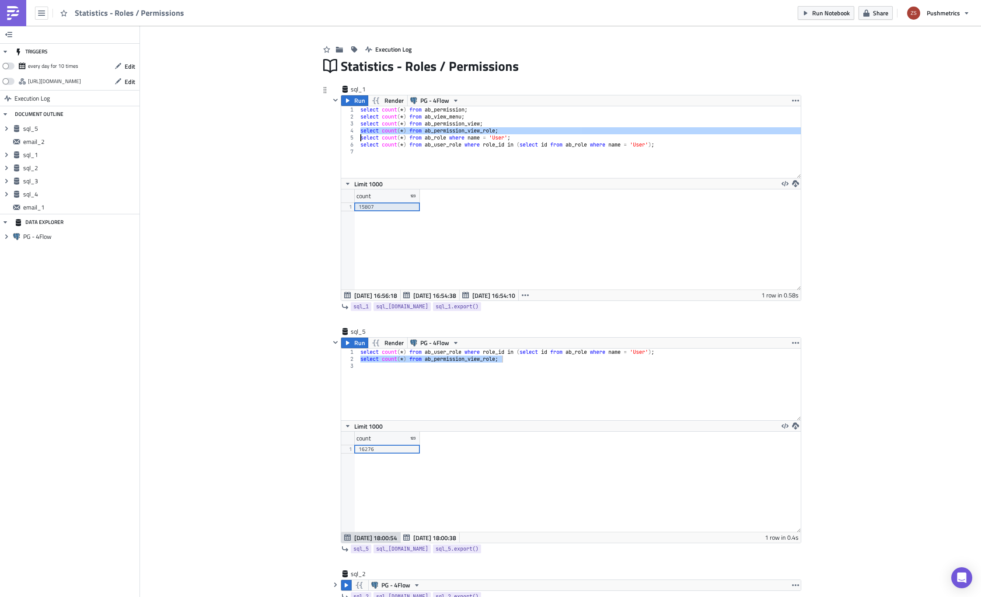
click at [541, 130] on div "select count ( * ) from ab_permission ; select count ( * ) from ab_view_menu ; …" at bounding box center [580, 142] width 442 height 72
paste textarea "15807"
type textarea "select count(*) from ab_permission_view_role; -- 15807"
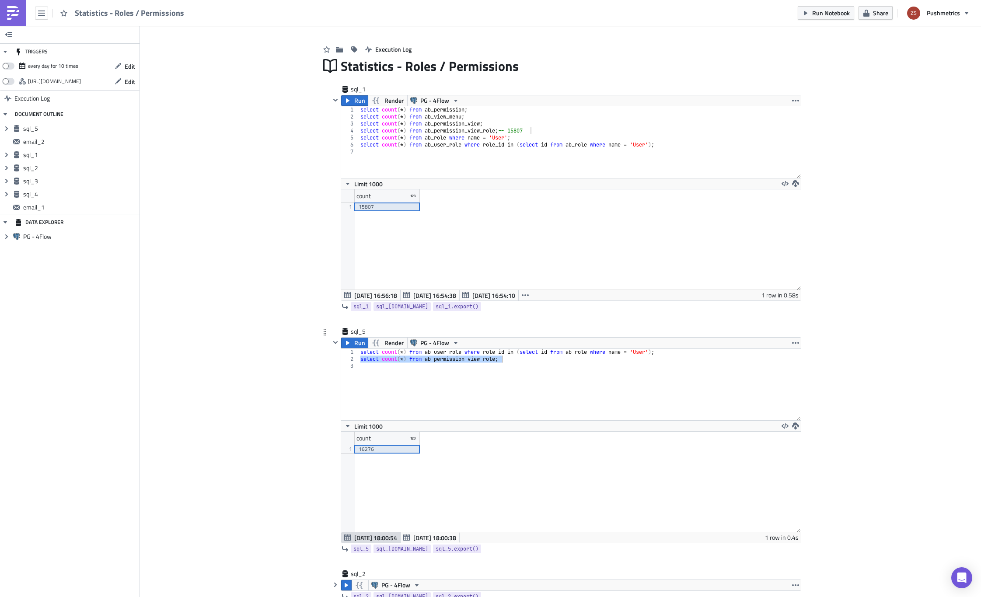
click at [383, 449] on div "16276" at bounding box center [387, 449] width 57 height 9
click at [544, 364] on div "select count ( * ) from ab_user_role where role_id in ( select id from ab_role …" at bounding box center [580, 392] width 442 height 86
paste textarea "16276"
type textarea "select count(*) from ab_permission_view_role; -- 16276"
click at [449, 124] on div "select count ( * ) from ab_permission ; select count ( * ) from ab_view_menu ; …" at bounding box center [580, 149] width 442 height 86
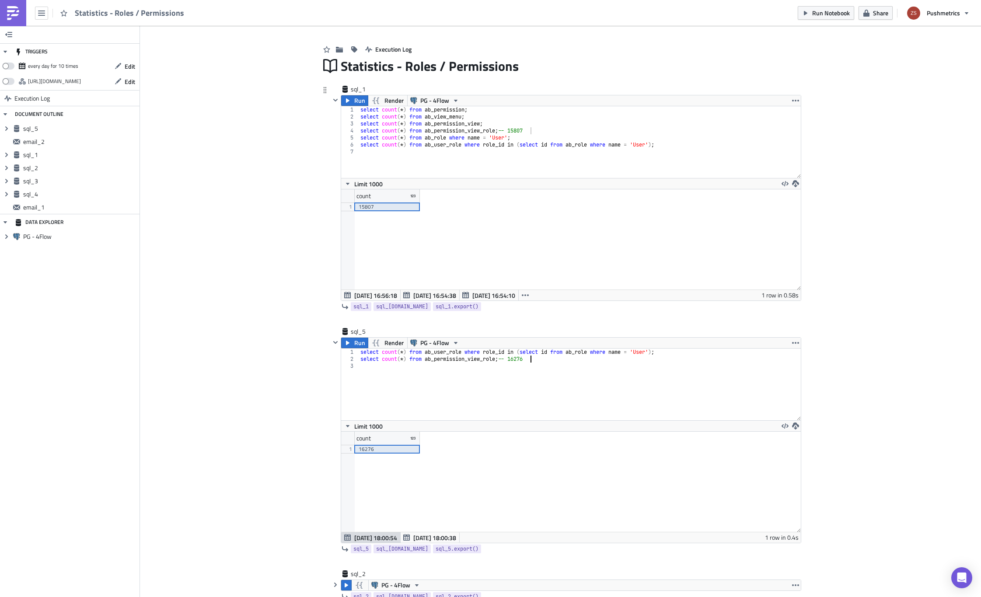
scroll to position [0, 10]
click at [449, 124] on div "select count ( * ) from ab_permission ; select count ( * ) from ab_view_menu ; …" at bounding box center [580, 149] width 442 height 86
type textarea "select count(*) from ab_permission_view; select count(*) from ab_permission_vie…"
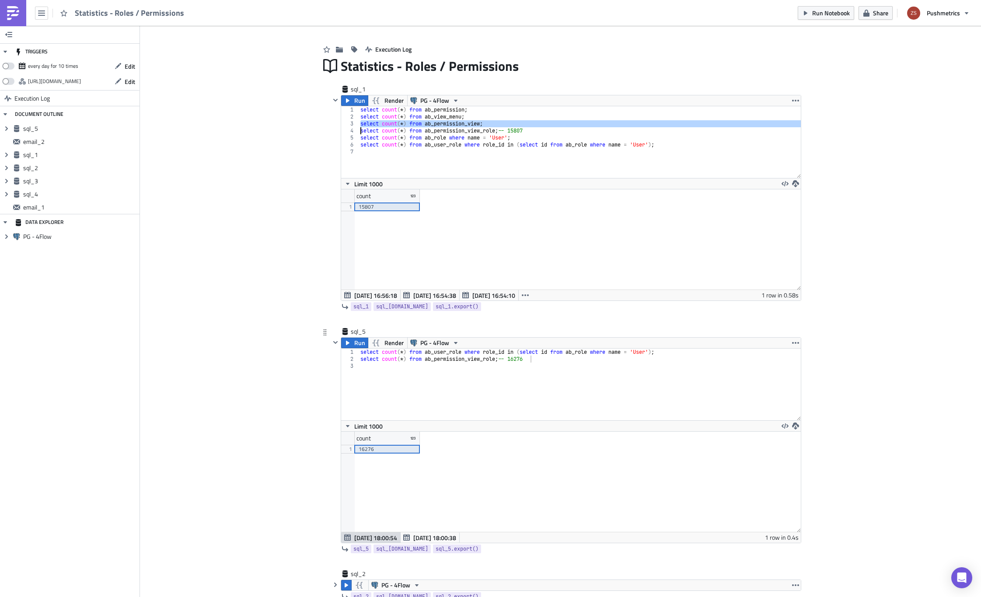
click at [478, 375] on div "select count ( * ) from ab_user_role where role_id in ( select id from ab_role …" at bounding box center [580, 392] width 442 height 86
click at [523, 293] on icon "button" at bounding box center [525, 295] width 7 height 7
click at [512, 331] on div "[DATE] 16:53:38" at bounding box center [494, 328] width 55 height 9
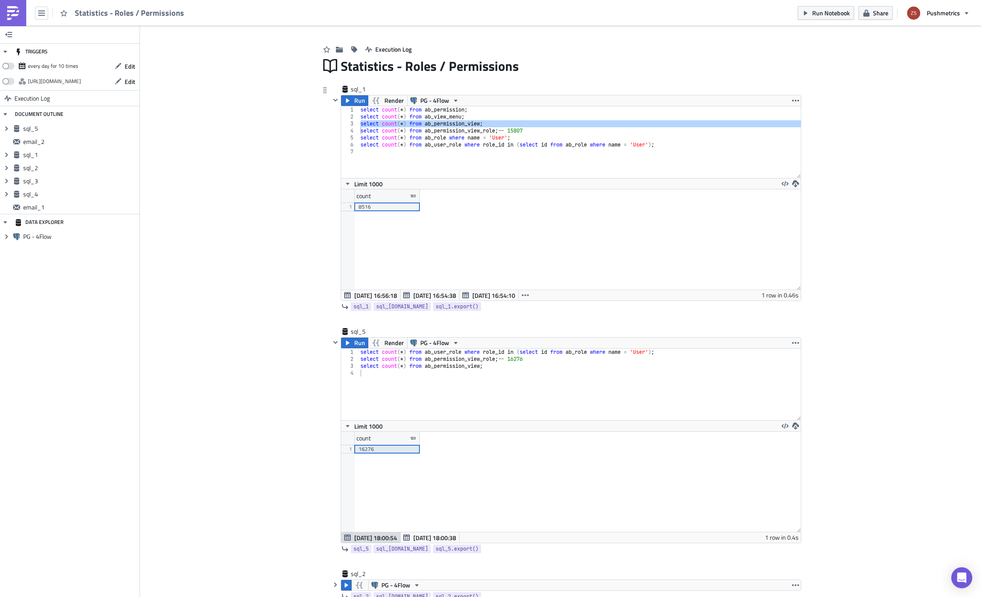
click at [368, 213] on div "count 1 8516" at bounding box center [571, 239] width 460 height 100
click at [368, 209] on div "8516" at bounding box center [387, 206] width 57 height 9
click at [495, 123] on div "select count ( * ) from ab_permission ; select count ( * ) from ab_view_menu ; …" at bounding box center [580, 142] width 442 height 72
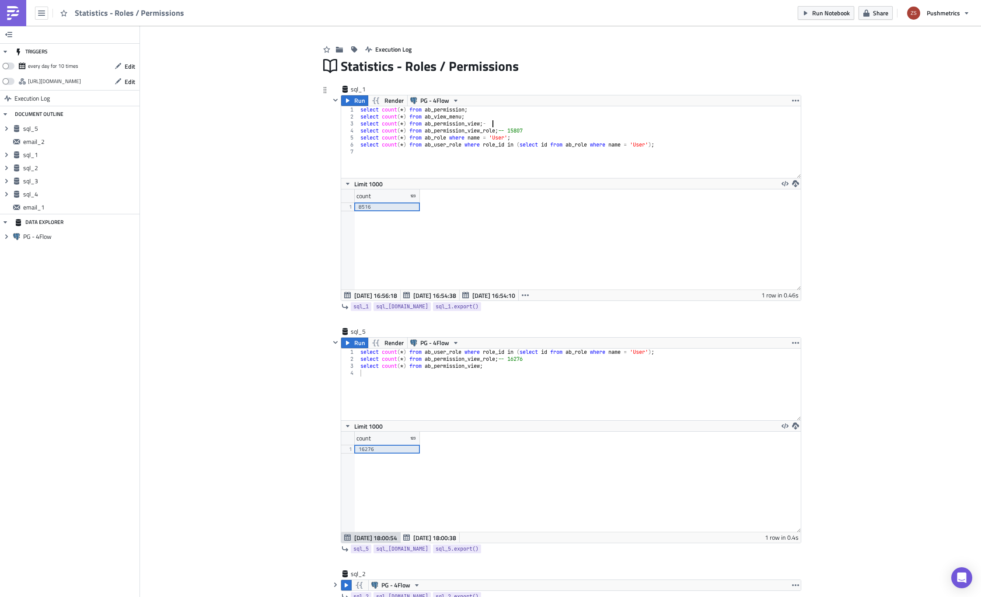
scroll to position [0, 11]
paste textarea "8516"
type textarea "select count(*) from ab_permission_view; -- 8516"
click at [477, 361] on div "select count ( * ) from ab_user_role where role_id in ( select id from ab_role …" at bounding box center [580, 392] width 442 height 86
click at [480, 367] on div "select count ( * ) from ab_user_role where role_id in ( select id from ab_role …" at bounding box center [580, 392] width 442 height 86
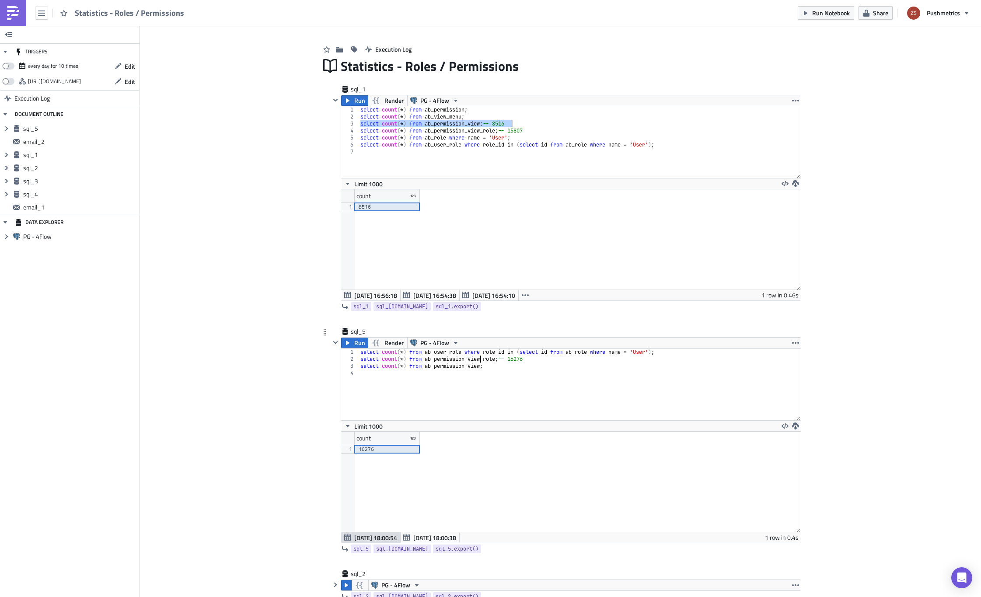
click at [480, 367] on div "select count ( * ) from ab_user_role where role_id in ( select id from ab_role …" at bounding box center [580, 392] width 442 height 86
type textarea "select count(*) from ab_permission_view;"
click at [355, 339] on span "Run" at bounding box center [359, 343] width 11 height 10
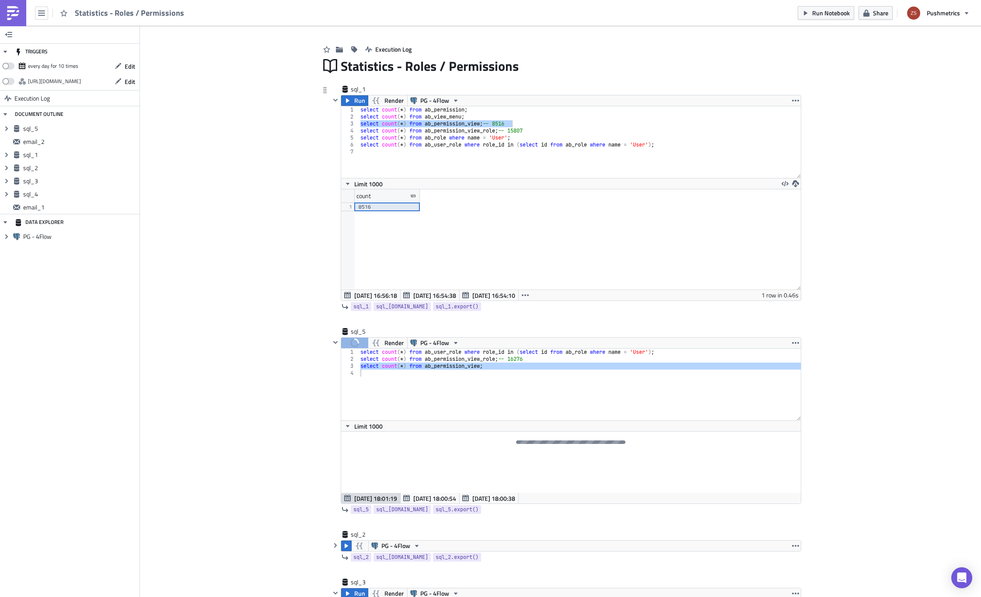
click at [452, 118] on div "select count ( * ) from ab_permission ; select count ( * ) from ab_view_menu ; …" at bounding box center [580, 149] width 442 height 86
type textarea "select count(*) from ab_view_menu; select count(*) from ab_permission_view; -- …"
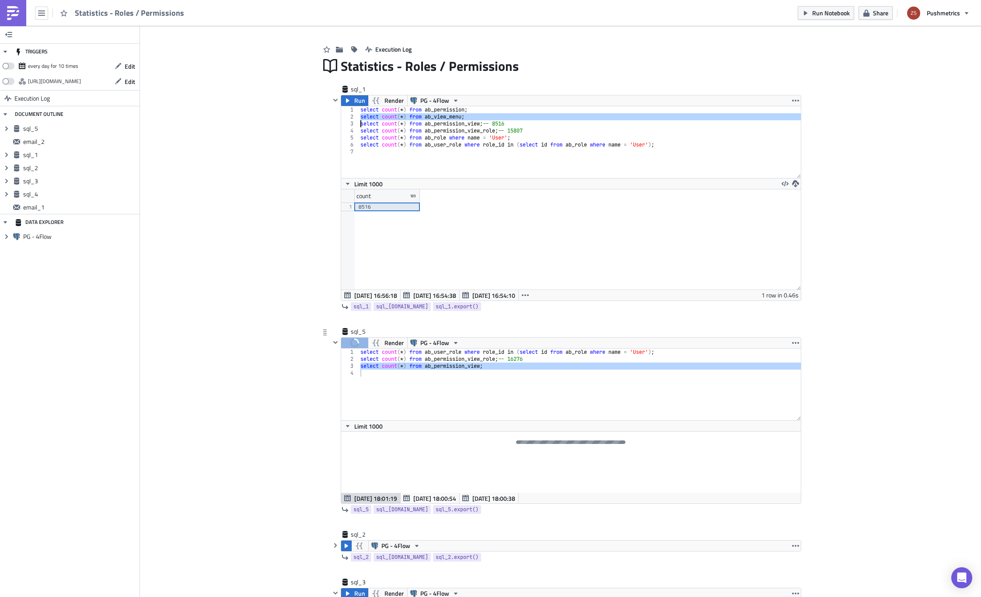
click at [499, 385] on div "select count ( * ) from ab_user_role where role_id in ( select id from ab_role …" at bounding box center [580, 385] width 442 height 72
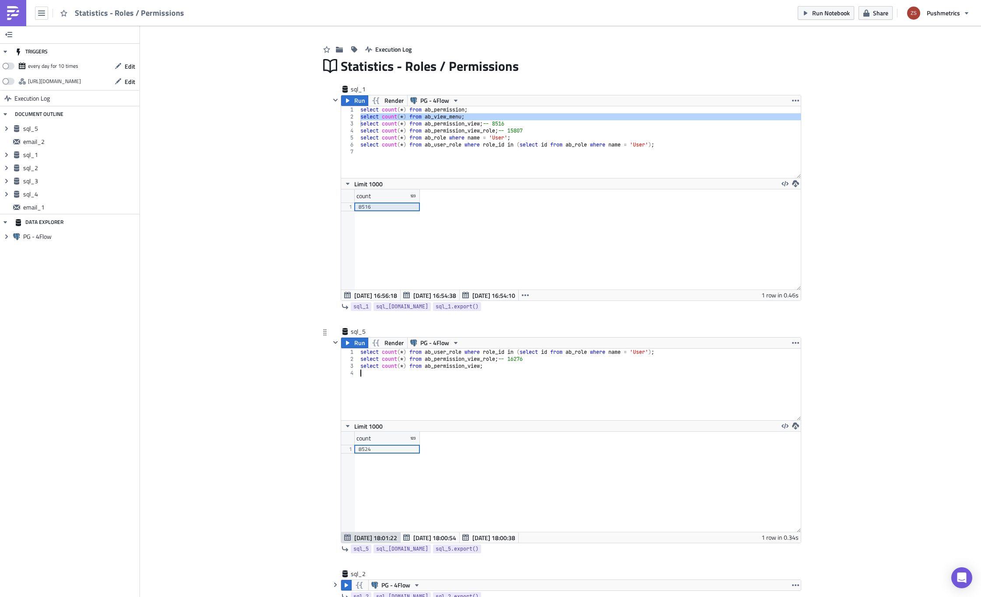
scroll to position [100, 459]
click at [369, 449] on div "8524" at bounding box center [387, 449] width 57 height 9
click at [510, 363] on div "select count ( * ) from ab_user_role where role_id in ( select id from ab_role …" at bounding box center [580, 392] width 442 height 86
paste textarea "8524"
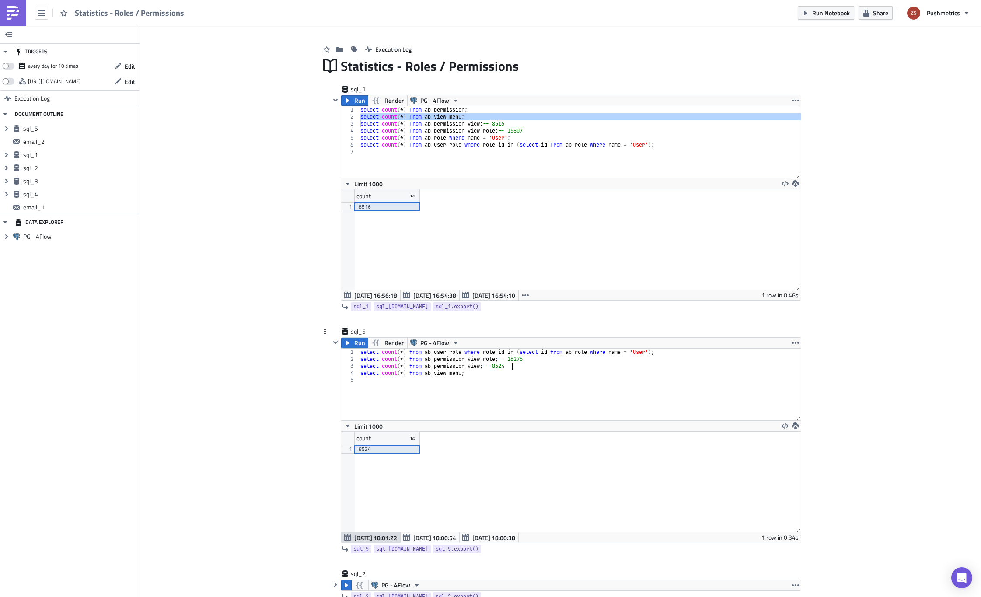
click at [449, 374] on div "select count ( * ) from ab_user_role where role_id in ( select id from ab_role …" at bounding box center [580, 392] width 442 height 86
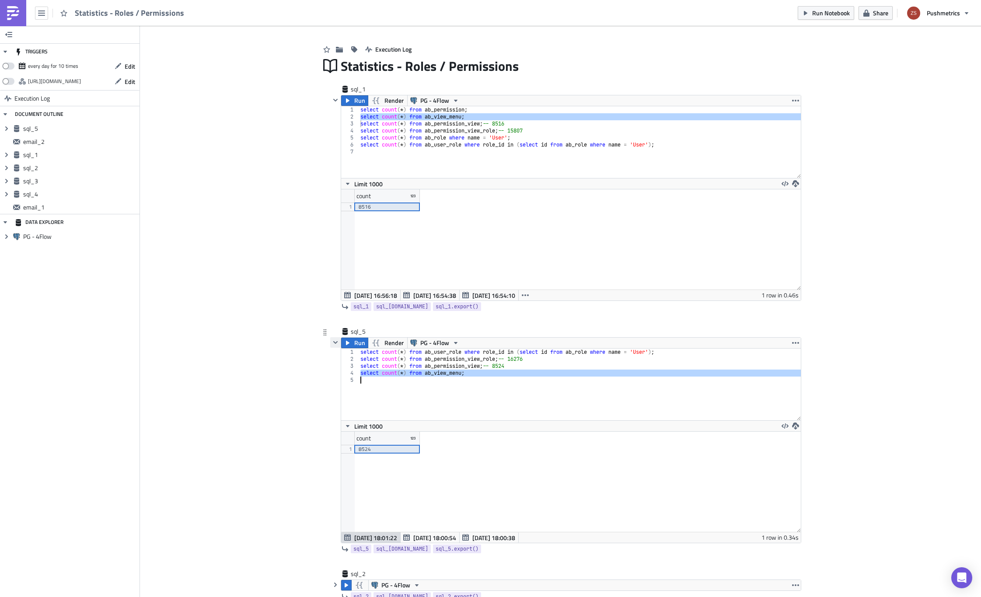
click at [337, 342] on button "button" at bounding box center [335, 342] width 10 height 10
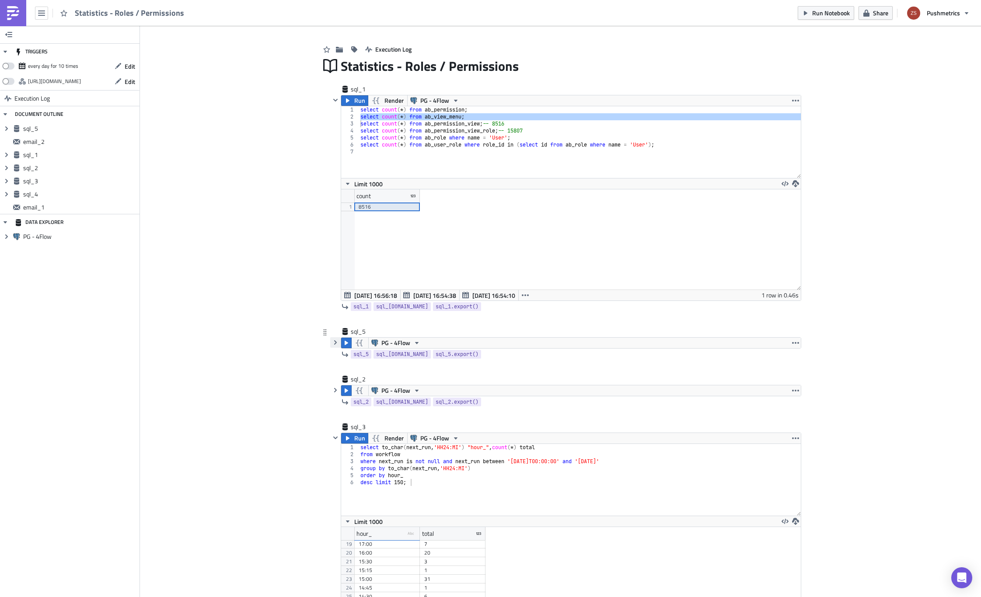
click at [332, 340] on icon "button" at bounding box center [335, 342] width 7 height 7
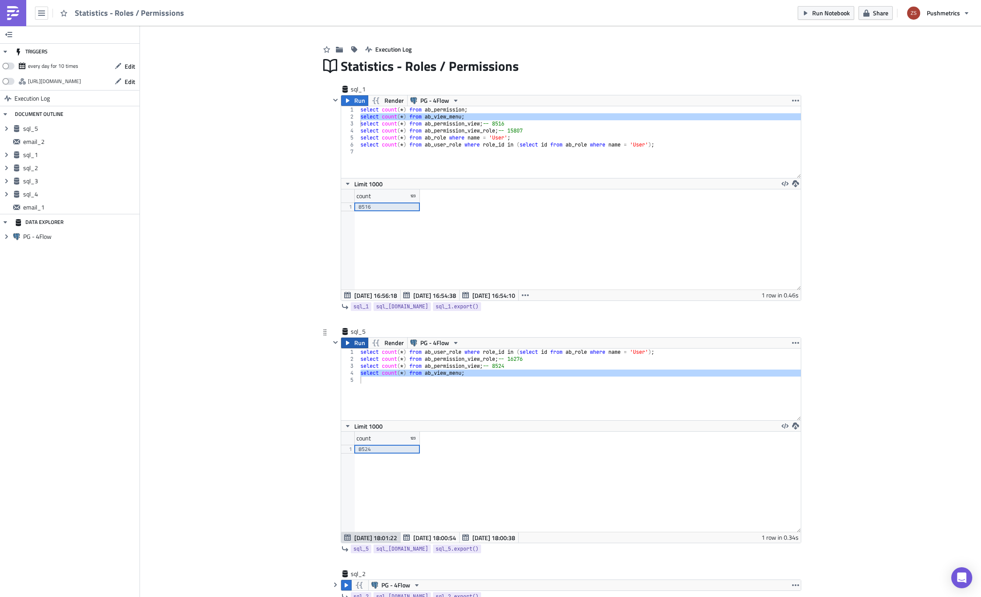
click at [354, 343] on span "Run" at bounding box center [359, 343] width 11 height 10
click at [384, 449] on div "4204" at bounding box center [387, 449] width 57 height 9
click at [498, 373] on div "select count ( * ) from ab_user_role where role_id in ( select id from ab_role …" at bounding box center [580, 385] width 442 height 72
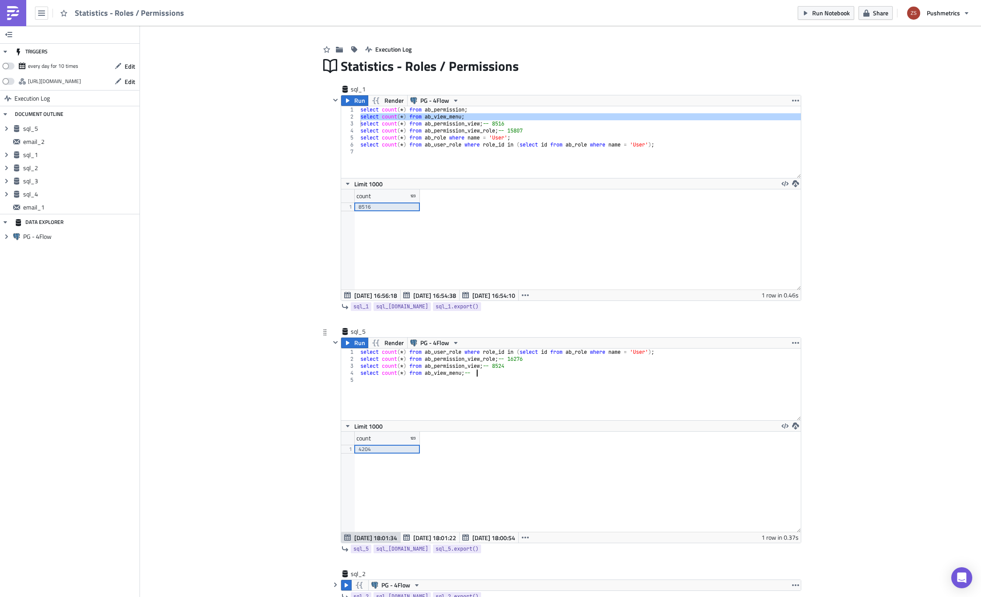
scroll to position [0, 10]
paste textarea "4204"
type textarea "select count(*) from ab_view_menu; -- 4204"
click at [525, 296] on icon "button" at bounding box center [525, 295] width 7 height 7
click at [512, 338] on div "[DATE] 16:53:29" at bounding box center [494, 342] width 55 height 9
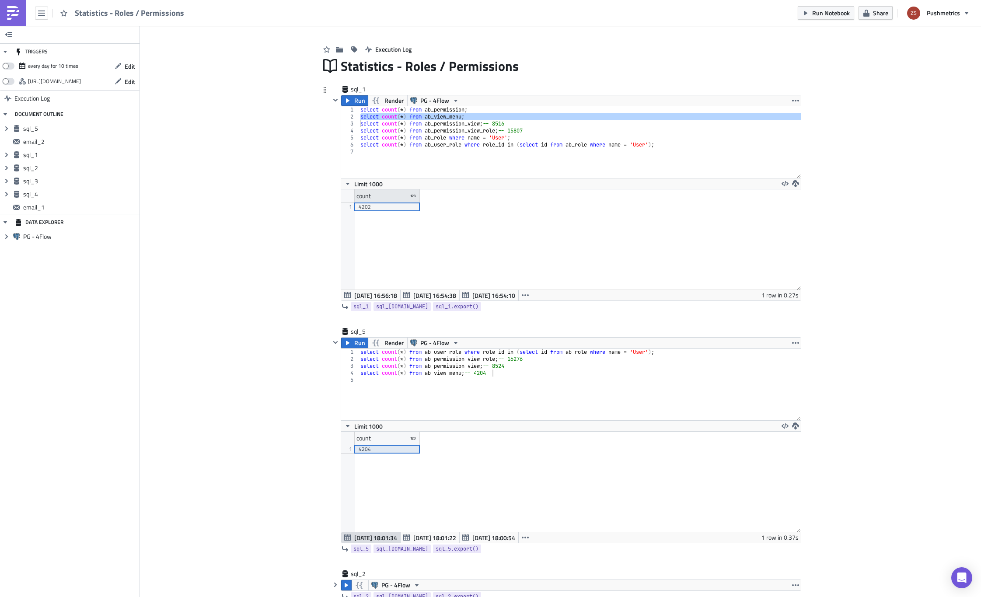
scroll to position [100, 459]
click at [383, 208] on div "4202" at bounding box center [387, 206] width 57 height 9
click at [489, 117] on div "select count ( * ) from ab_permission ; select count ( * ) from ab_view_menu ; …" at bounding box center [580, 142] width 442 height 72
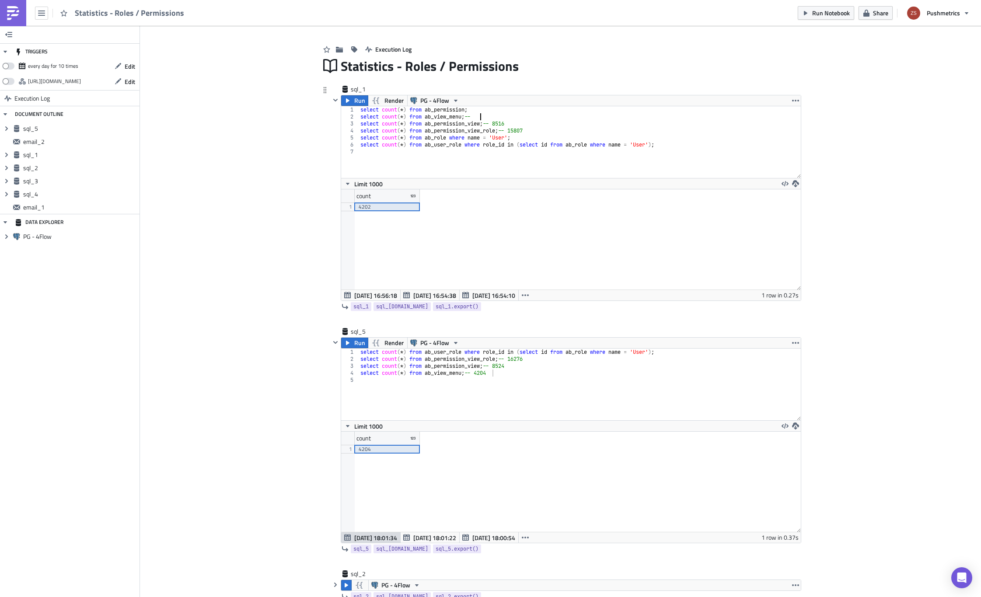
scroll to position [0, 10]
paste textarea "4202"
click at [425, 108] on div "select count ( * ) from ab_permission ; select count ( * ) from ab_view_menu ; …" at bounding box center [580, 149] width 442 height 86
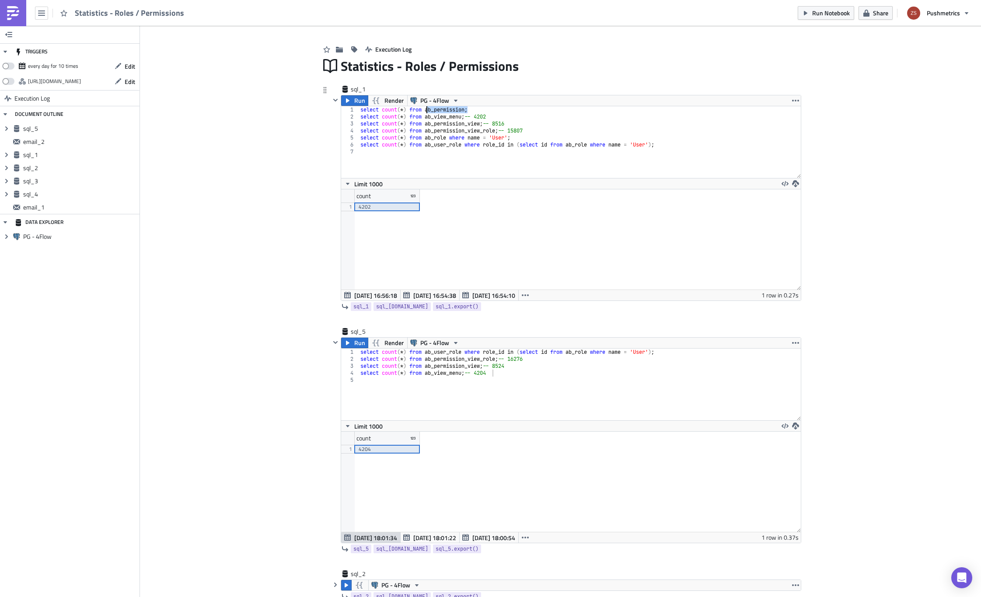
click at [425, 108] on div "select count ( * ) from ab_permission ; select count ( * ) from ab_view_menu ; …" at bounding box center [580, 149] width 442 height 86
type textarea "select count(*) from ab_permission; select count(*) from ab_view_menu; -- 4202"
click at [495, 384] on div "select count ( * ) from ab_user_role where role_id in ( select id from ab_role …" at bounding box center [580, 392] width 442 height 86
paste textarea "select count(*) from ab_permission;"
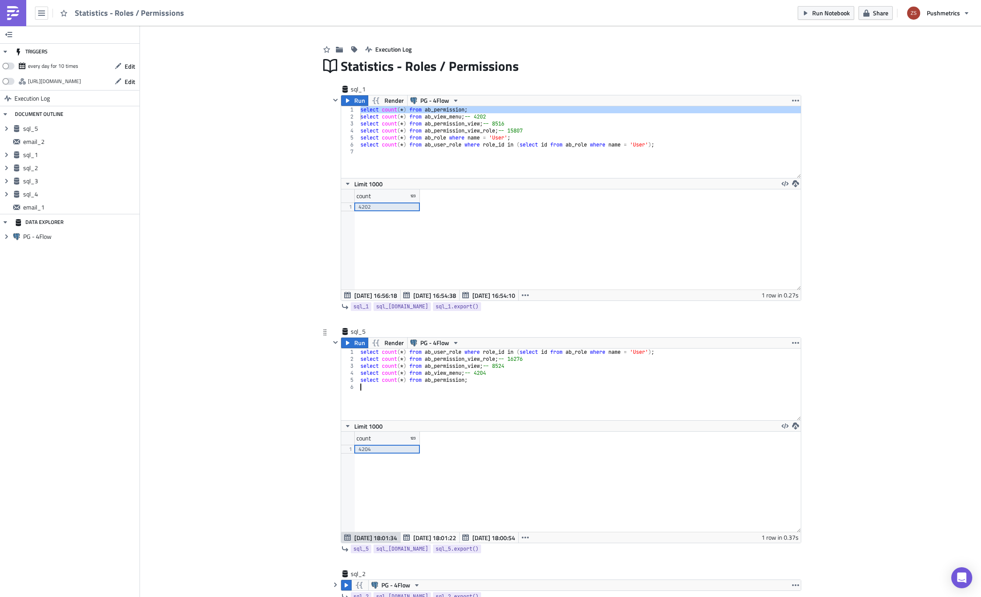
click at [454, 384] on div "select count ( * ) from ab_user_role where role_id in ( select id from ab_role …" at bounding box center [580, 392] width 442 height 86
click at [450, 382] on div "select count ( * ) from ab_user_role where role_id in ( select id from ab_role …" at bounding box center [580, 392] width 442 height 86
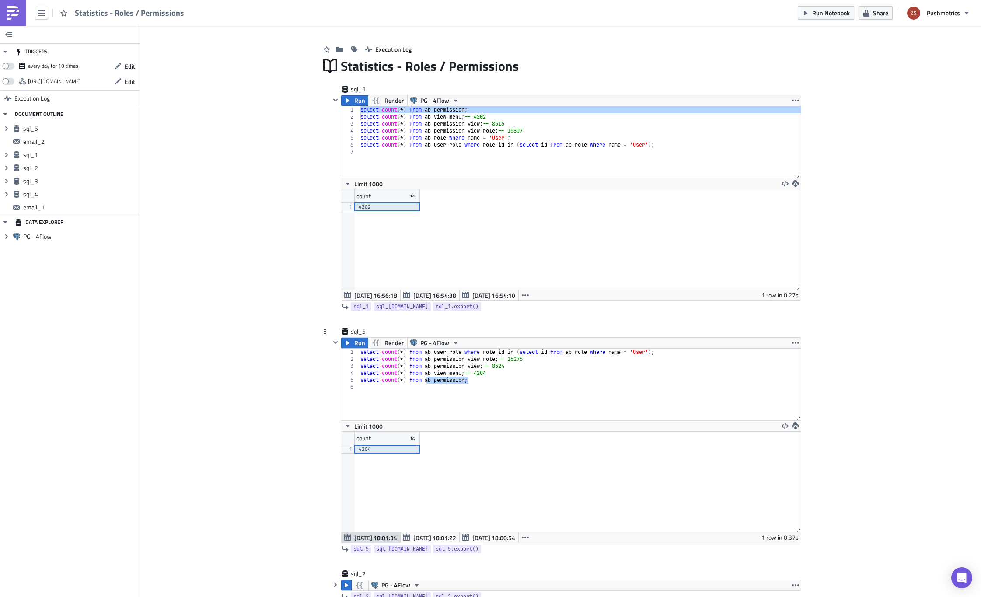
type textarea "select count(*) from ab_permission;"
click at [336, 340] on button "button" at bounding box center [335, 342] width 10 height 10
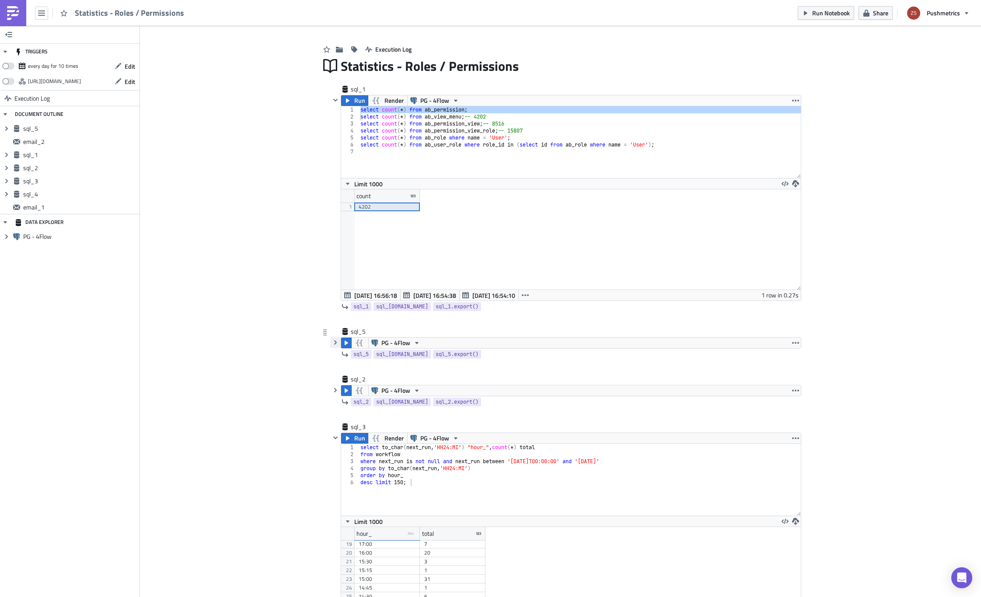
click at [332, 339] on icon "button" at bounding box center [335, 342] width 7 height 7
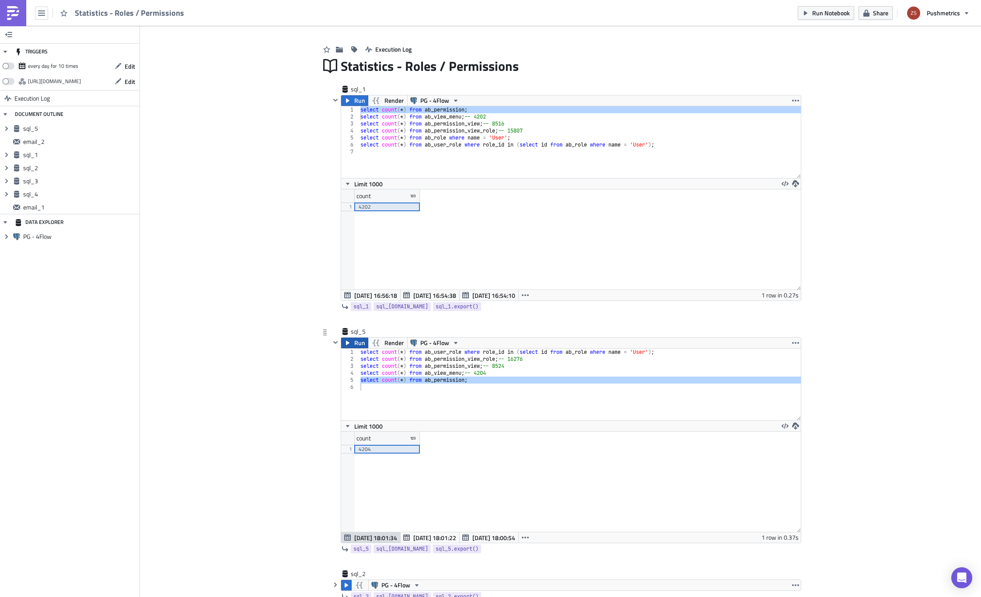
click at [346, 342] on icon "button" at bounding box center [347, 343] width 3 height 4
click at [521, 289] on div "count 1 4202 count 1" at bounding box center [571, 239] width 460 height 101
click at [524, 292] on icon "button" at bounding box center [525, 295] width 7 height 7
click at [513, 352] on div "[DATE] 16:53:08" at bounding box center [494, 355] width 55 height 9
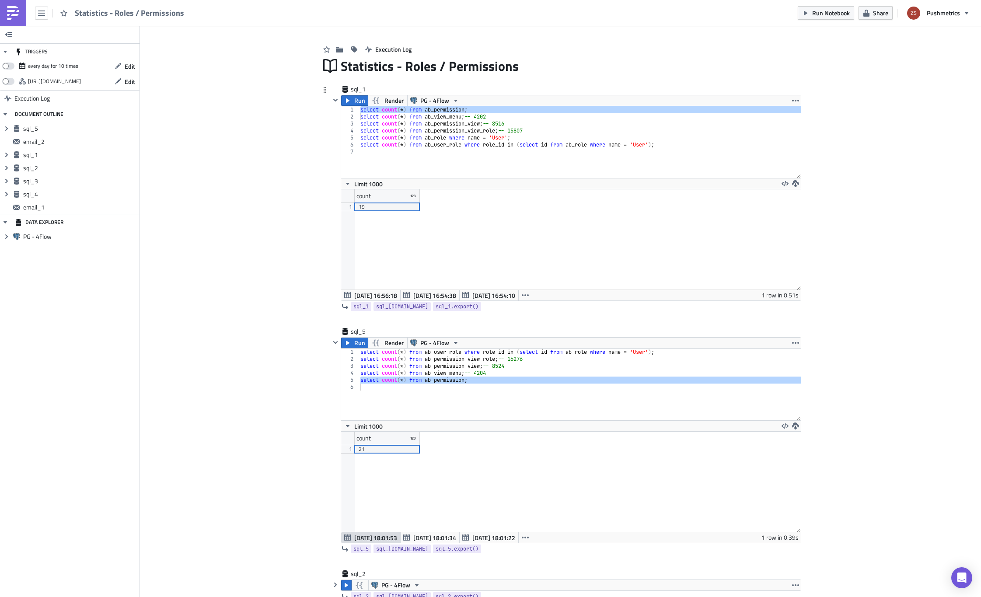
click at [490, 108] on div "select count ( * ) from ab_permission ; select count ( * ) from ab_view_menu ; …" at bounding box center [580, 142] width 442 height 72
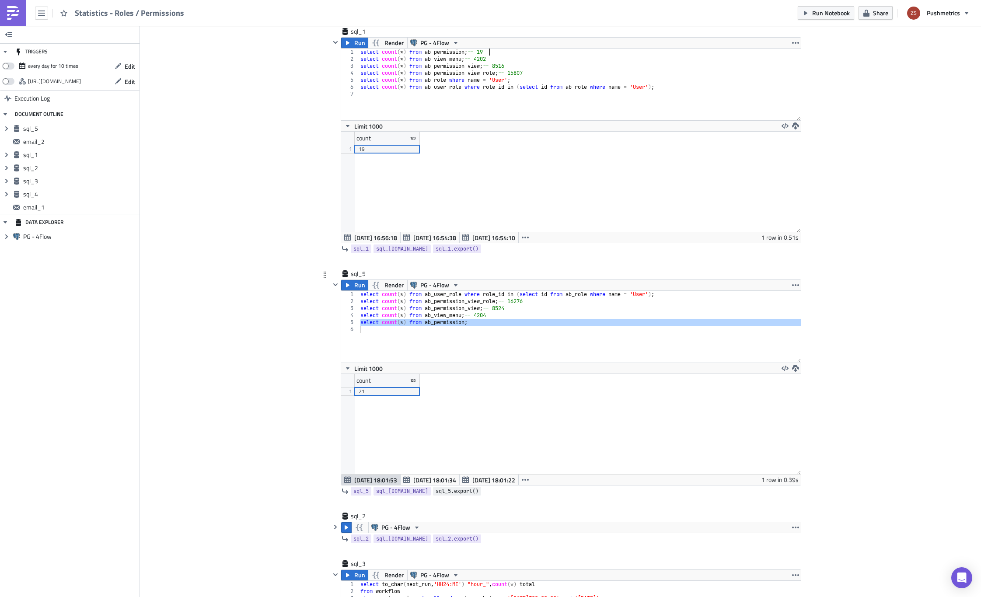
scroll to position [102, 0]
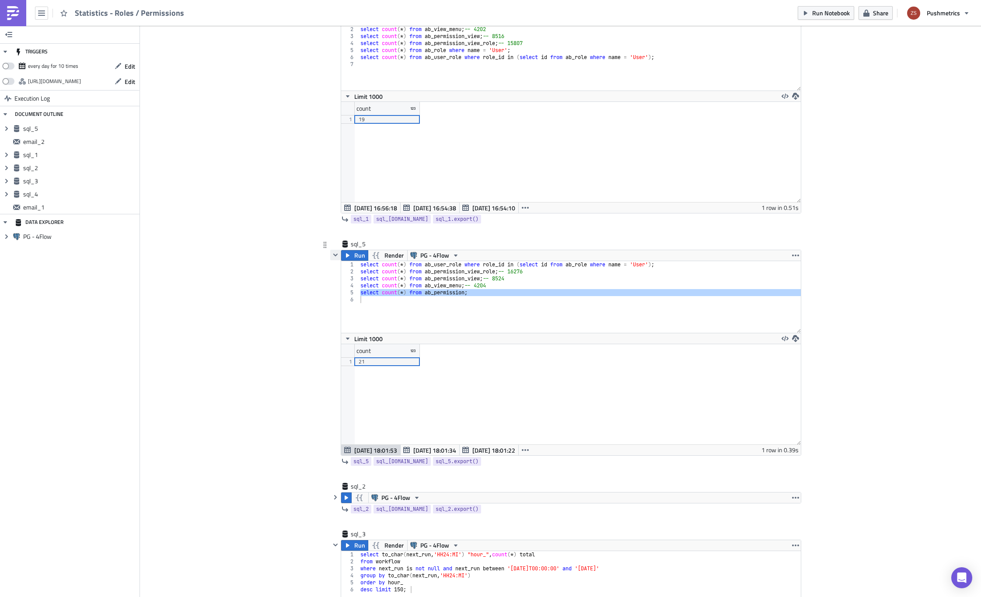
type textarea "select count(*) from ab_permission; -- 19"
click at [333, 254] on icon "button" at bounding box center [335, 254] width 7 height 7
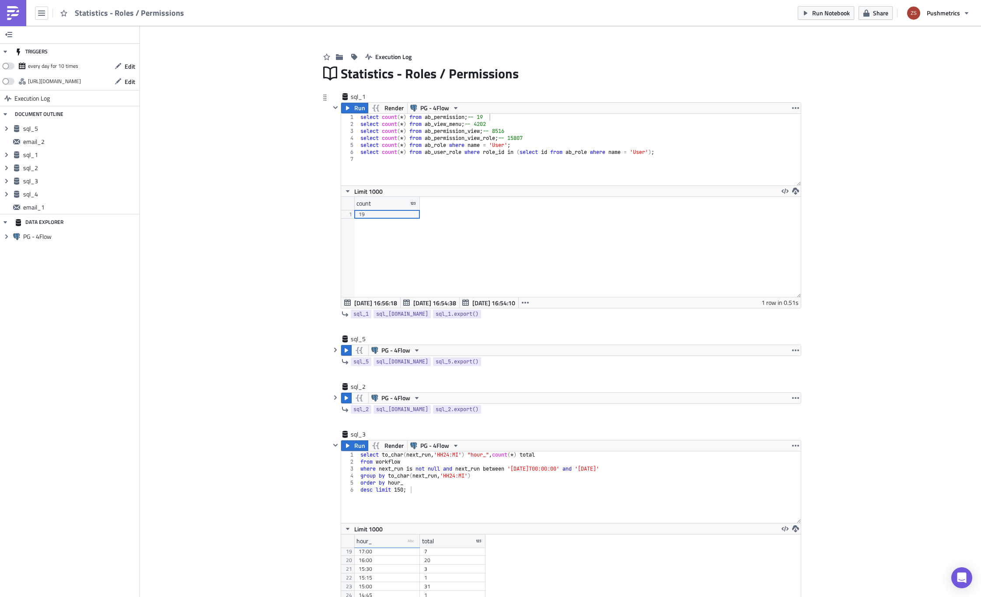
scroll to position [0, 0]
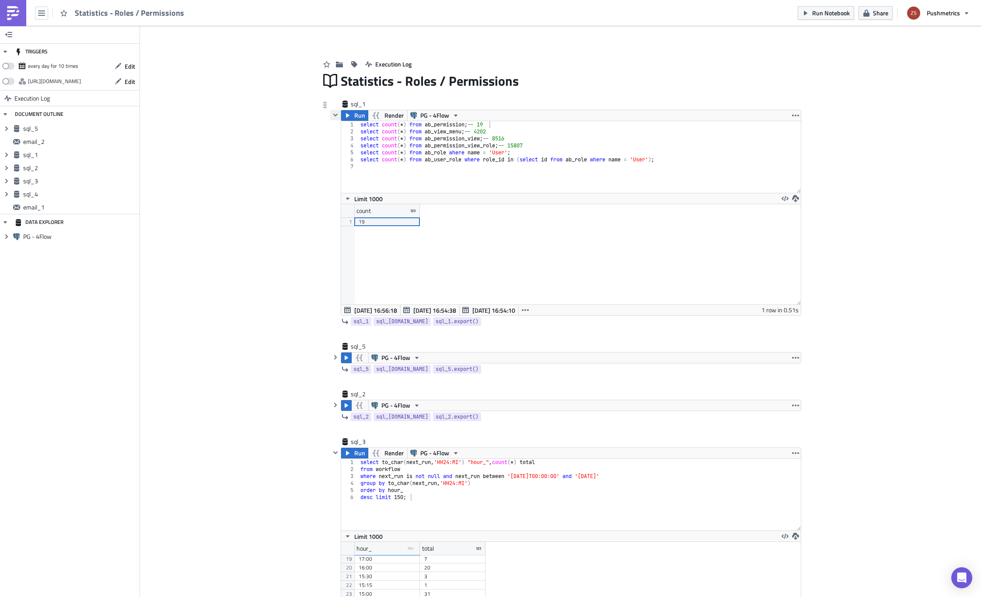
click at [332, 115] on icon "button" at bounding box center [335, 115] width 7 height 7
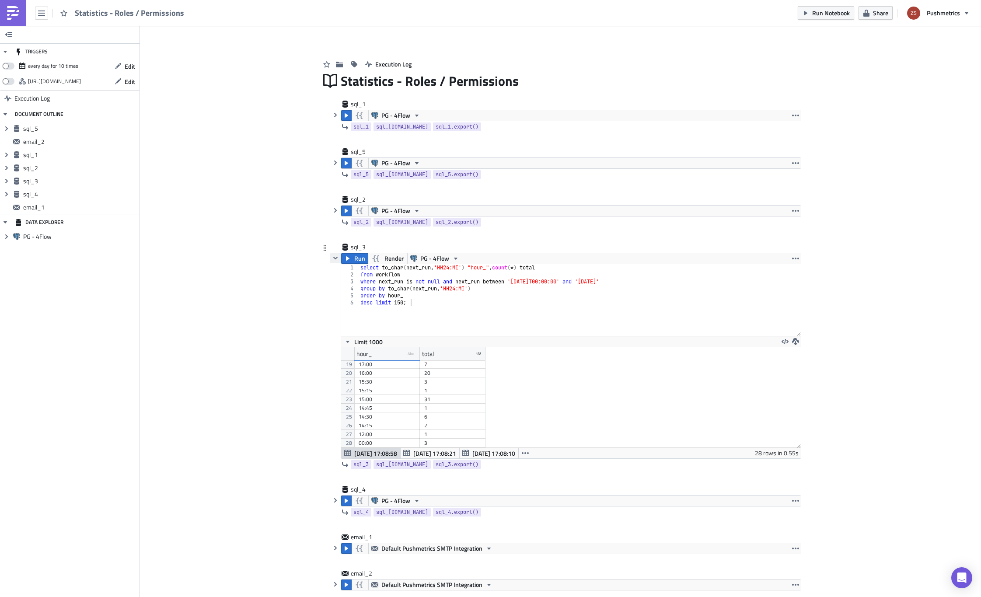
click at [334, 261] on button "button" at bounding box center [335, 258] width 10 height 10
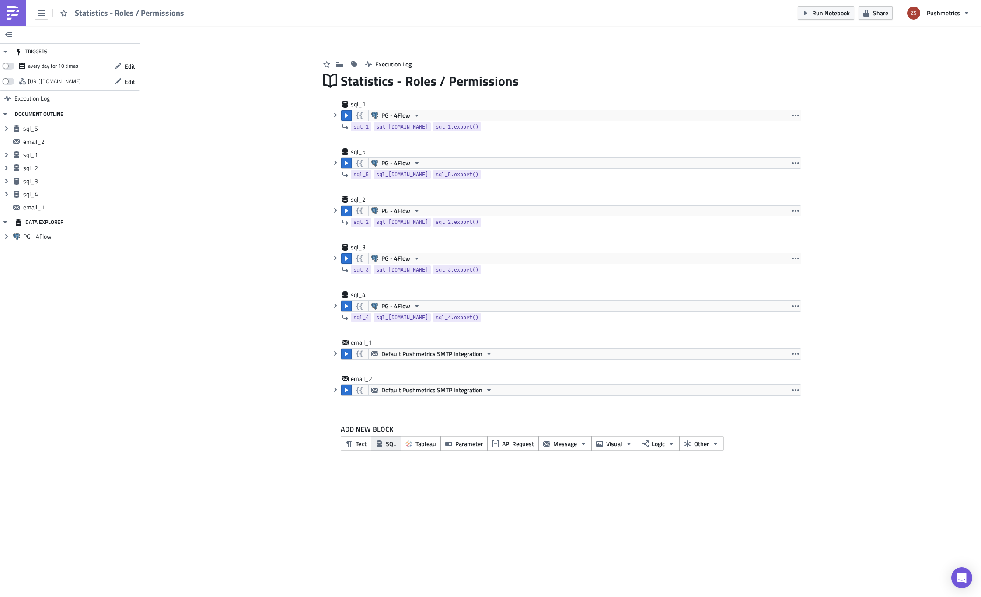
click at [388, 446] on span "SQL" at bounding box center [391, 443] width 10 height 9
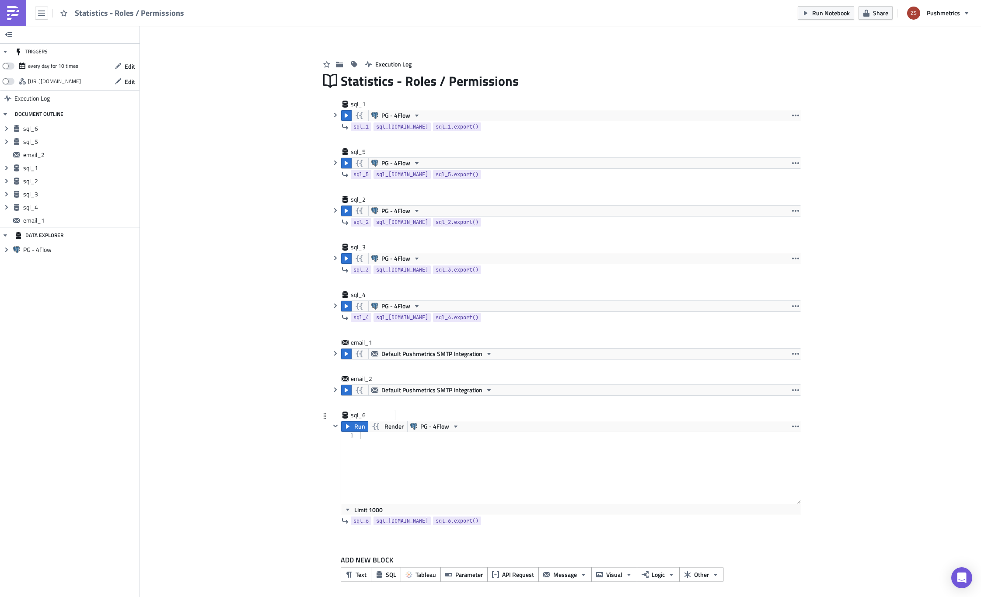
click at [355, 411] on div "sql_6" at bounding box center [373, 415] width 44 height 9
type input "fix_recipients"
click at [418, 446] on div at bounding box center [580, 475] width 442 height 86
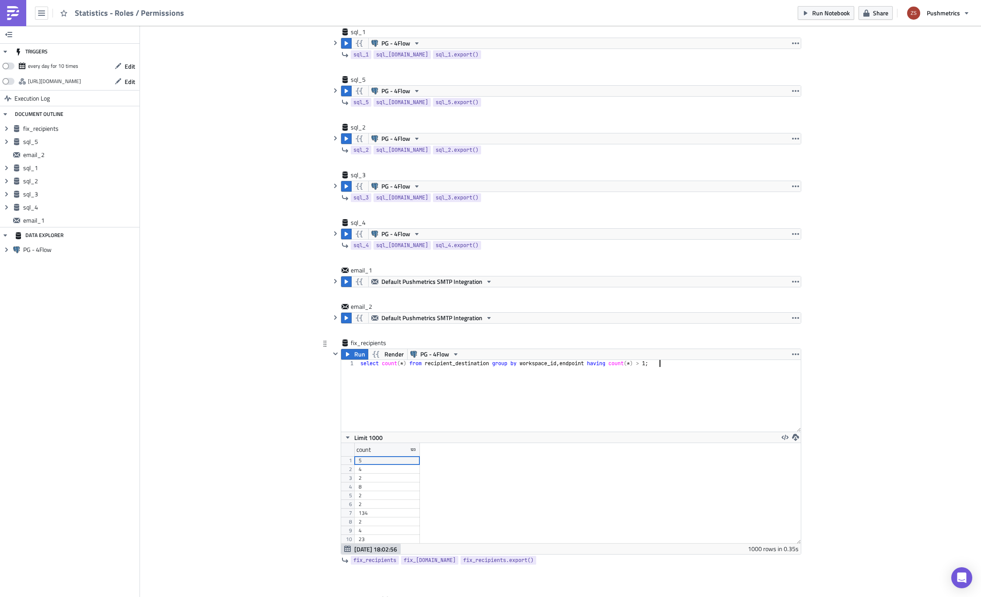
scroll to position [87, 0]
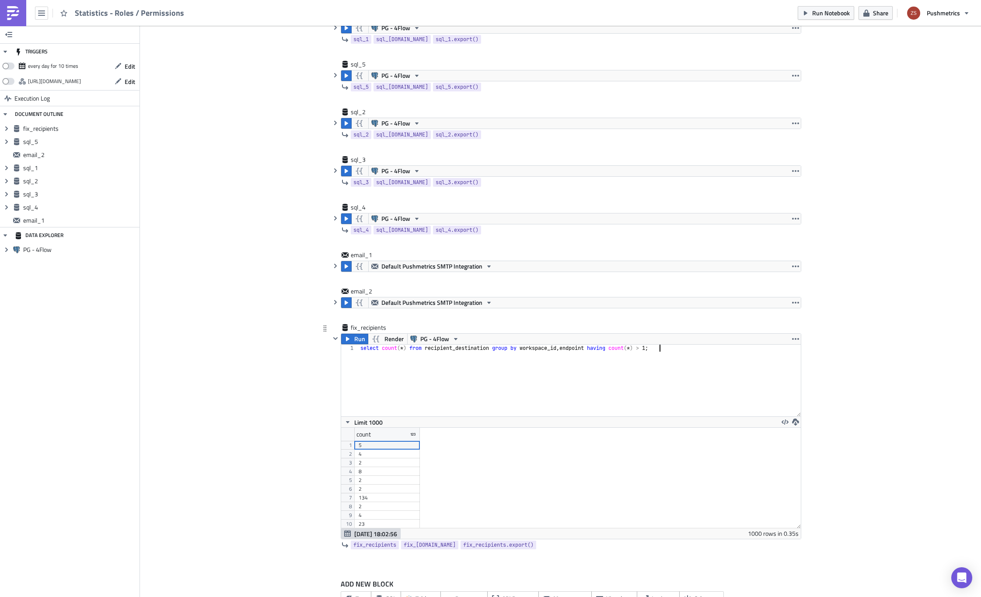
click at [427, 392] on div "select count ( * ) from recipient_destination group by workspace_id , endpoint …" at bounding box center [580, 388] width 442 height 86
drag, startPoint x: 416, startPoint y: 434, endPoint x: 558, endPoint y: 439, distance: 141.3
click at [561, 439] on div at bounding box center [561, 435] width 1 height 14
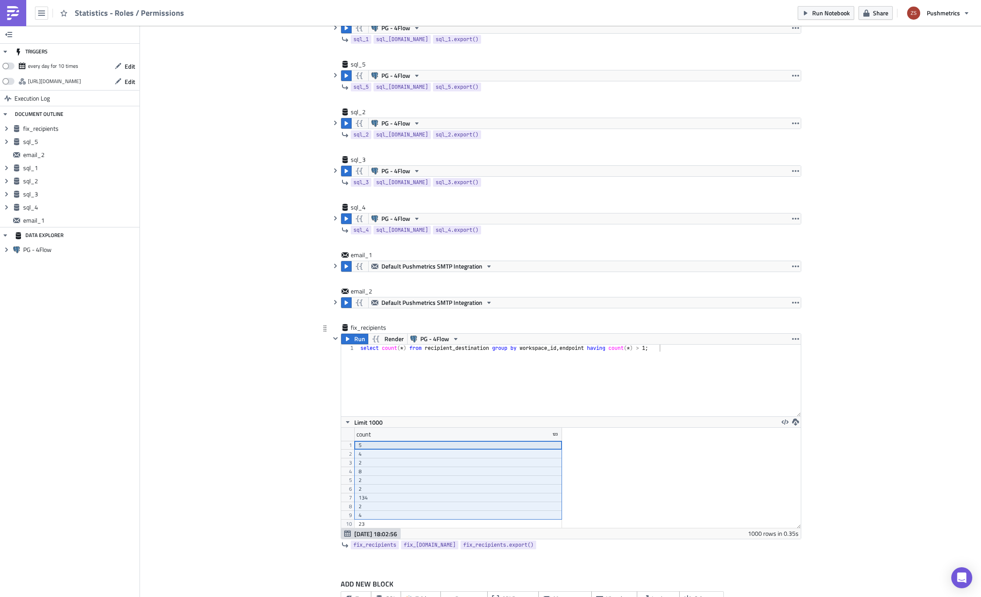
drag, startPoint x: 417, startPoint y: 445, endPoint x: 428, endPoint y: 516, distance: 72.1
click at [428, 441] on div "5 4 2 8 2 2 134 2 4 23 6 2 2 2 2" at bounding box center [458, 441] width 208 height 0
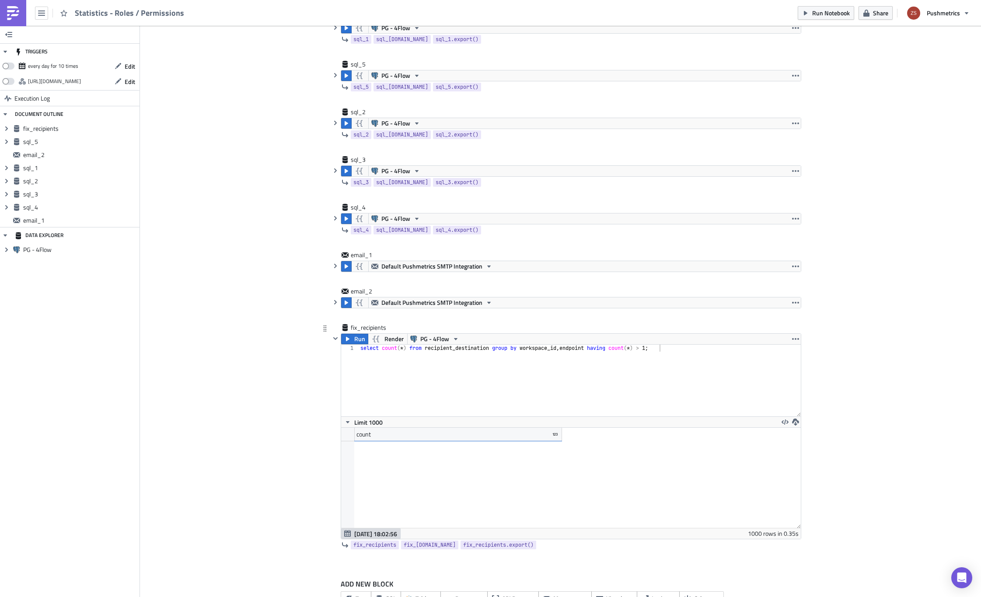
scroll to position [8659, 0]
click at [370, 416] on div "select count ( * ) from recipient_destination group by workspace_id , endpoint …" at bounding box center [580, 388] width 442 height 86
click at [371, 420] on span "Limit 1000" at bounding box center [368, 422] width 28 height 9
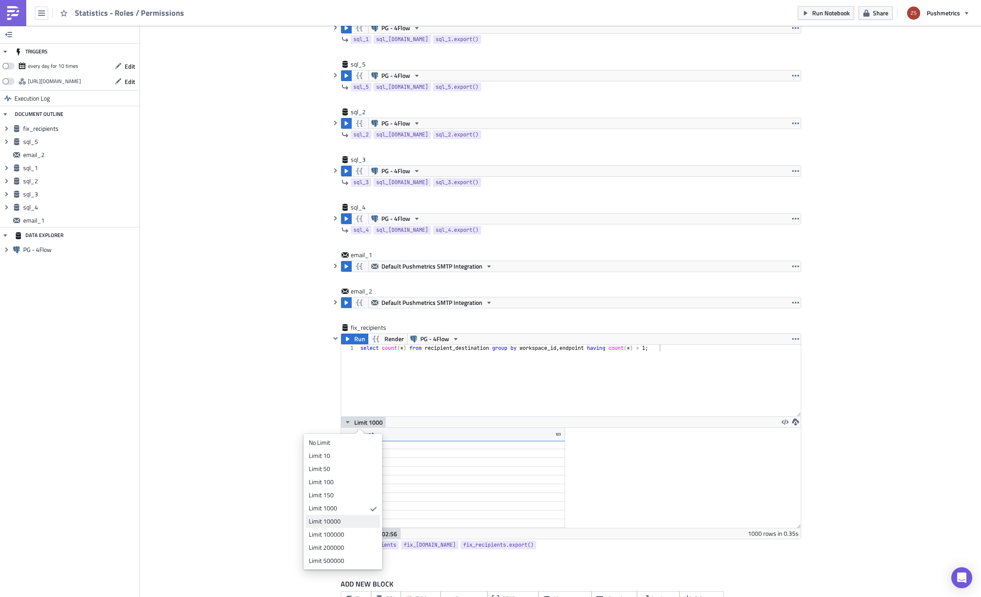
click at [366, 518] on div "Limit 10000" at bounding box center [341, 521] width 65 height 9
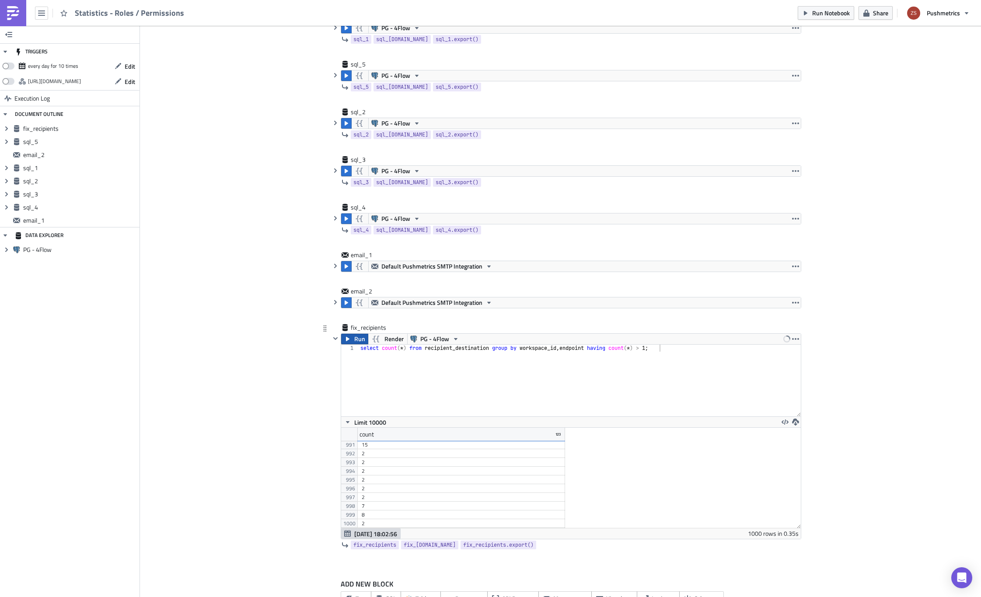
click at [354, 339] on span "Run" at bounding box center [359, 339] width 11 height 10
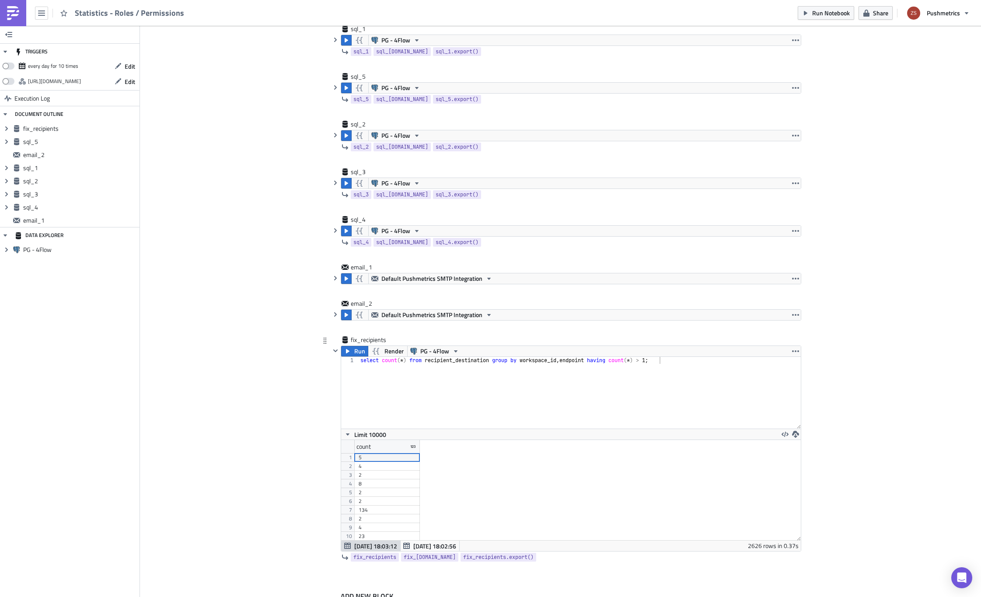
scroll to position [87, 0]
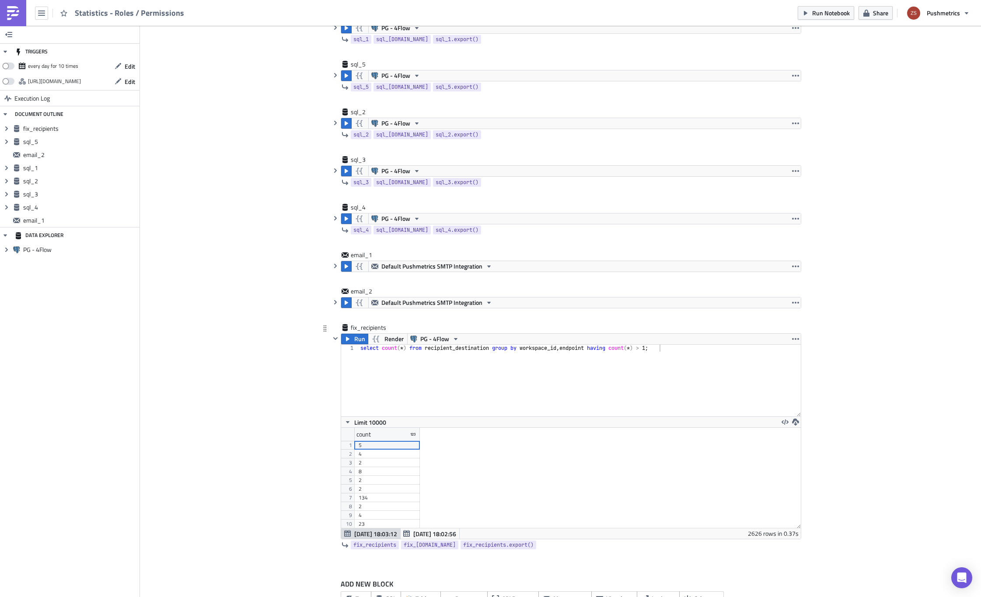
click at [379, 347] on div "select count ( * ) from recipient_destination group by workspace_id , endpoint …" at bounding box center [580, 388] width 442 height 86
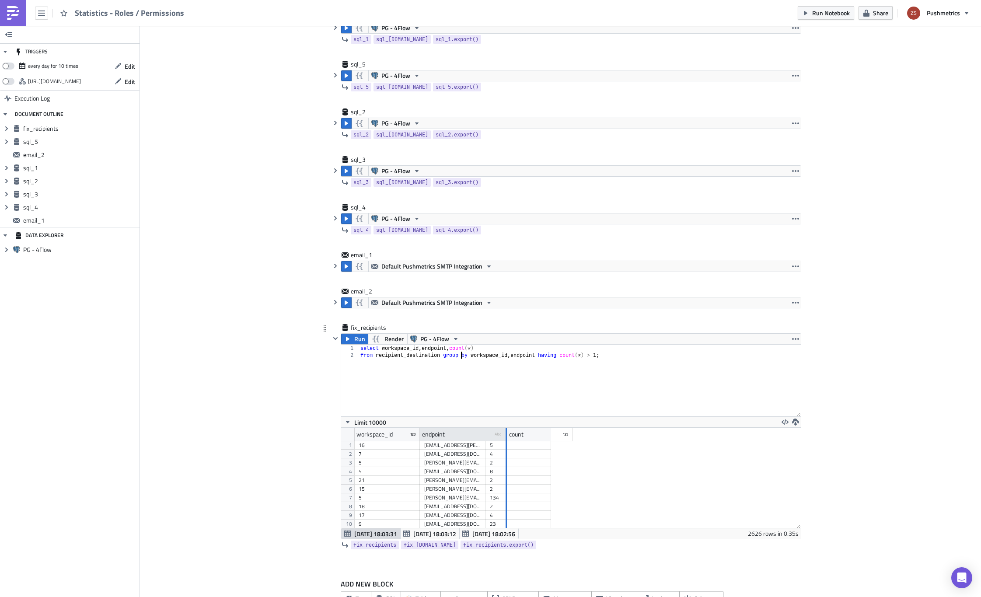
drag, startPoint x: 481, startPoint y: 436, endPoint x: 504, endPoint y: 434, distance: 23.2
click at [505, 434] on div at bounding box center [505, 435] width 1 height 14
click at [441, 355] on div "select workspace_id , endpoint , count ( * ) from recipient_destination group b…" at bounding box center [580, 388] width 442 height 86
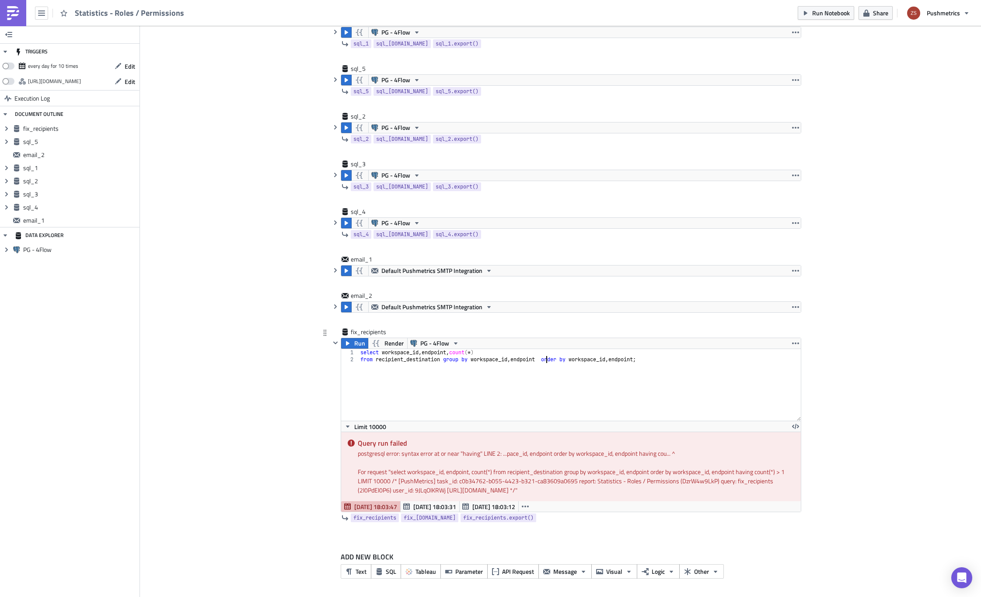
paste textarea "having count(*) > 1"
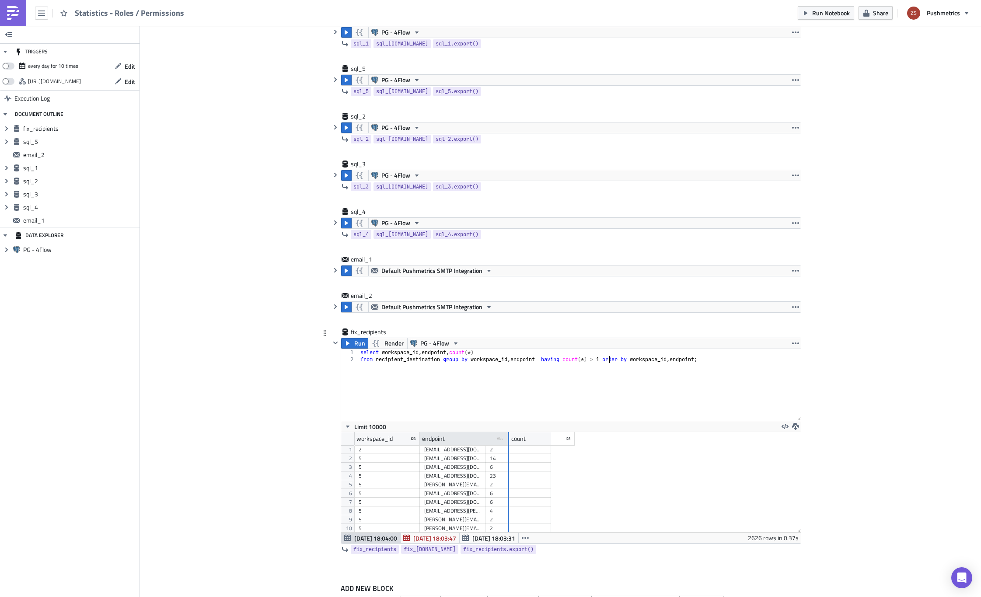
drag, startPoint x: 481, startPoint y: 440, endPoint x: 513, endPoint y: 436, distance: 32.7
click at [509, 436] on div at bounding box center [508, 439] width 1 height 14
type textarea "from recipient_destination group by workspace_id, endpoint having count(*) > 1 …"
click at [489, 449] on div "[EMAIL_ADDRESS][DOMAIN_NAME]" at bounding box center [468, 449] width 89 height 9
click at [504, 401] on div "select workspace_id , endpoint , count ( * ) from recipient_destination group b…" at bounding box center [580, 392] width 442 height 86
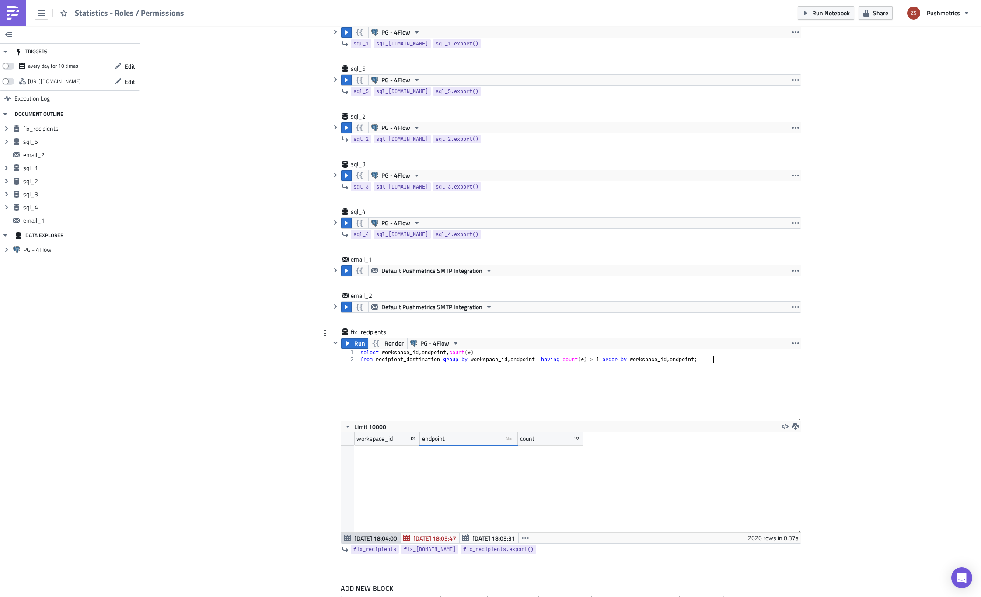
scroll to position [8402, 0]
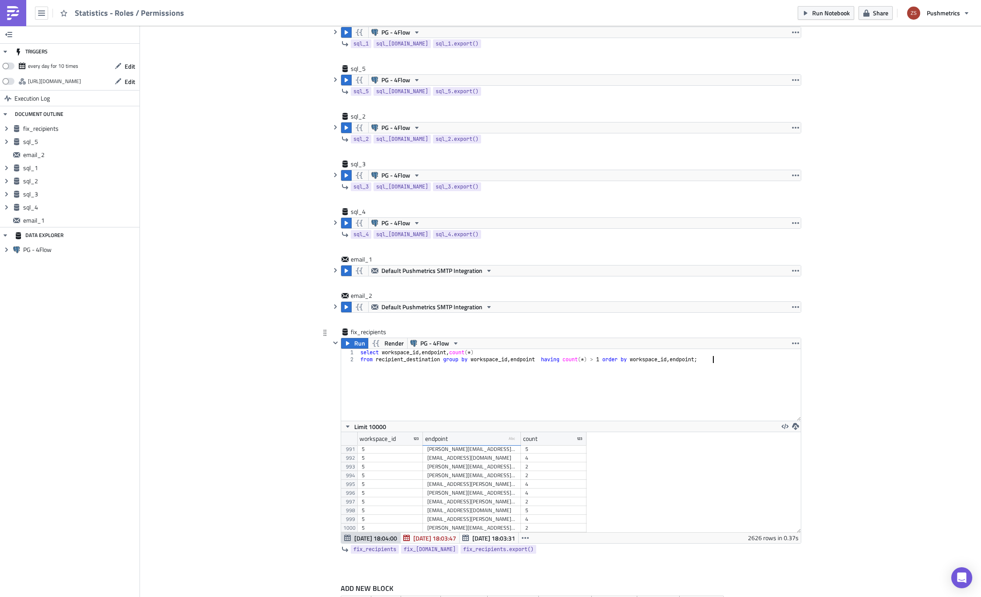
click at [525, 358] on div "select workspace_id , endpoint , count ( * ) from recipient_destination group b…" at bounding box center [580, 392] width 442 height 86
click at [558, 372] on div "select workspace_id , endpoint , count ( * ) from recipient_destination group b…" at bounding box center [580, 392] width 442 height 86
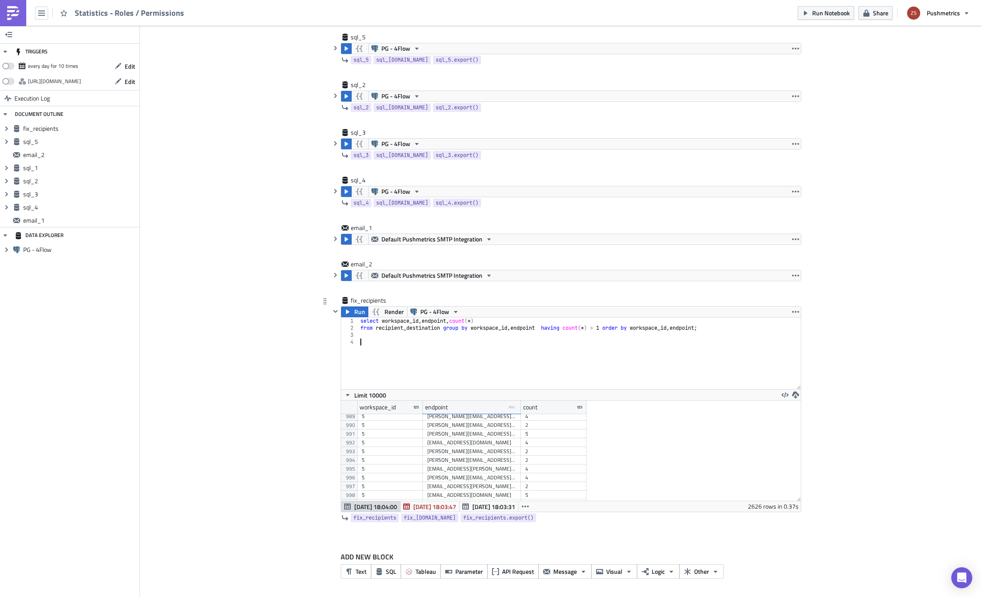
click at [732, 348] on div "select workspace_id , endpoint , count ( * ) from recipient_destination group b…" at bounding box center [580, 360] width 442 height 86
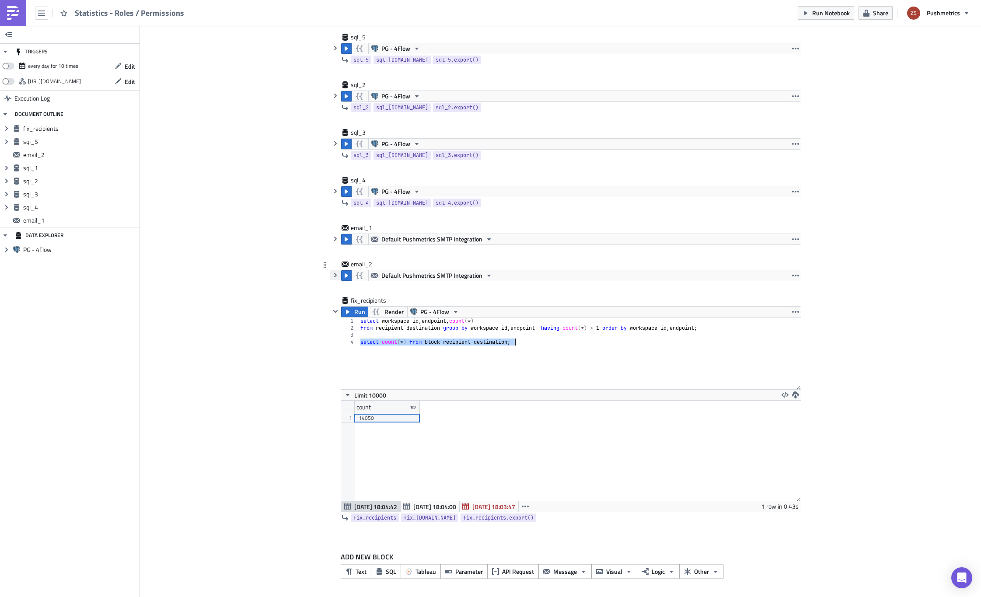
type textarea "select count(*) from block_recipient_destination;"
click at [331, 271] on button "button" at bounding box center [335, 275] width 10 height 10
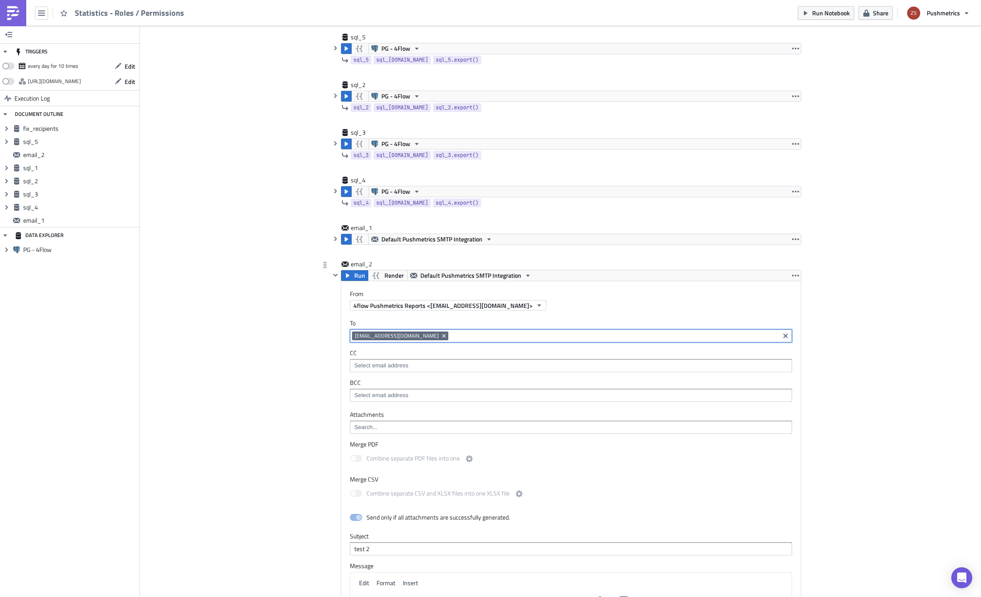
click at [460, 336] on input at bounding box center [613, 335] width 327 height 9
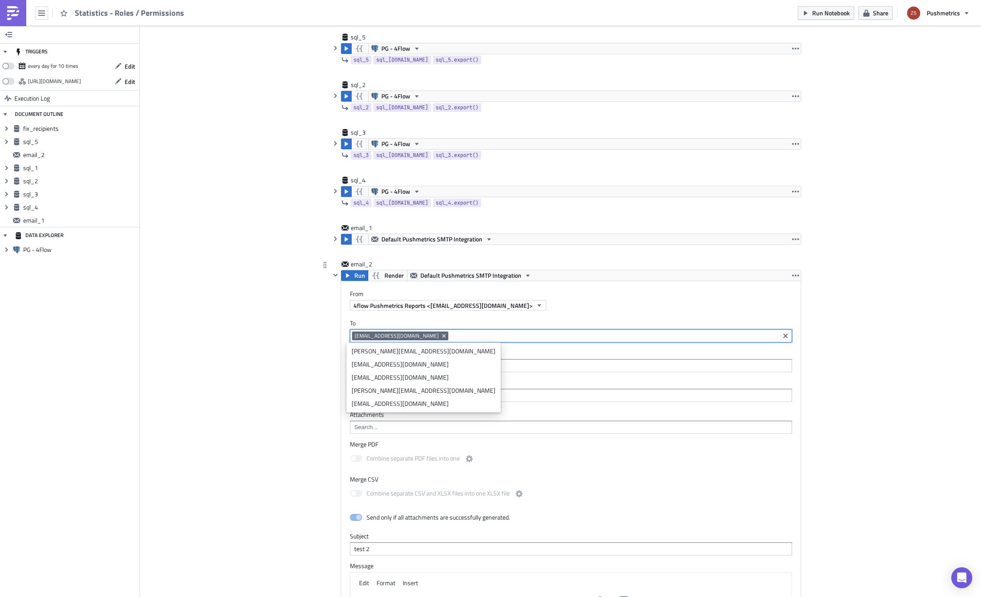
type input "[EMAIL_ADDRESS][DOMAIN_NAME]"
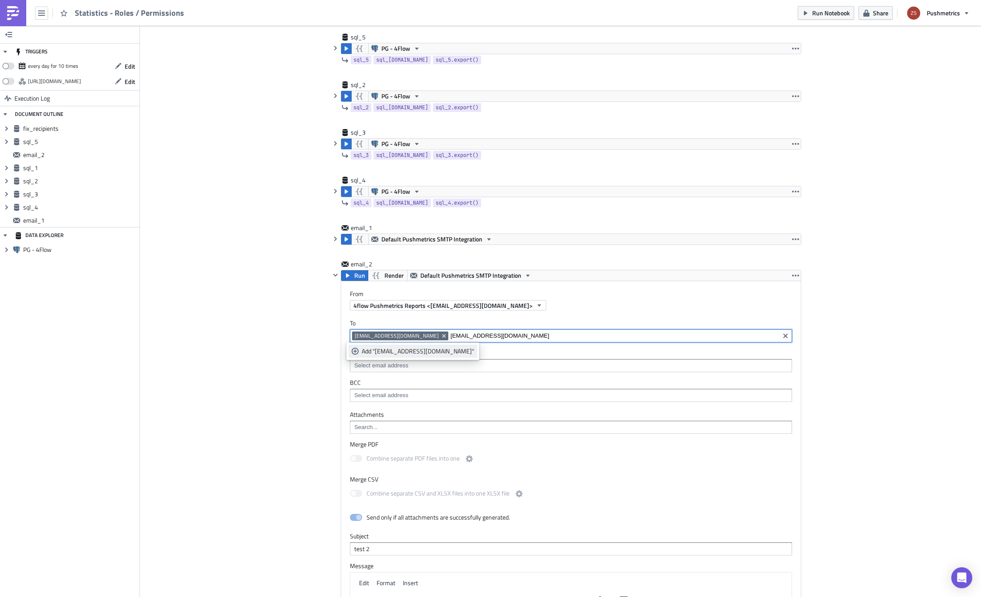
click at [401, 349] on div "Add "[EMAIL_ADDRESS][DOMAIN_NAME]"" at bounding box center [418, 351] width 112 height 9
click at [297, 366] on div "Add Image Execution Log Statistics - Roles / Permissions sql_1 PG - 4Flow selec…" at bounding box center [560, 492] width 841 height 1162
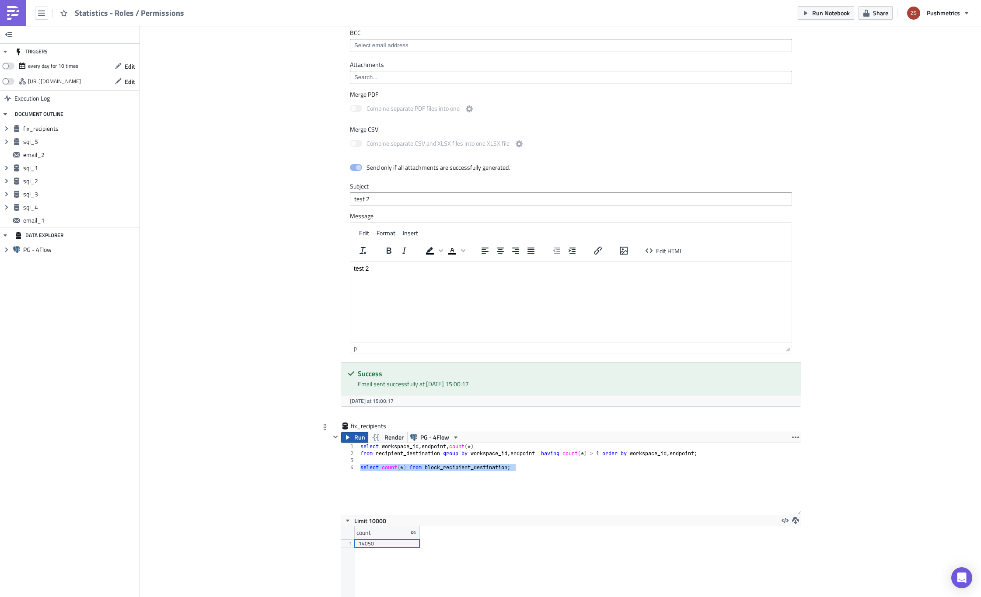
click at [354, 434] on span "Run" at bounding box center [359, 437] width 11 height 10
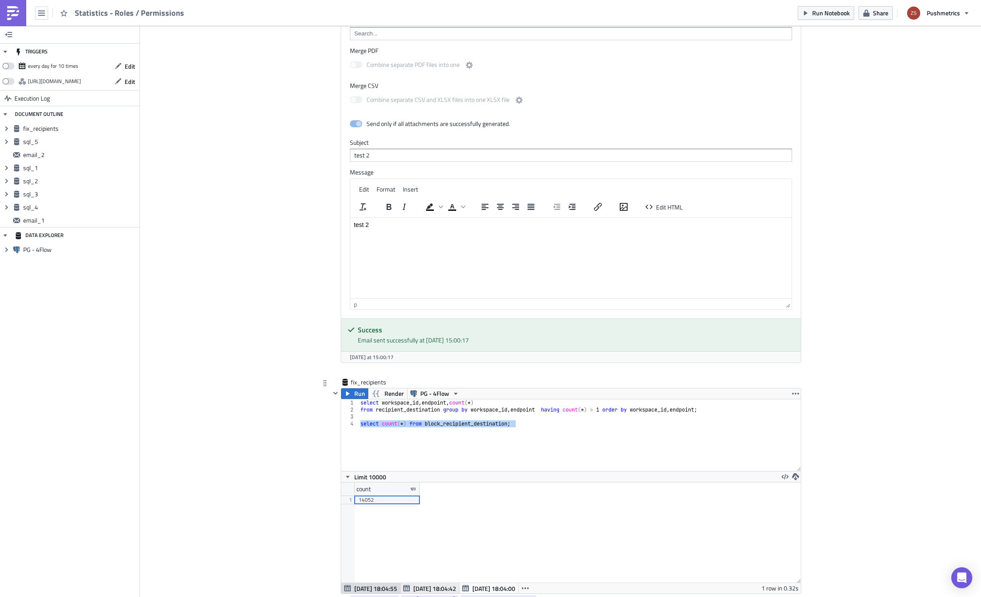
click at [434, 589] on span "[DATE] 18:04:42" at bounding box center [434, 588] width 43 height 9
click at [378, 585] on span "[DATE] 18:04:55" at bounding box center [375, 588] width 43 height 9
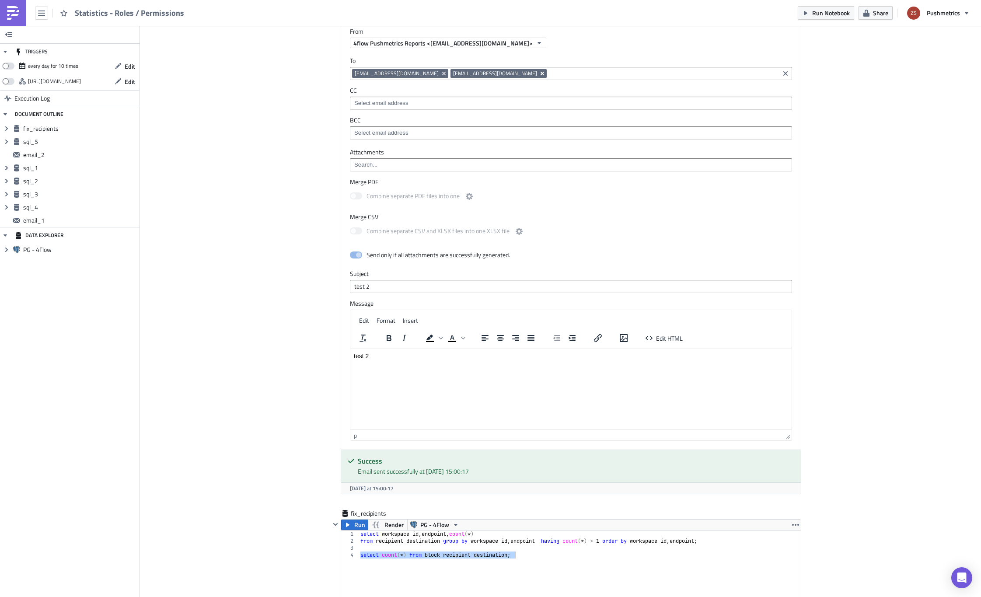
click at [540, 74] on icon "Remove Tag" at bounding box center [541, 73] width 3 height 3
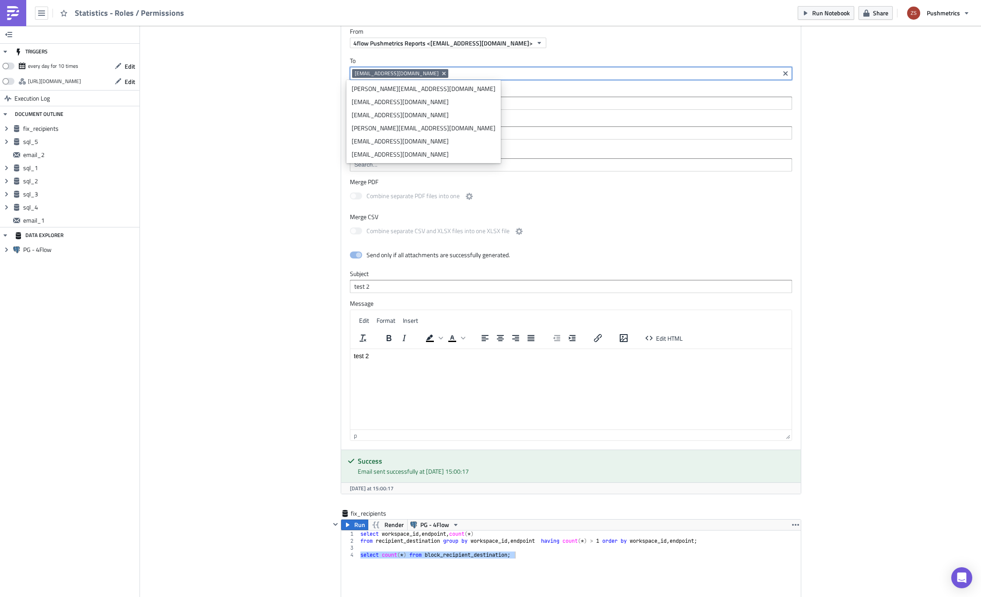
click at [284, 180] on div "Add Image Execution Log Statistics - Roles / Permissions sql_1 PG - 4Flow selec…" at bounding box center [560, 230] width 841 height 1162
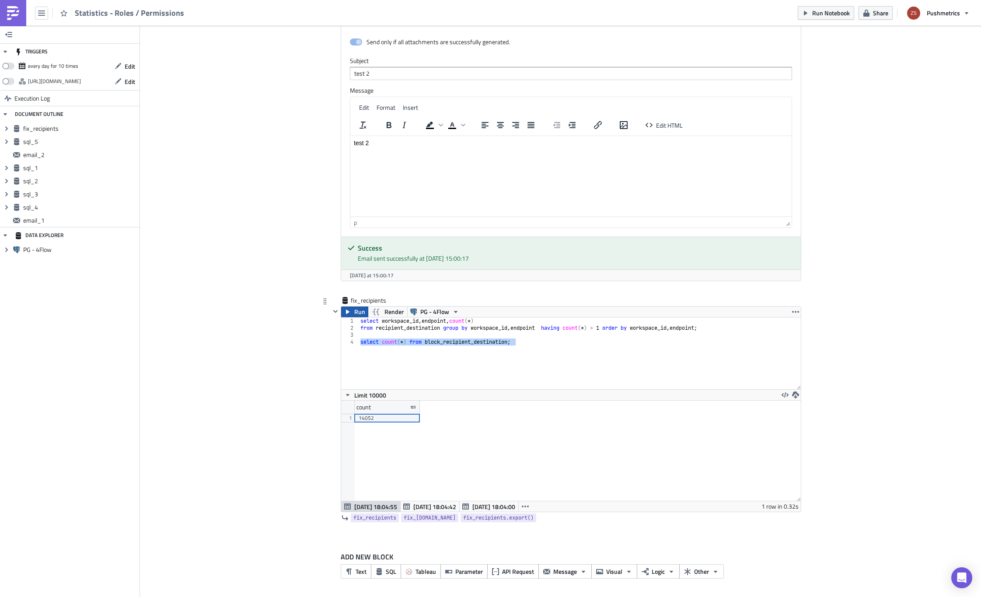
click at [354, 313] on span "Run" at bounding box center [359, 312] width 11 height 10
click at [582, 342] on div "select workspace_id , endpoint , count ( * ) from recipient_destination group b…" at bounding box center [580, 353] width 442 height 72
type textarea "-- select count(*) from block_recipient_destination;"
click at [13, 7] on img at bounding box center [13, 13] width 14 height 14
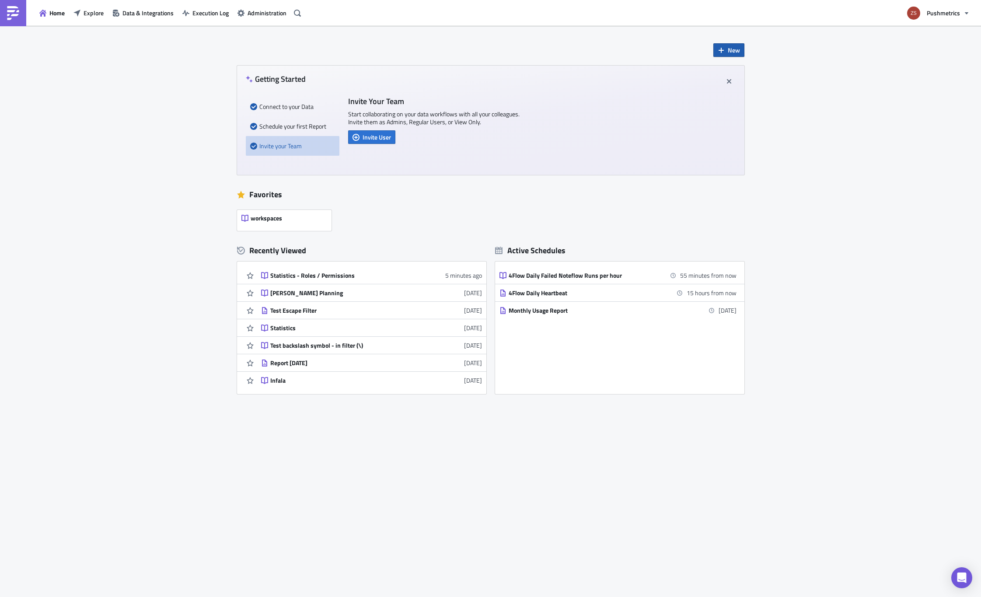
click at [736, 51] on span "New" at bounding box center [734, 49] width 12 height 9
click at [741, 82] on div "Notebook" at bounding box center [758, 85] width 58 height 9
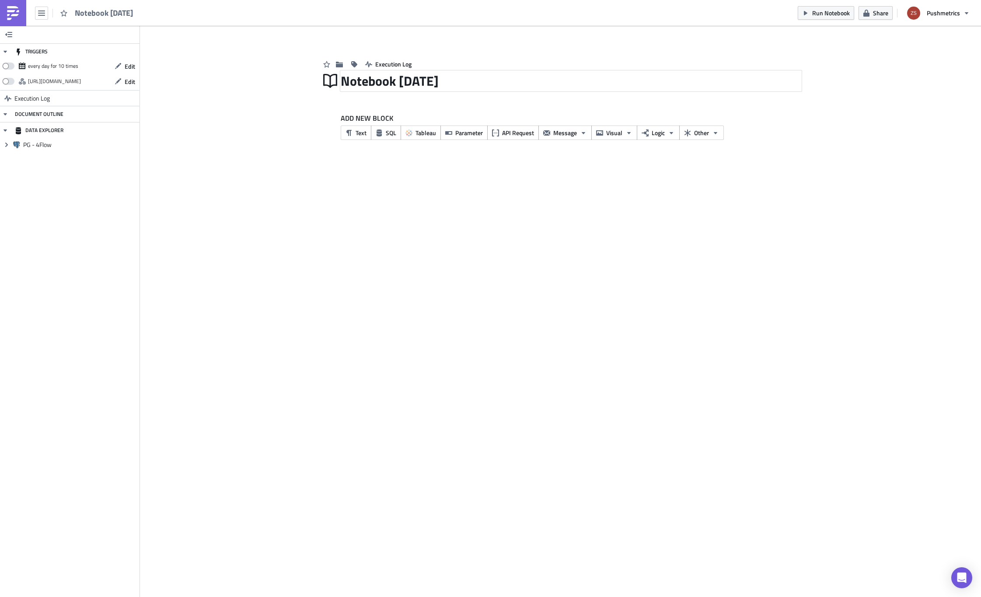
click at [386, 75] on div "Notebook [DATE]" at bounding box center [571, 81] width 460 height 20
type input "fix recipients"
click at [389, 135] on span "SQL" at bounding box center [391, 132] width 10 height 9
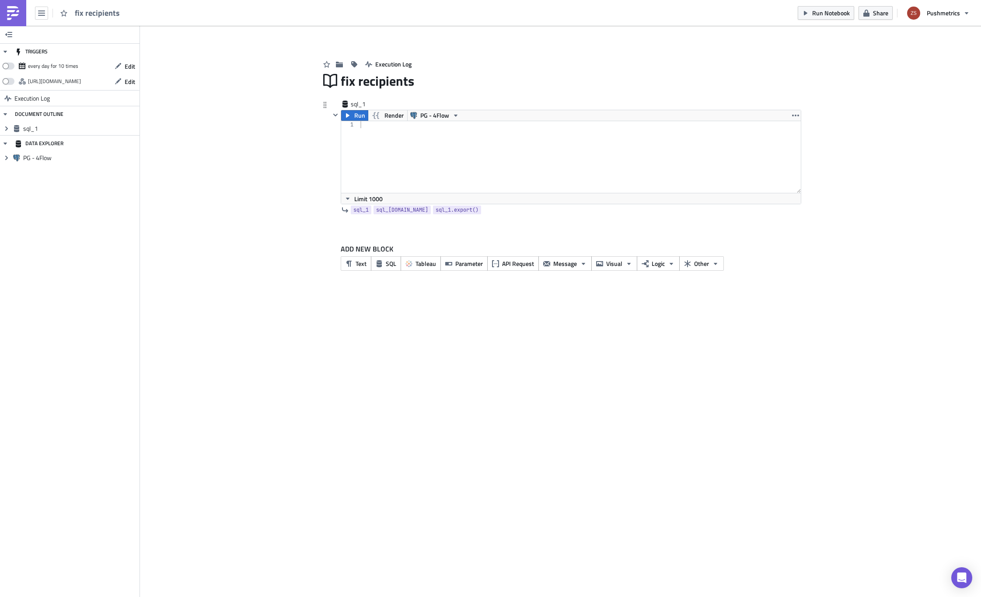
click at [509, 179] on div at bounding box center [580, 164] width 442 height 86
paste textarea "select count(*) from block where type = 'email' and content_json like '%"recipi…"
click at [352, 115] on button "Run" at bounding box center [354, 115] width 27 height 10
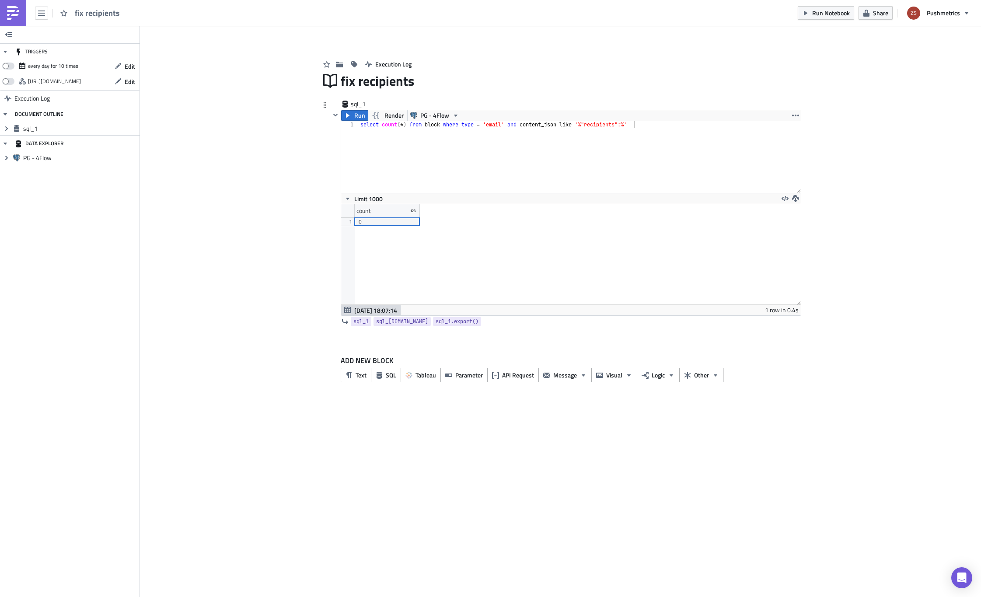
scroll to position [100, 459]
click at [558, 159] on div "select count ( * ) from block where type = 'email' and content_json like '%"rec…" at bounding box center [580, 164] width 442 height 86
type textarea "select count(*) from block where type = 'email' and content_json like '%"to_":%'"
click at [340, 113] on button "button" at bounding box center [335, 115] width 10 height 10
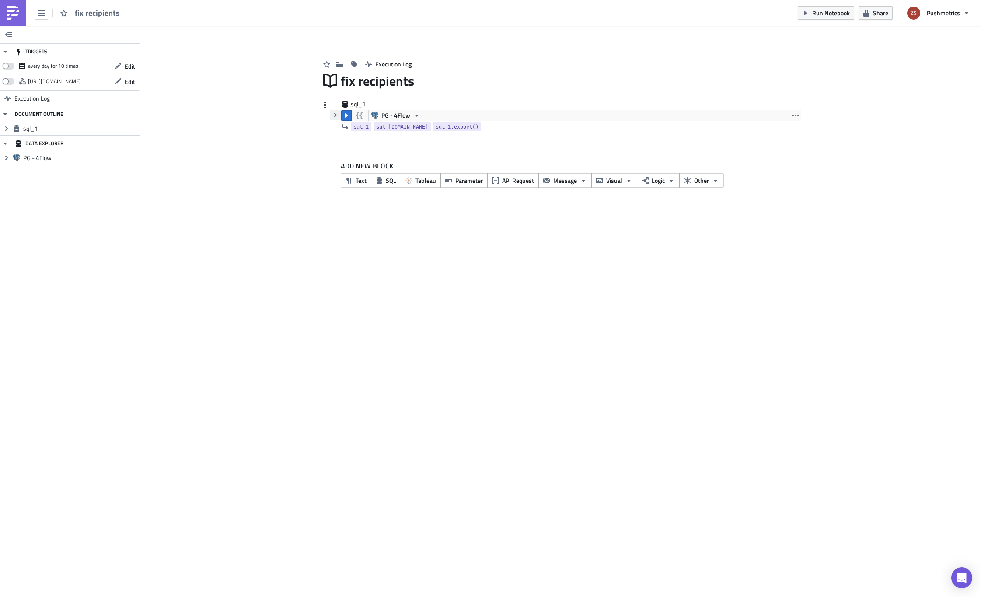
click at [340, 113] on button "button" at bounding box center [335, 115] width 10 height 10
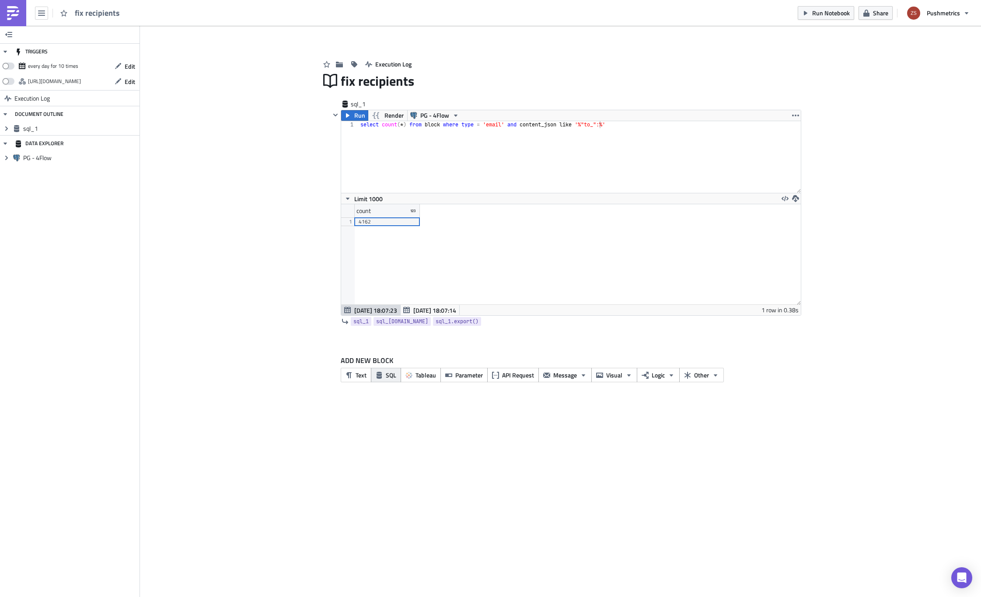
click at [386, 370] on button "SQL" at bounding box center [386, 375] width 30 height 14
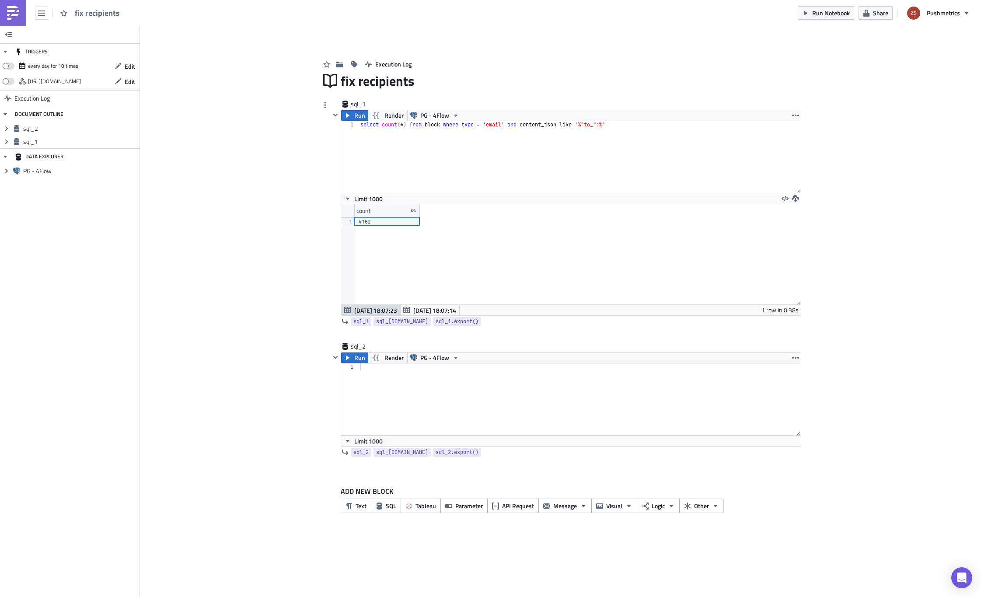
click at [398, 138] on div "select count ( * ) from block where type = 'email' and content_json like '%"to_…" at bounding box center [580, 164] width 442 height 86
click at [436, 139] on div "select count ( * ) from block where type = 'email' and content_json like '%"to_…" at bounding box center [580, 164] width 442 height 86
click at [452, 146] on div "select count ( * ) from block where type = 'email' and content_json like '%"to_…" at bounding box center [580, 164] width 442 height 86
click at [431, 136] on div "select count ( * ) from block where type = 'email' and content_json like '%"to_…" at bounding box center [580, 164] width 442 height 86
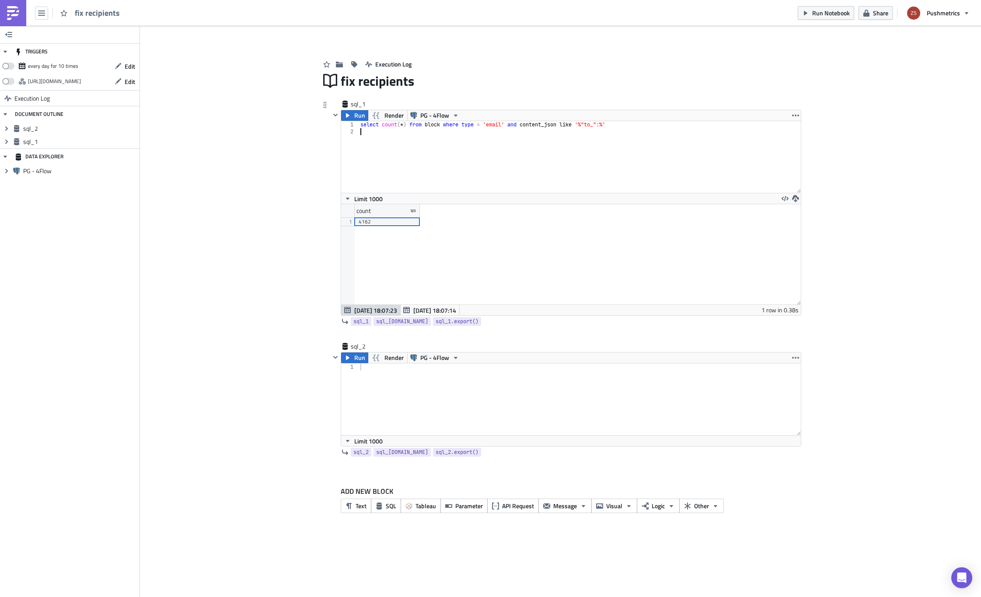
type textarea "select count(*) from block where type = 'email' and content_json like '%"to_":%'"
type textarea "-- select count(*) from block where type = 'email' and content_json like '%"to_…"
paste textarea "order by workspace_id, endpoint"
type textarea "order by workspace_id, endpoint"
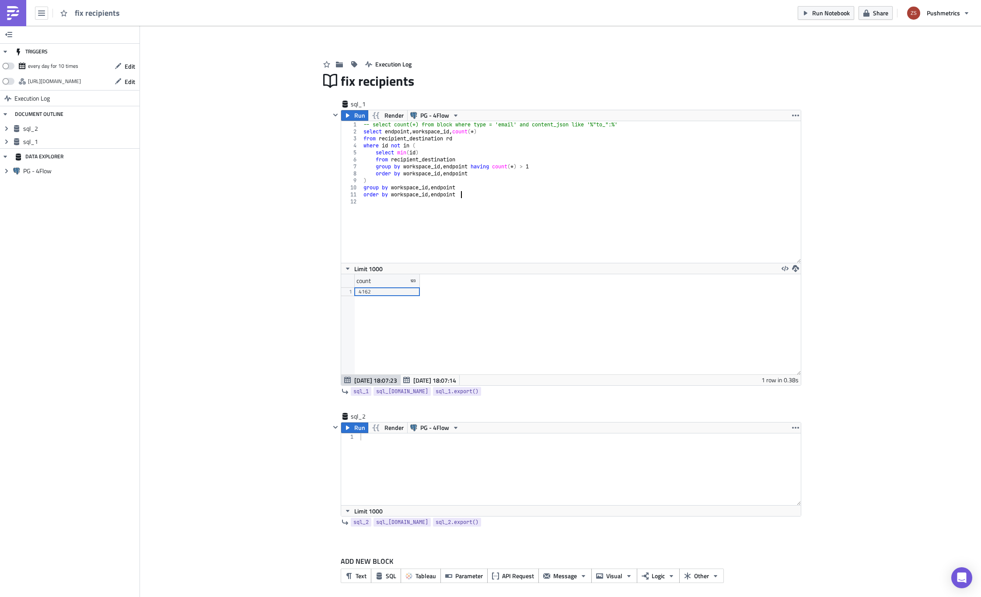
drag, startPoint x: 796, startPoint y: 190, endPoint x: 810, endPoint y: 266, distance: 76.9
click at [810, 266] on div "Add Image Execution Log fix recipients sql_1 Run Render PG - 4Flow order by wor…" at bounding box center [560, 314] width 841 height 577
click at [523, 201] on div "-- select count(*) from block where type = 'email' and content_json like '%"to_…" at bounding box center [581, 199] width 439 height 156
click at [344, 113] on icon "button" at bounding box center [347, 115] width 7 height 7
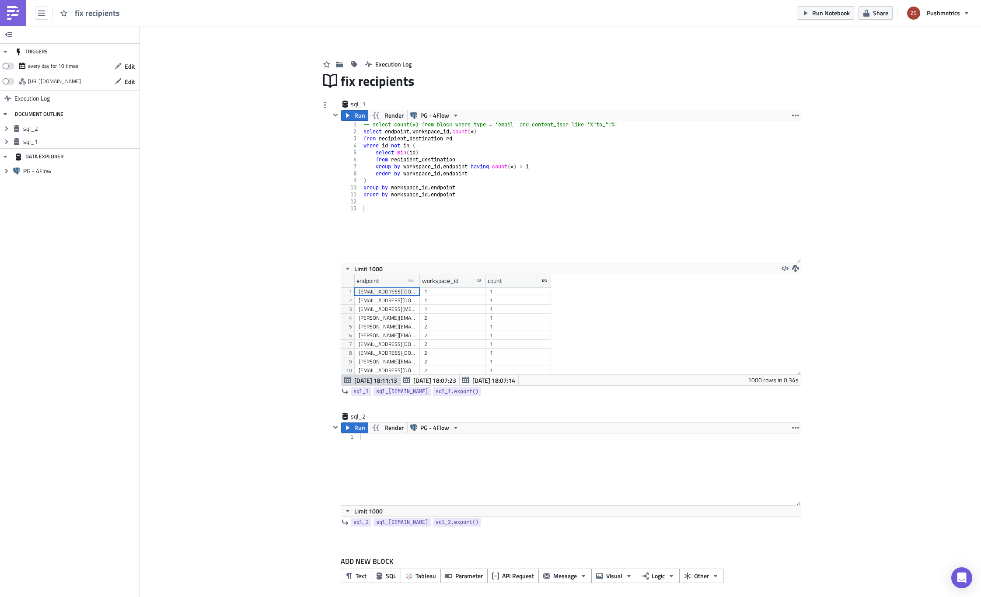
type textarea "order by workspace_id, endpoint"
click at [467, 198] on div "-- select count(*) from block where type = 'email' and content_json like '%"to_…" at bounding box center [581, 199] width 439 height 156
drag, startPoint x: 415, startPoint y: 282, endPoint x: 440, endPoint y: 282, distance: 25.4
click at [438, 282] on div at bounding box center [436, 281] width 1 height 14
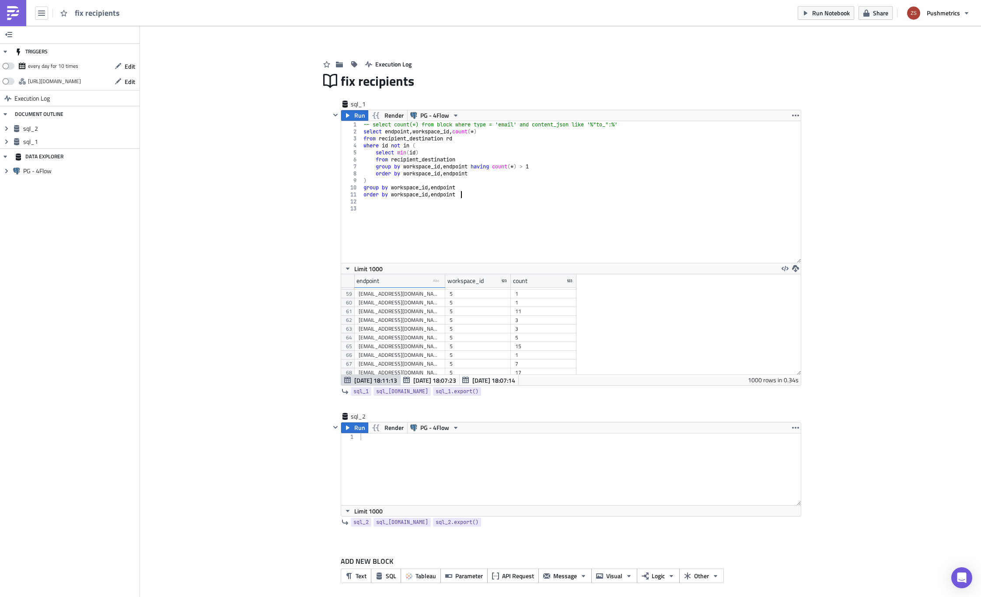
click at [426, 345] on div "[EMAIL_ADDRESS][DOMAIN_NAME]" at bounding box center [400, 346] width 82 height 9
click at [451, 205] on div "-- select count(*) from block where type = 'email' and content_json like '%"to_…" at bounding box center [581, 199] width 439 height 156
paste textarea "[EMAIL_ADDRESS][DOMAIN_NAME]'"
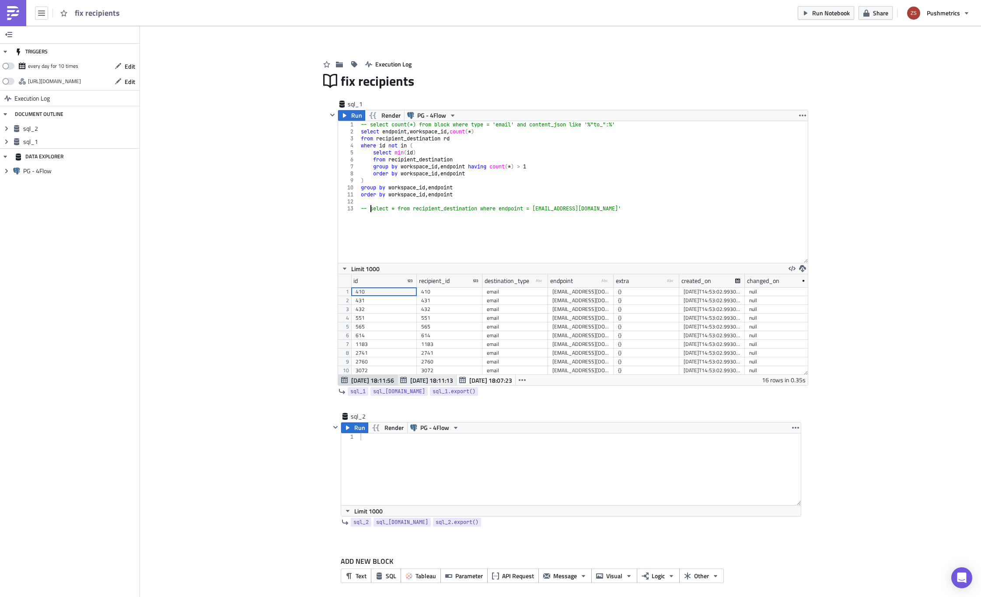
type textarea "-- select * from recipient_destination where endpoint = [EMAIL_ADDRESS][DOMAIN_…"
click at [437, 383] on span "[DATE] 18:11:13" at bounding box center [431, 380] width 43 height 9
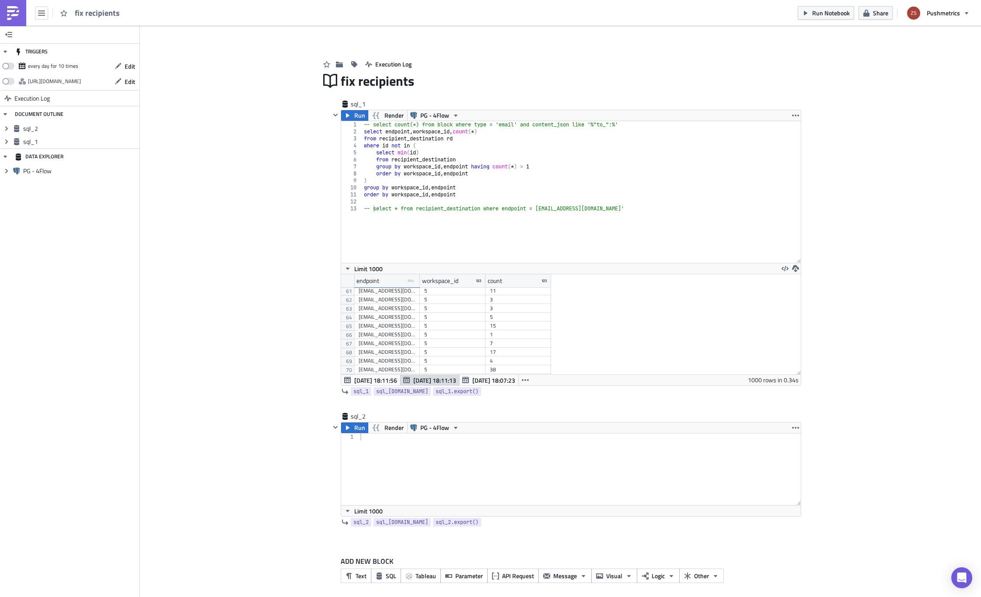
click at [411, 329] on div "[EMAIL_ADDRESS][DOMAIN_NAME]" at bounding box center [387, 325] width 57 height 9
click at [430, 465] on div at bounding box center [580, 476] width 442 height 86
paste textarea "-- )"
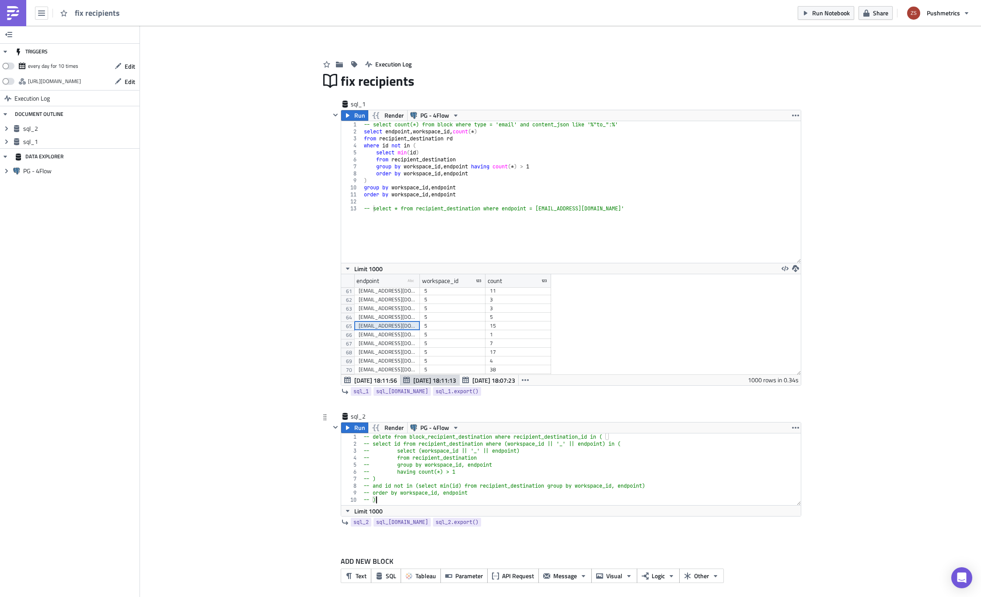
click at [430, 437] on div "-- delete from block_recipient_destination where recipient_destination_id in ( …" at bounding box center [581, 476] width 439 height 86
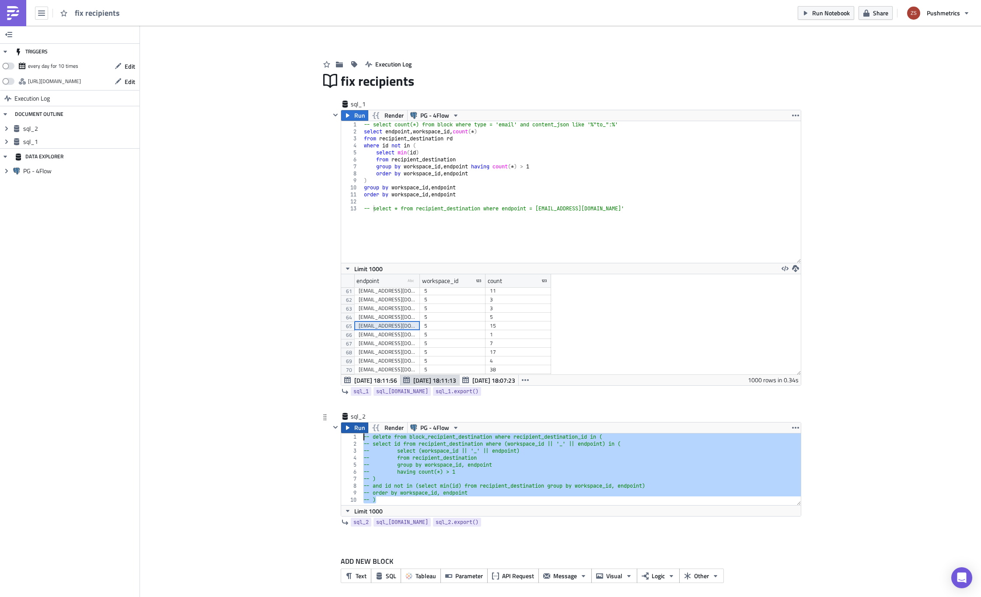
drag, startPoint x: 499, startPoint y: 498, endPoint x: 350, endPoint y: 428, distance: 164.7
click at [350, 428] on div "Run Render PG - 4Flow -- delete from block_recipient_destination where recipien…" at bounding box center [571, 469] width 460 height 94
type textarea "-- delete from block_recipient_destination where recipient_destination_id in ( …"
click at [366, 266] on span "Limit 1000" at bounding box center [368, 268] width 28 height 9
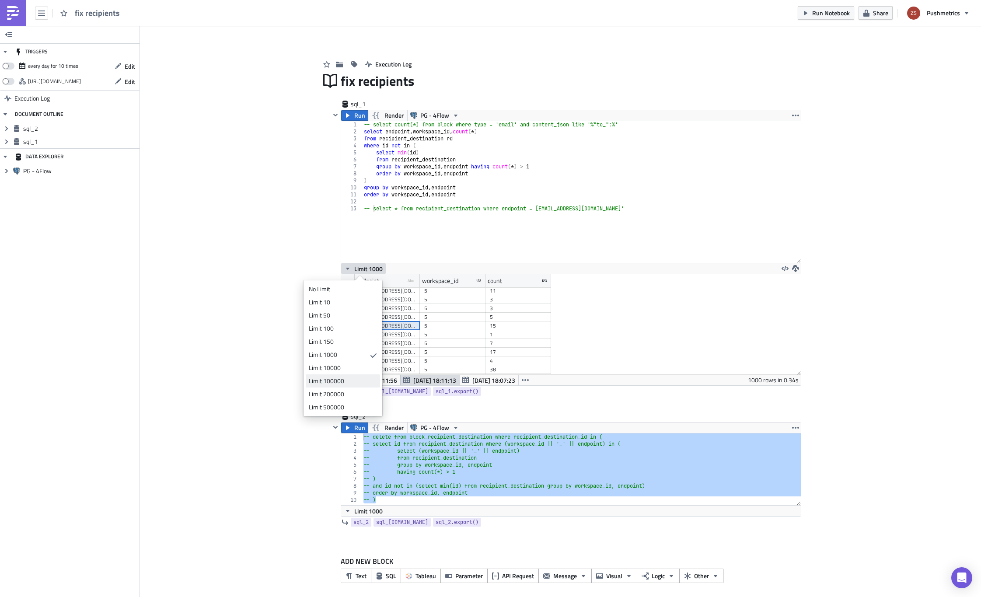
click at [363, 377] on div "Limit 100000" at bounding box center [341, 380] width 65 height 9
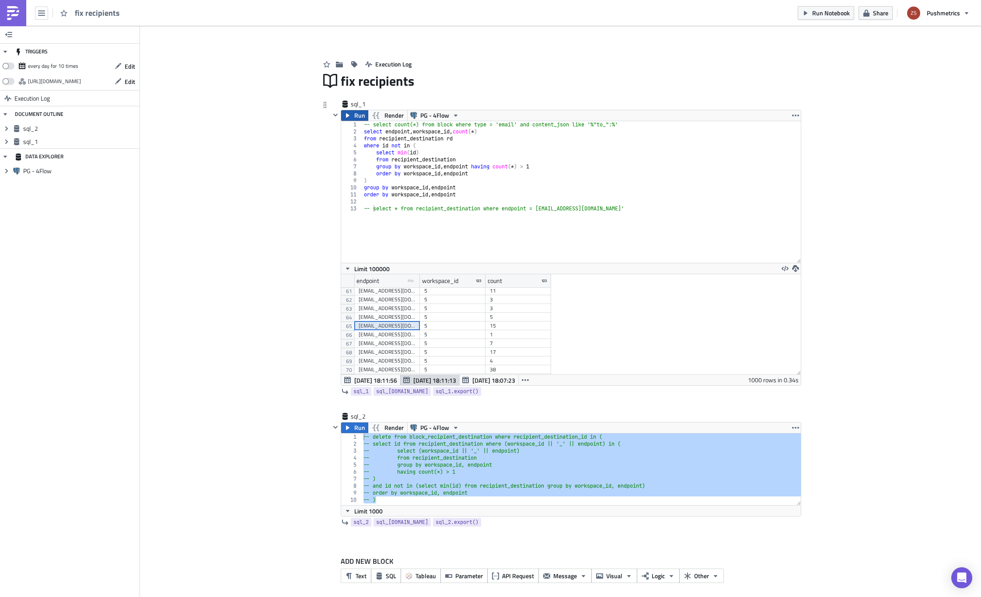
click at [355, 115] on span "Run" at bounding box center [359, 115] width 11 height 10
